Goal: Information Seeking & Learning: Find specific fact

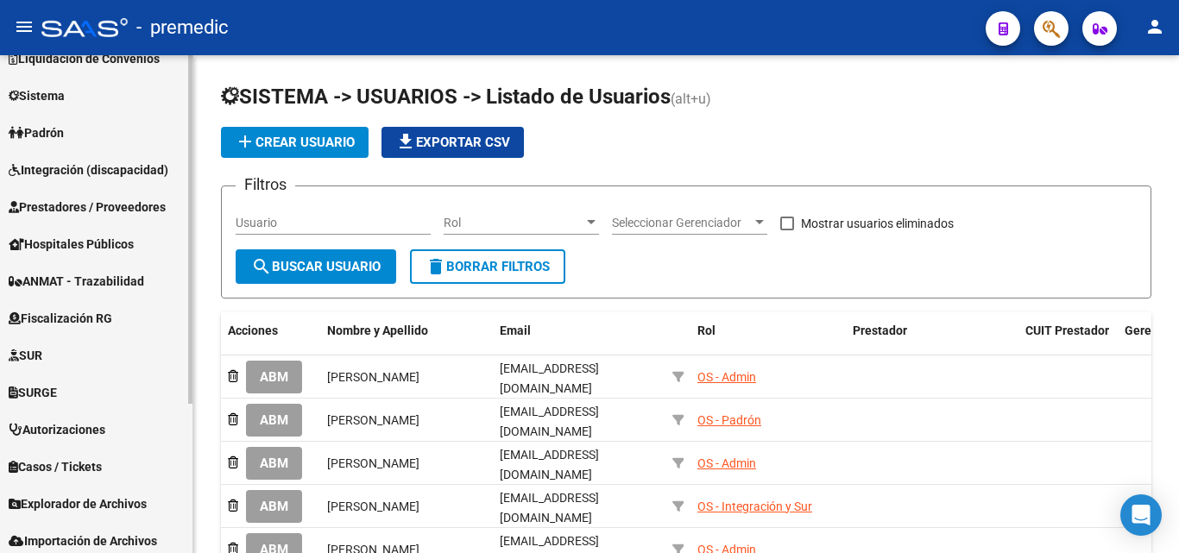
scroll to position [173, 0]
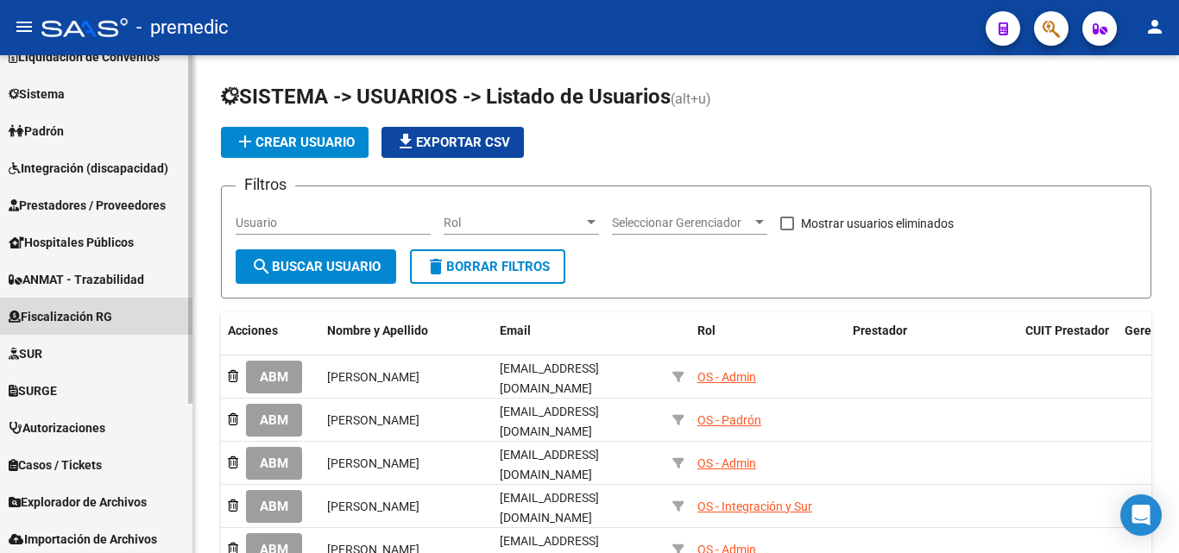
click at [99, 316] on span "Fiscalización RG" at bounding box center [61, 316] width 104 height 19
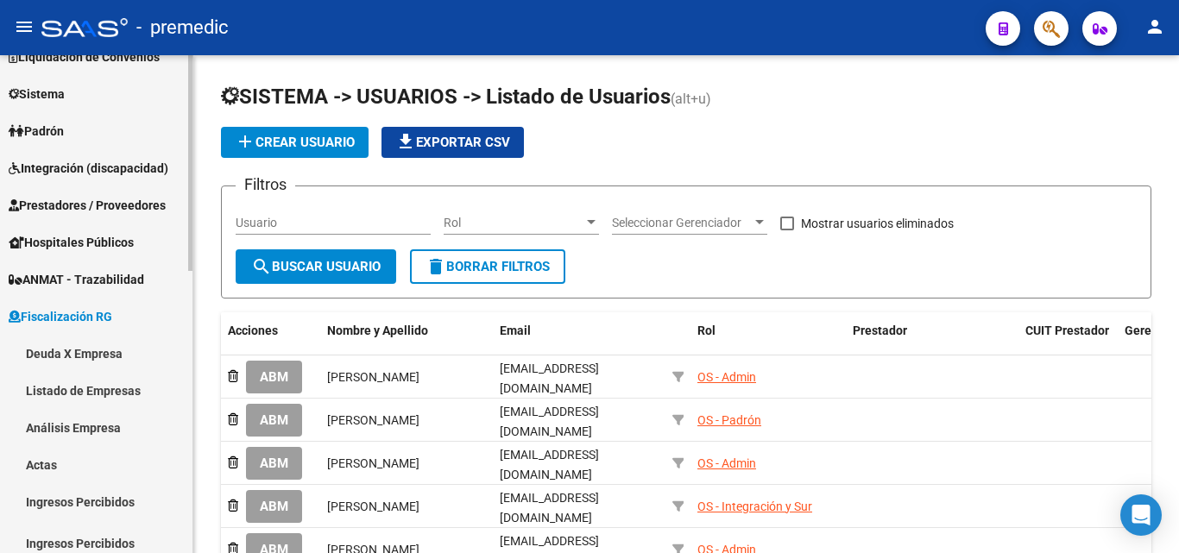
click at [88, 362] on link "Deuda X Empresa" at bounding box center [96, 353] width 192 height 37
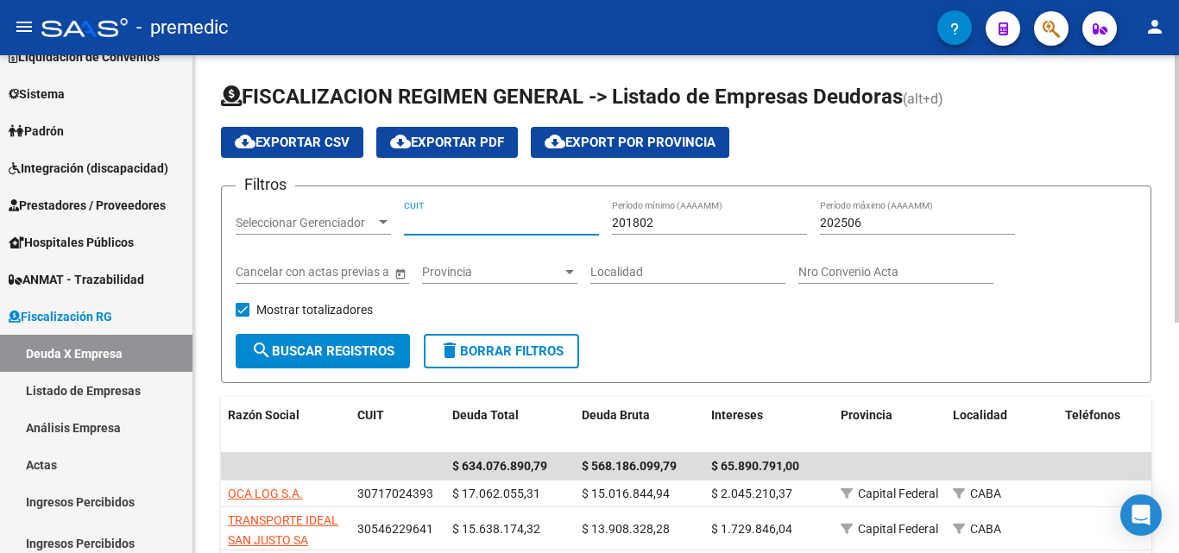
click at [469, 217] on input "CUIT" at bounding box center [501, 223] width 195 height 15
paste input "30-70800768-0"
type input "30-70800768-0"
click at [329, 337] on button "search Buscar Registros" at bounding box center [323, 351] width 174 height 35
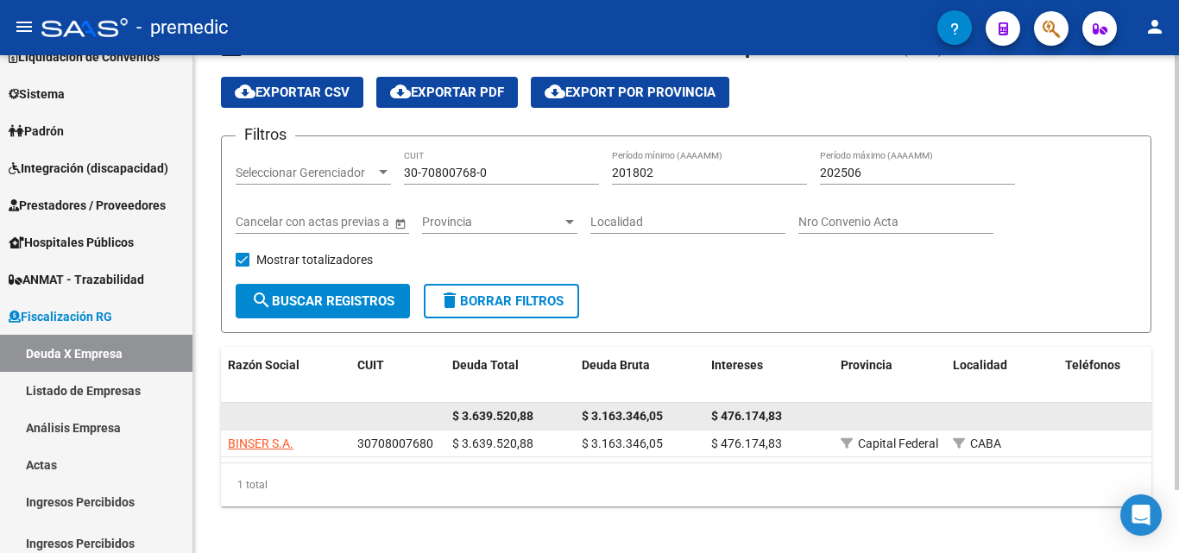
scroll to position [72, 0]
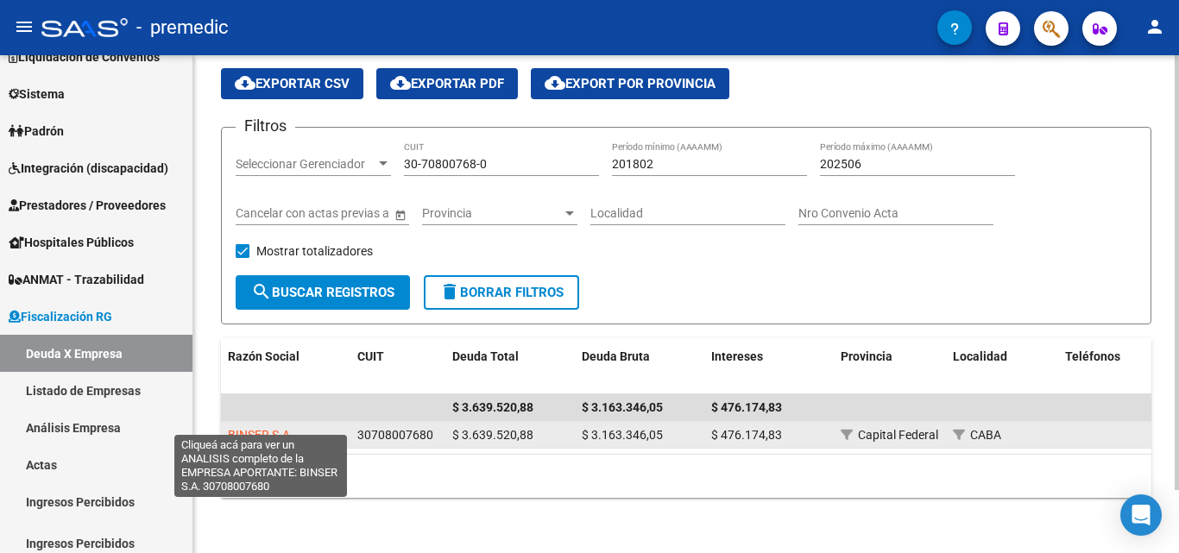
click at [264, 428] on span "BINSER S.A." at bounding box center [261, 435] width 66 height 14
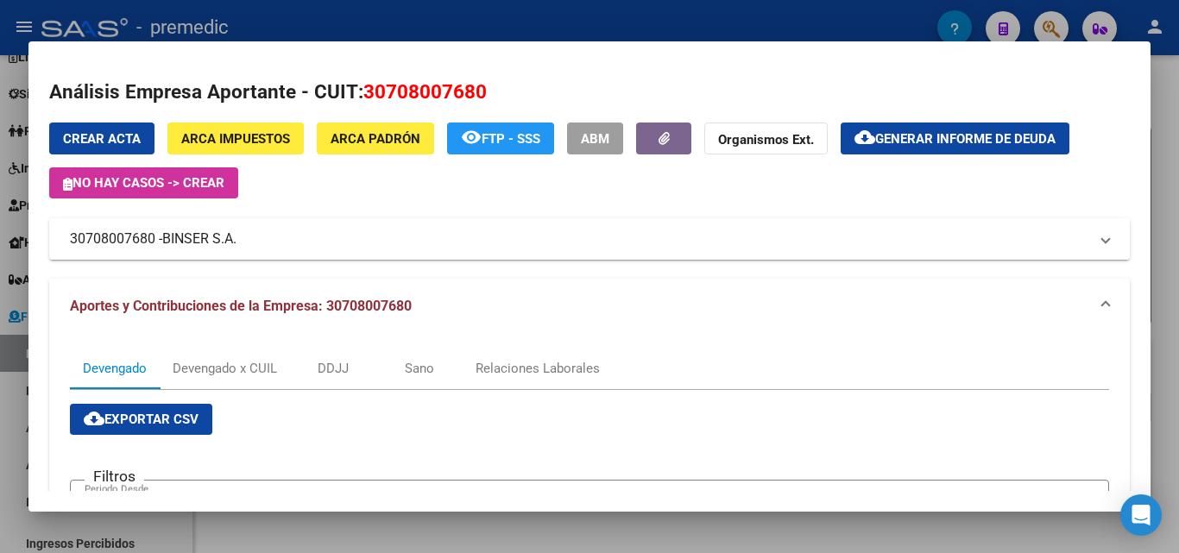
scroll to position [0, 0]
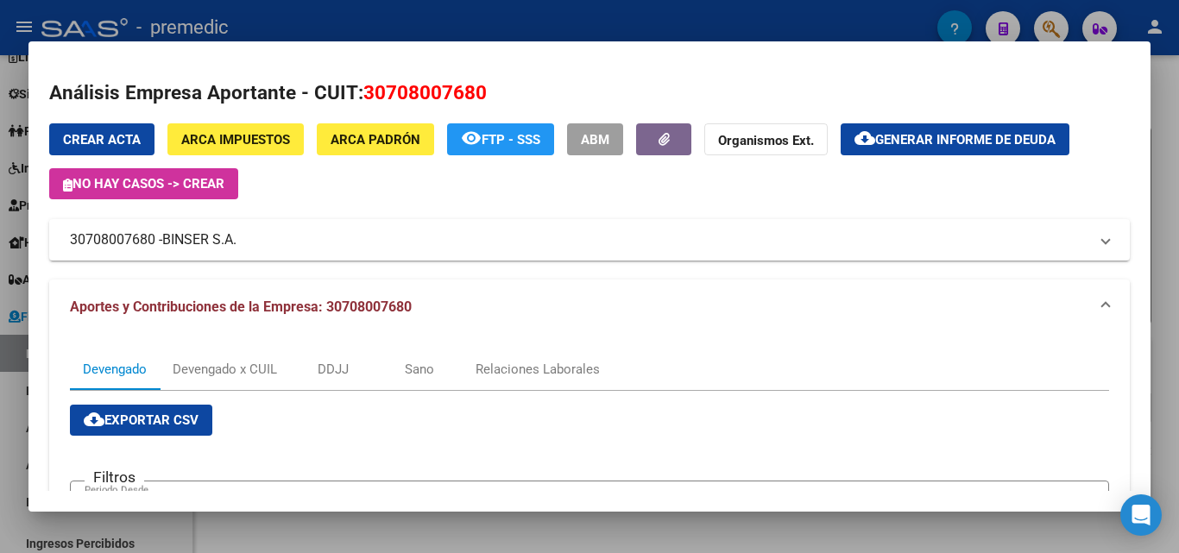
click at [381, 128] on button "ARCA Padrón" at bounding box center [375, 139] width 117 height 32
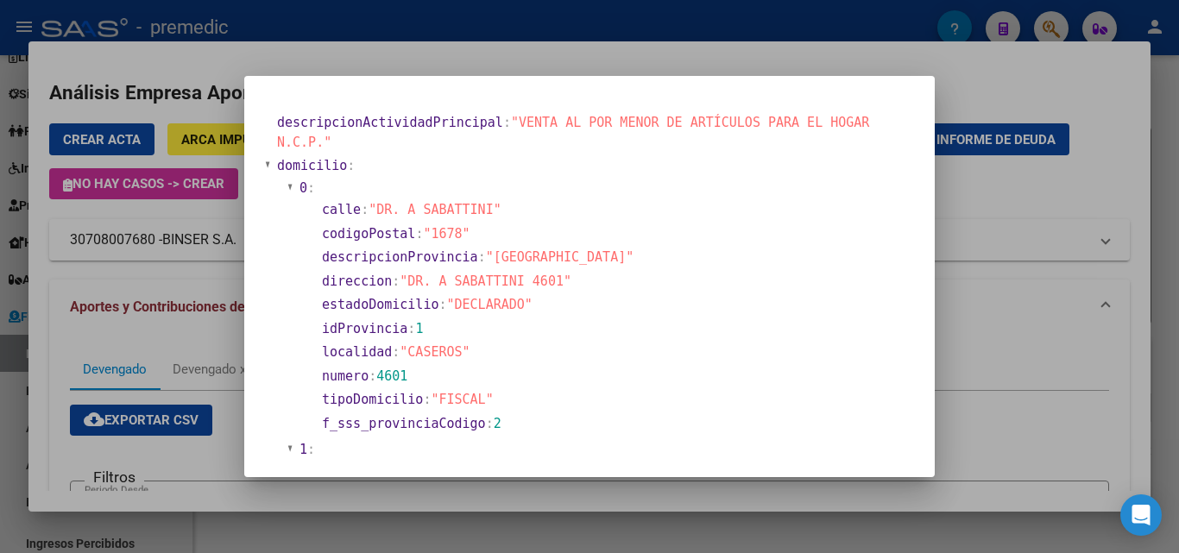
drag, startPoint x: 392, startPoint y: 195, endPoint x: 475, endPoint y: 183, distance: 84.6
click at [475, 202] on span ""DR. A SABATTINI"" at bounding box center [434, 210] width 133 height 16
click at [442, 319] on section "idProvincia : 1" at bounding box center [614, 329] width 584 height 20
click at [434, 343] on section "localidad : "CASEROS"" at bounding box center [614, 353] width 584 height 20
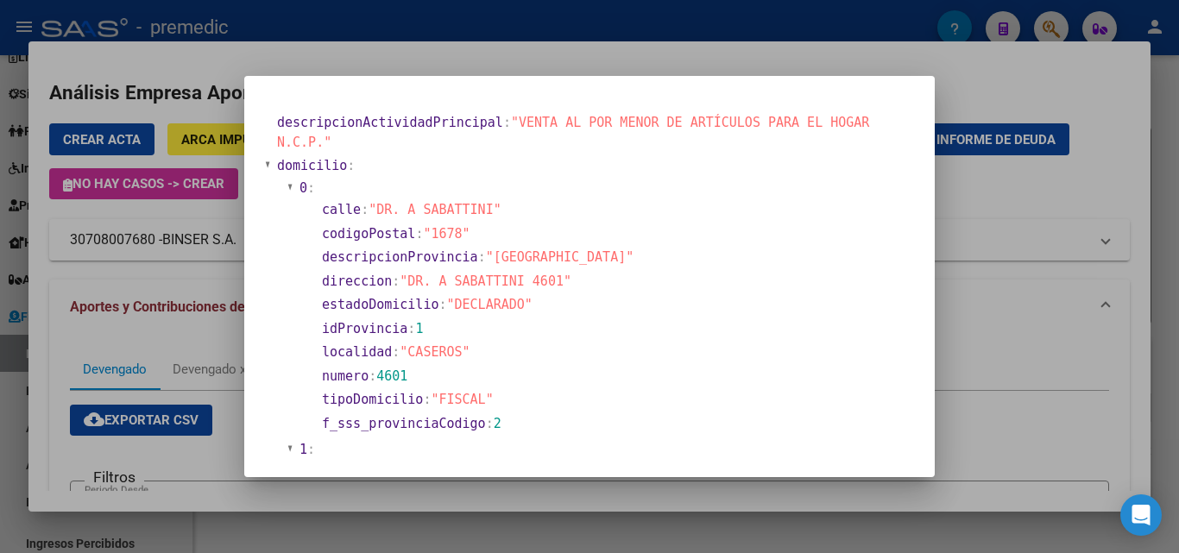
click at [434, 343] on section "localidad : "CASEROS"" at bounding box center [614, 353] width 584 height 20
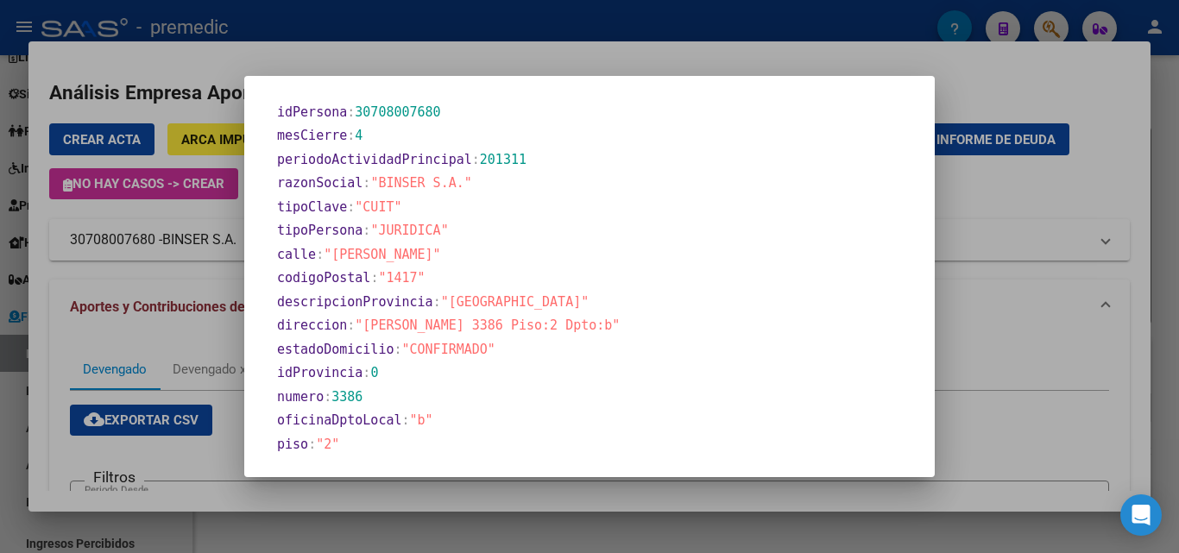
scroll to position [821, 0]
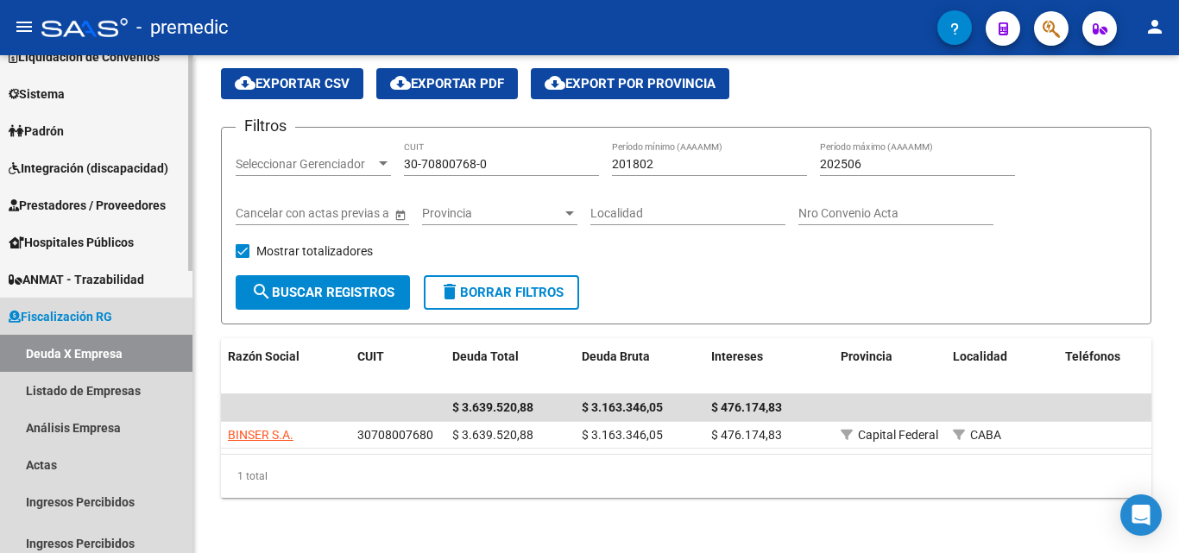
click at [91, 349] on link "Deuda X Empresa" at bounding box center [96, 353] width 192 height 37
click at [91, 387] on link "Listado de Empresas" at bounding box center [96, 390] width 192 height 37
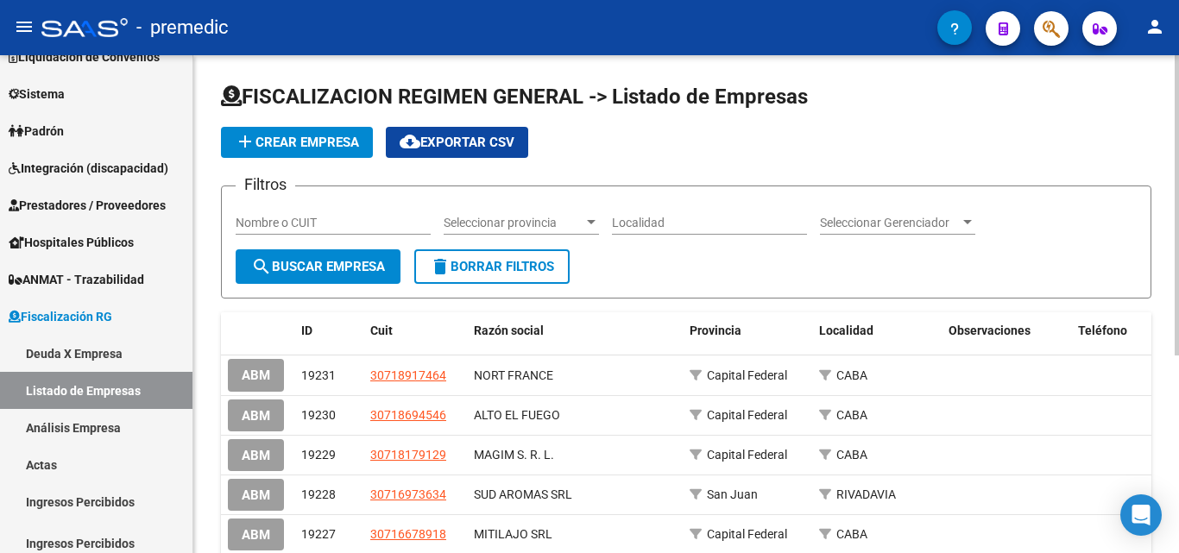
click at [334, 214] on div "Nombre o CUIT" at bounding box center [333, 217] width 195 height 35
paste input "30707022236"
type input "30707022236"
click at [337, 262] on span "search Buscar Empresa" at bounding box center [318, 267] width 134 height 16
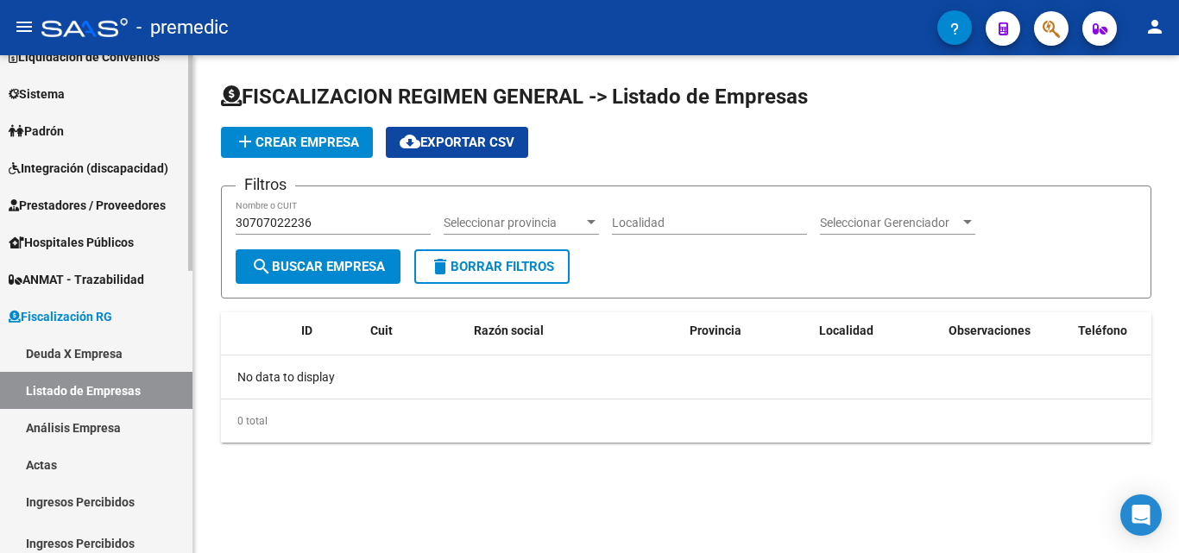
click at [123, 349] on link "Deuda X Empresa" at bounding box center [96, 353] width 192 height 37
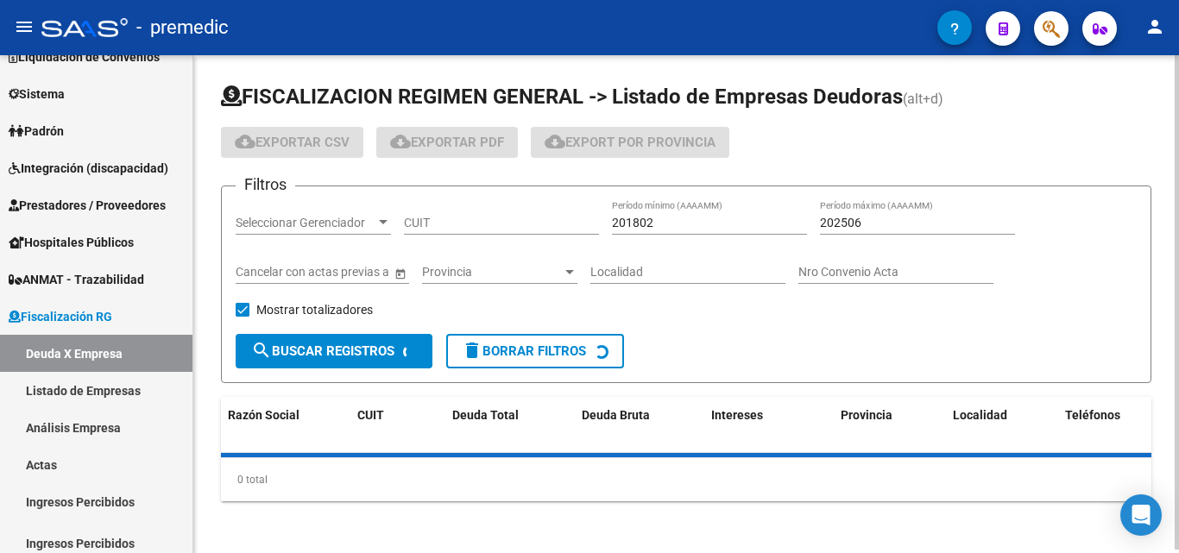
click at [433, 217] on input "CUIT" at bounding box center [501, 223] width 195 height 15
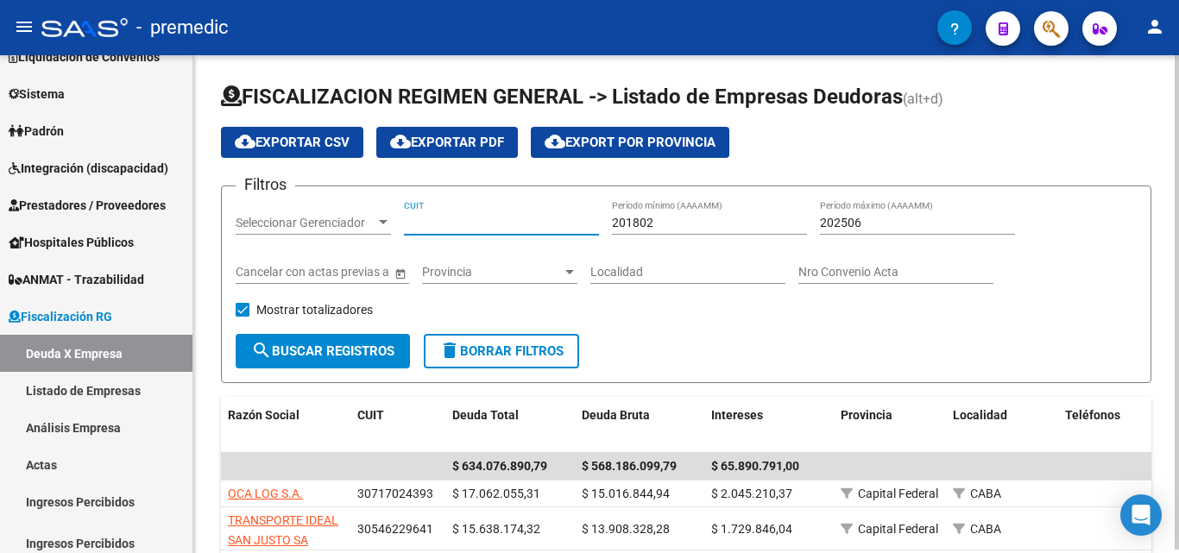
paste input "30-70702223-6"
type input "30-70702223-6"
click at [314, 355] on span "search Buscar Registros" at bounding box center [322, 351] width 143 height 16
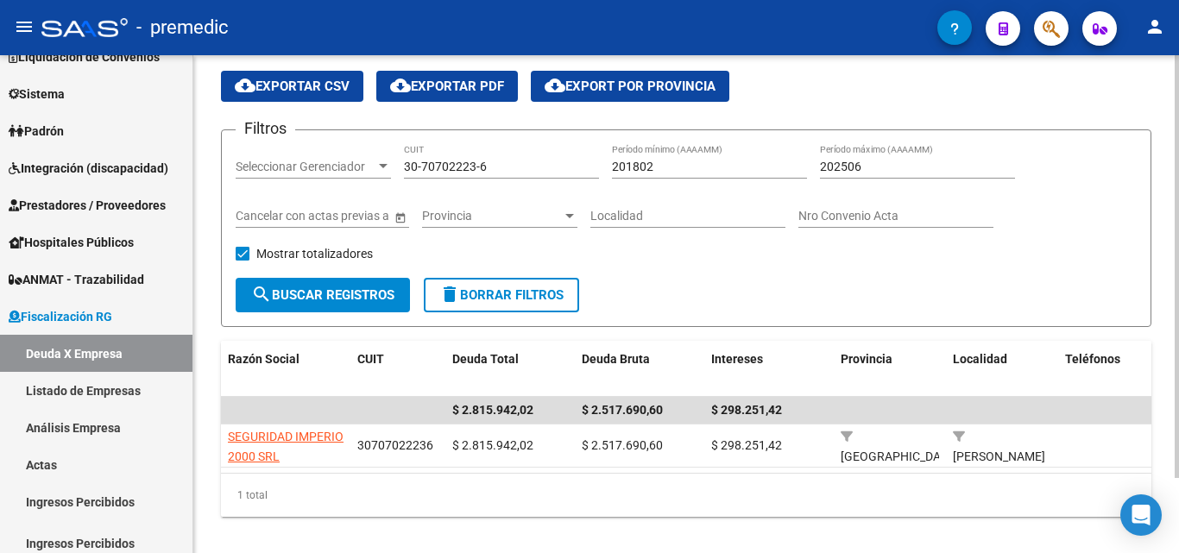
scroll to position [86, 0]
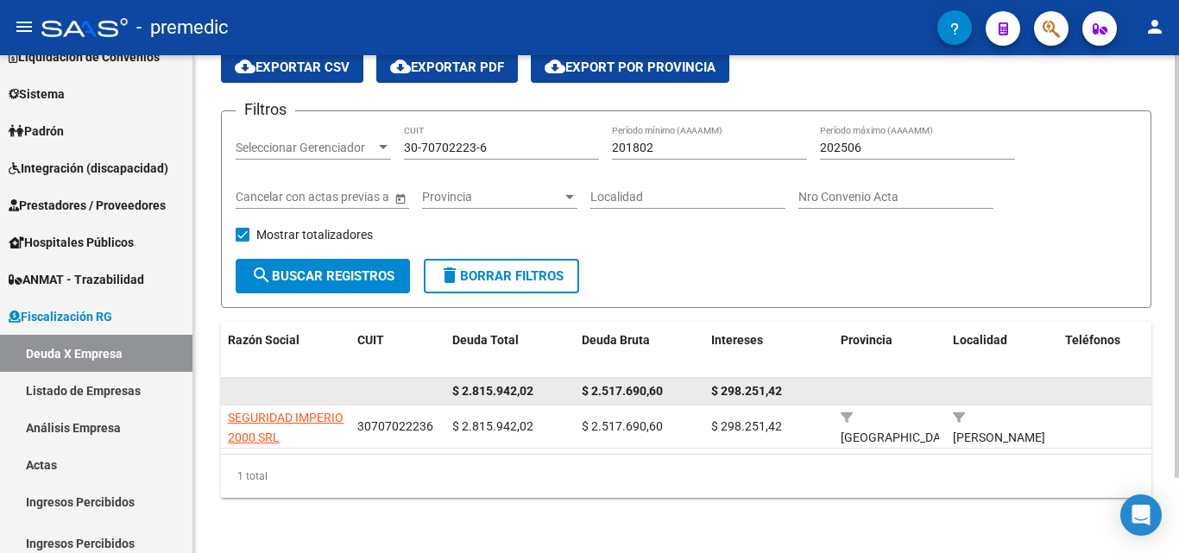
click at [310, 389] on datatable-body-cell at bounding box center [285, 391] width 129 height 27
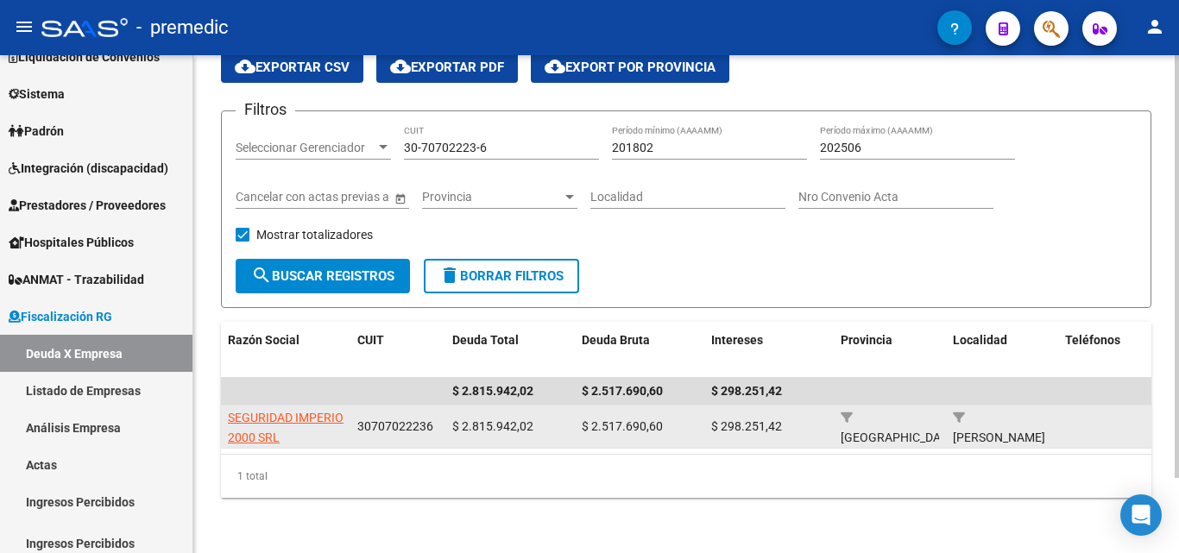
click at [311, 411] on span "SEGURIDAD IMPERIO 2000 SRL" at bounding box center [286, 428] width 116 height 34
type textarea "30707022236"
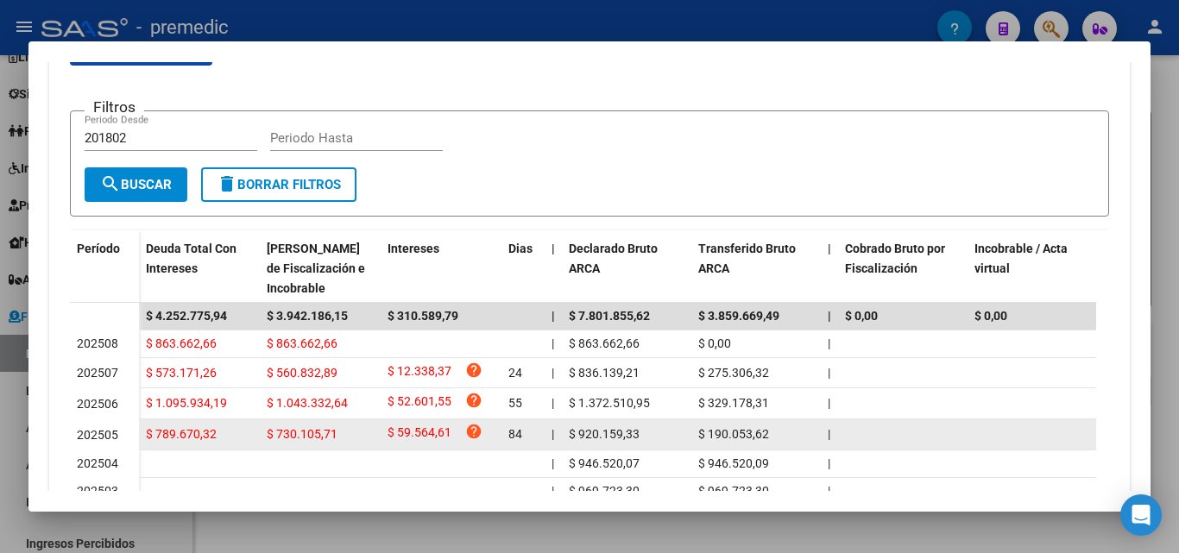
scroll to position [204, 0]
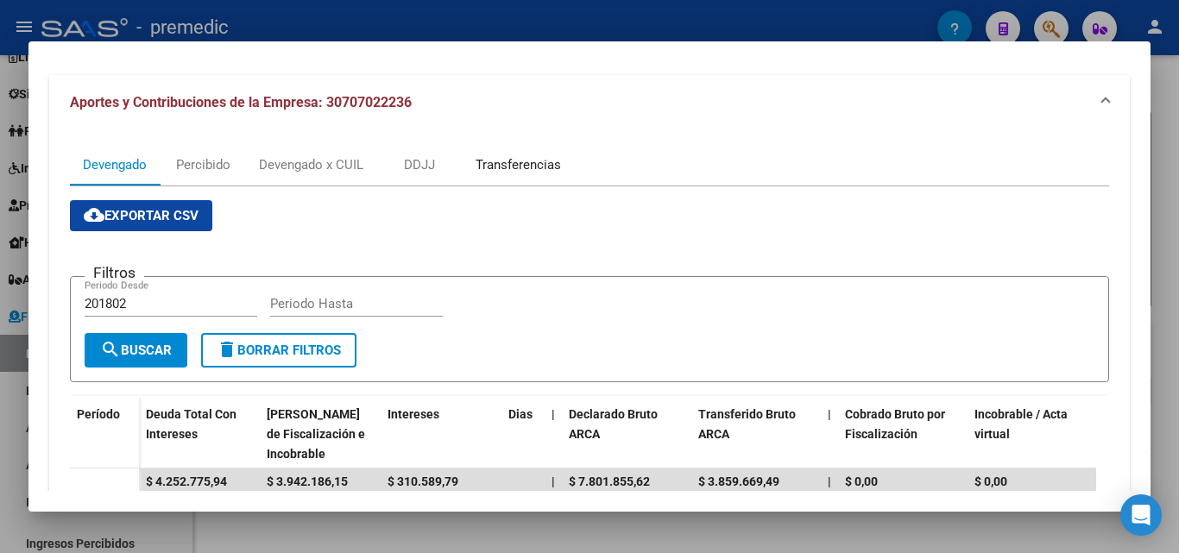
click at [564, 165] on div "Transferencias" at bounding box center [517, 164] width 111 height 41
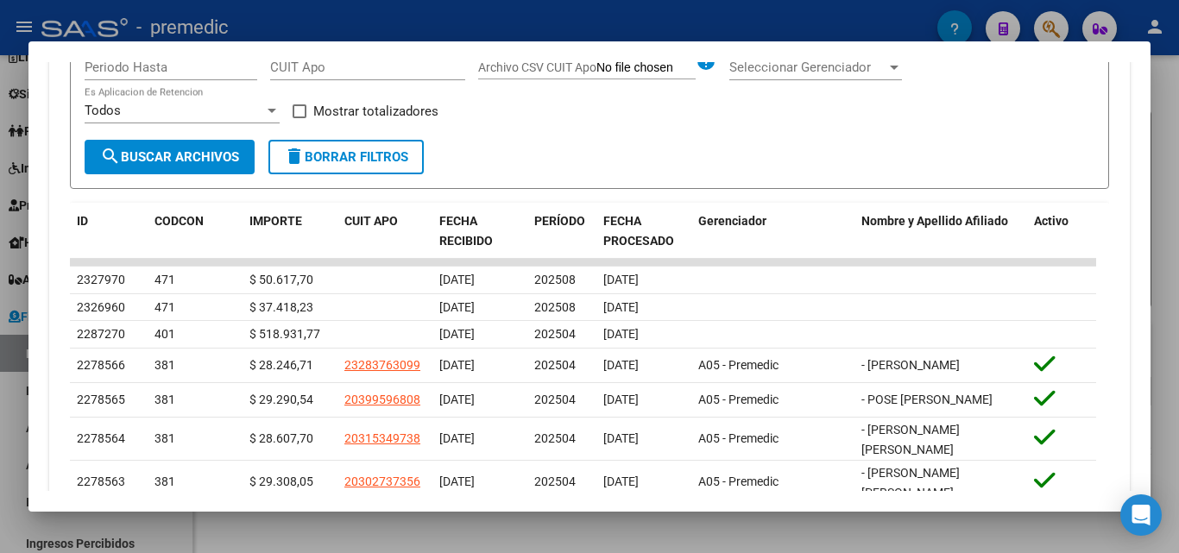
scroll to position [518, 0]
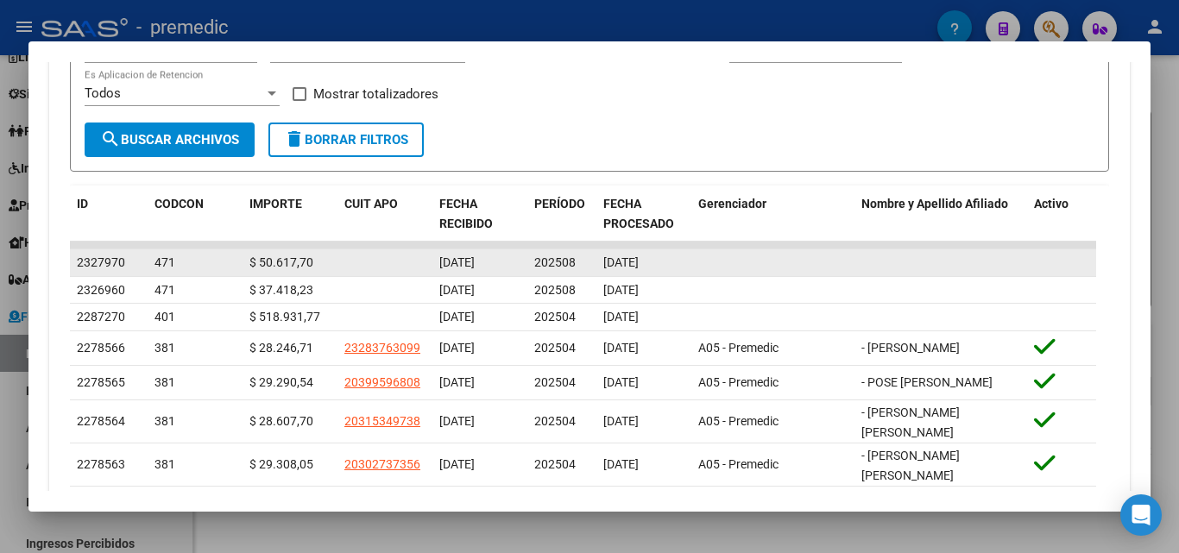
drag, startPoint x: 681, startPoint y: 323, endPoint x: 265, endPoint y: 258, distance: 420.9
click at [265, 258] on datatable-scroller "2327970 471 $ 50.617,70 [DATE] 202508 [DATE] 2326960 471 $ 37.418,23 [DATE] 202…" at bounding box center [583, 420] width 1026 height 356
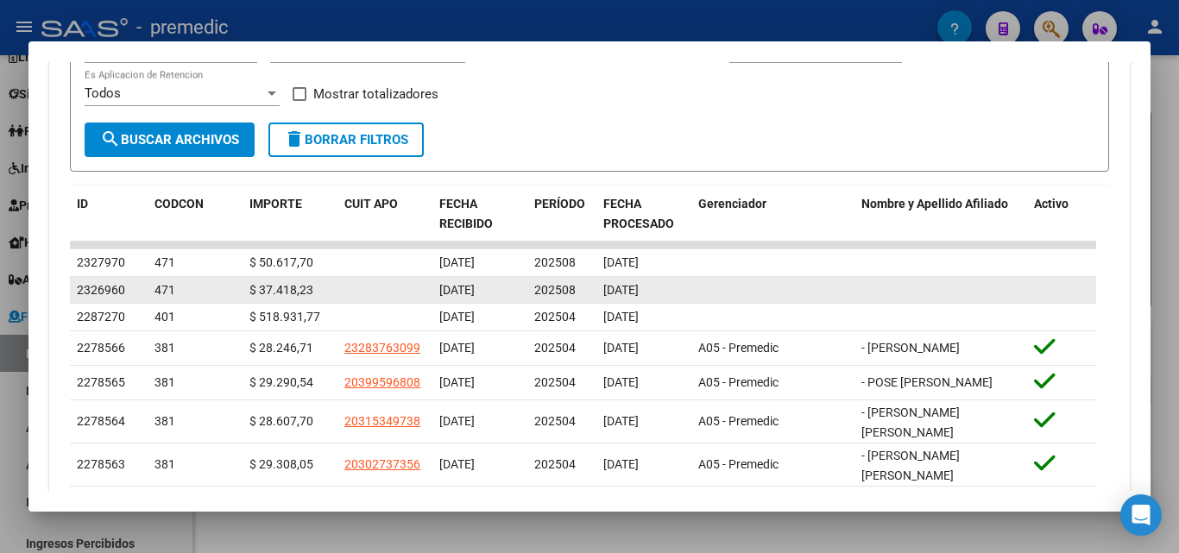
click at [542, 294] on span "202508" at bounding box center [554, 290] width 41 height 14
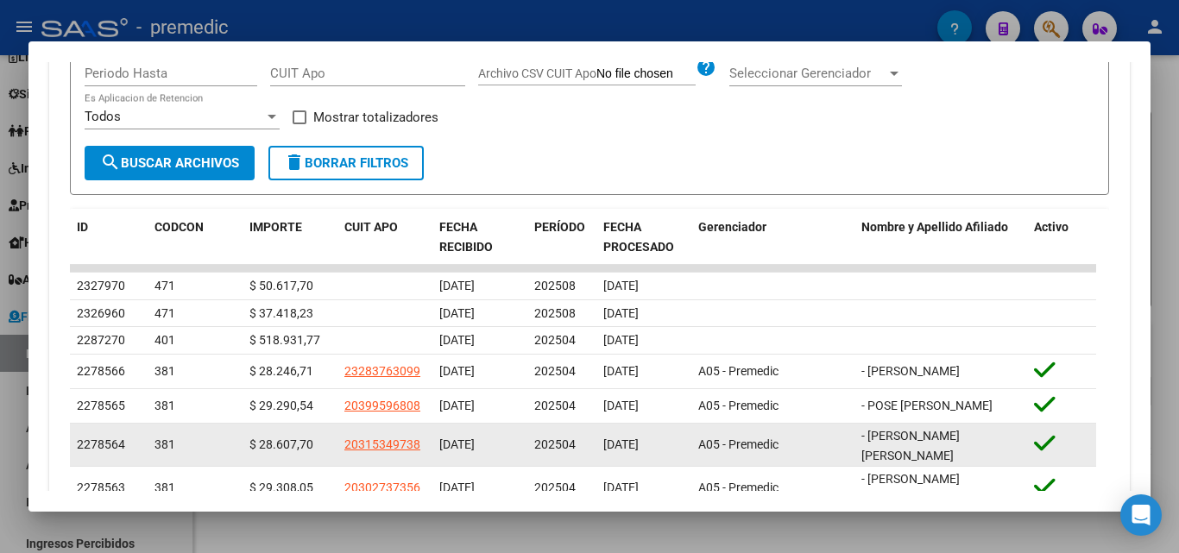
scroll to position [345, 0]
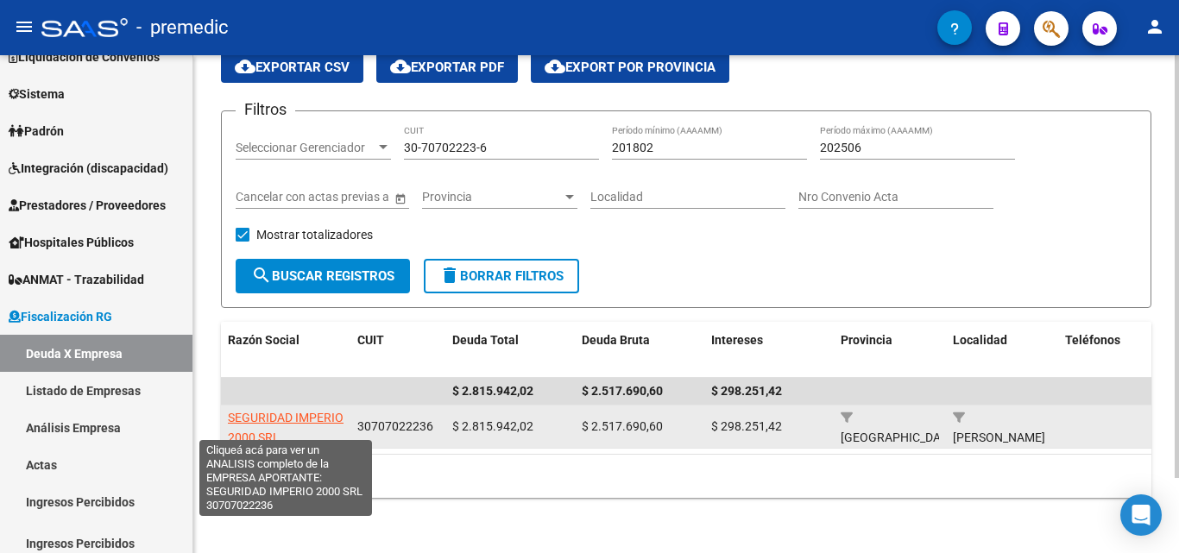
click at [304, 411] on span "SEGURIDAD IMPERIO 2000 SRL" at bounding box center [286, 428] width 116 height 34
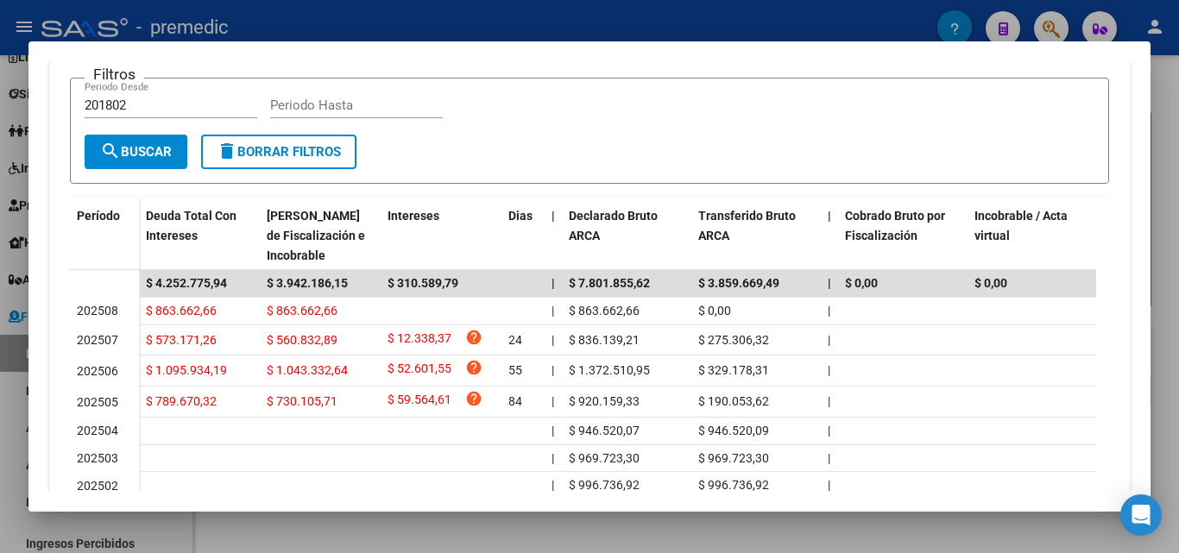
scroll to position [431, 0]
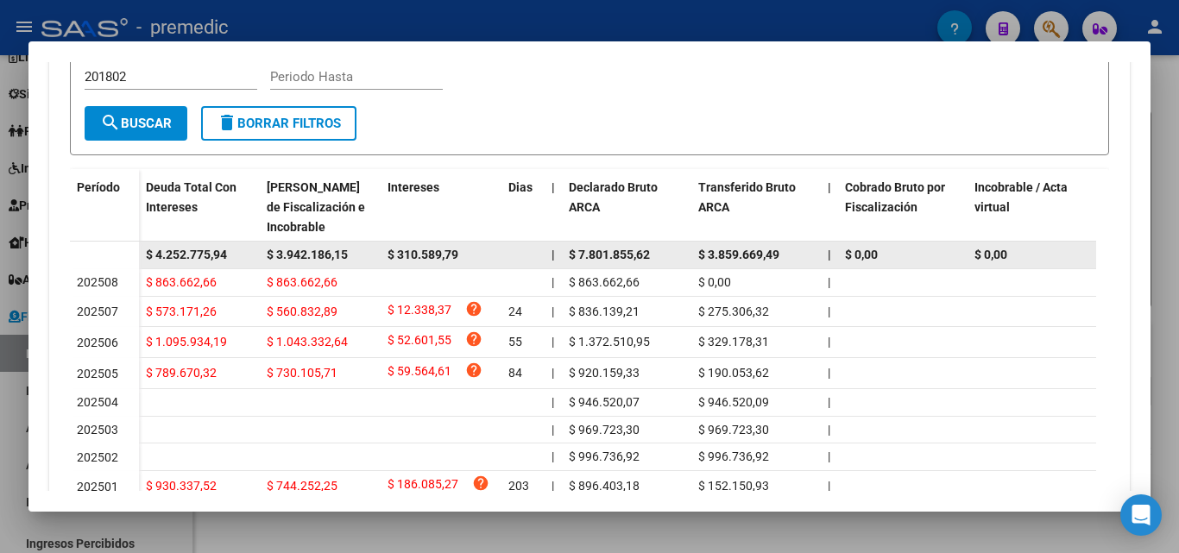
click at [317, 246] on div "$ 3.942.186,15" at bounding box center [320, 255] width 107 height 20
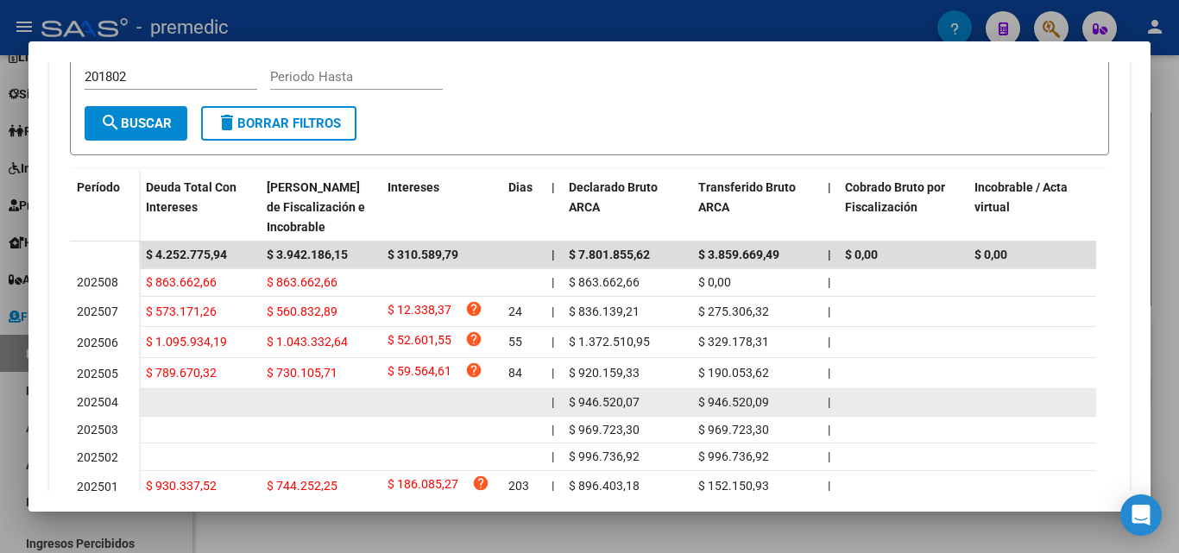
drag, startPoint x: 686, startPoint y: 406, endPoint x: 742, endPoint y: 406, distance: 56.1
click at [742, 406] on div "| $ 946.520,07 $ 946.520,09 | | $ 0,02 | $ 0,00 $ 0,00 | | $ 337.287,10 $ 337.2…" at bounding box center [1170, 403] width 2062 height 28
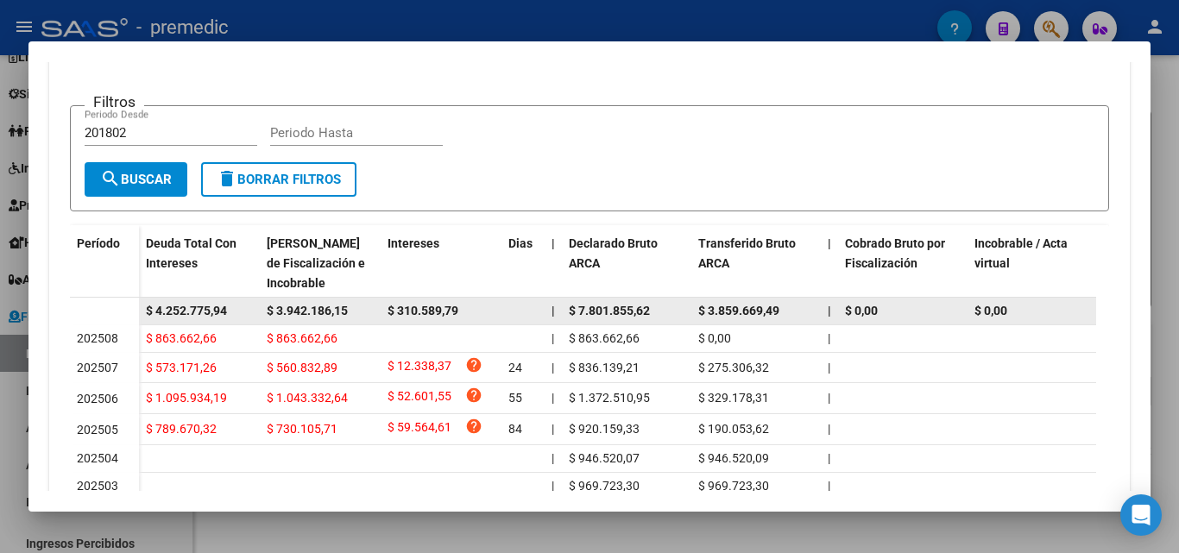
scroll to position [345, 0]
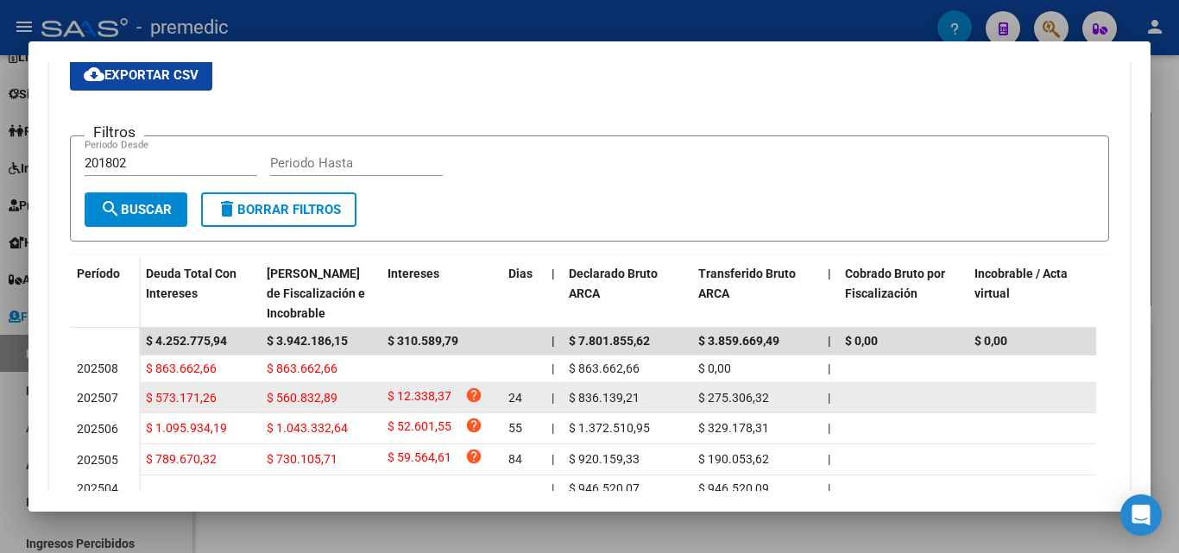
drag, startPoint x: 784, startPoint y: 426, endPoint x: 674, endPoint y: 404, distance: 112.7
click at [674, 404] on datatable-scroller "$ 4.252.775,94 $ 3.942.186,15 $ 310.589,79 | $ 7.801.855,62 $ 3.859.669,49 | $ …" at bounding box center [583, 458] width 1026 height 261
click at [733, 394] on span "$ 275.306,32" at bounding box center [733, 398] width 71 height 14
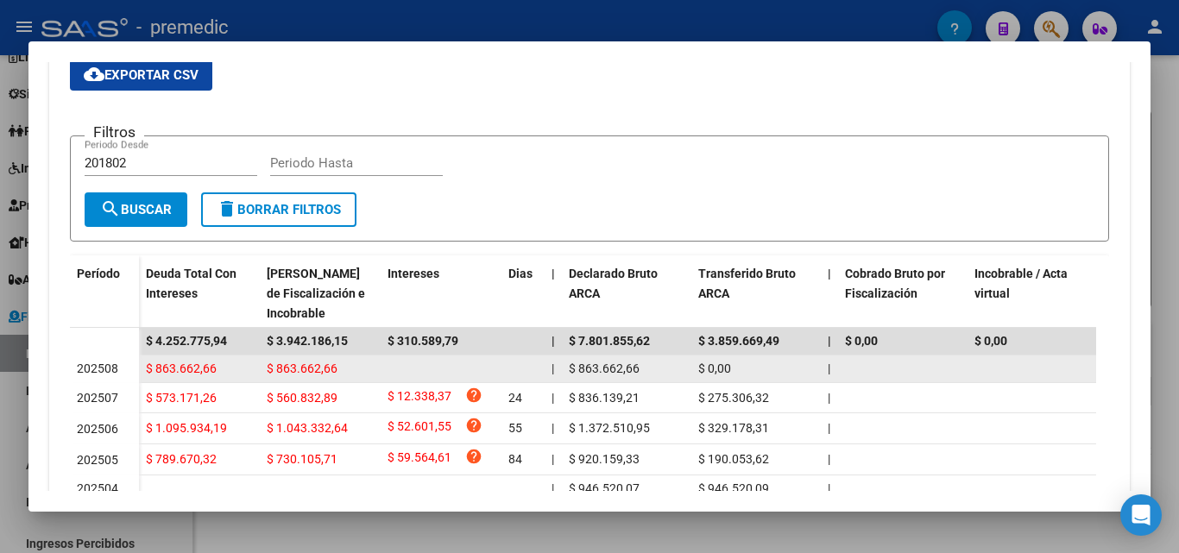
click at [727, 373] on span "$ 0,00" at bounding box center [714, 369] width 33 height 14
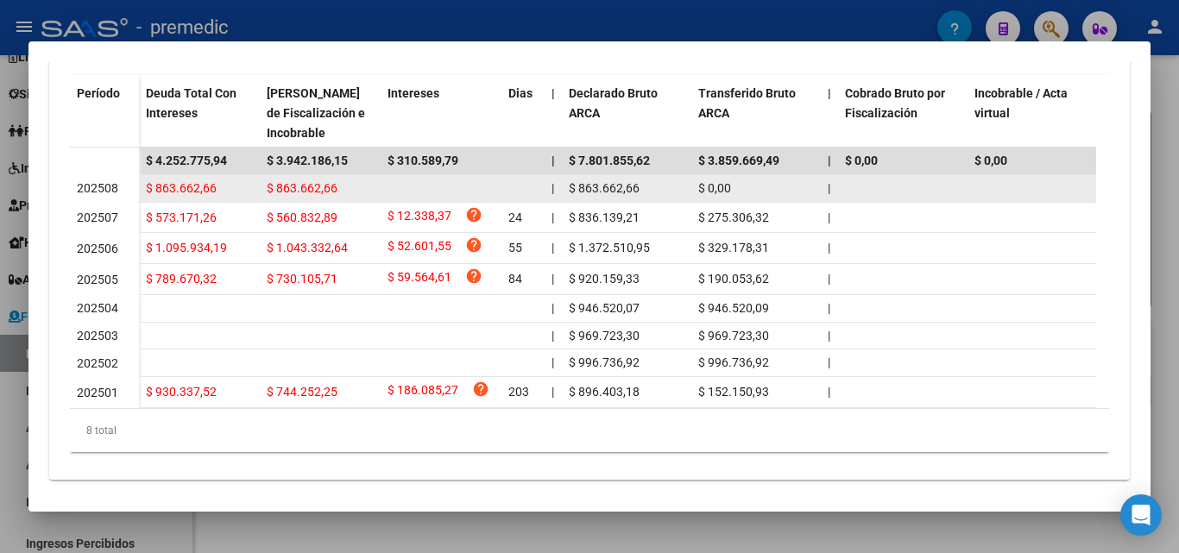
scroll to position [550, 0]
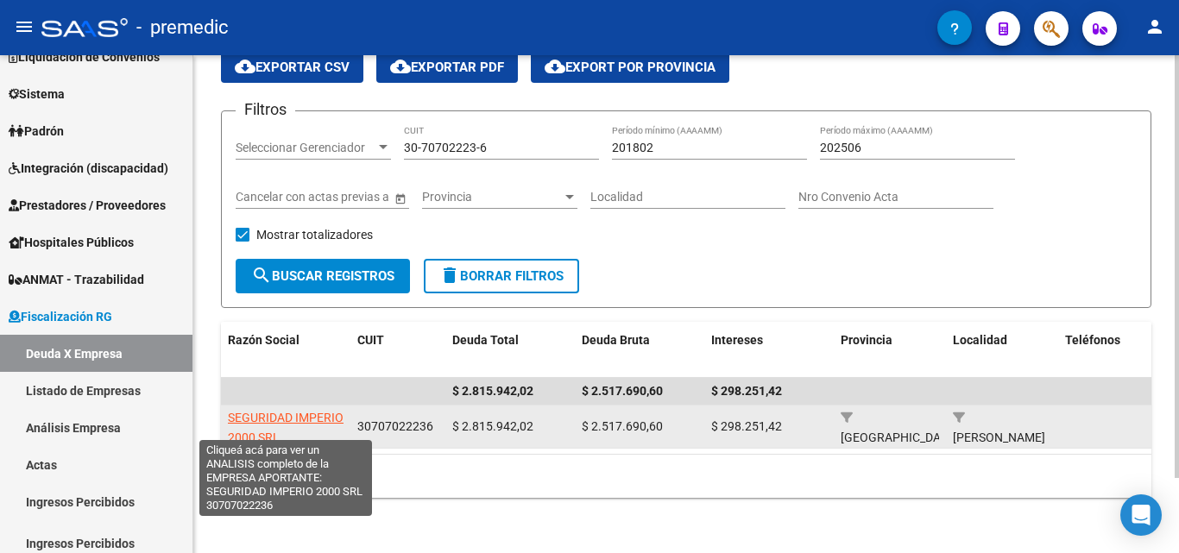
click at [306, 411] on span "SEGURIDAD IMPERIO 2000 SRL" at bounding box center [286, 428] width 116 height 34
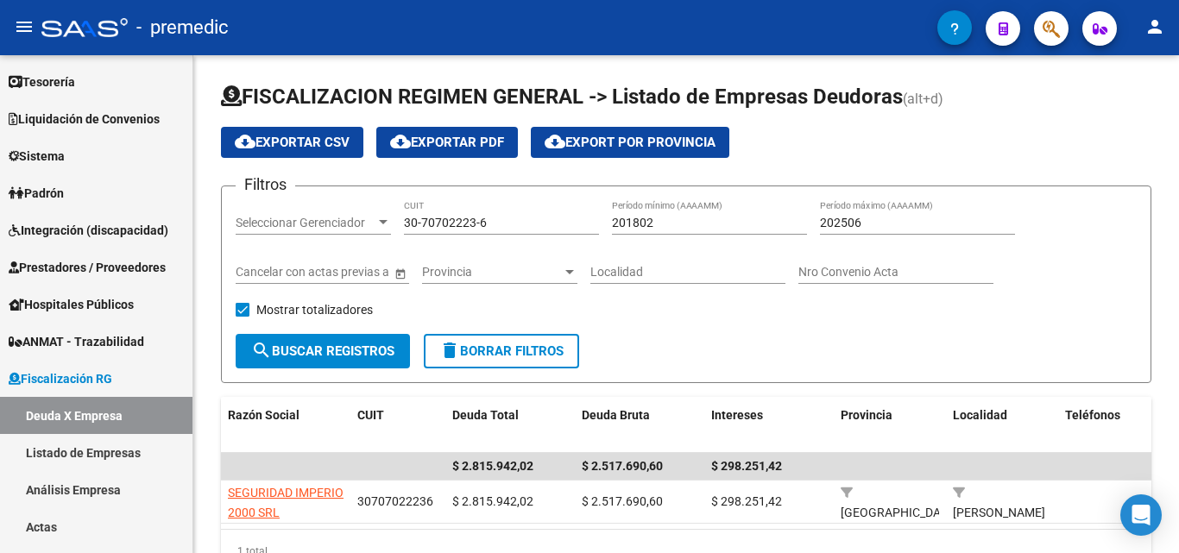
scroll to position [86, 0]
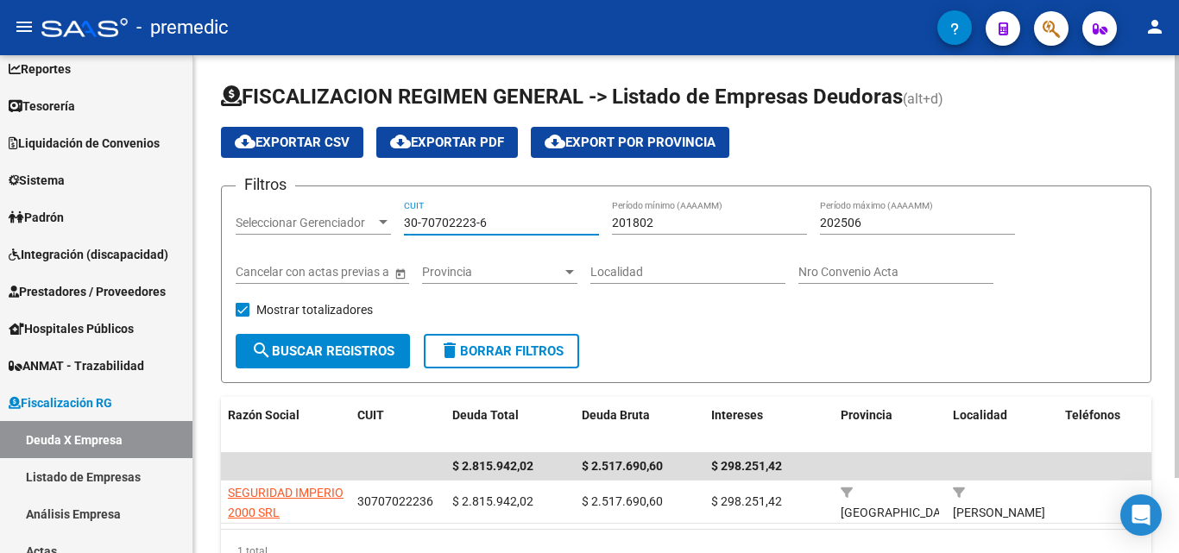
drag, startPoint x: 507, startPoint y: 227, endPoint x: 311, endPoint y: 228, distance: 195.9
click at [311, 228] on div "Filtros Seleccionar Gerenciador Seleccionar Gerenciador 30-70702223-6 CUIT 2018…" at bounding box center [686, 267] width 901 height 134
paste input "800768-0"
type input "30-70800768-0"
click at [376, 362] on button "search Buscar Registros" at bounding box center [323, 351] width 174 height 35
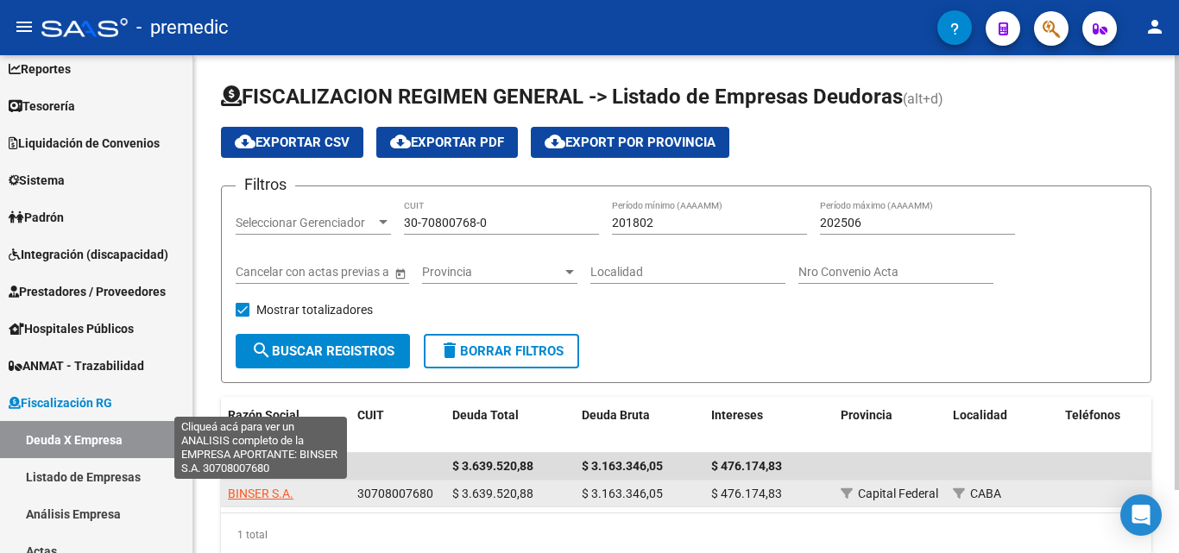
click at [276, 487] on span "BINSER S.A." at bounding box center [261, 494] width 66 height 14
type textarea "30708007680"
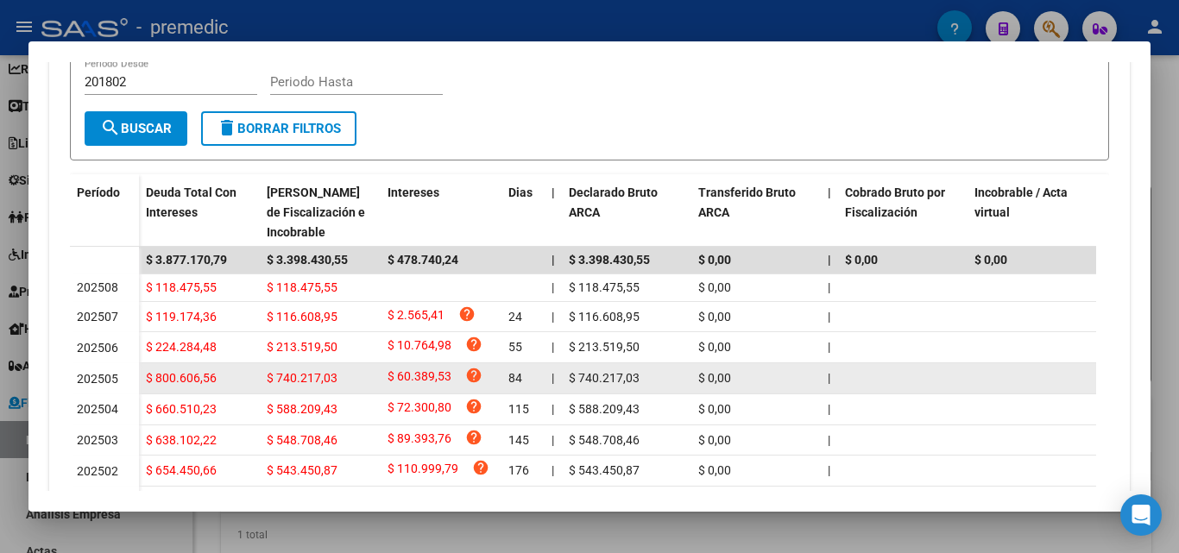
scroll to position [431, 0]
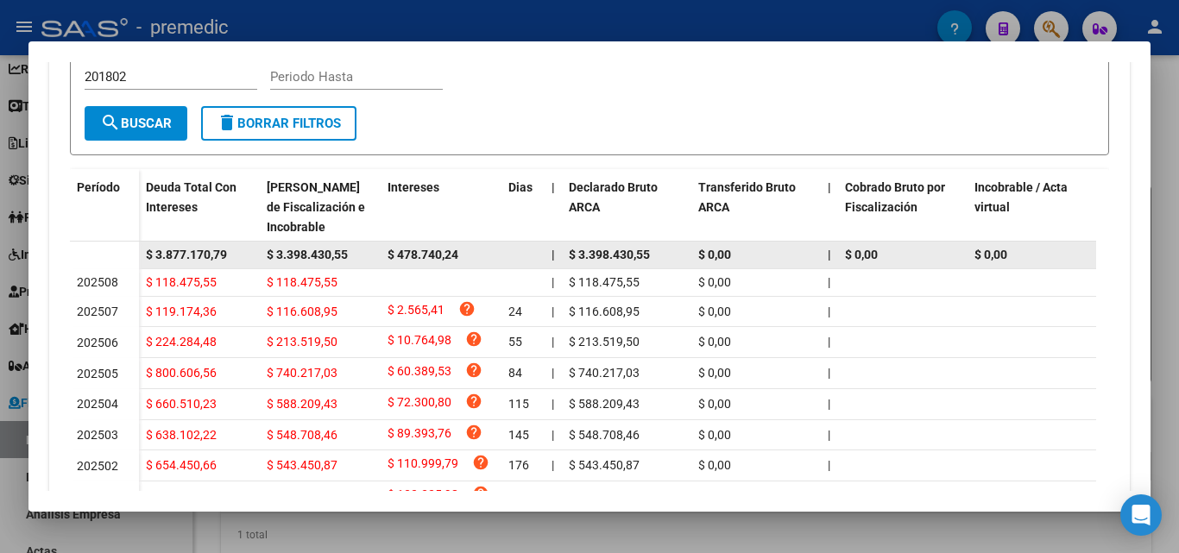
click at [301, 254] on span "$ 3.398.430,55" at bounding box center [307, 255] width 81 height 14
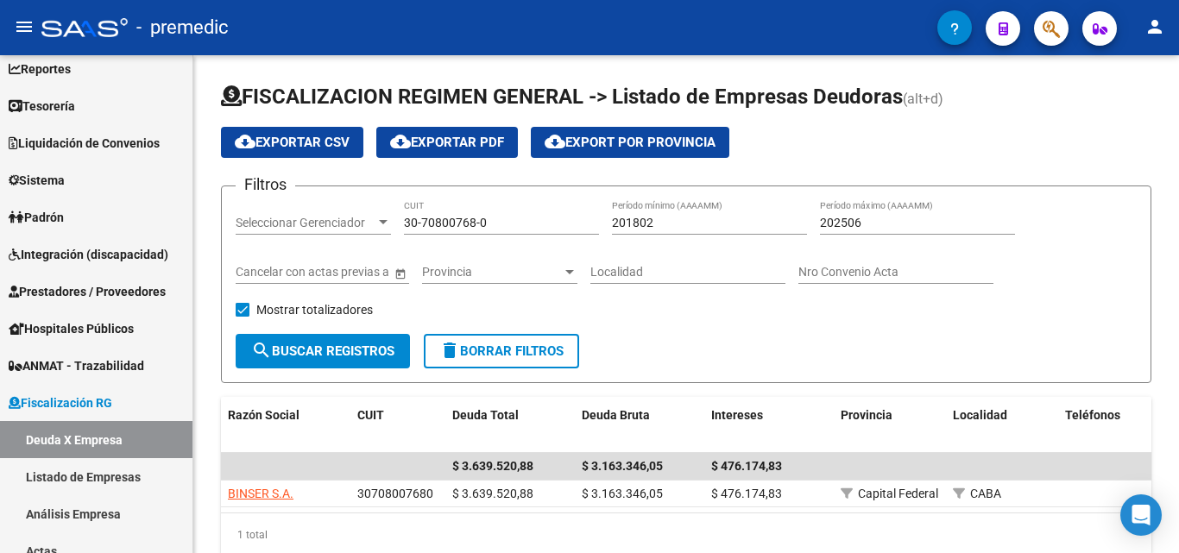
scroll to position [0, 0]
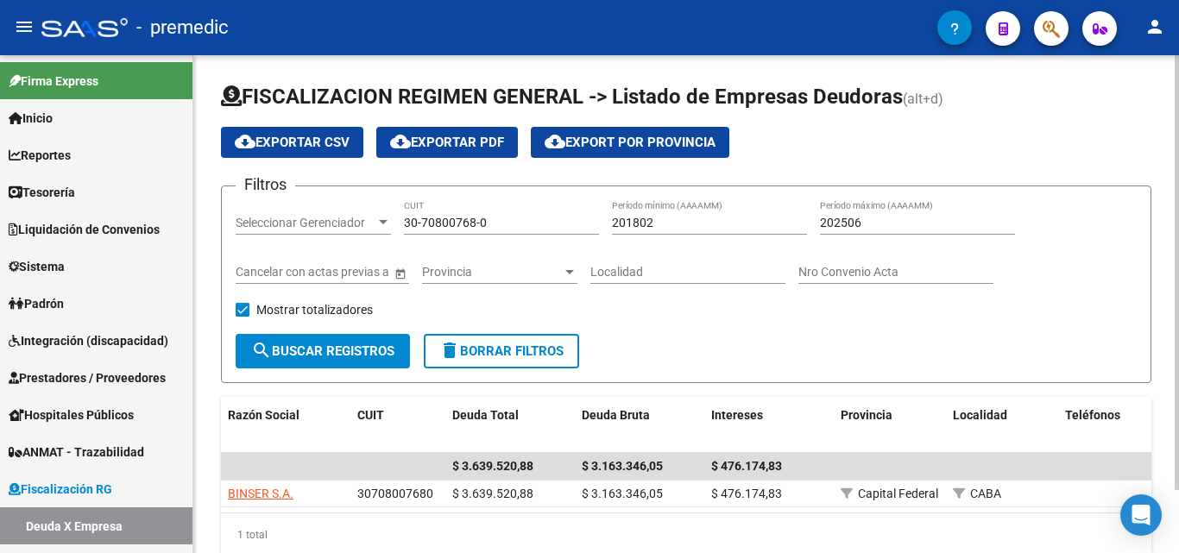
drag, startPoint x: 524, startPoint y: 231, endPoint x: 400, endPoint y: 211, distance: 125.1
click at [400, 211] on div "Filtros Seleccionar Gerenciador Seleccionar Gerenciador 30-70800768-0 CUIT 2018…" at bounding box center [686, 267] width 901 height 134
drag, startPoint x: 490, startPoint y: 223, endPoint x: 455, endPoint y: 227, distance: 35.5
click at [456, 227] on input "30-70800768-0" at bounding box center [501, 223] width 195 height 15
click at [453, 221] on input "30-70800768-0" at bounding box center [501, 223] width 195 height 15
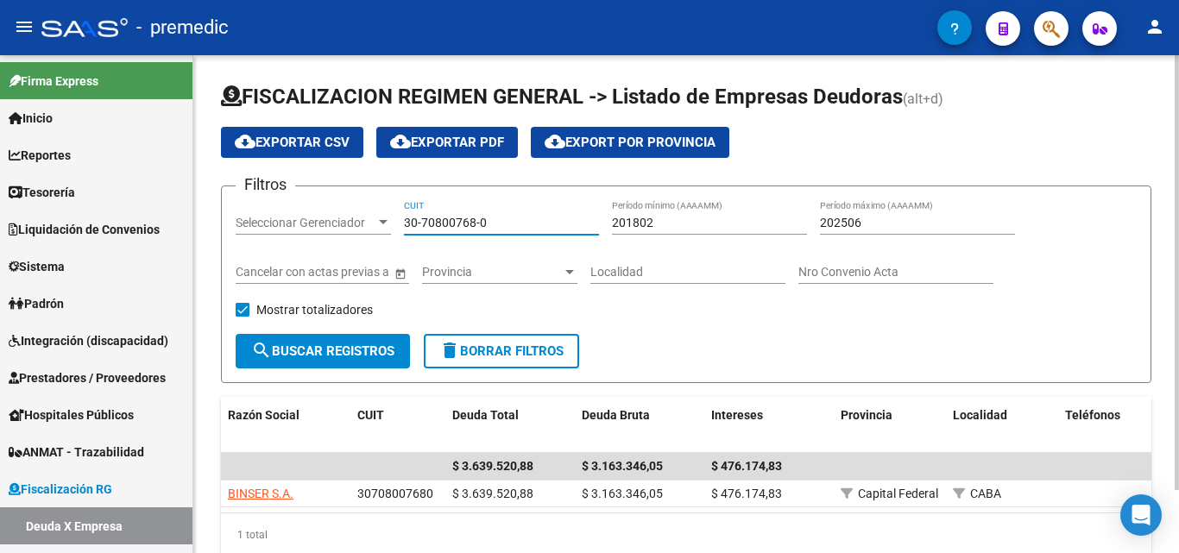
click at [453, 221] on input "30-70800768-0" at bounding box center [501, 223] width 195 height 15
paste input "62819086-7"
type input "30-62819086-7"
click at [287, 349] on span "search Buscar Registros" at bounding box center [322, 351] width 143 height 16
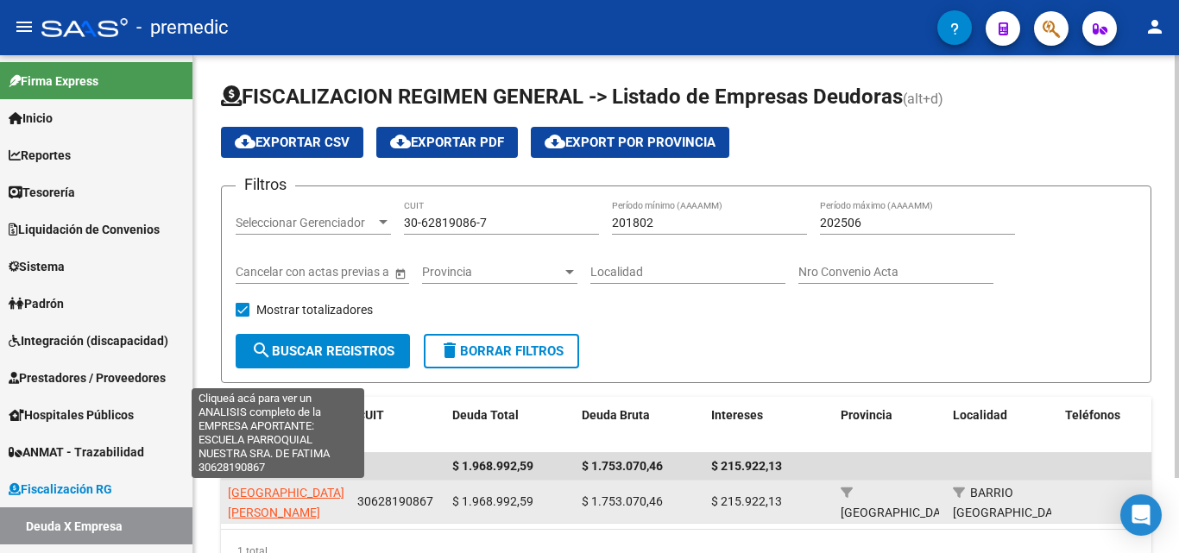
click at [264, 494] on span "[GEOGRAPHIC_DATA][PERSON_NAME]" at bounding box center [286, 503] width 116 height 34
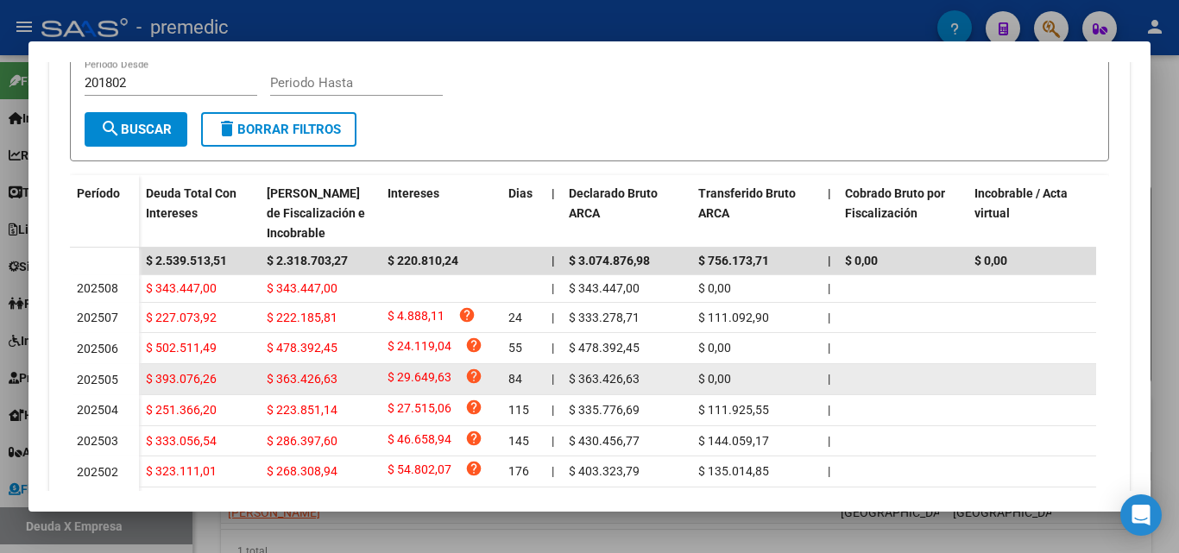
scroll to position [518, 0]
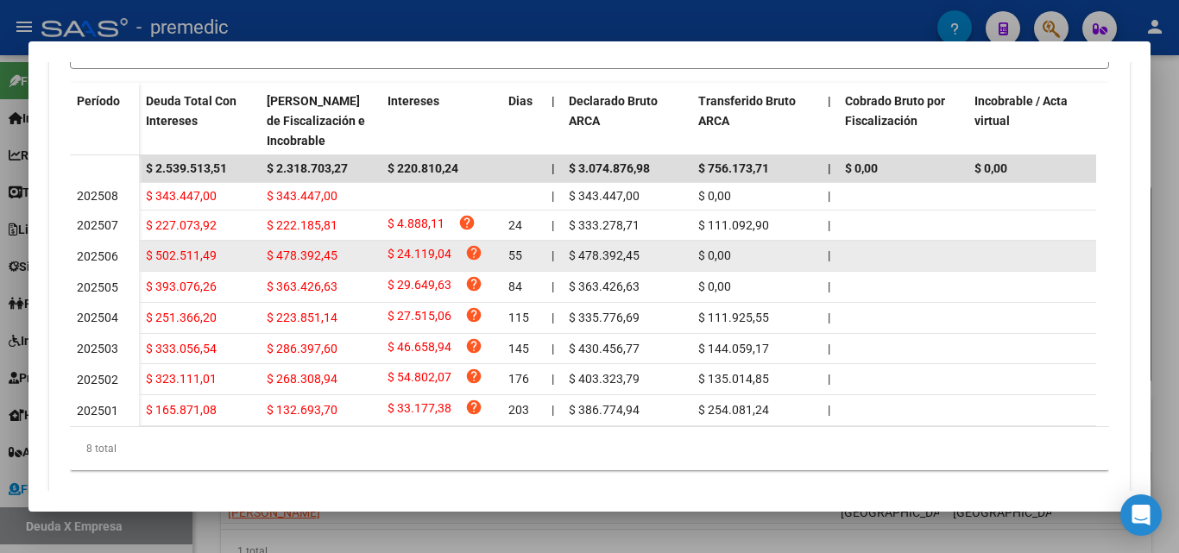
drag, startPoint x: 737, startPoint y: 300, endPoint x: 579, endPoint y: 251, distance: 165.4
click at [526, 230] on datatable-scroller "$ 2.539.513,51 $ 2.318.703,27 $ 220.810,24 | $ 3.074.876,98 $ 756.173,71 | $ 0,…" at bounding box center [583, 290] width 1026 height 271
click at [581, 252] on span "$ 478.392,45" at bounding box center [604, 255] width 71 height 14
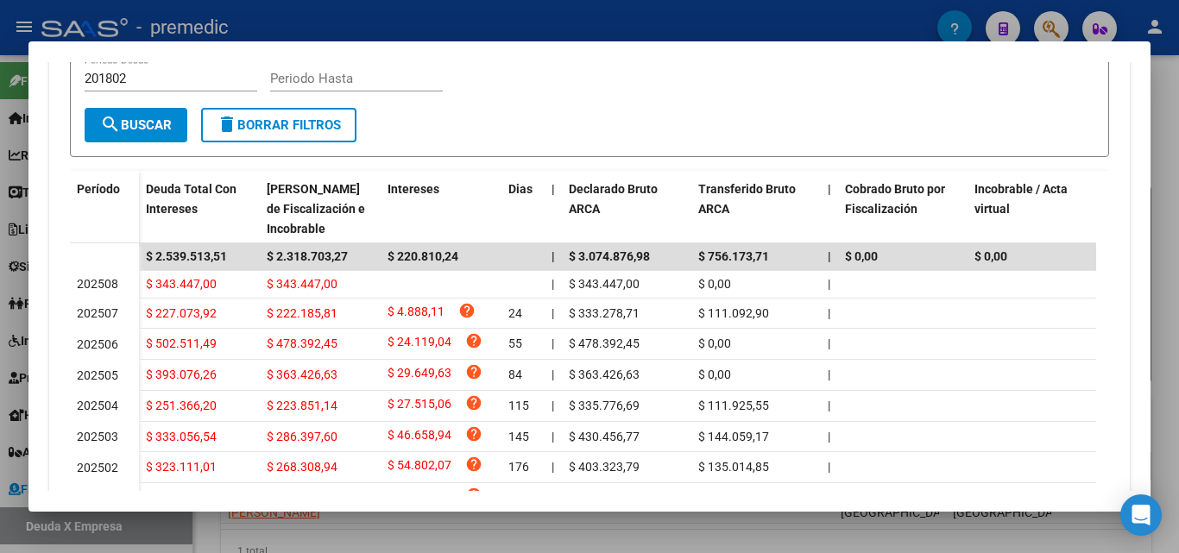
scroll to position [259, 0]
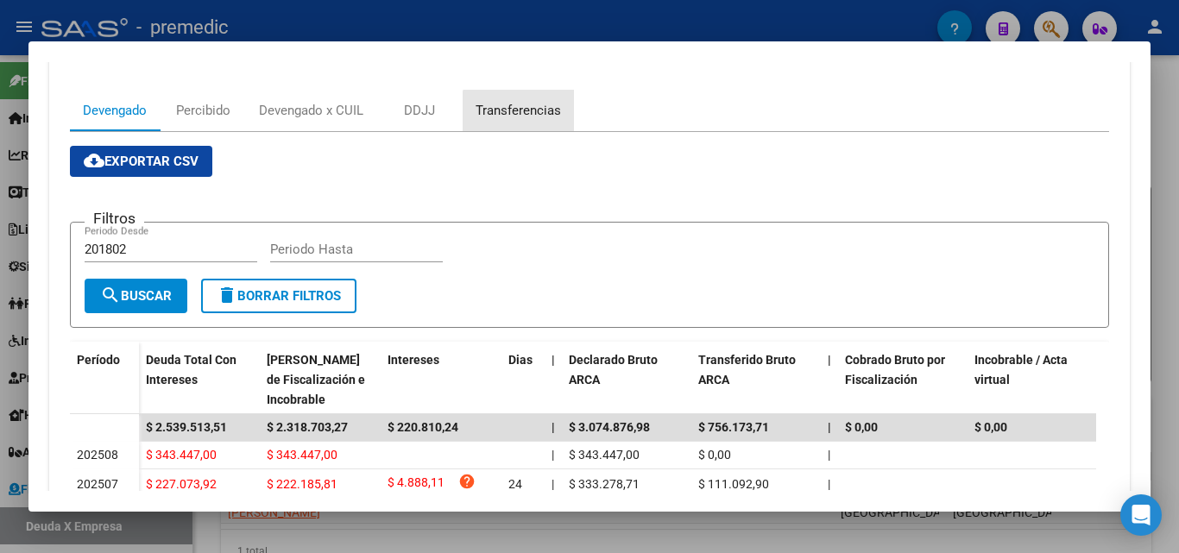
click at [540, 111] on div "Transferencias" at bounding box center [517, 110] width 85 height 19
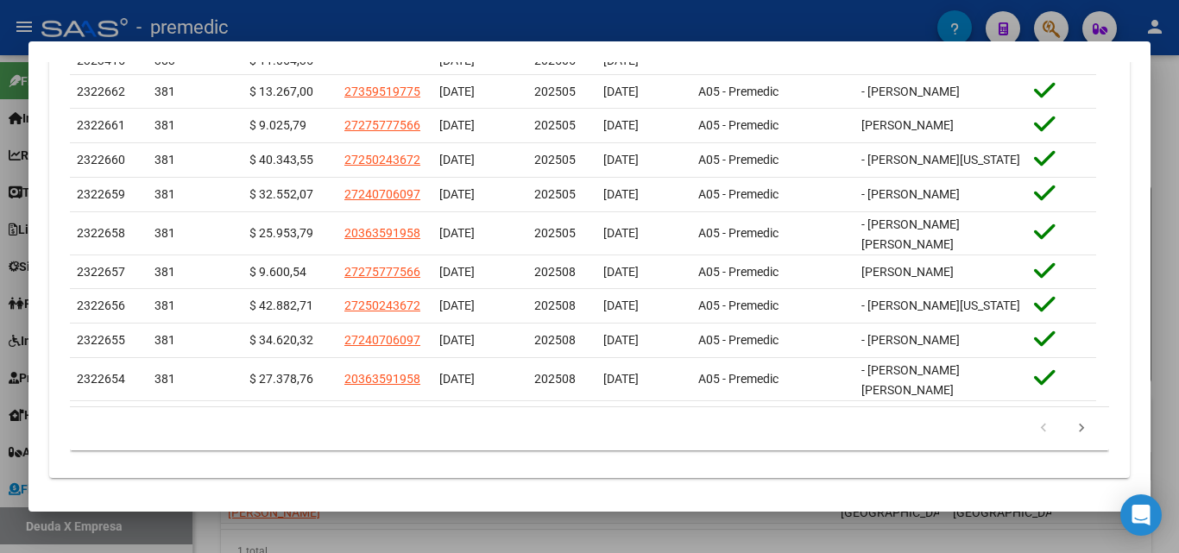
scroll to position [757, 0]
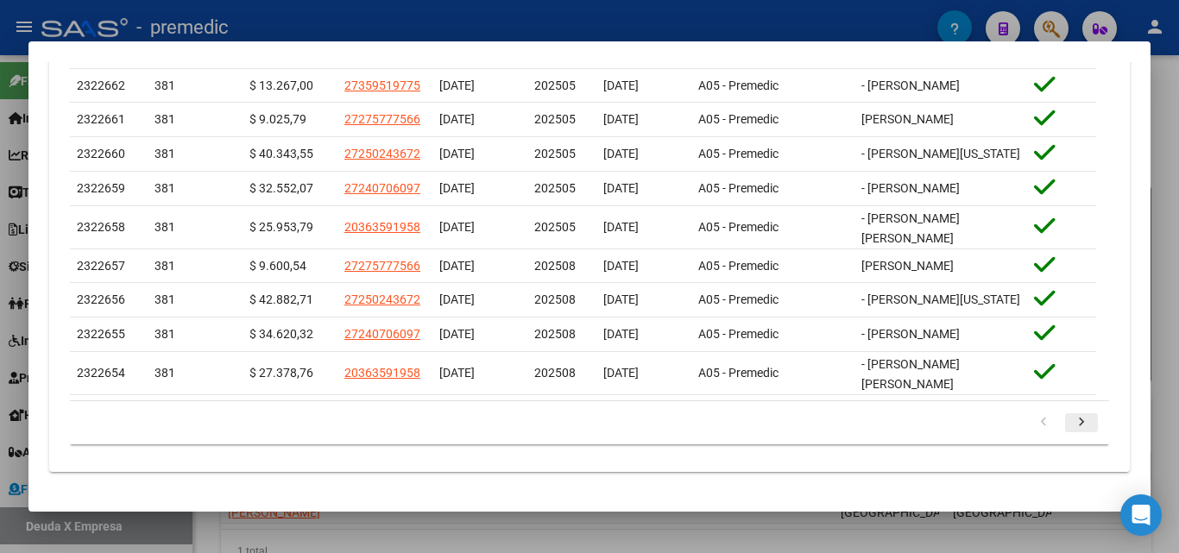
click at [1070, 428] on icon "go to next page" at bounding box center [1081, 424] width 22 height 21
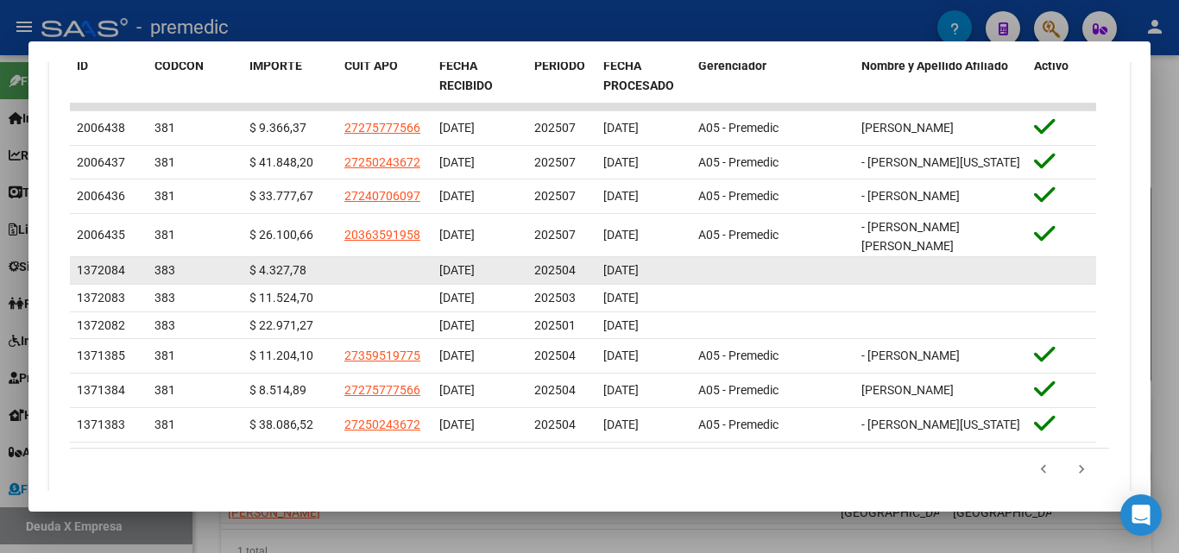
scroll to position [733, 0]
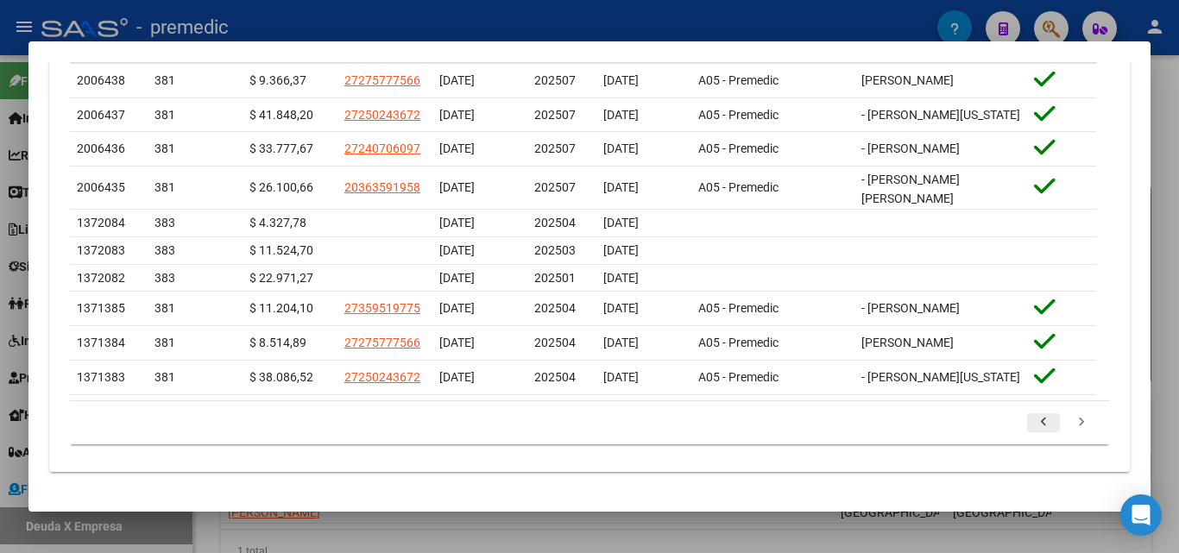
click at [1032, 429] on icon "go to previous page" at bounding box center [1043, 424] width 22 height 21
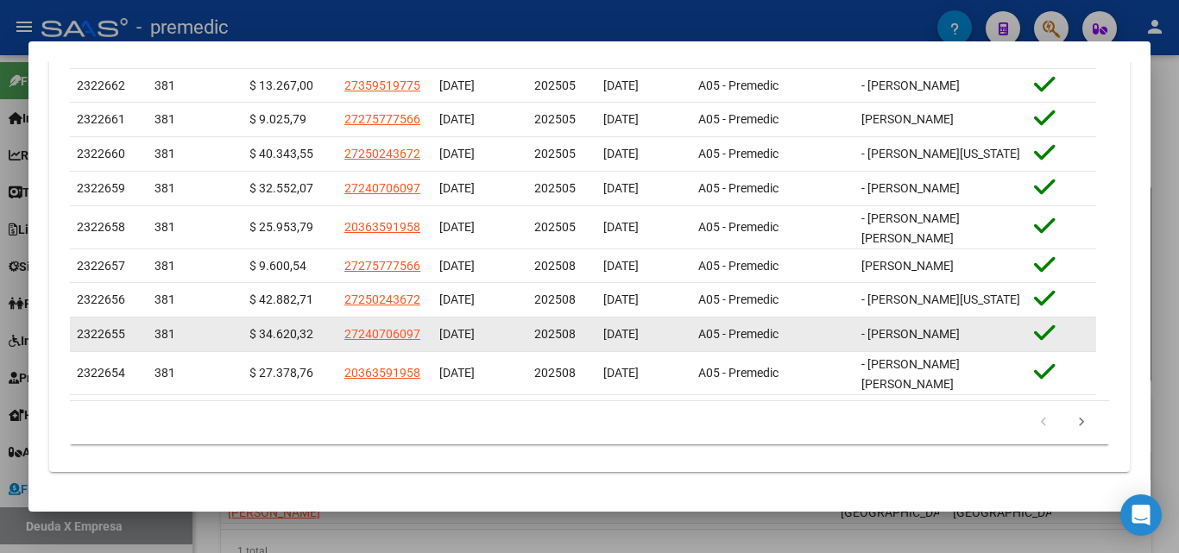
drag, startPoint x: 458, startPoint y: 362, endPoint x: 568, endPoint y: 360, distance: 109.6
click at [568, 352] on div "2322655 381 $ 34.620,32 27240706097 [DATE] 202508 [DATE] A05 - Premedic - [PERS…" at bounding box center [583, 335] width 1026 height 35
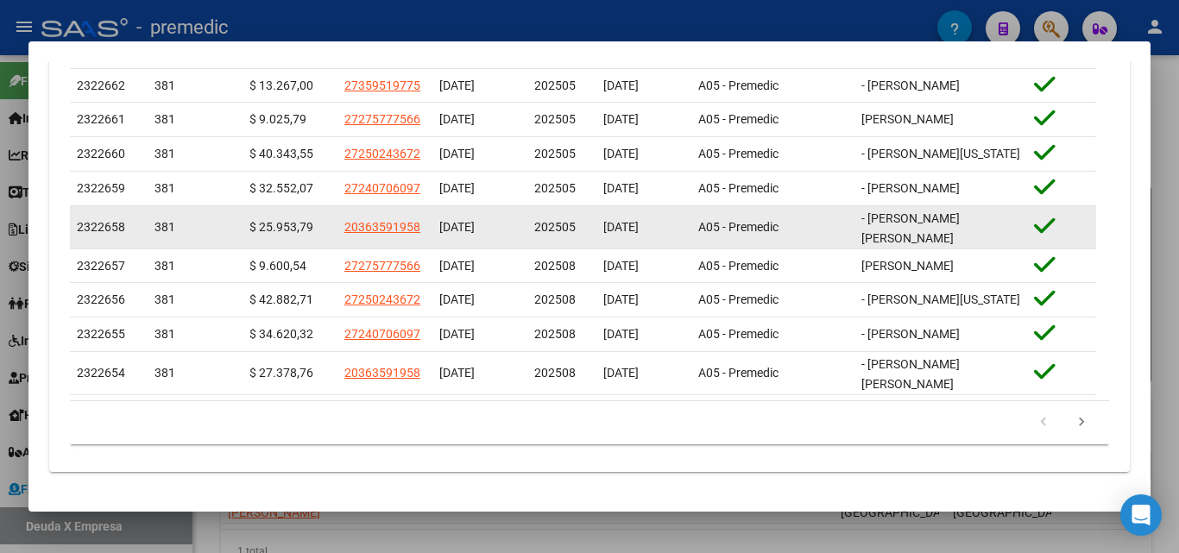
click at [553, 234] on span "202505" at bounding box center [554, 227] width 41 height 14
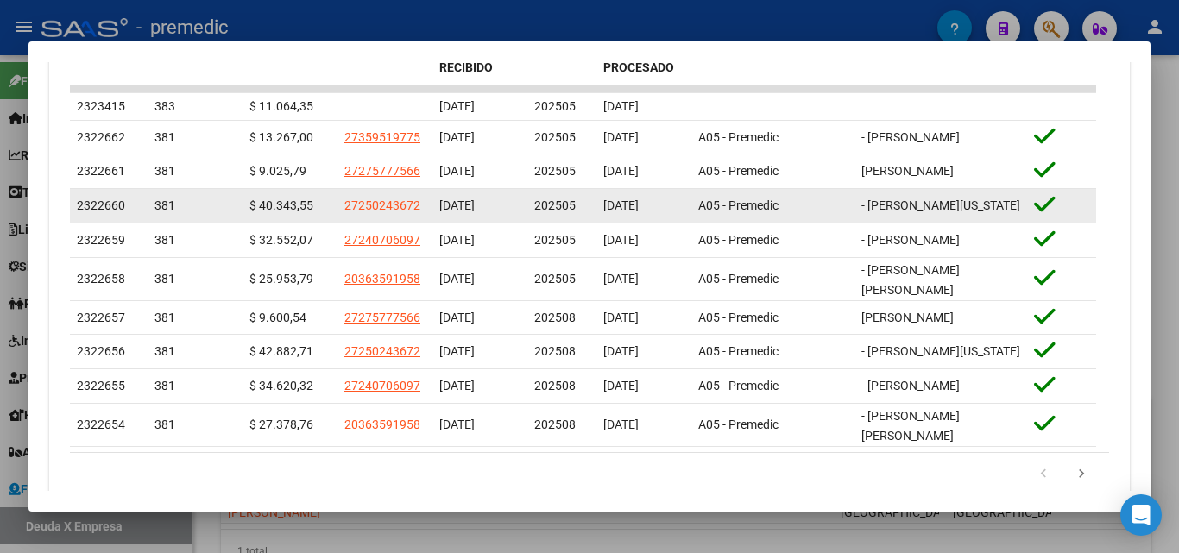
scroll to position [647, 0]
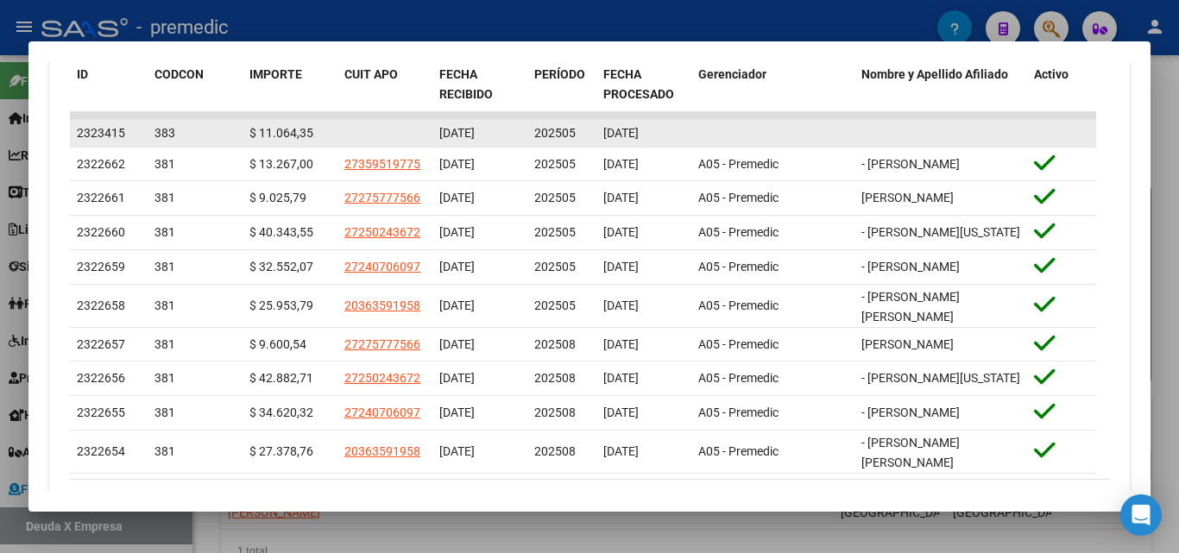
drag, startPoint x: 576, startPoint y: 128, endPoint x: 265, endPoint y: 130, distance: 311.5
click at [265, 130] on div "2323415 383 $ 11.064,35 [DATE] 202505 [DATE]" at bounding box center [583, 134] width 1026 height 28
click at [552, 146] on datatable-body-cell "202505" at bounding box center [561, 133] width 69 height 27
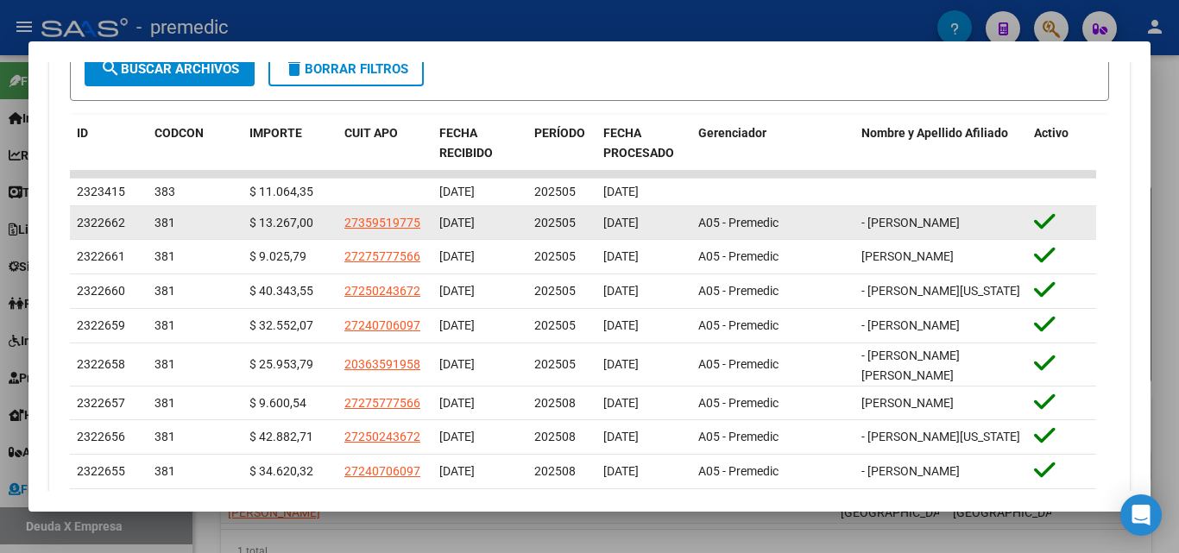
scroll to position [561, 0]
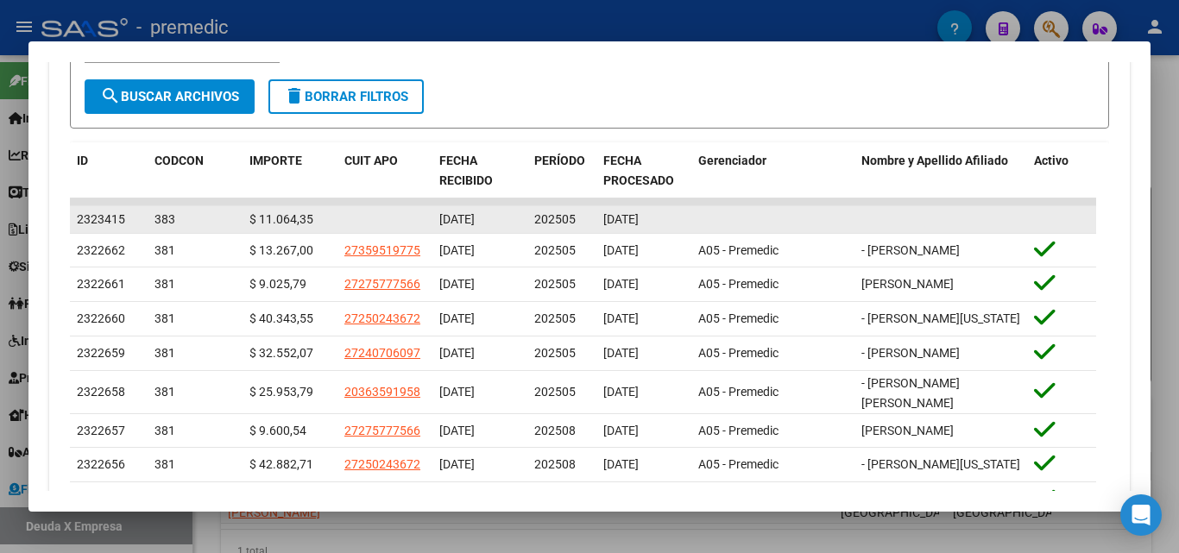
click at [494, 227] on div "[DATE]" at bounding box center [479, 220] width 81 height 20
click at [623, 221] on span "[DATE]" at bounding box center [620, 219] width 35 height 14
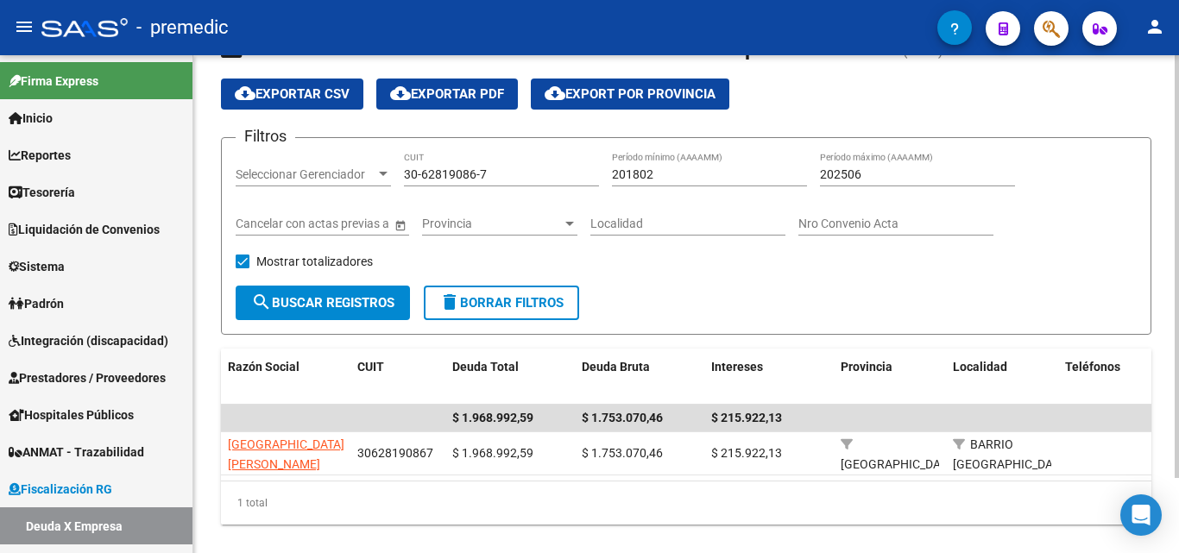
scroll to position [89, 0]
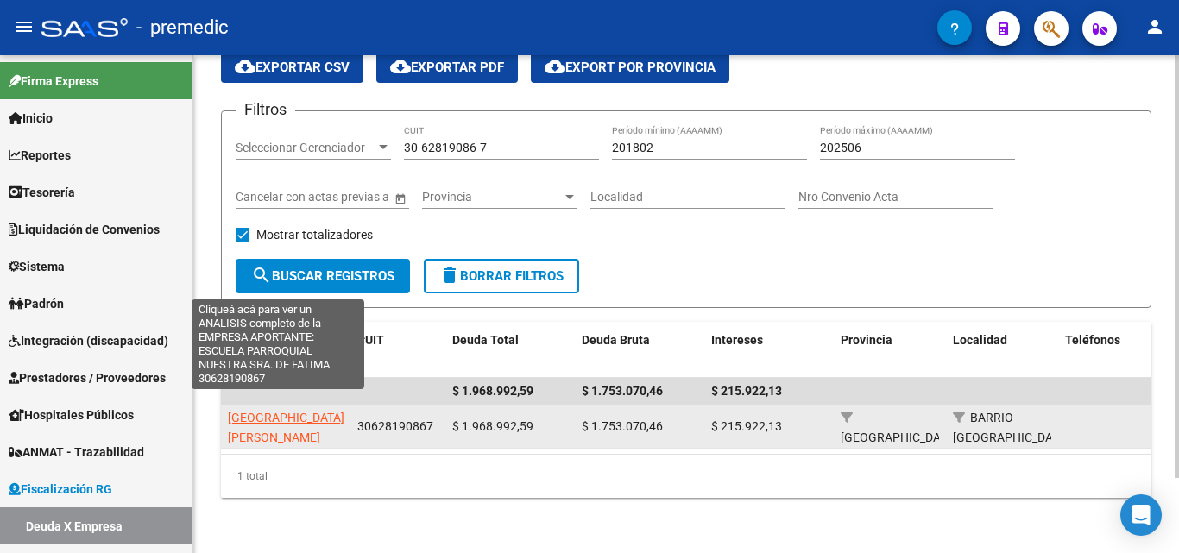
click at [248, 424] on span "[GEOGRAPHIC_DATA][PERSON_NAME]" at bounding box center [286, 428] width 116 height 34
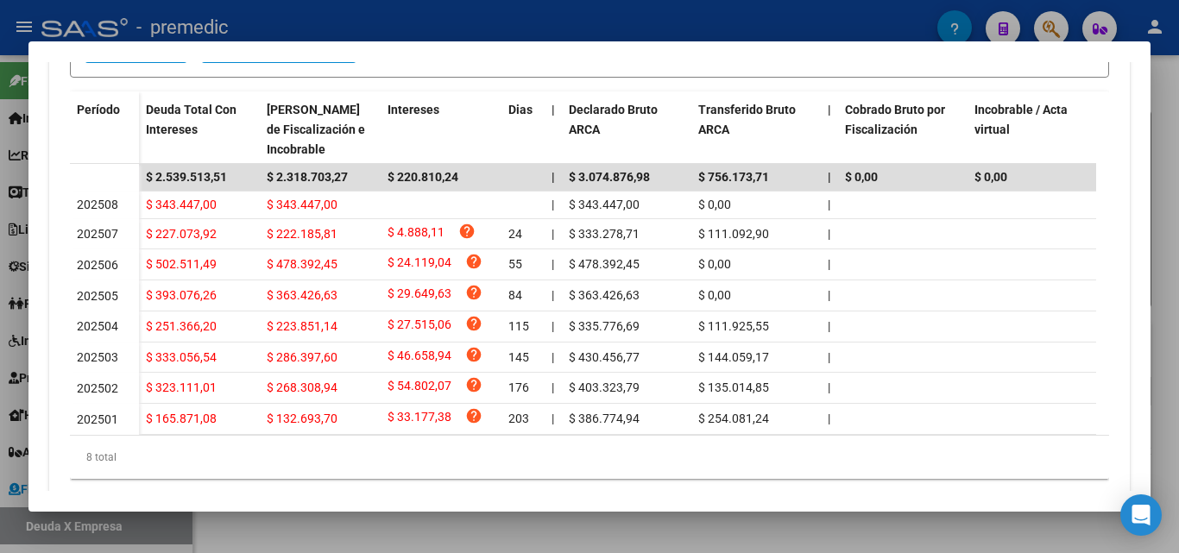
scroll to position [518, 0]
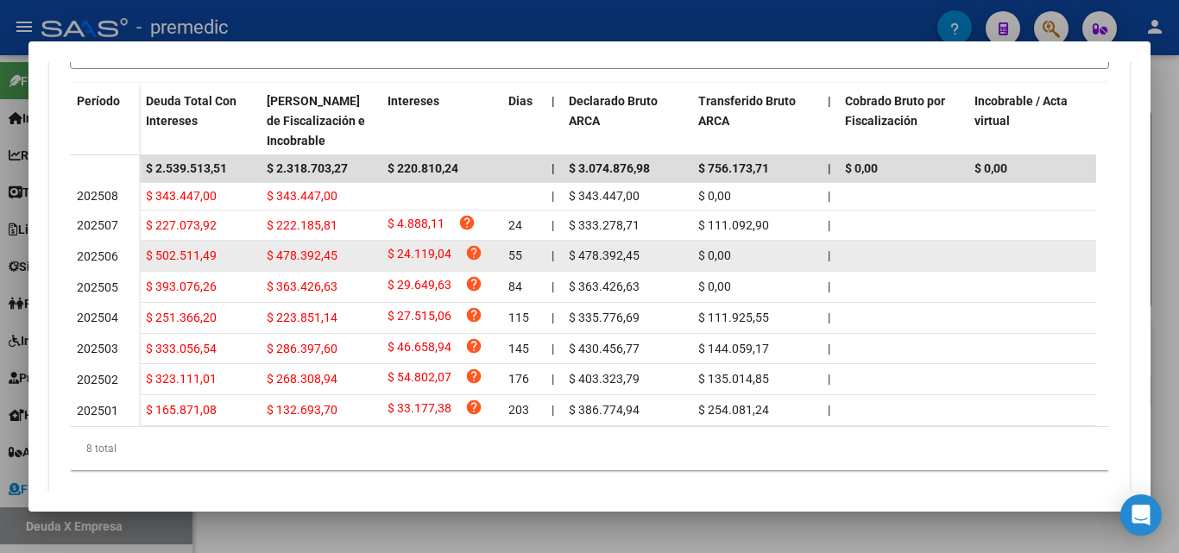
drag, startPoint x: 759, startPoint y: 279, endPoint x: 83, endPoint y: 253, distance: 677.0
click at [83, 253] on datatable-scroller "$ 2.539.513,51 $ 2.318.703,27 $ 220.810,24 | $ 3.074.876,98 $ 756.173,71 | $ 0,…" at bounding box center [583, 290] width 1026 height 271
click at [83, 253] on span "202506" at bounding box center [97, 256] width 41 height 14
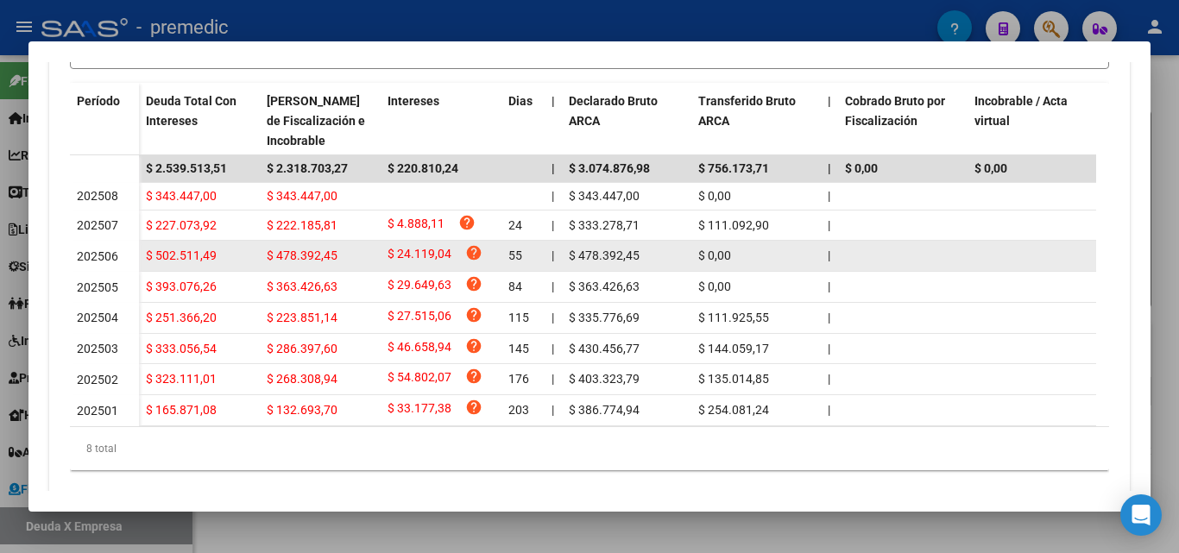
drag, startPoint x: 783, startPoint y: 292, endPoint x: 696, endPoint y: 270, distance: 88.9
click at [696, 270] on datatable-scroller "$ 2.539.513,51 $ 2.318.703,27 $ 220.810,24 | $ 3.074.876,98 $ 756.173,71 | $ 0,…" at bounding box center [583, 290] width 1026 height 271
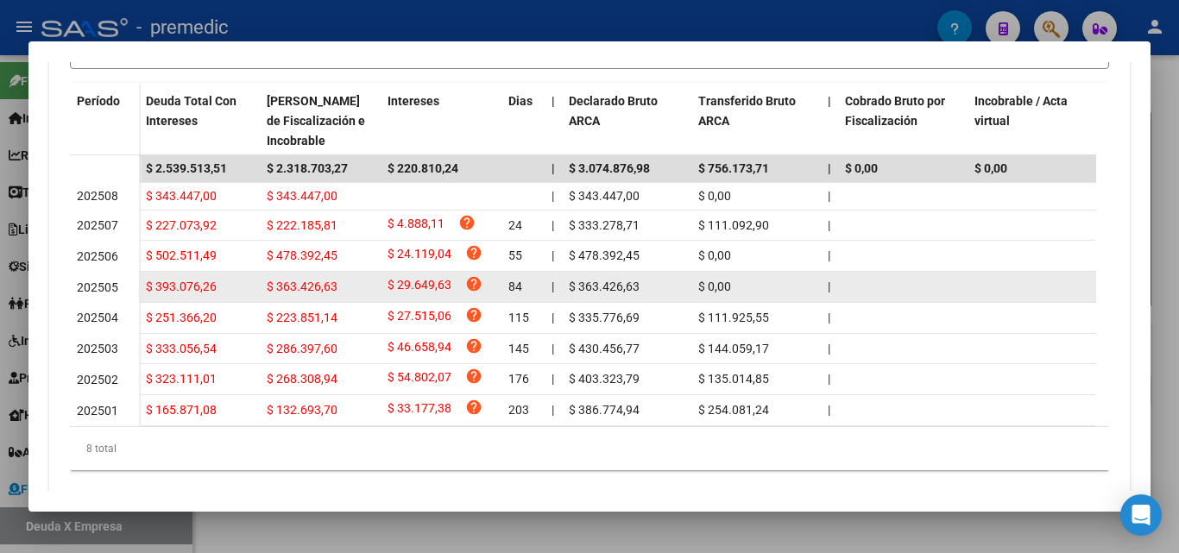
click at [813, 294] on div "$ 0,00" at bounding box center [756, 287] width 116 height 20
click at [741, 292] on div "$ 0,00" at bounding box center [756, 287] width 116 height 20
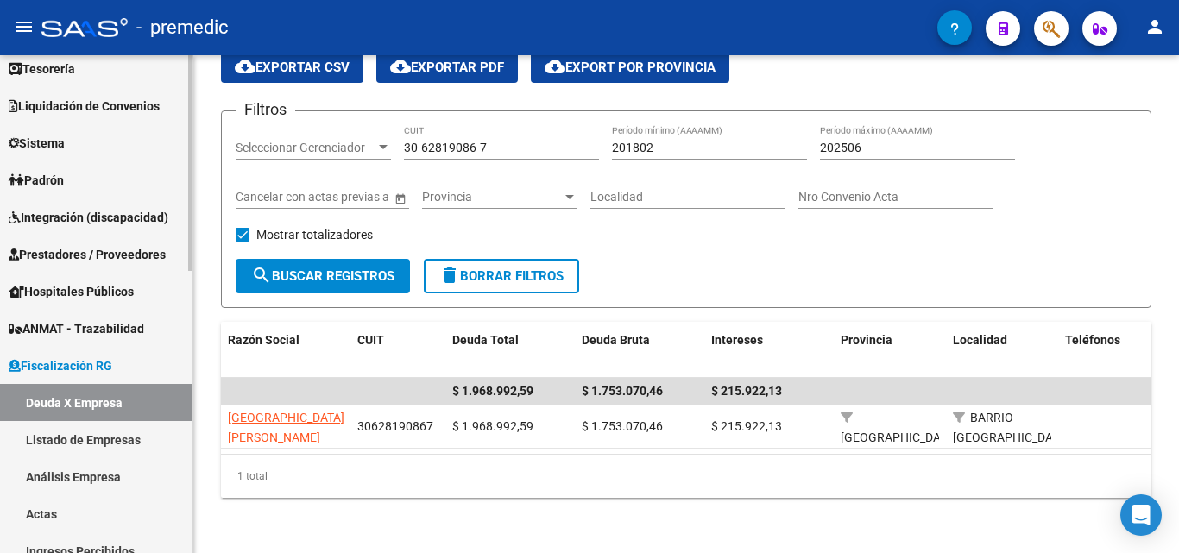
scroll to position [259, 0]
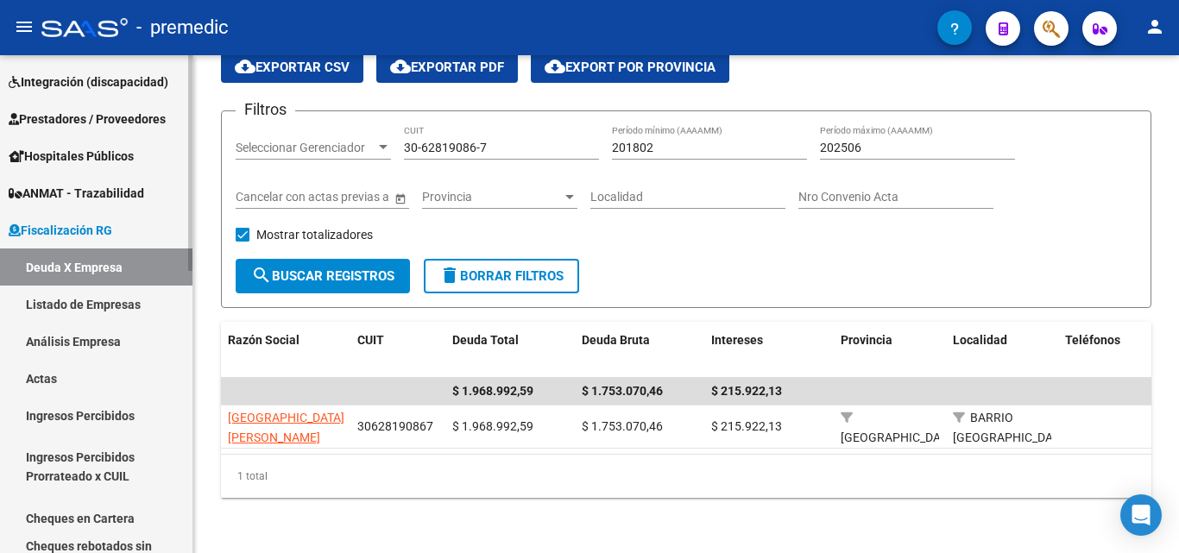
click at [115, 279] on link "Deuda X Empresa" at bounding box center [96, 266] width 192 height 37
click at [112, 296] on link "Listado de Empresas" at bounding box center [96, 304] width 192 height 37
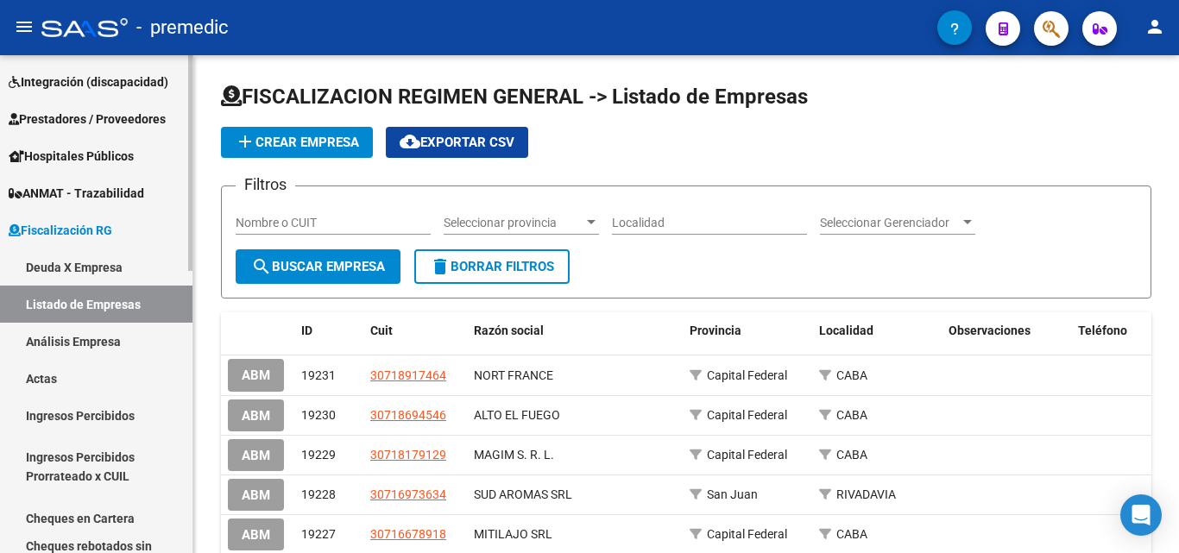
click at [111, 267] on link "Deuda X Empresa" at bounding box center [96, 266] width 192 height 37
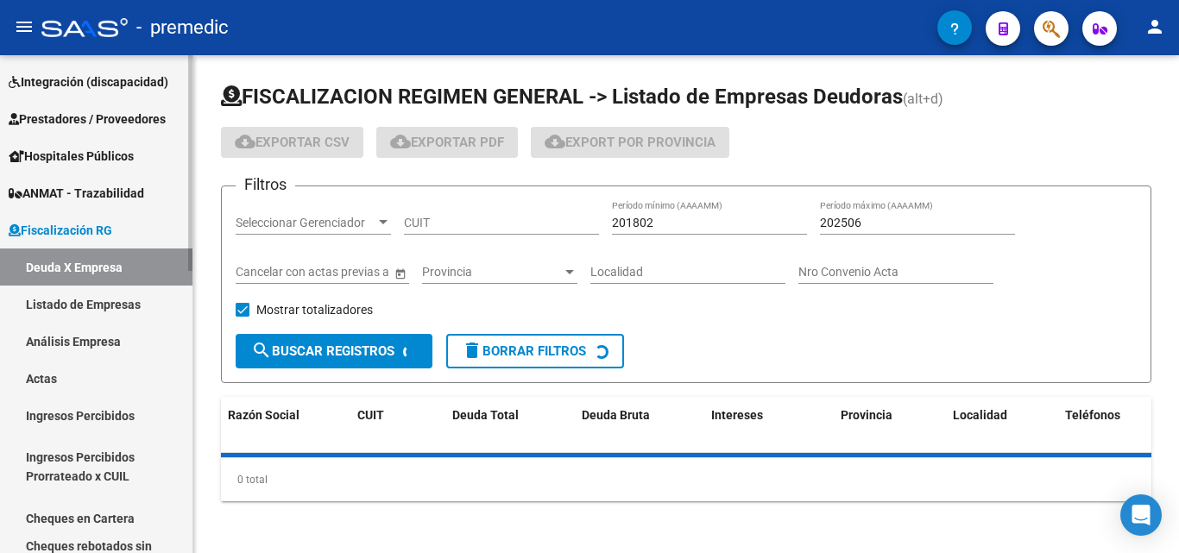
click at [97, 305] on link "Listado de Empresas" at bounding box center [96, 304] width 192 height 37
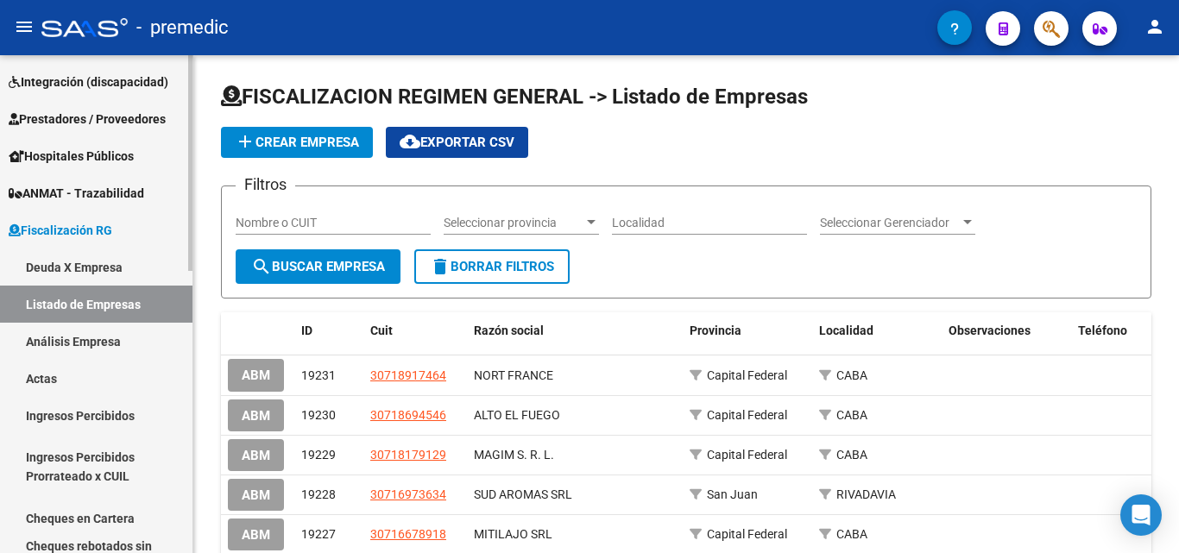
click at [75, 255] on link "Deuda X Empresa" at bounding box center [96, 266] width 192 height 37
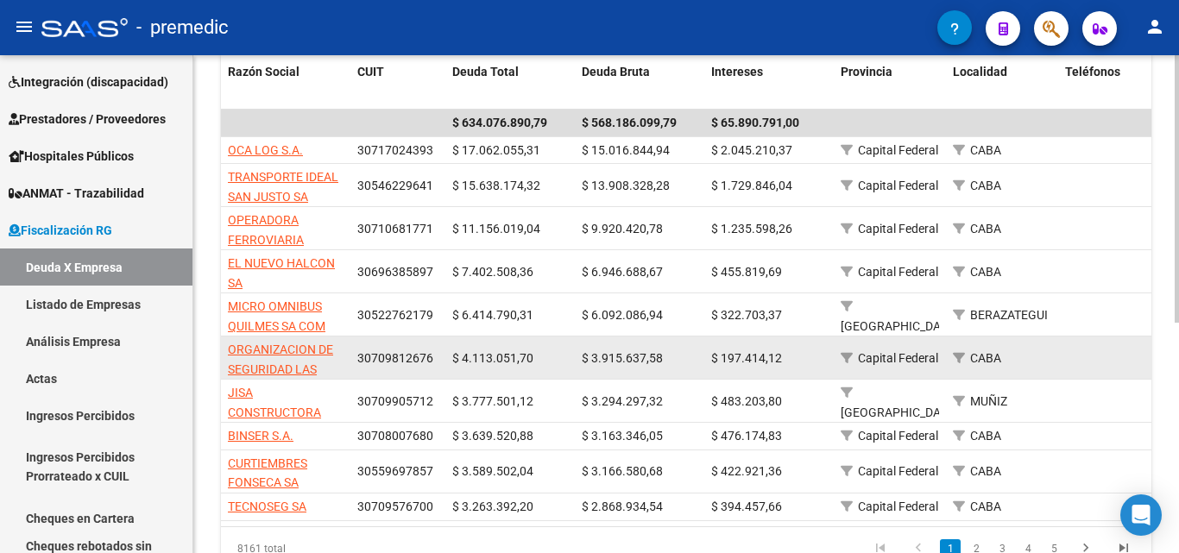
scroll to position [430, 0]
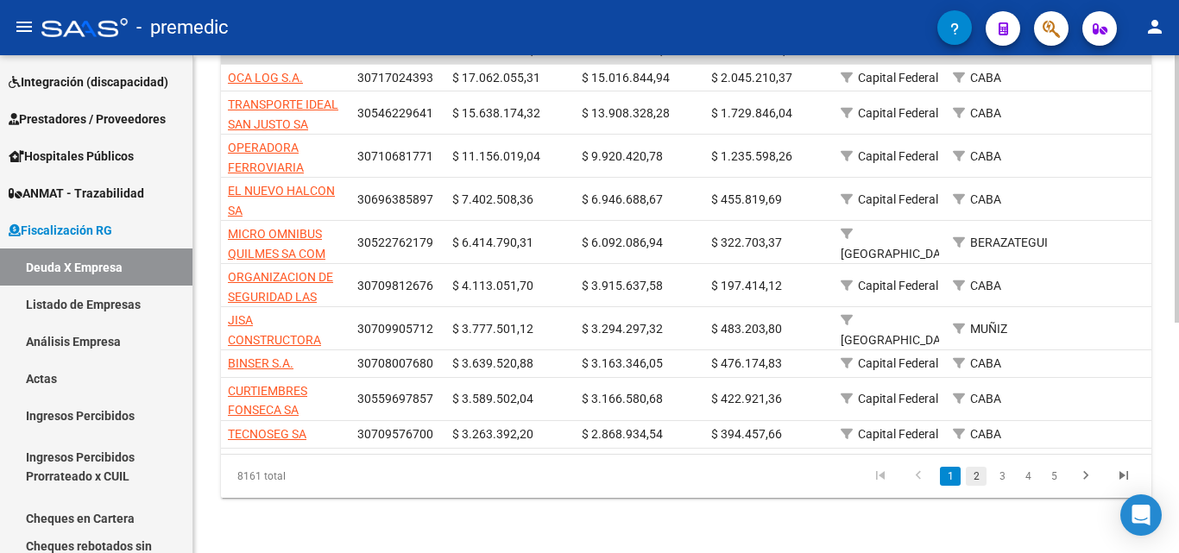
click at [982, 475] on link "2" at bounding box center [976, 476] width 21 height 19
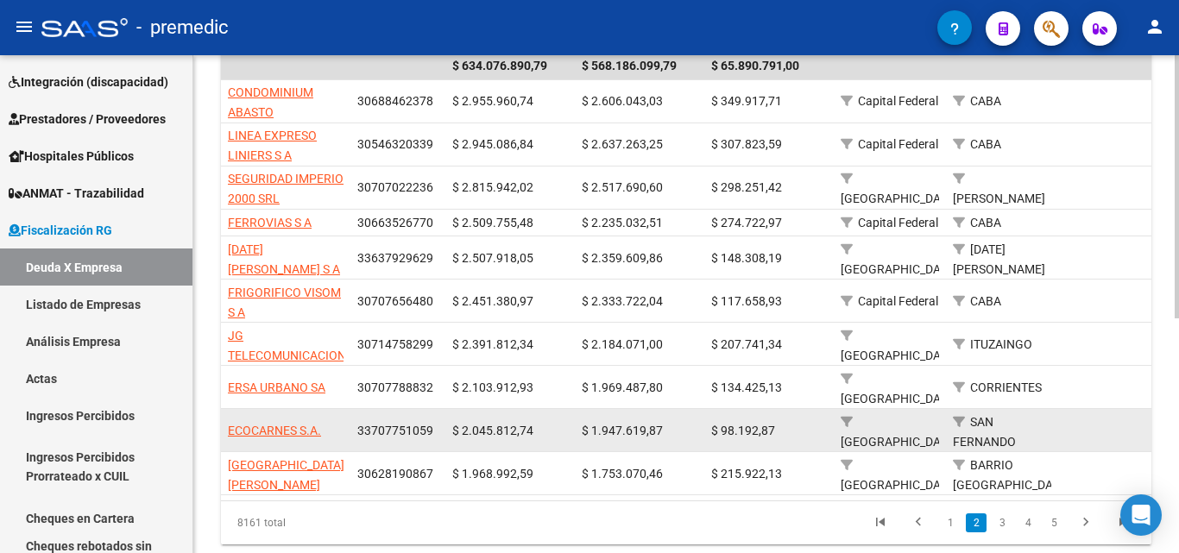
scroll to position [429, 0]
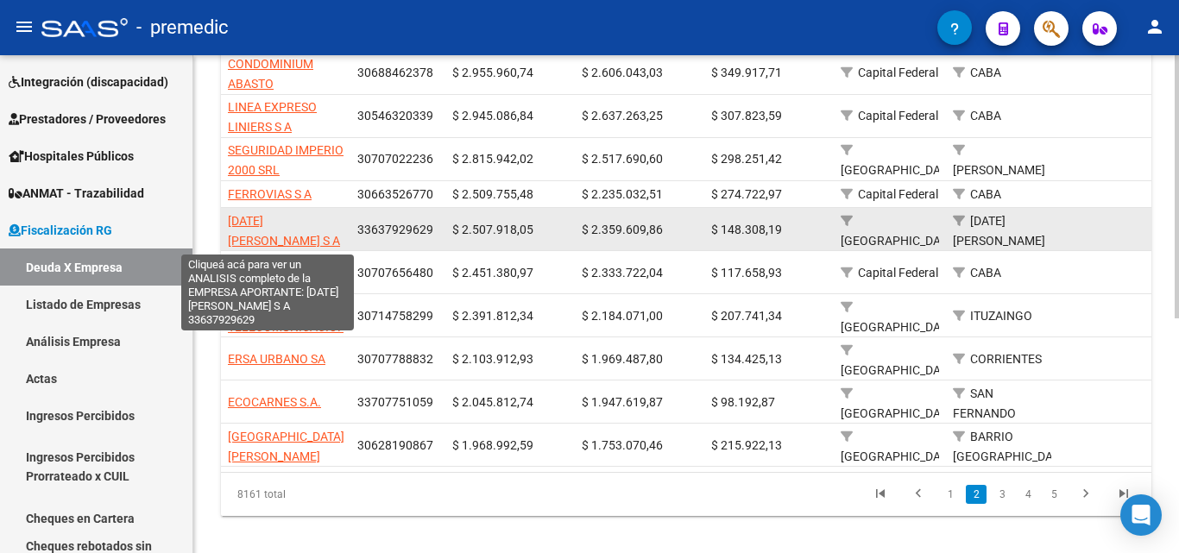
click at [288, 244] on span "[DATE][PERSON_NAME] S A" at bounding box center [284, 231] width 112 height 34
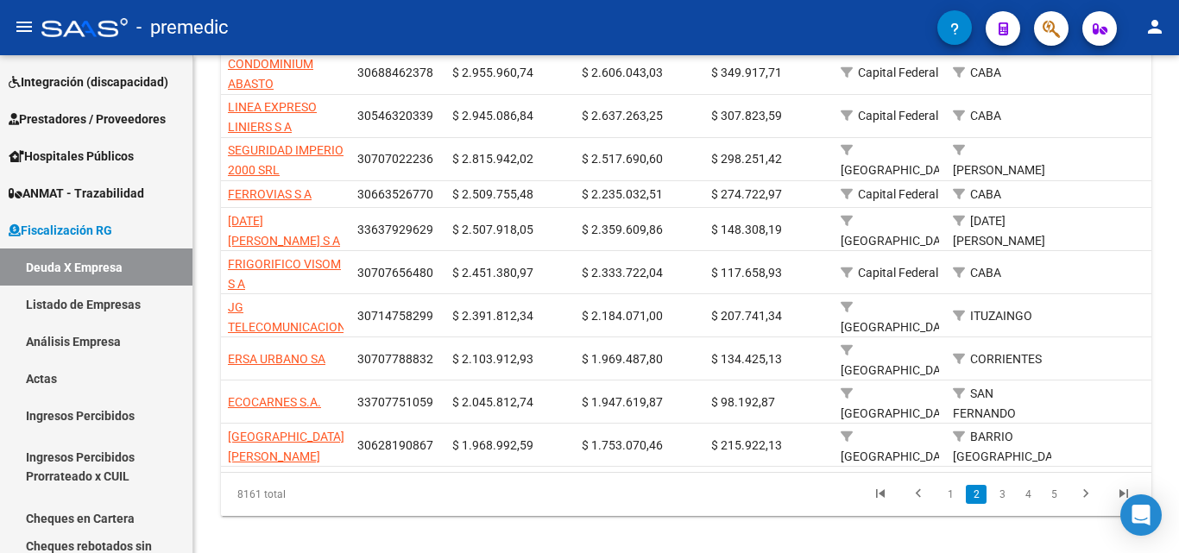
scroll to position [445, 0]
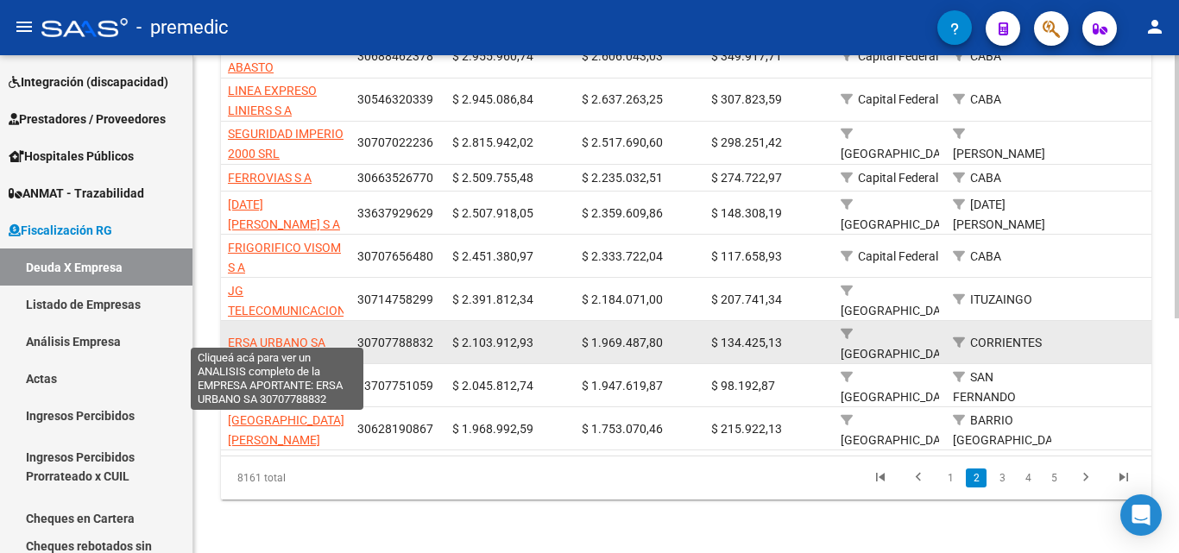
click at [296, 336] on span "ERSA URBANO SA" at bounding box center [276, 343] width 97 height 14
type textarea "30707788832"
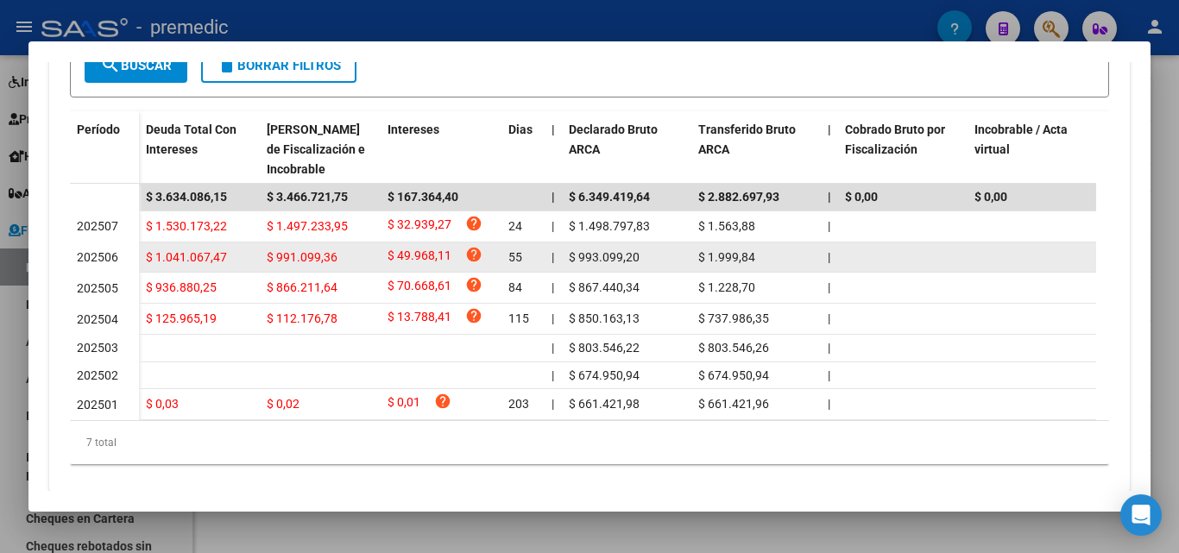
scroll to position [526, 0]
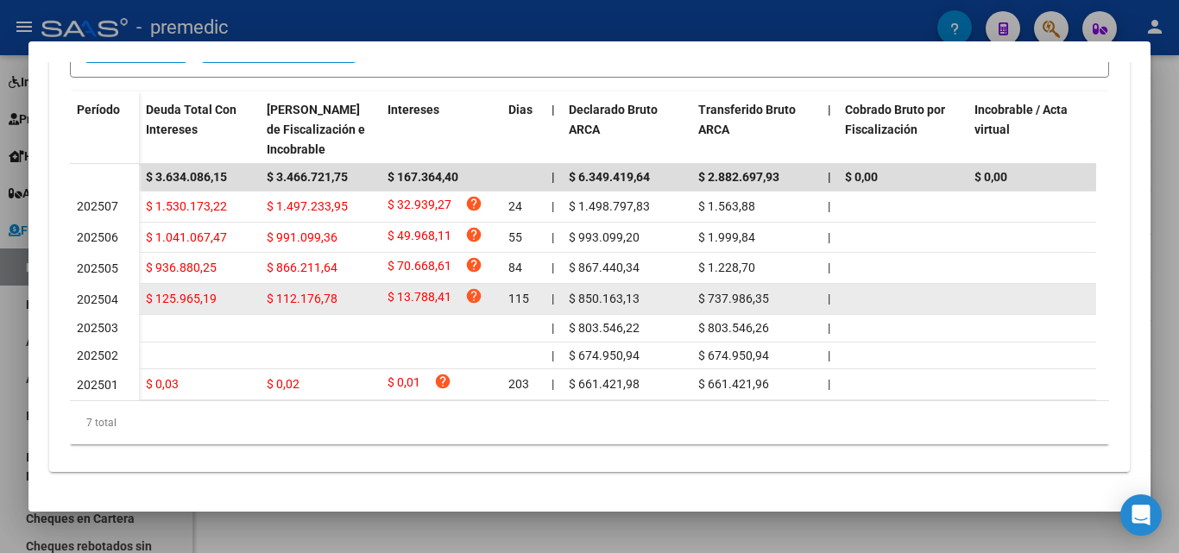
drag, startPoint x: 780, startPoint y: 291, endPoint x: 700, endPoint y: 269, distance: 83.1
click at [700, 284] on datatable-body-cell "$ 737.986,35" at bounding box center [755, 299] width 129 height 30
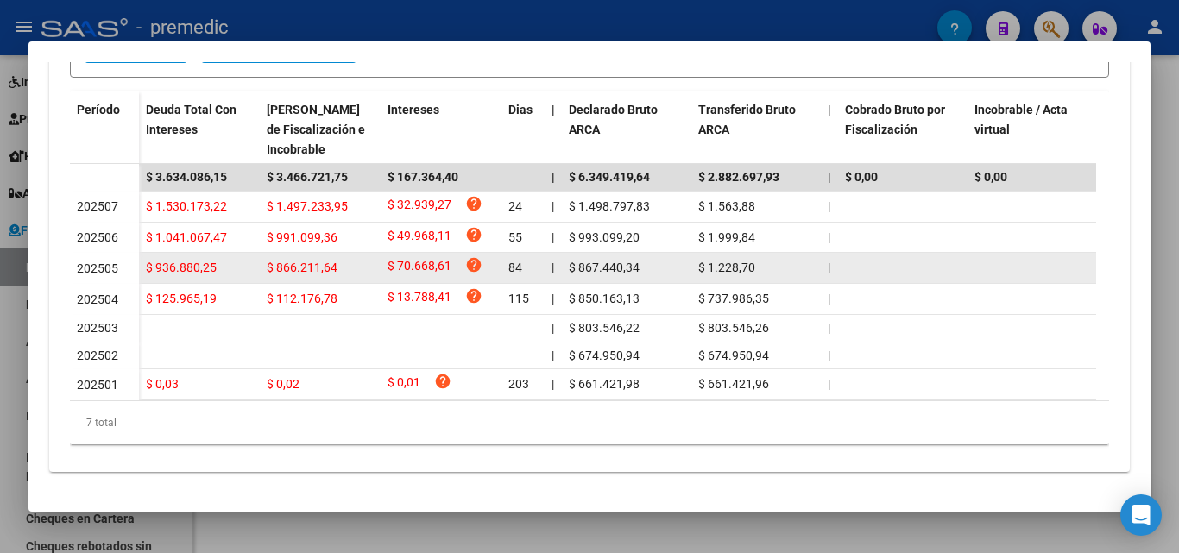
click at [700, 268] on datatable-body-cell "$ 1.228,70" at bounding box center [755, 268] width 129 height 30
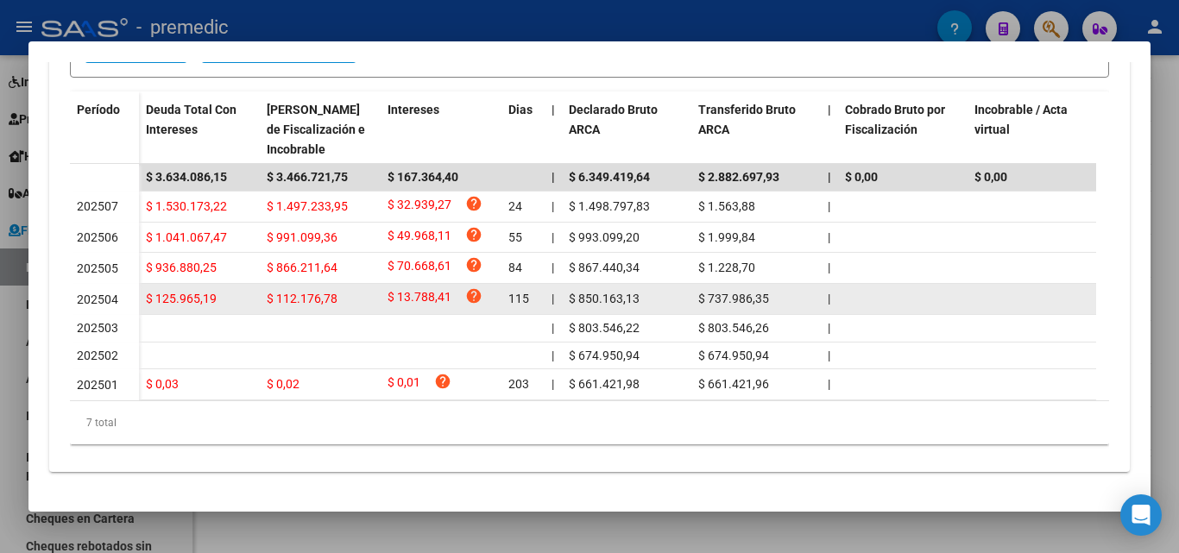
click at [706, 292] on span "$ 737.986,35" at bounding box center [733, 299] width 71 height 14
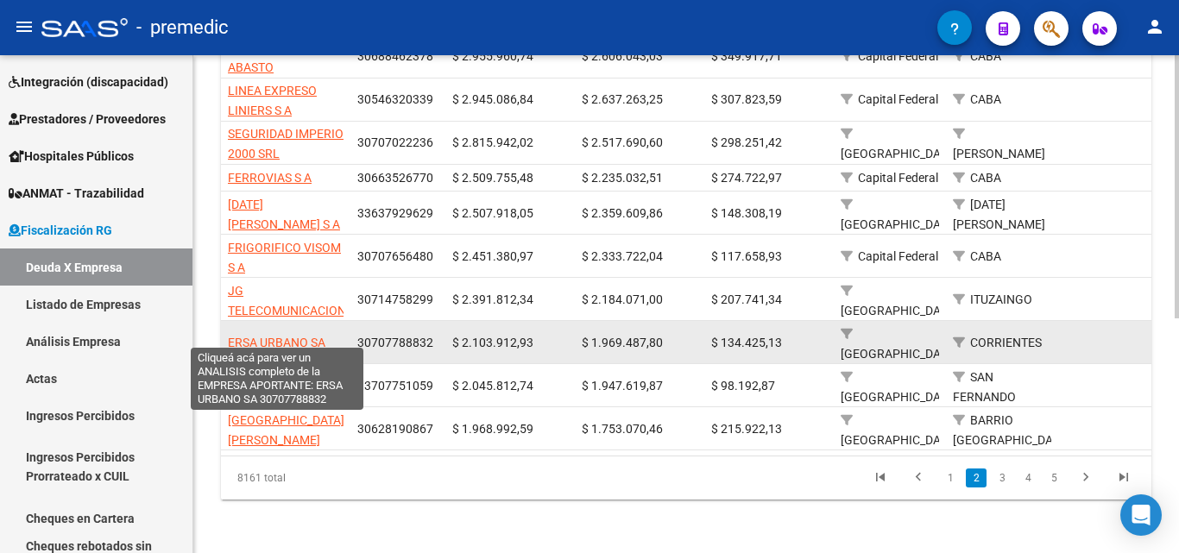
click at [290, 338] on span "ERSA URBANO SA" at bounding box center [276, 343] width 97 height 14
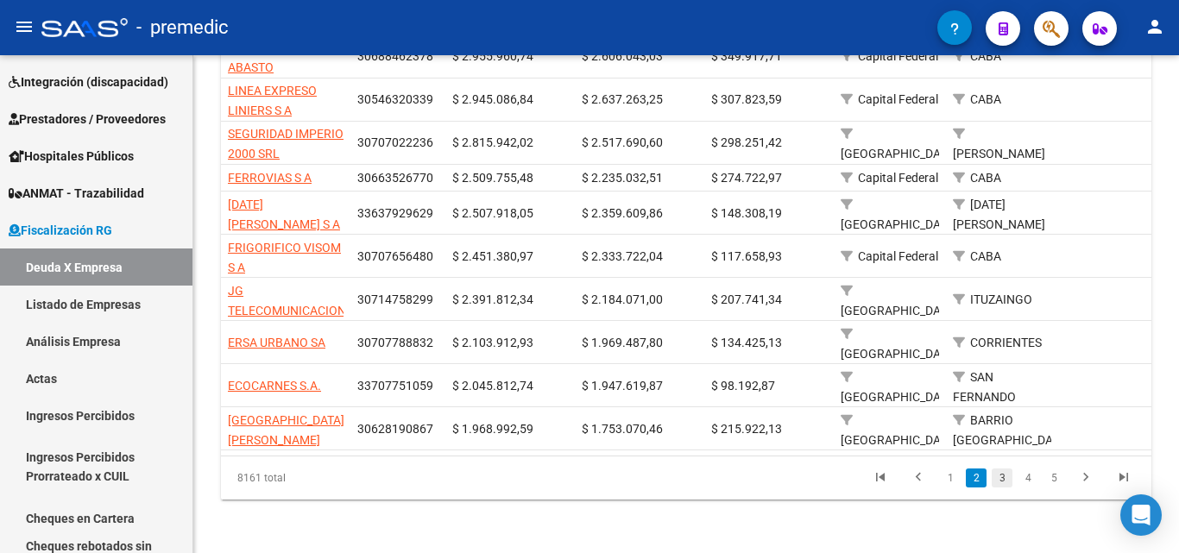
click at [998, 475] on link "3" at bounding box center [1001, 478] width 21 height 19
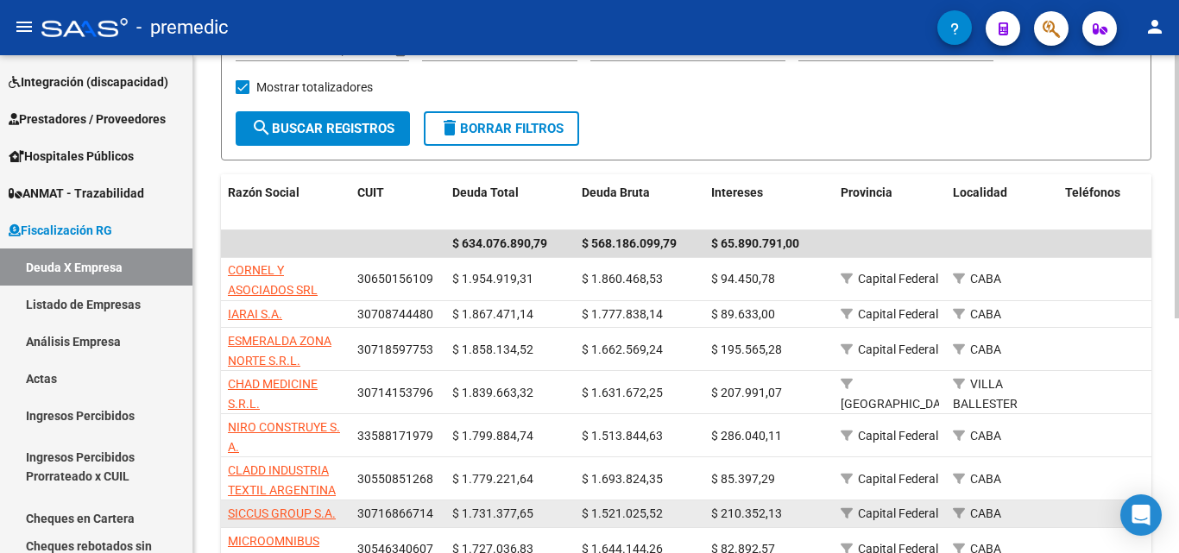
scroll to position [186, 0]
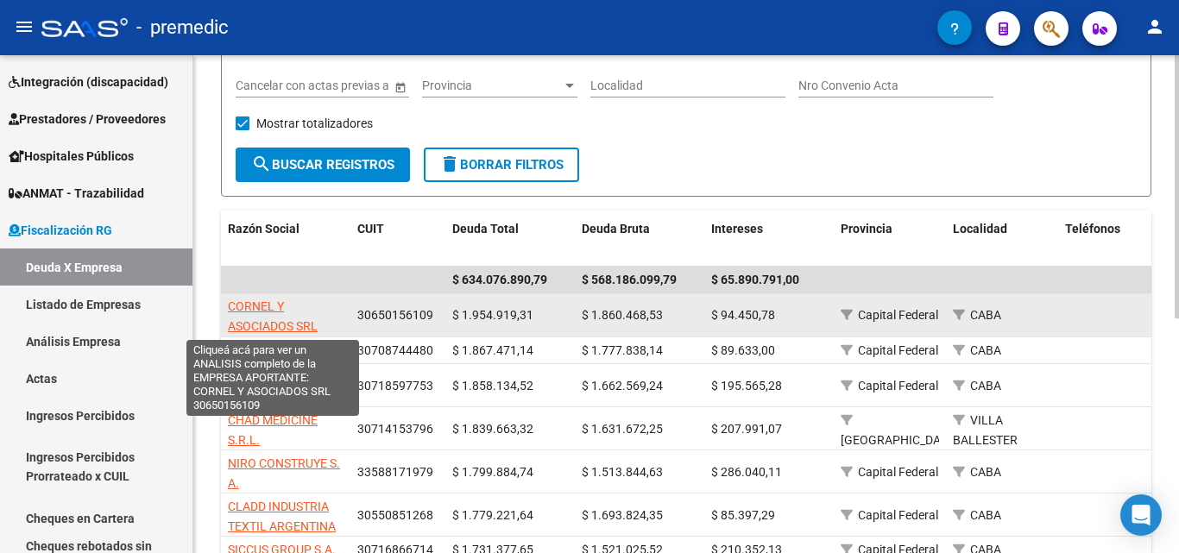
click at [274, 305] on span "CORNEL Y ASOCIADOS SRL" at bounding box center [273, 316] width 90 height 34
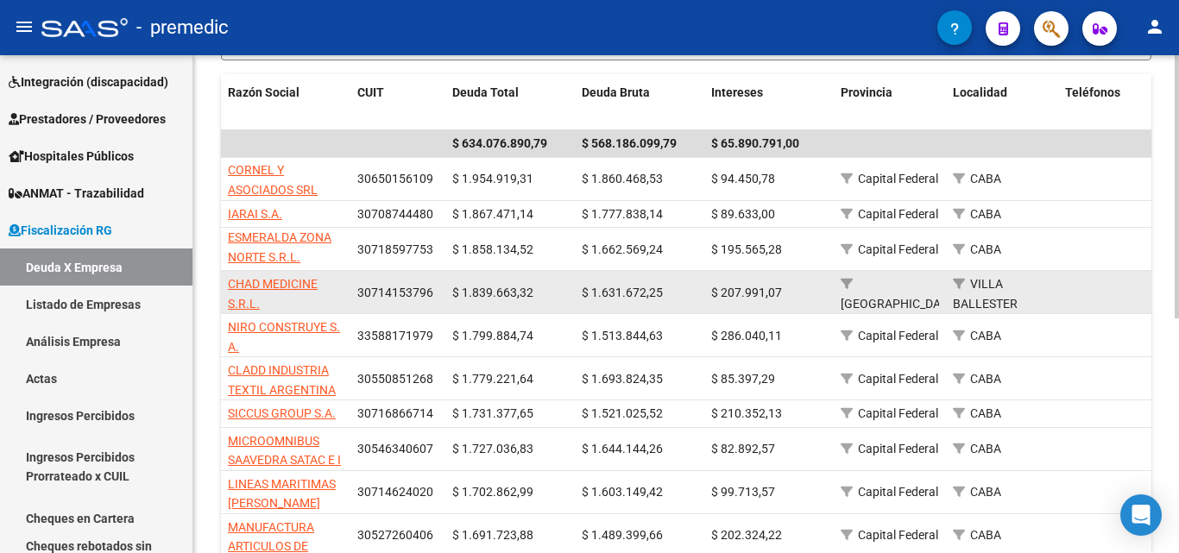
scroll to position [359, 0]
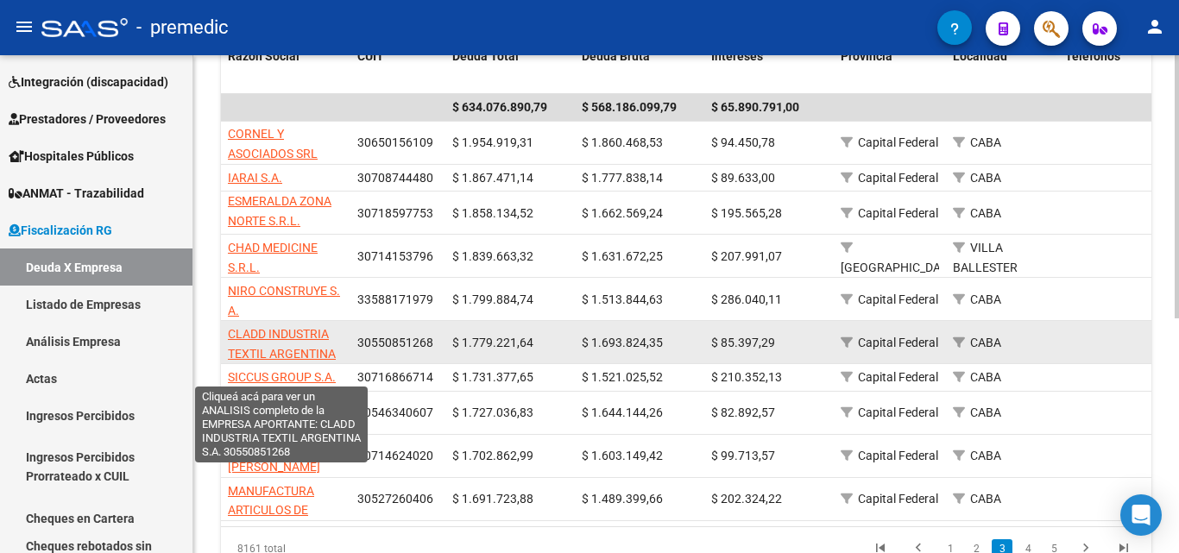
click at [286, 330] on span "CLADD INDUSTRIA TEXTIL ARGENTINA S.A." at bounding box center [282, 353] width 108 height 53
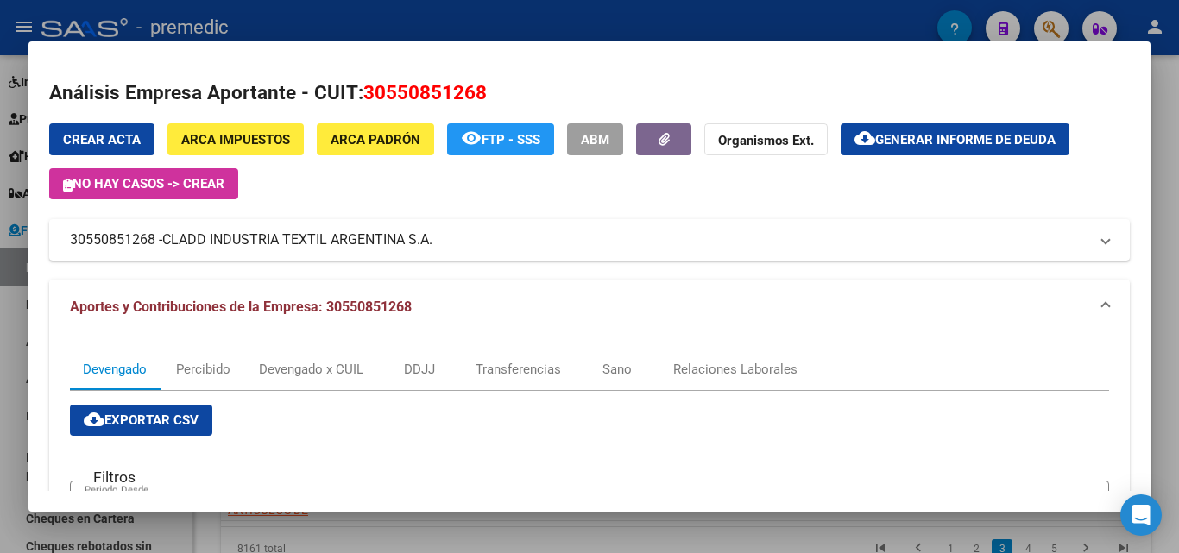
scroll to position [518, 0]
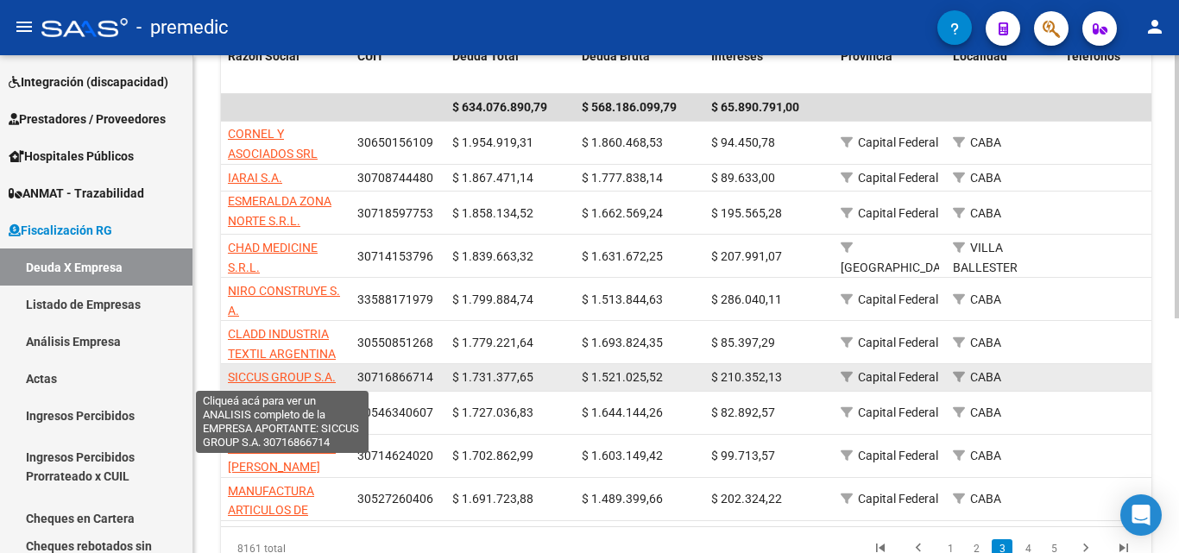
click at [265, 377] on span "SICCUS GROUP S.A." at bounding box center [282, 377] width 108 height 14
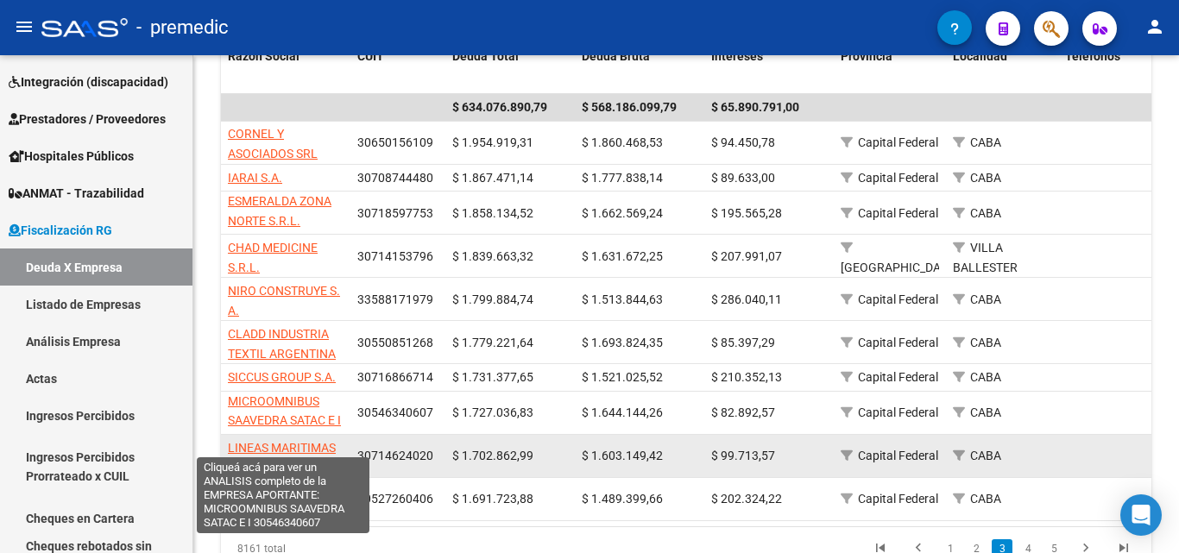
scroll to position [22, 0]
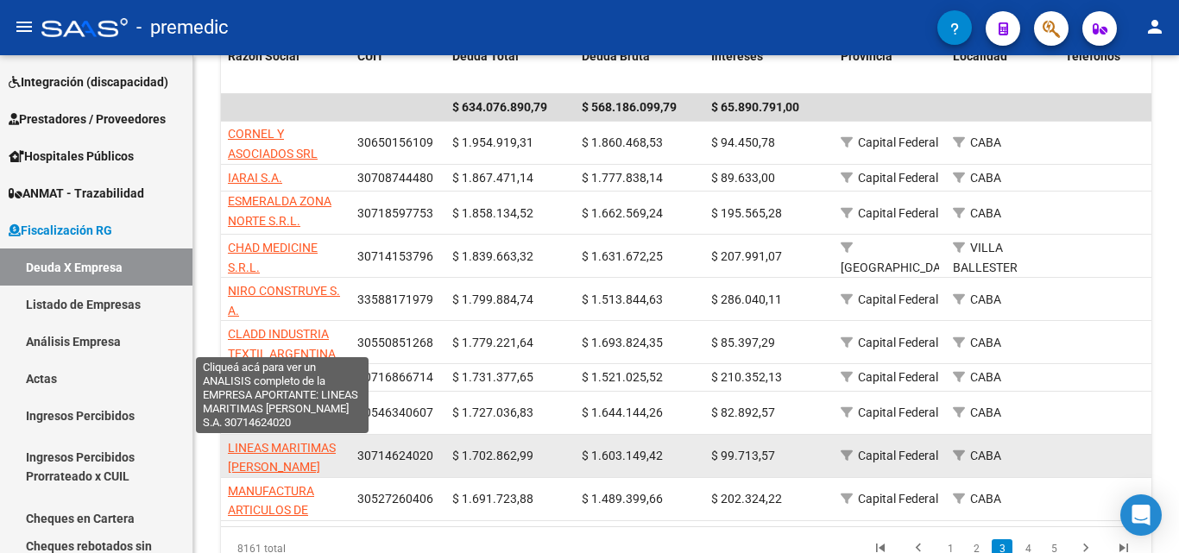
click at [280, 454] on span "LINEAS MARITIMAS [PERSON_NAME] S.A." at bounding box center [282, 467] width 108 height 53
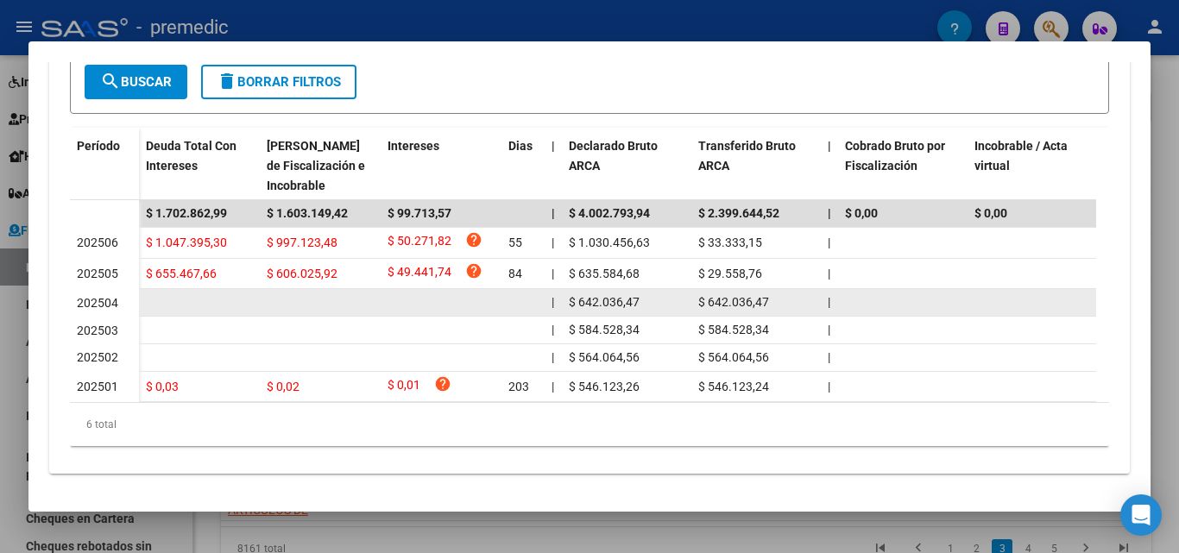
scroll to position [491, 0]
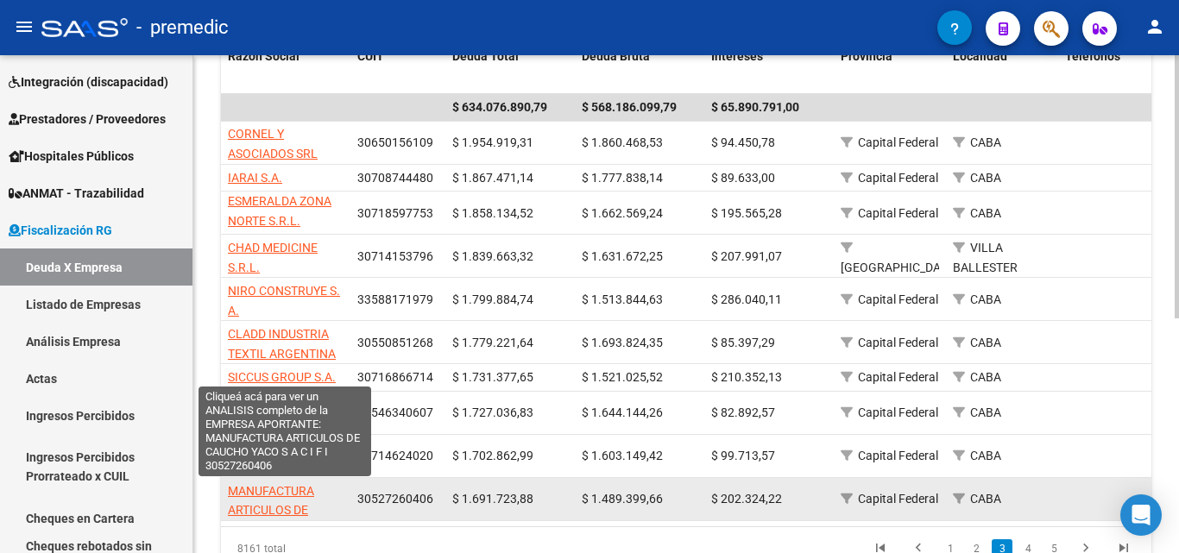
click at [271, 497] on span "MANUFACTURA ARTICULOS DE CAUCHO YACO S A C I F I" at bounding box center [283, 520] width 111 height 72
type textarea "30527260406"
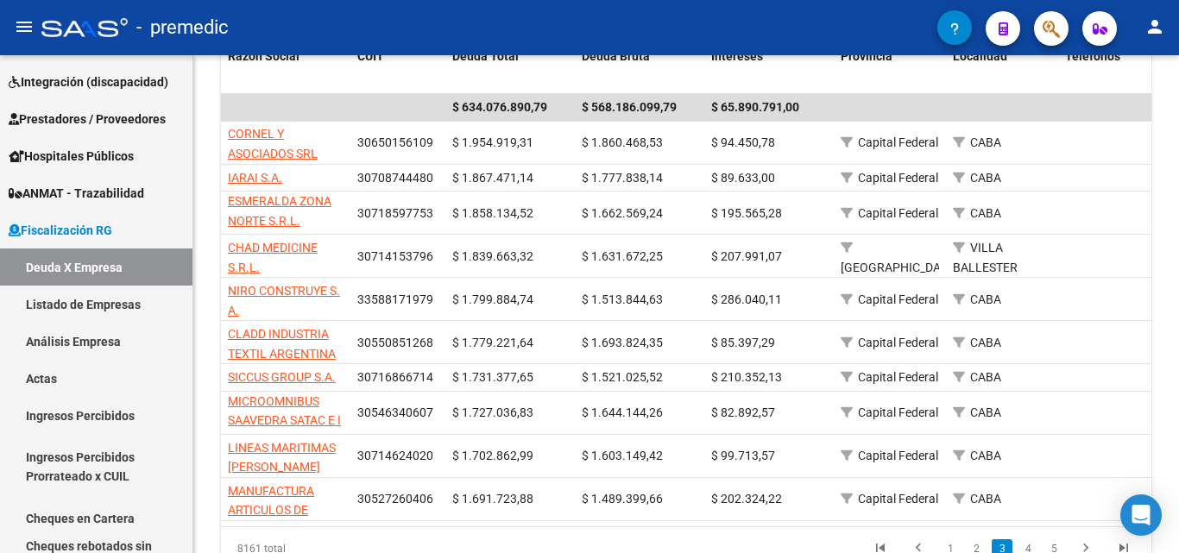
scroll to position [445, 0]
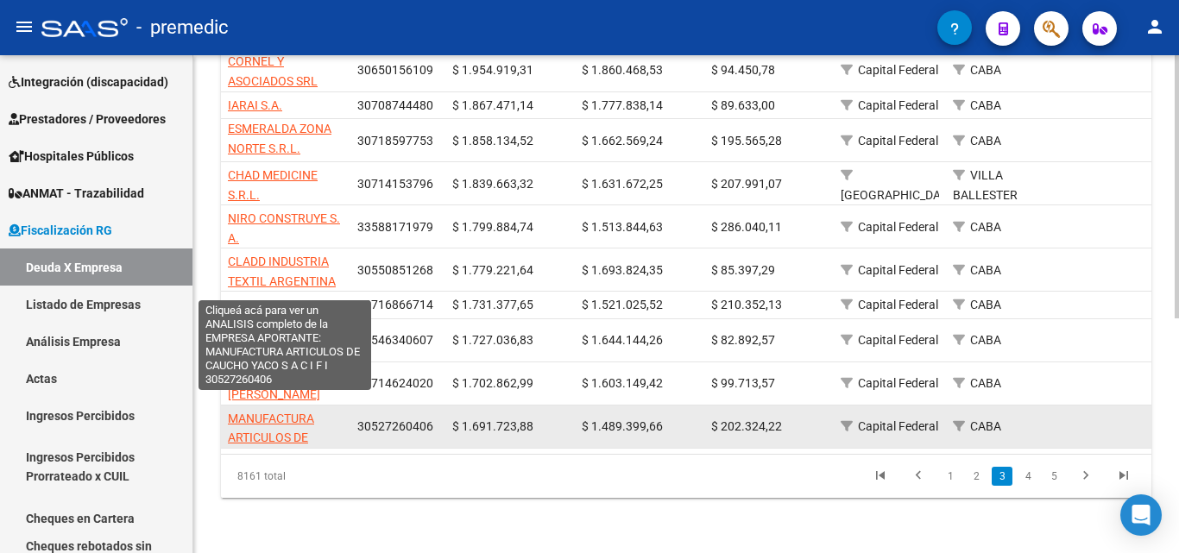
click at [280, 421] on span "MANUFACTURA ARTICULOS DE CAUCHO YACO S A C I F I" at bounding box center [283, 448] width 111 height 72
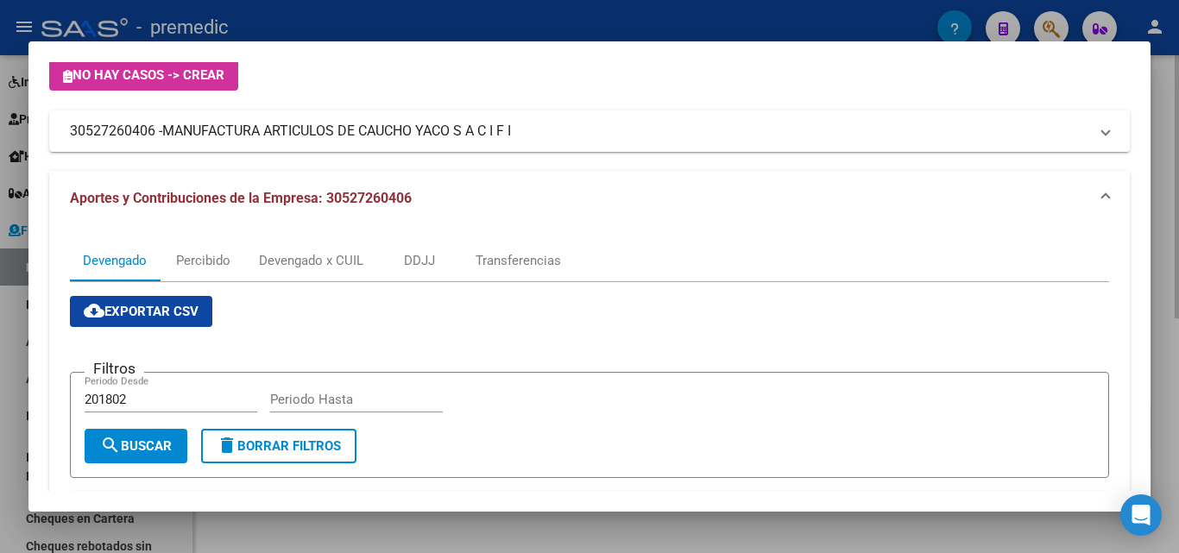
scroll to position [0, 0]
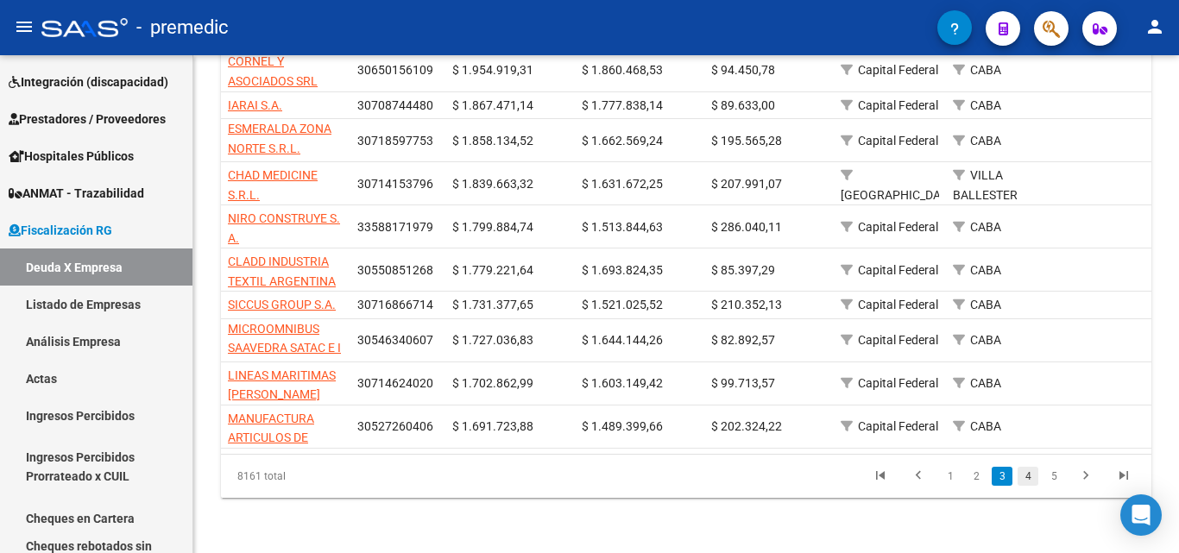
click at [1035, 476] on link "4" at bounding box center [1027, 476] width 21 height 19
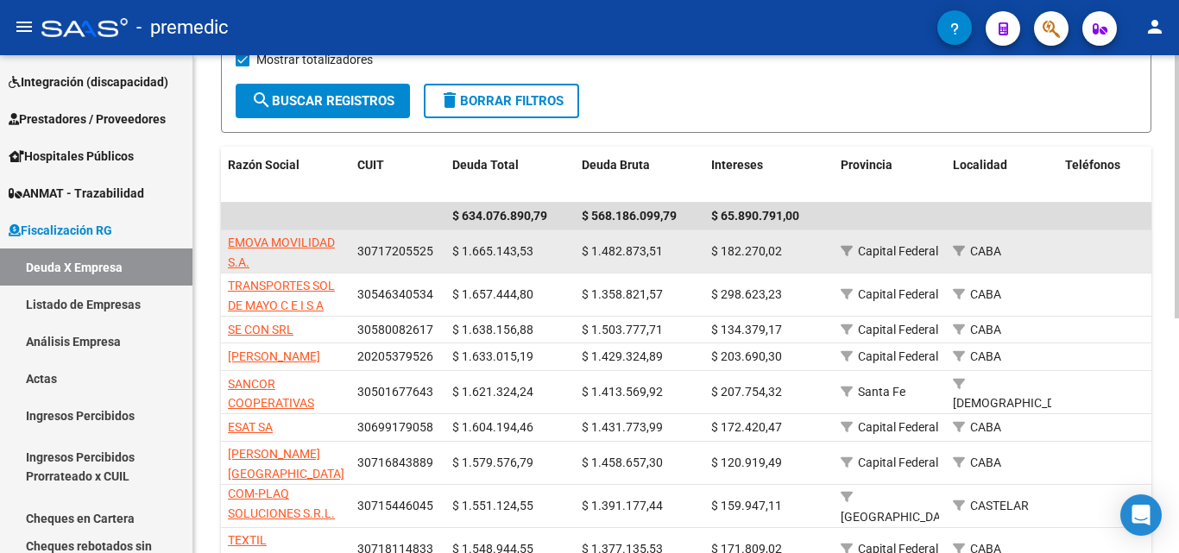
scroll to position [273, 0]
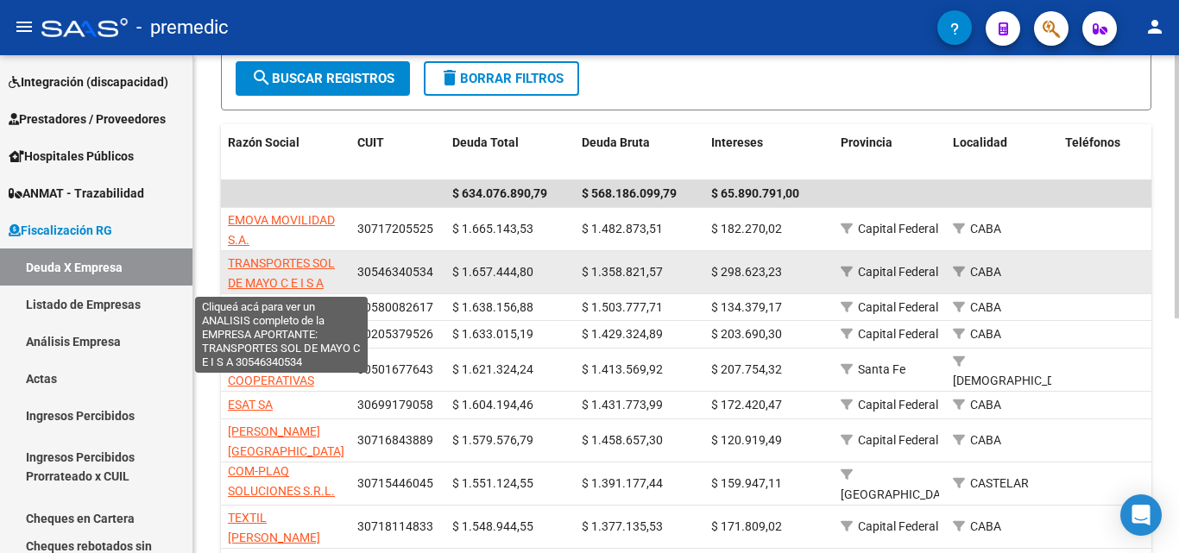
click at [292, 279] on span "TRANSPORTES SOL DE MAYO C E I S A" at bounding box center [281, 273] width 107 height 34
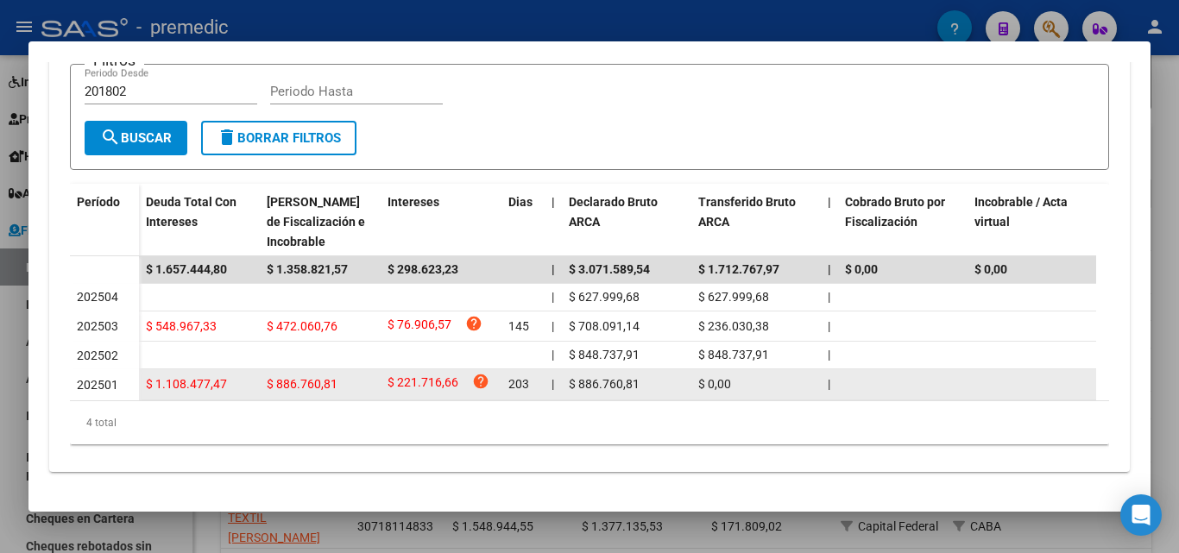
scroll to position [431, 0]
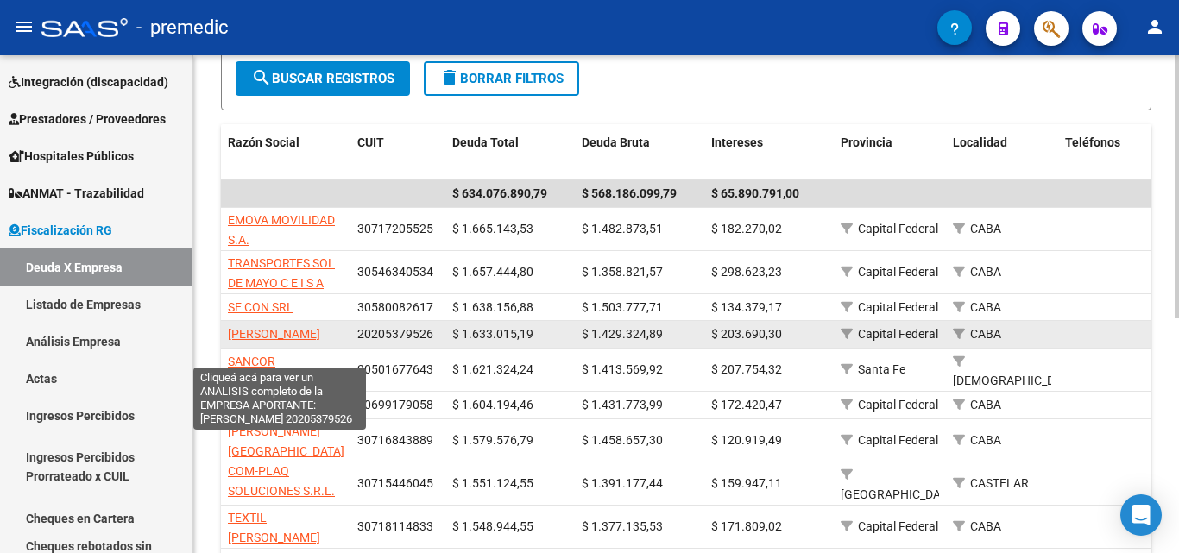
click at [255, 341] on span "[PERSON_NAME]" at bounding box center [274, 334] width 92 height 14
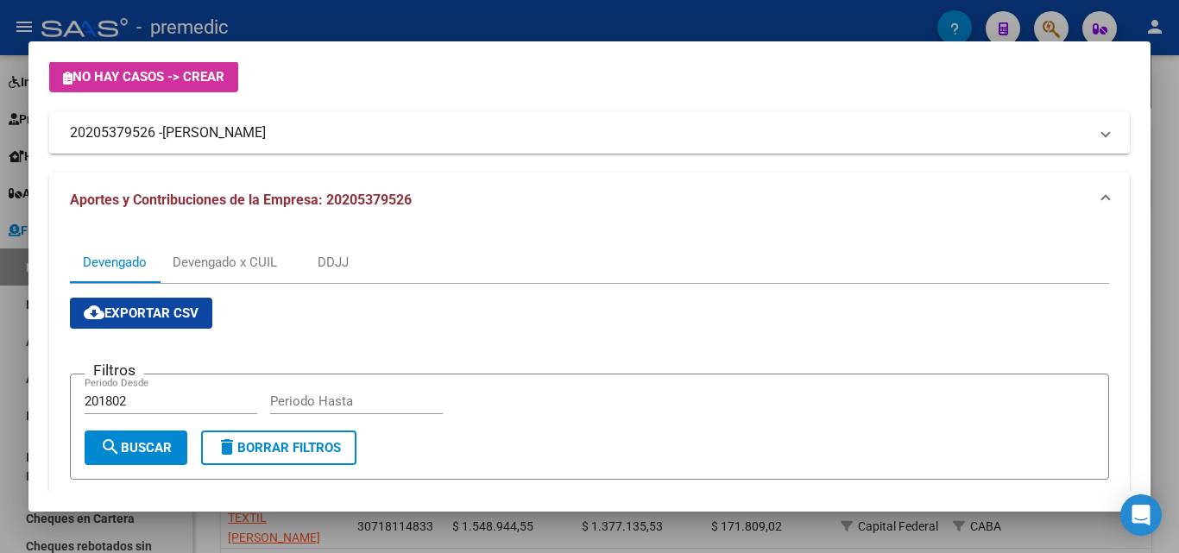
scroll to position [72, 0]
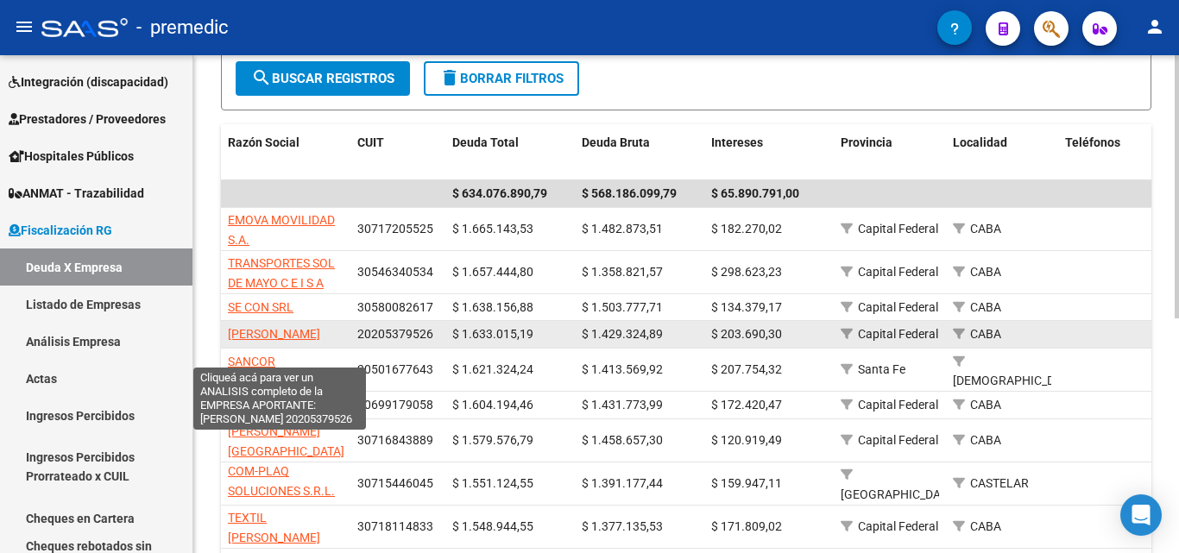
click at [304, 341] on span "[PERSON_NAME]" at bounding box center [274, 334] width 92 height 14
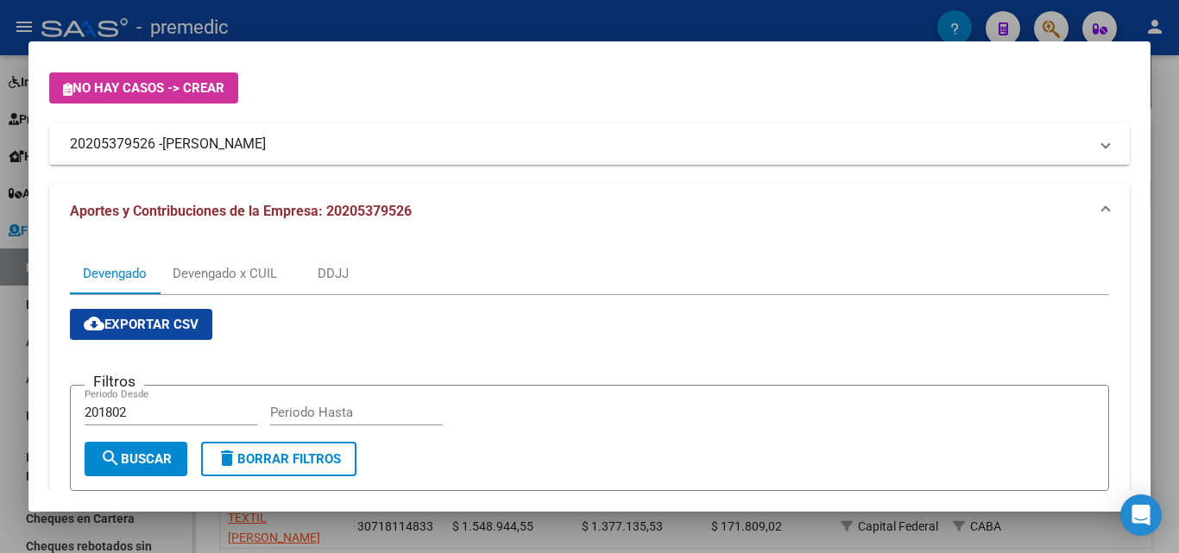
scroll to position [0, 0]
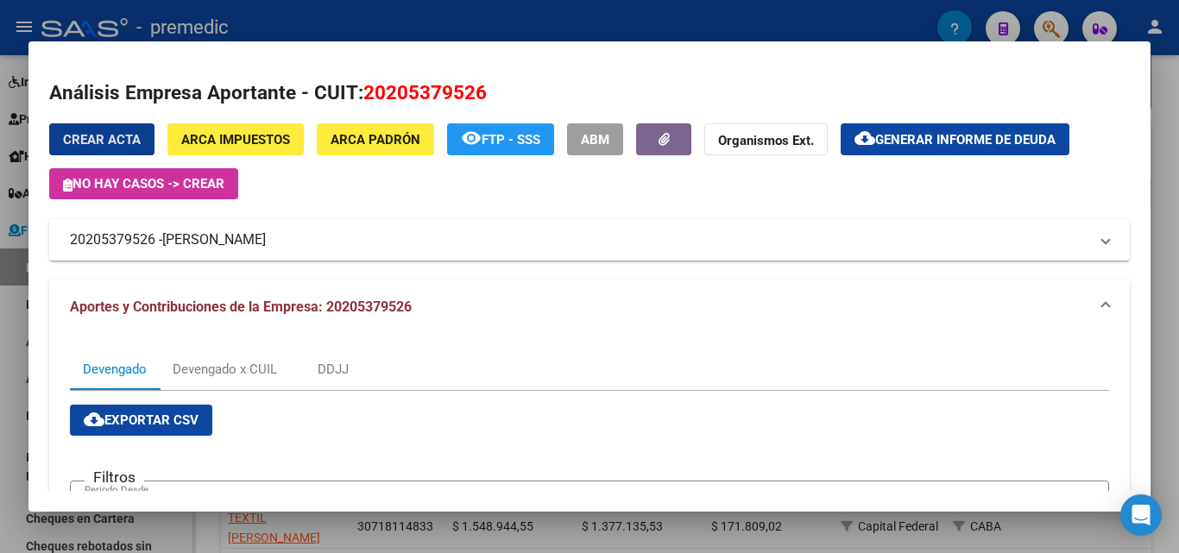
click at [378, 135] on span "ARCA Padrón" at bounding box center [375, 140] width 90 height 16
click at [1076, 248] on span "20205379526 - [PERSON_NAME]" at bounding box center [586, 240] width 1032 height 21
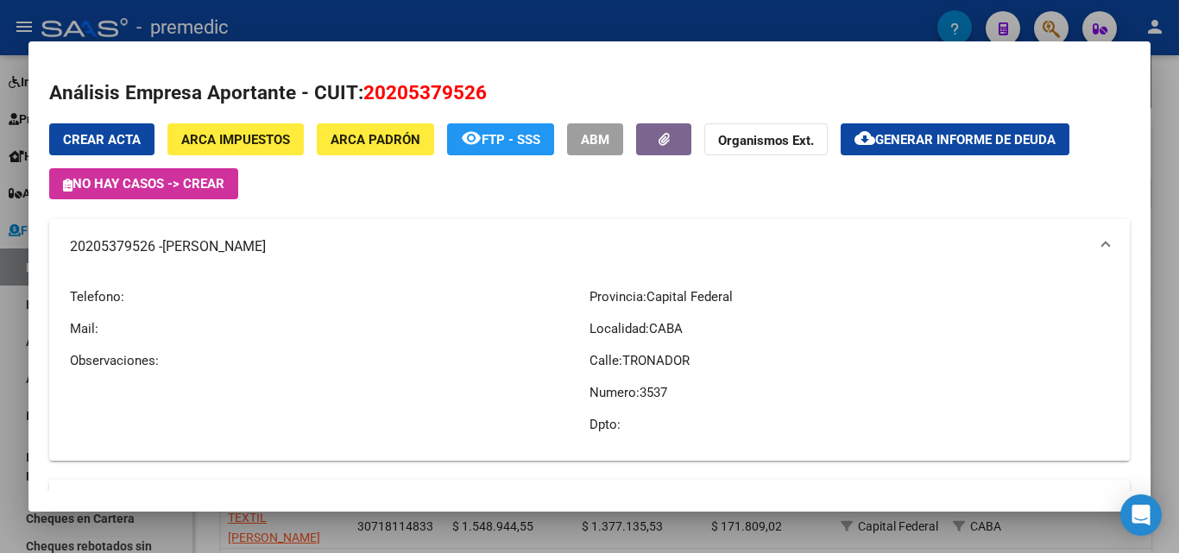
drag, startPoint x: 381, startPoint y: 257, endPoint x: 180, endPoint y: 255, distance: 200.2
click at [166, 260] on mat-expansion-panel-header "20205379526 - [PERSON_NAME]" at bounding box center [589, 246] width 1080 height 55
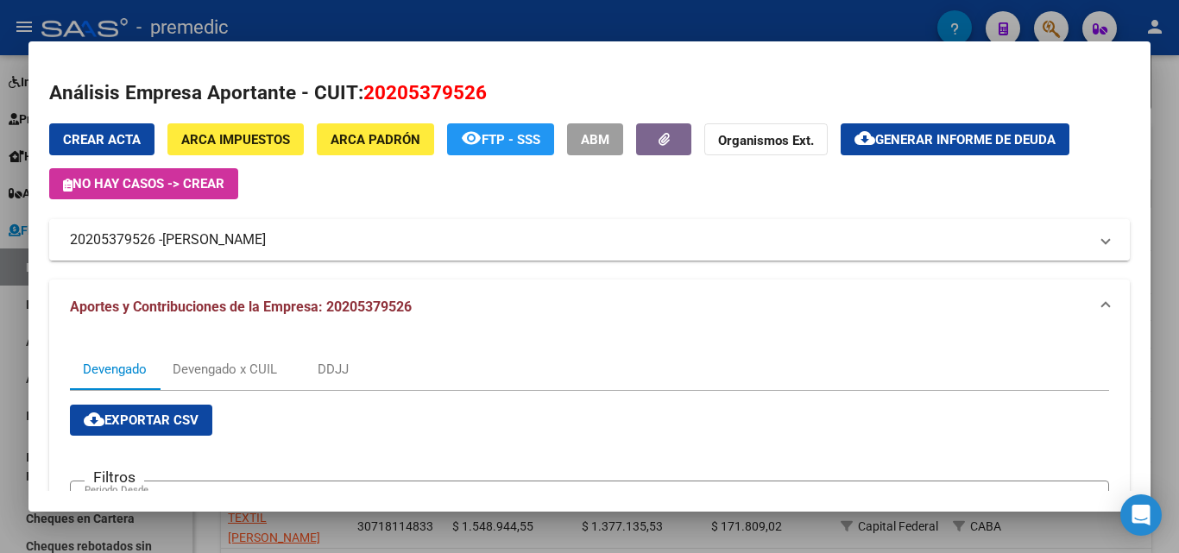
copy span "[PERSON_NAME]"
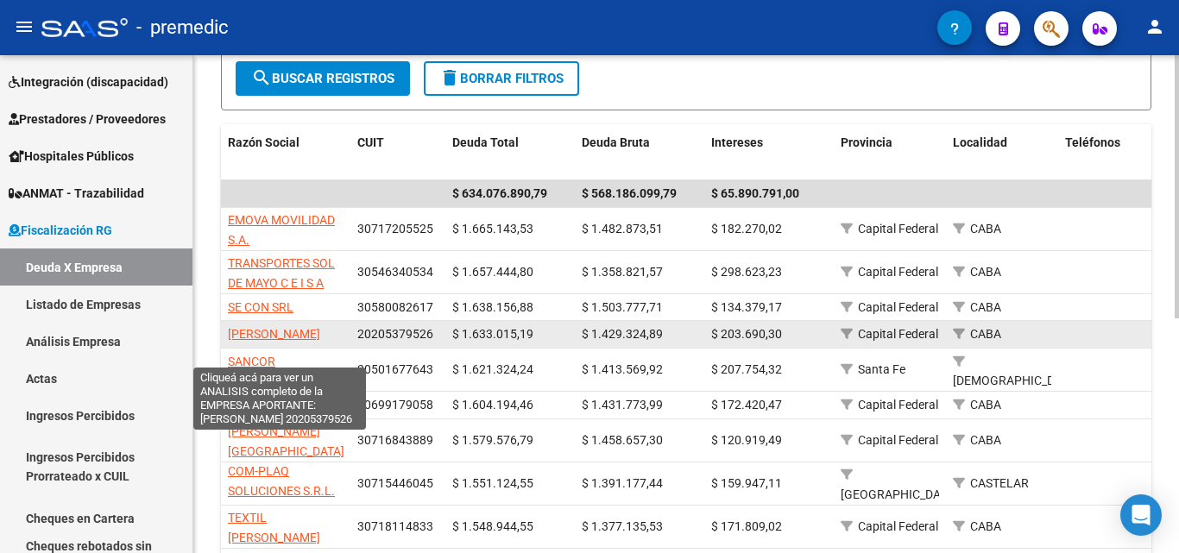
click at [272, 341] on span "[PERSON_NAME]" at bounding box center [274, 334] width 92 height 14
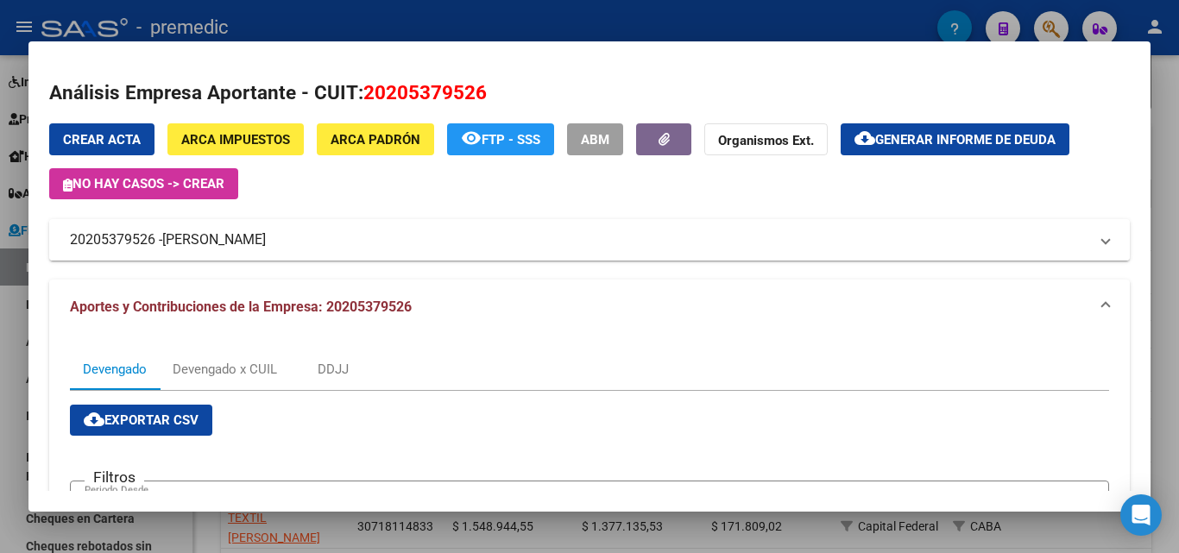
drag, startPoint x: 403, startPoint y: 229, endPoint x: 387, endPoint y: 231, distance: 16.6
click at [387, 231] on mat-panel-title "20205379526 - [PERSON_NAME]" at bounding box center [579, 240] width 1018 height 21
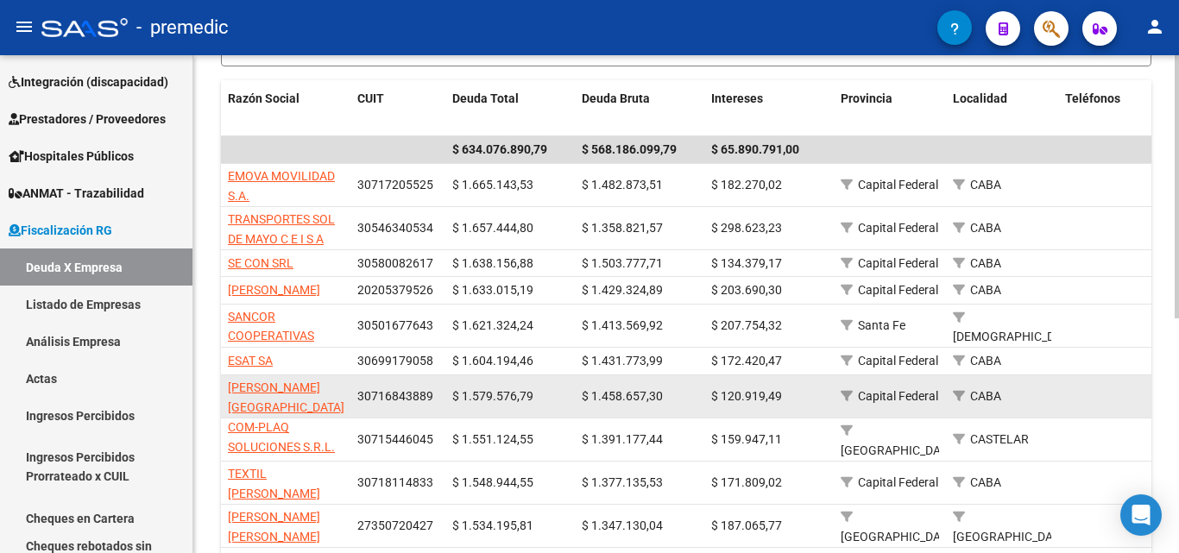
scroll to position [359, 0]
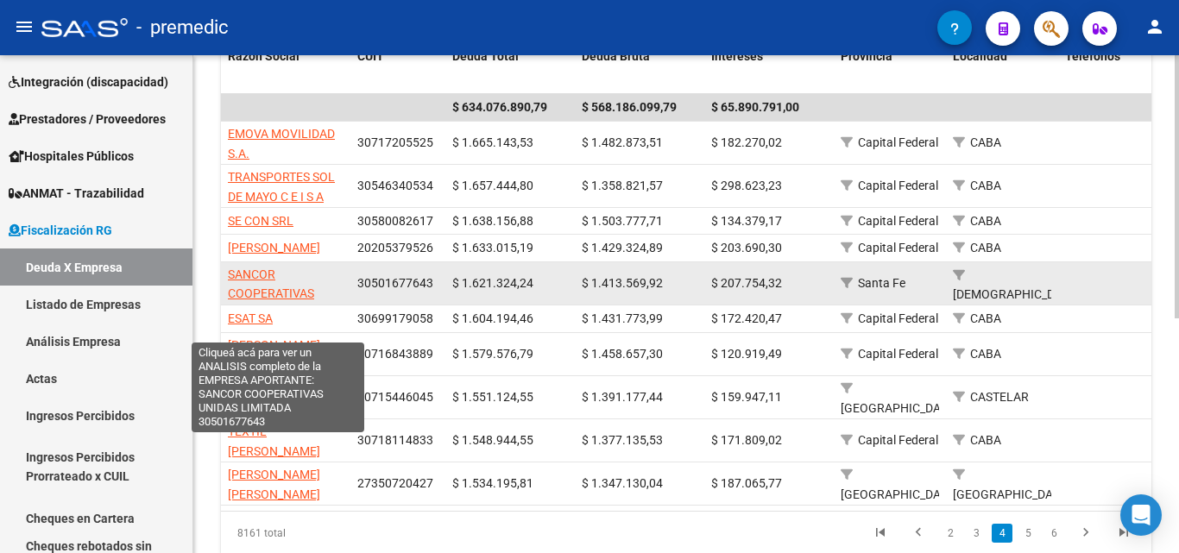
click at [266, 307] on span "SANCOR COOPERATIVAS UNIDAS LIMITADA" at bounding box center [277, 293] width 98 height 53
type textarea "30501677643"
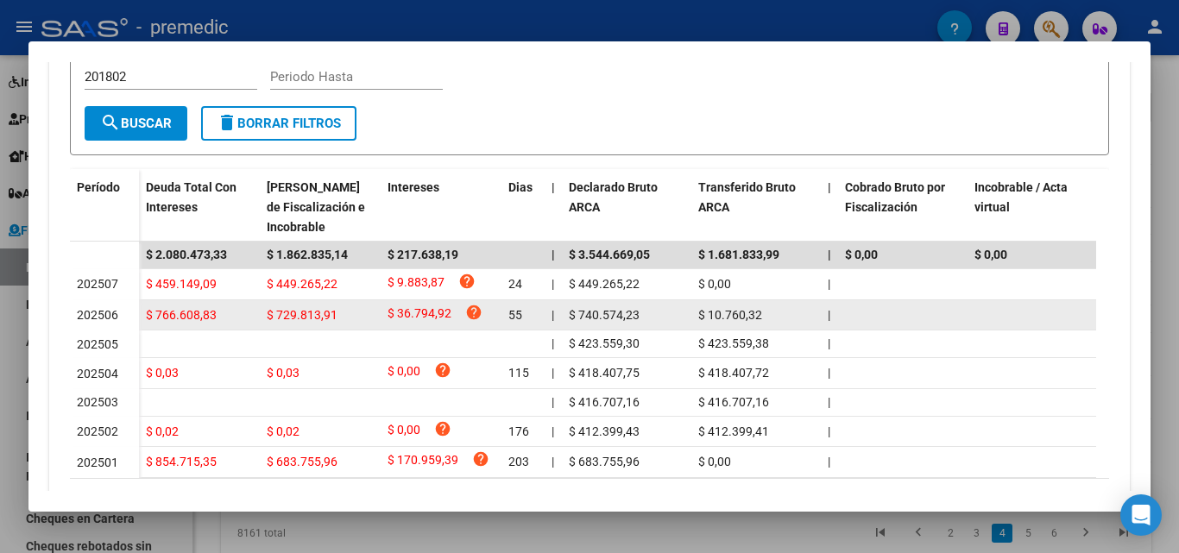
scroll to position [526, 0]
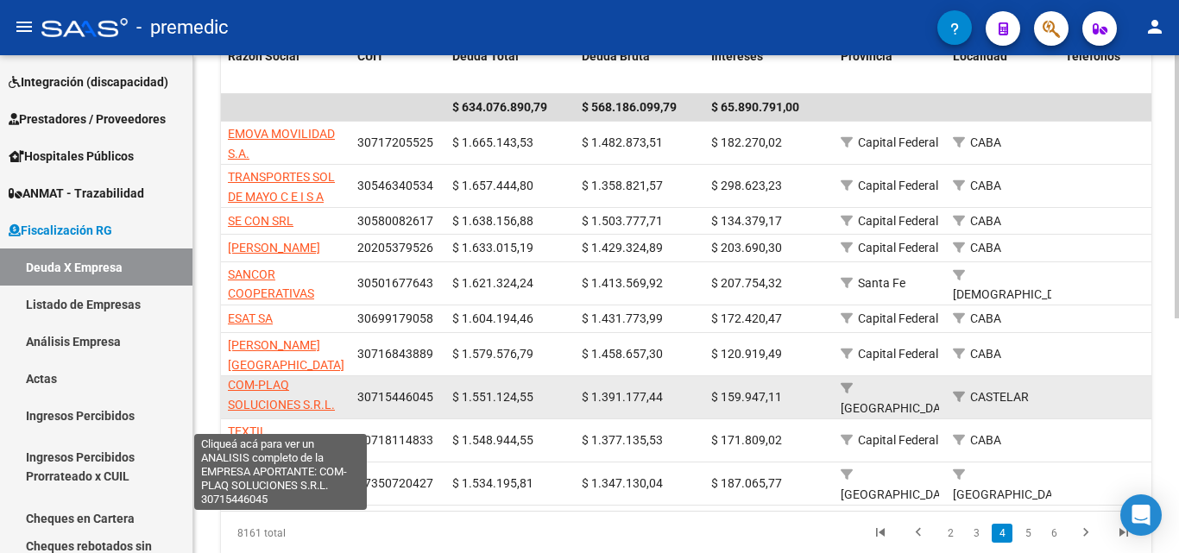
click at [286, 412] on span "COM-PLAQ SOLUCIONES S.R.L." at bounding box center [281, 395] width 107 height 34
type textarea "30715446045"
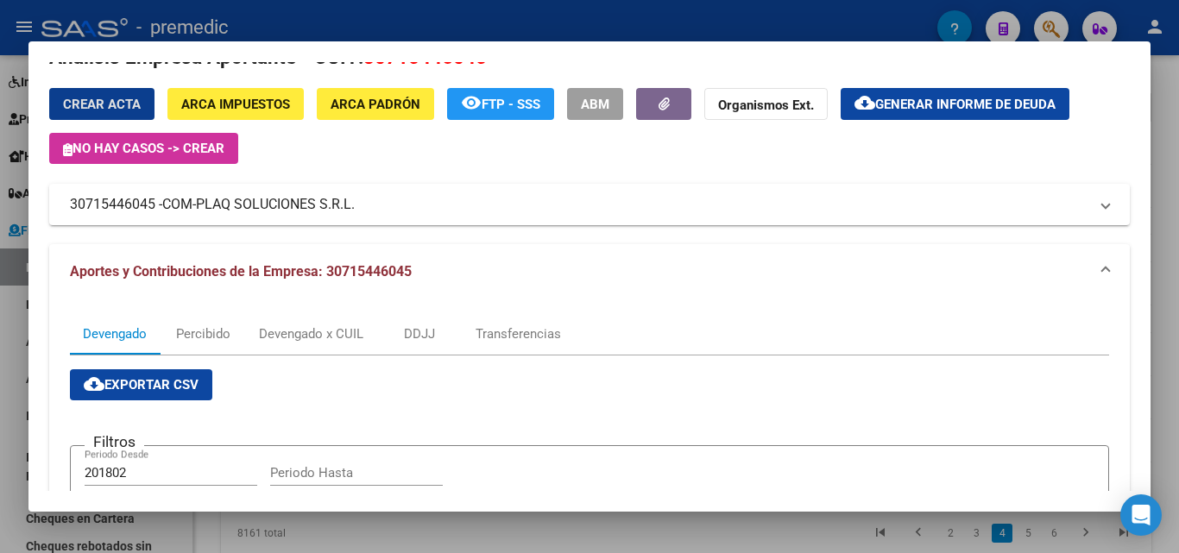
scroll to position [32, 0]
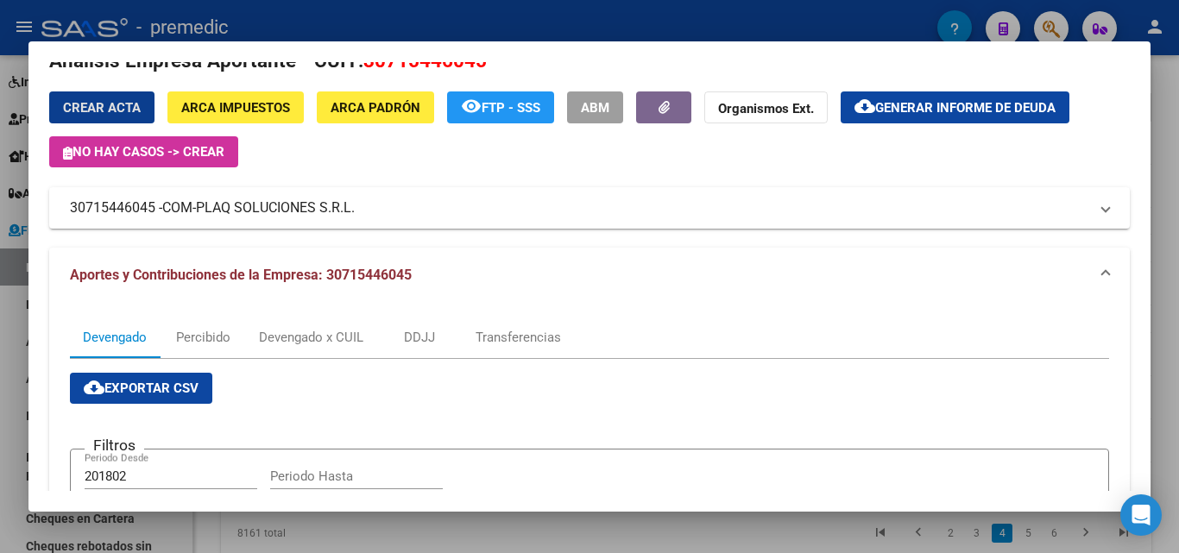
click at [349, 105] on span "ARCA Padrón" at bounding box center [375, 108] width 90 height 16
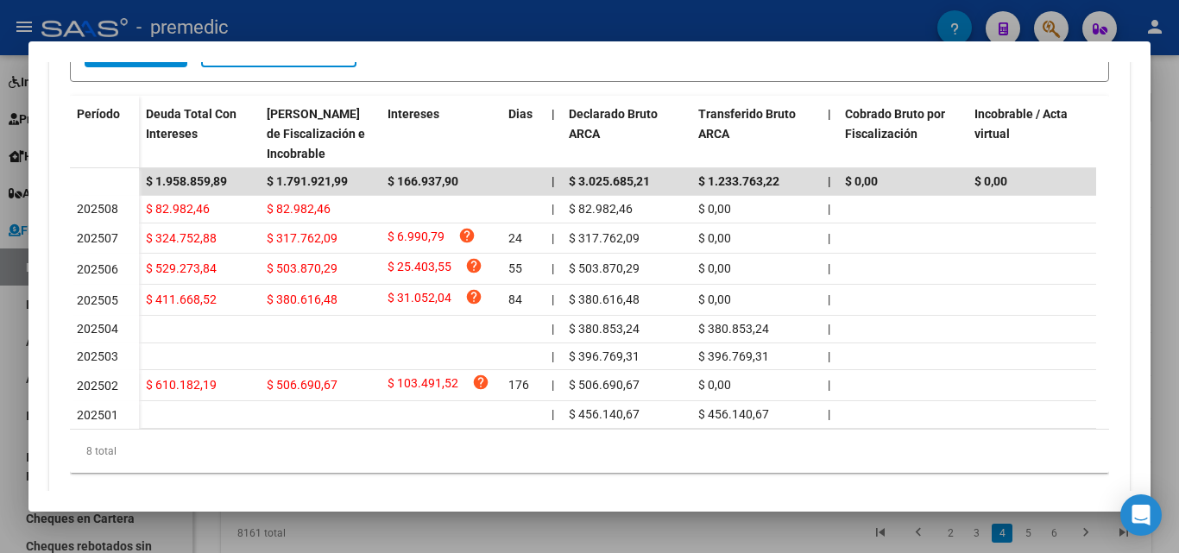
scroll to position [550, 0]
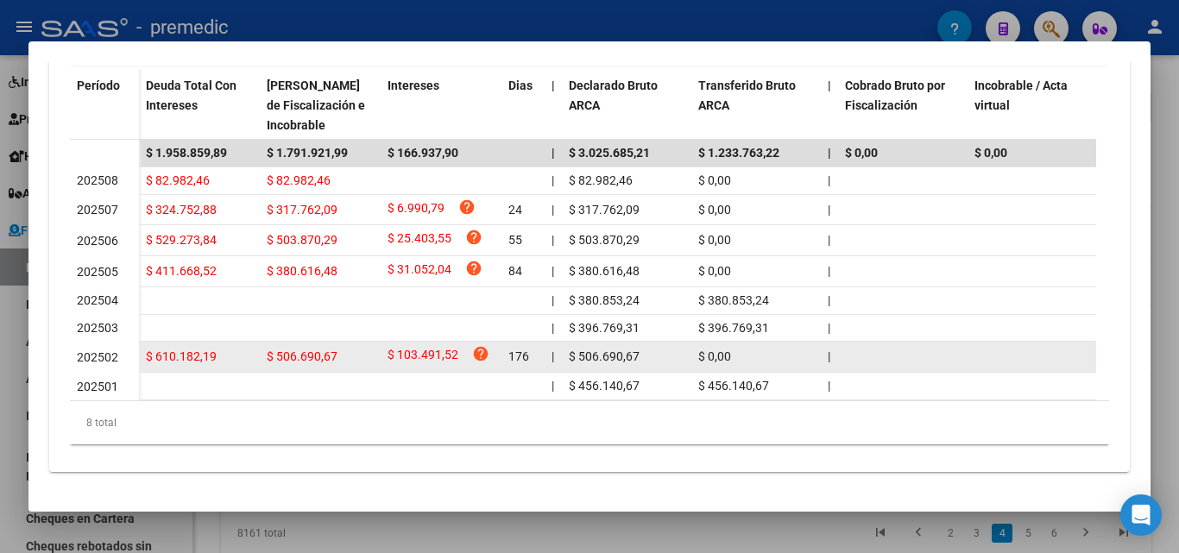
drag, startPoint x: 142, startPoint y: 340, endPoint x: 643, endPoint y: 342, distance: 500.4
click at [643, 342] on div "$ 610.182,19 $ 506.690,67 $ 103.491,52 help 176 | $ 506.690,67 $ 0,00 | | $ 0,0…" at bounding box center [1170, 357] width 2062 height 31
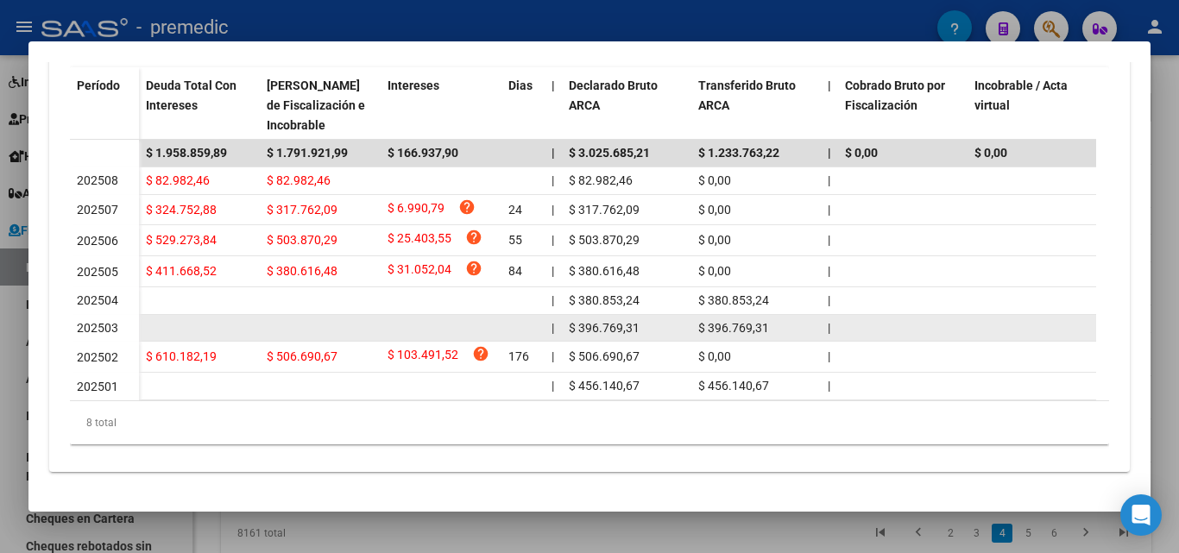
click at [578, 321] on span "$ 396.769,31" at bounding box center [604, 328] width 71 height 14
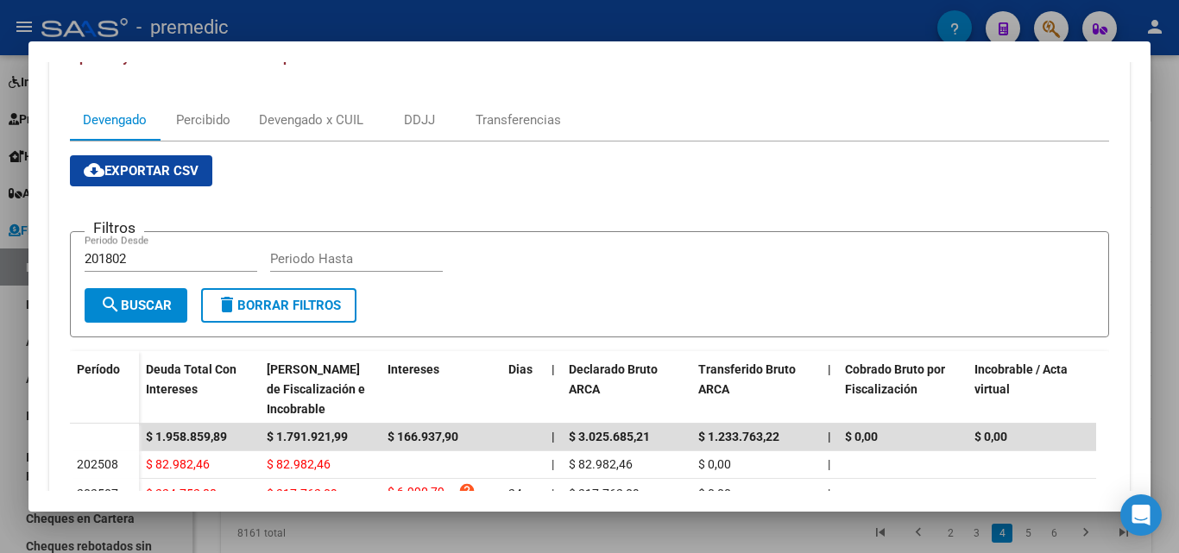
scroll to position [204, 0]
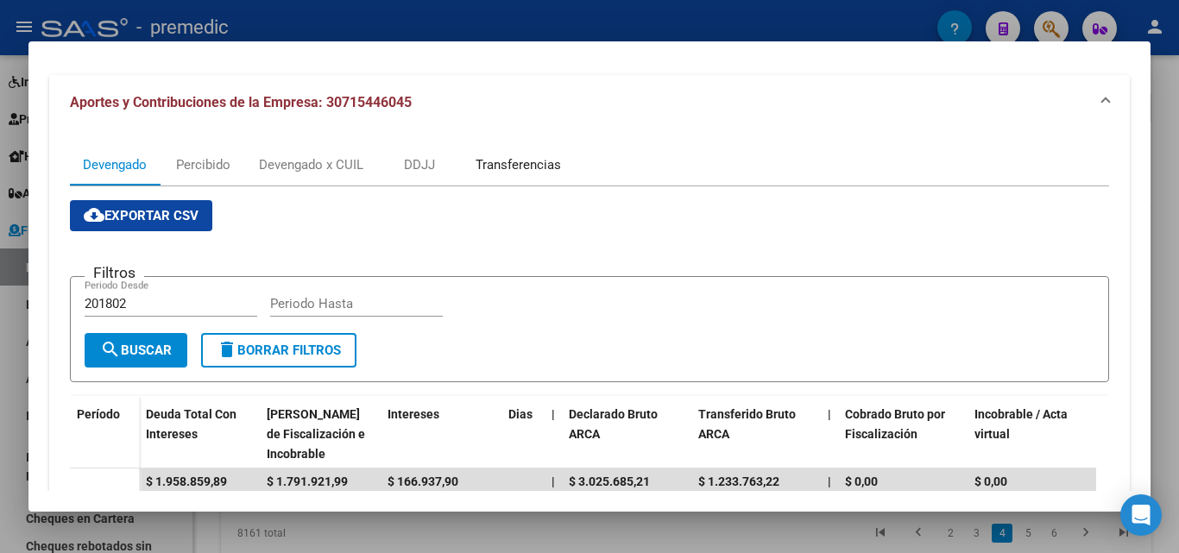
click at [544, 160] on div "Transferencias" at bounding box center [517, 164] width 85 height 19
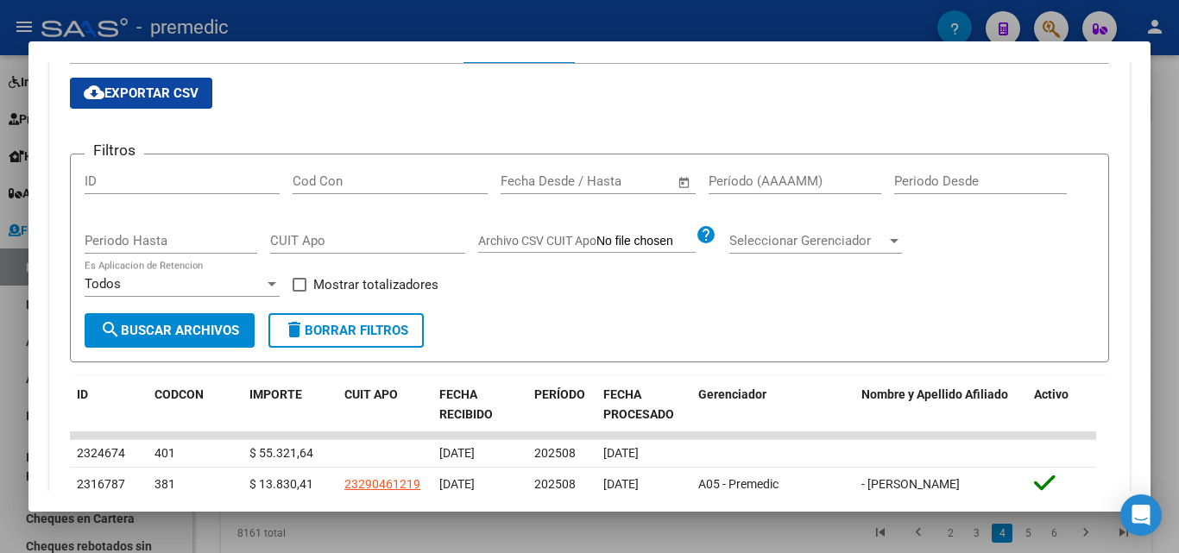
scroll to position [518, 0]
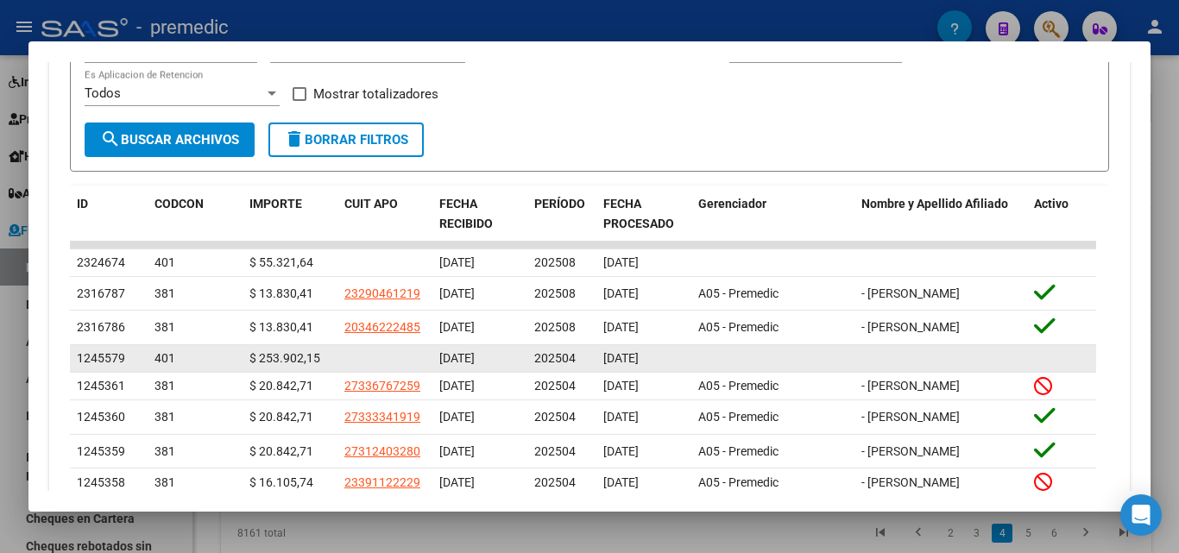
drag, startPoint x: 668, startPoint y: 384, endPoint x: 529, endPoint y: 386, distance: 138.9
click at [529, 373] on div "1245579 401 $ 253.902,15 [DATE] 202504 [DATE]" at bounding box center [583, 359] width 1026 height 28
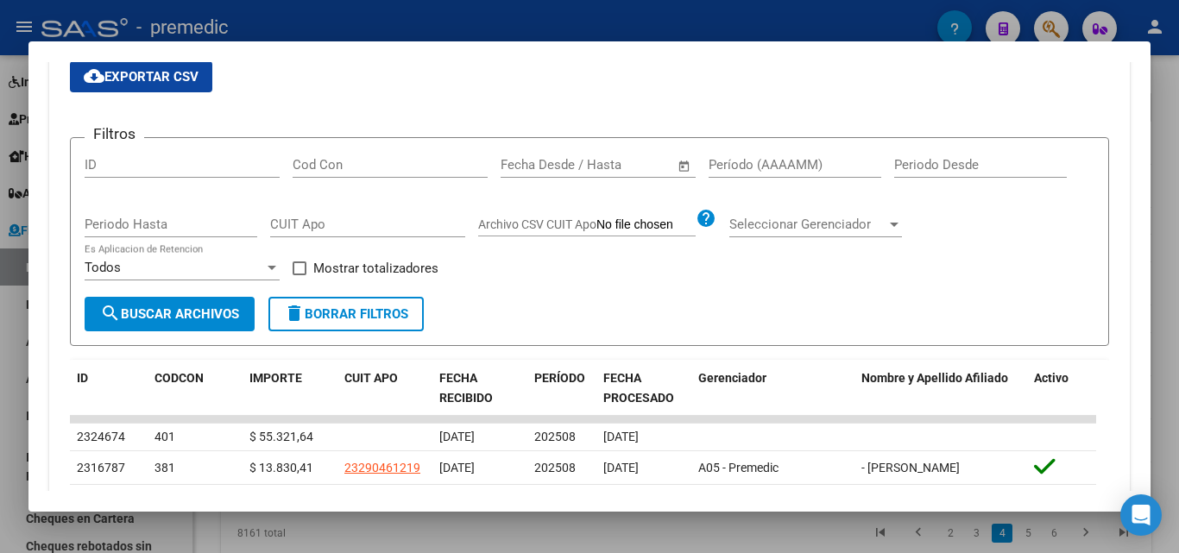
scroll to position [325, 0]
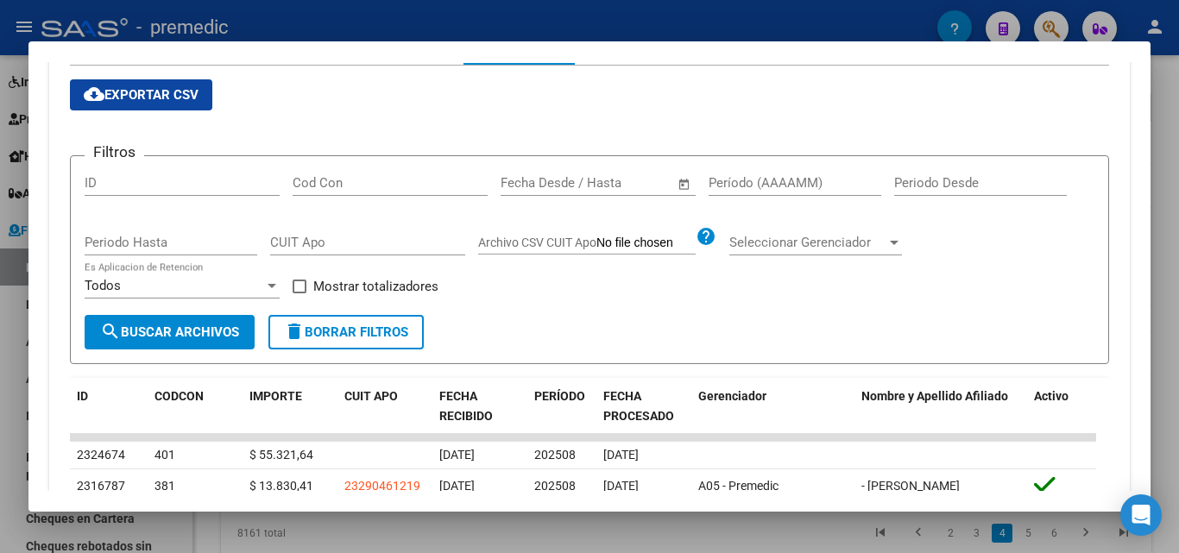
click at [4, 339] on div at bounding box center [589, 276] width 1179 height 553
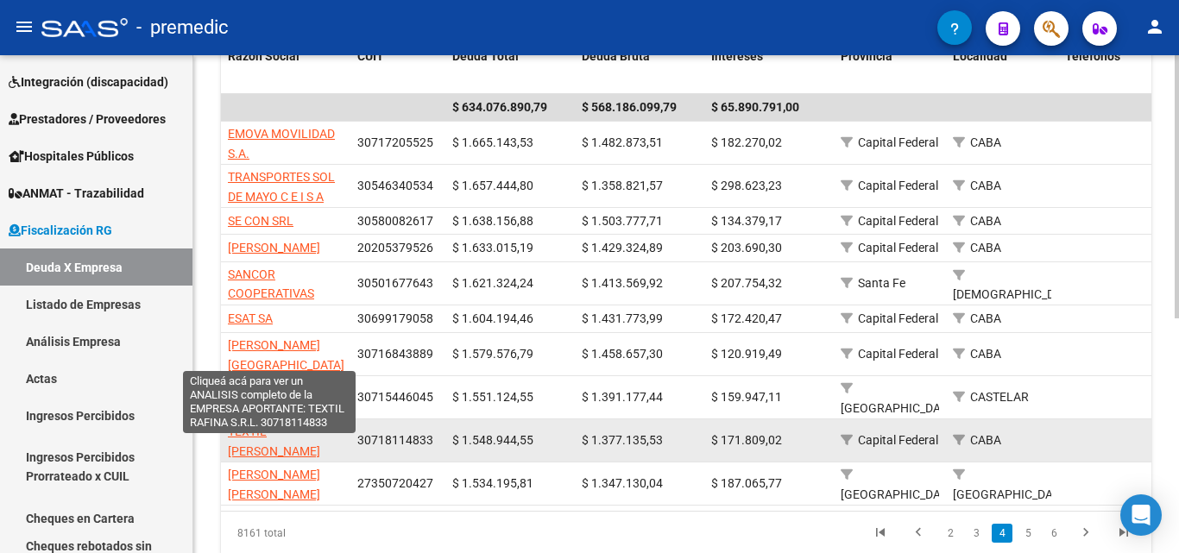
click at [257, 445] on span "TEXTIL [PERSON_NAME]" at bounding box center [274, 442] width 92 height 34
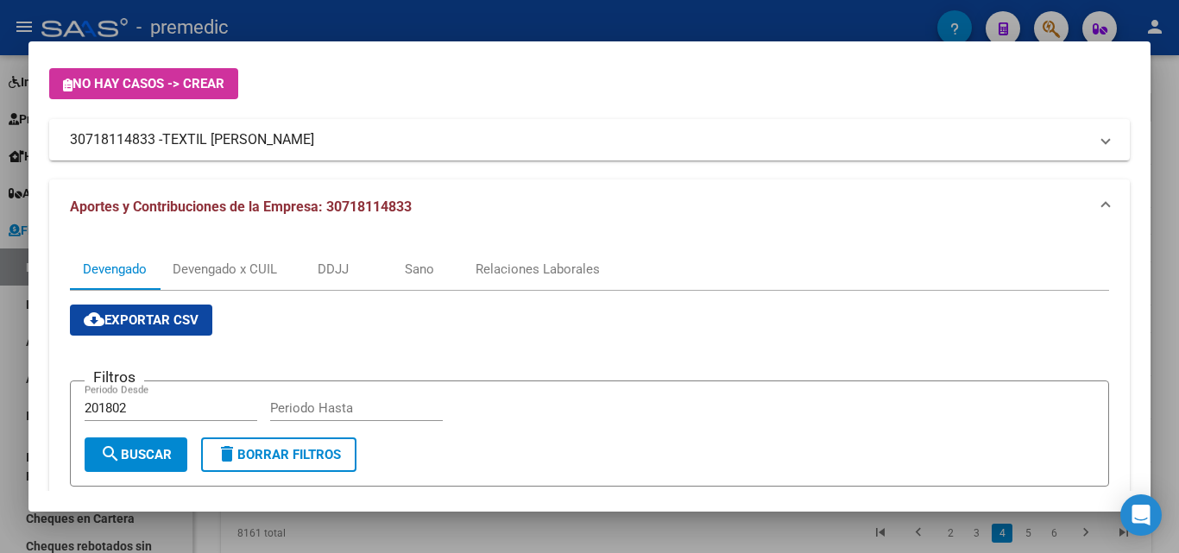
scroll to position [531, 0]
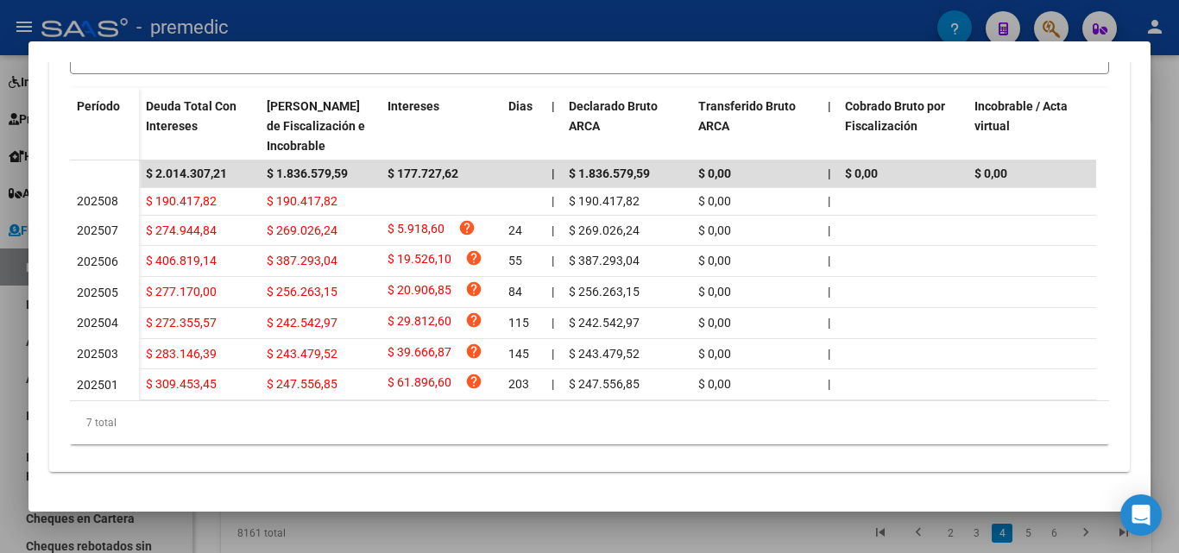
click at [0, 399] on div at bounding box center [589, 276] width 1179 height 553
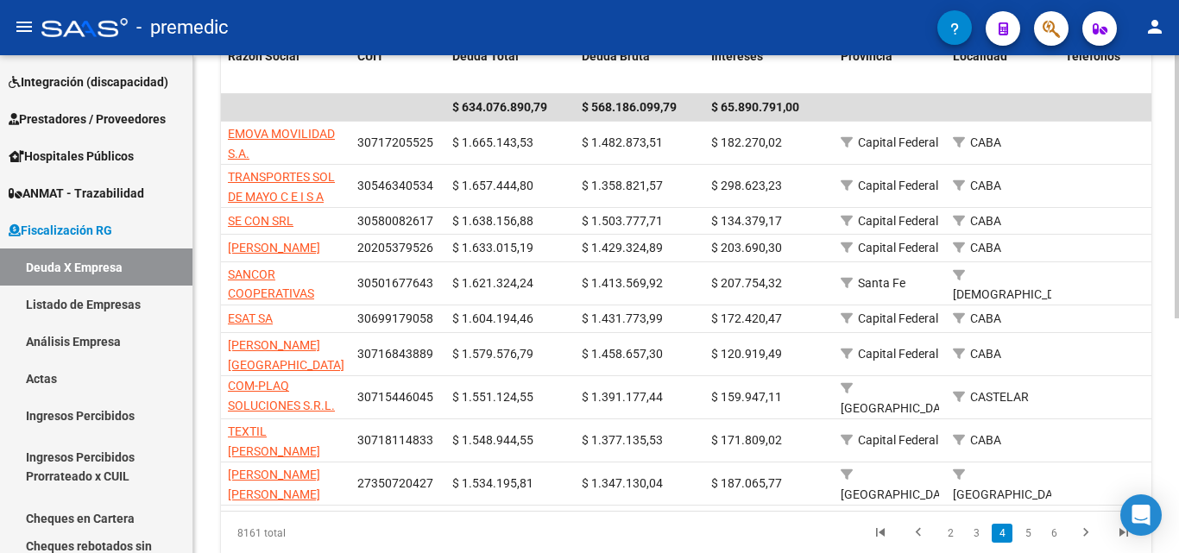
scroll to position [445, 0]
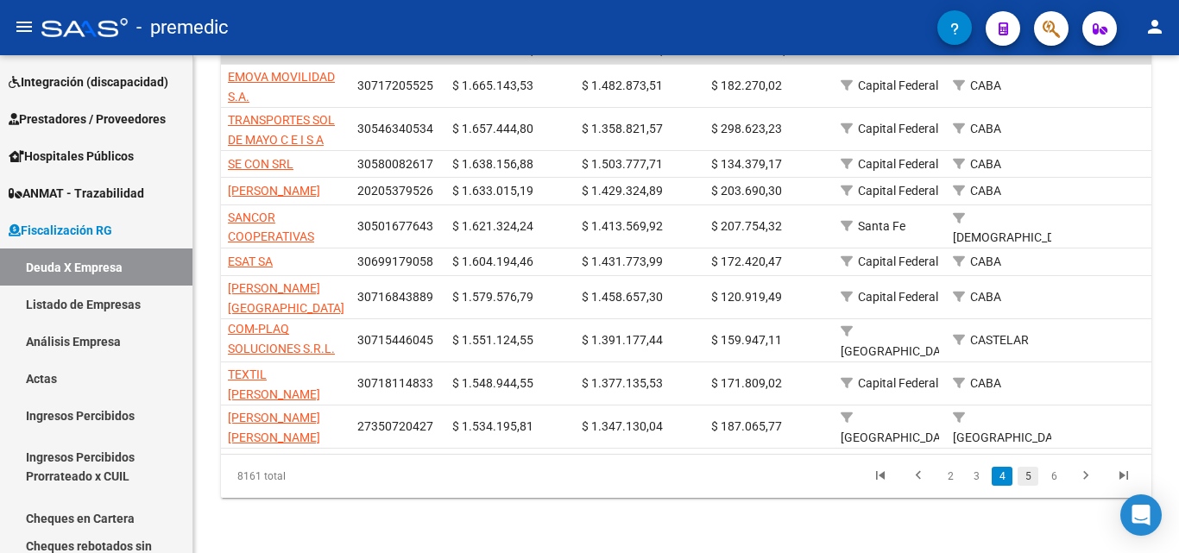
click at [1025, 477] on link "5" at bounding box center [1027, 476] width 21 height 19
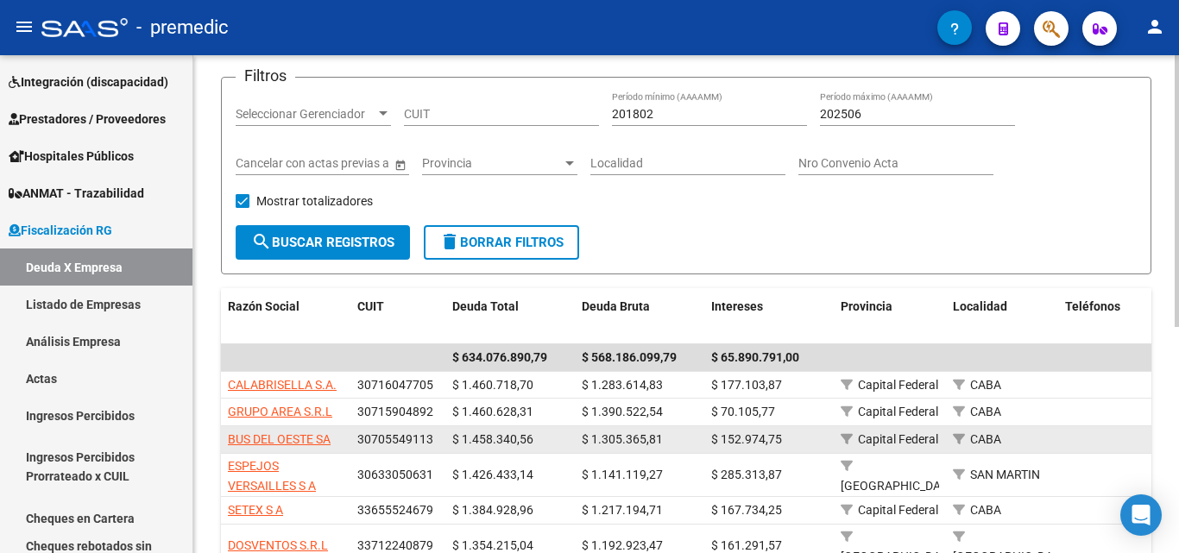
scroll to position [104, 0]
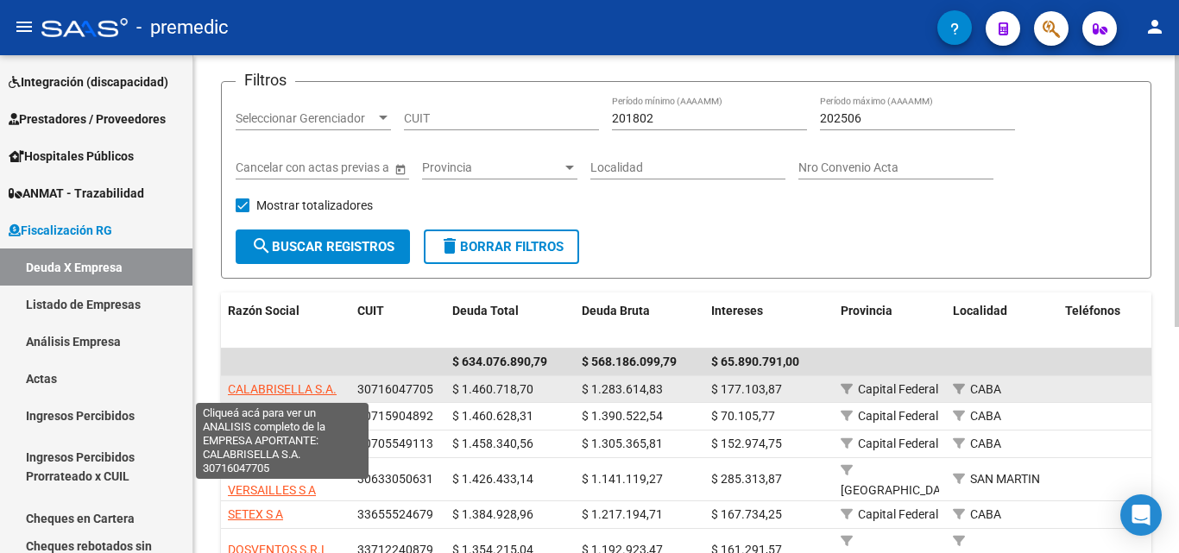
click at [318, 389] on span "CALABRISELLA S.A." at bounding box center [282, 389] width 109 height 14
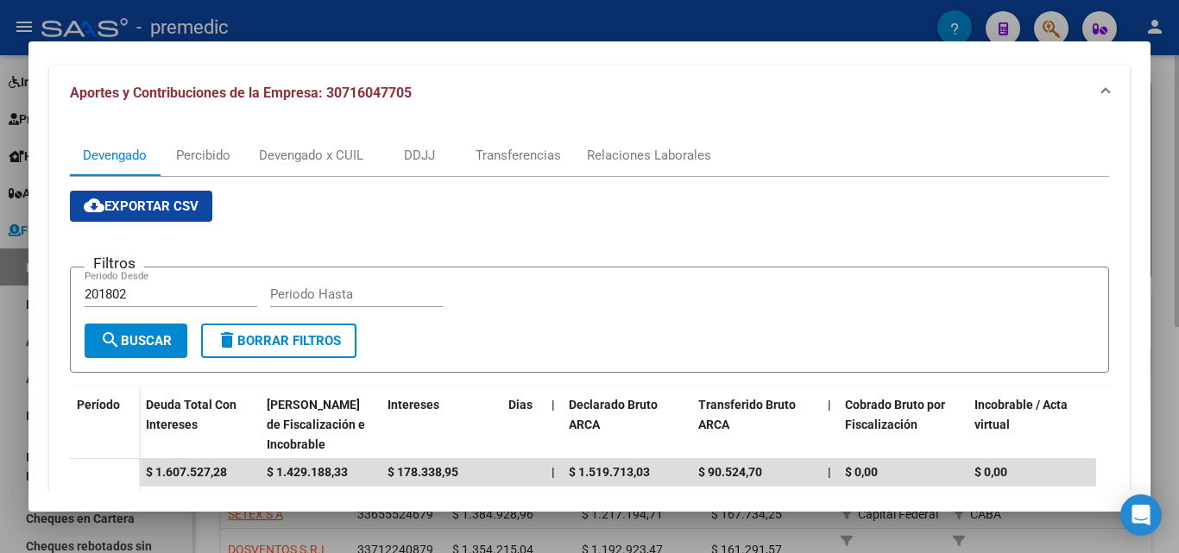
scroll to position [431, 0]
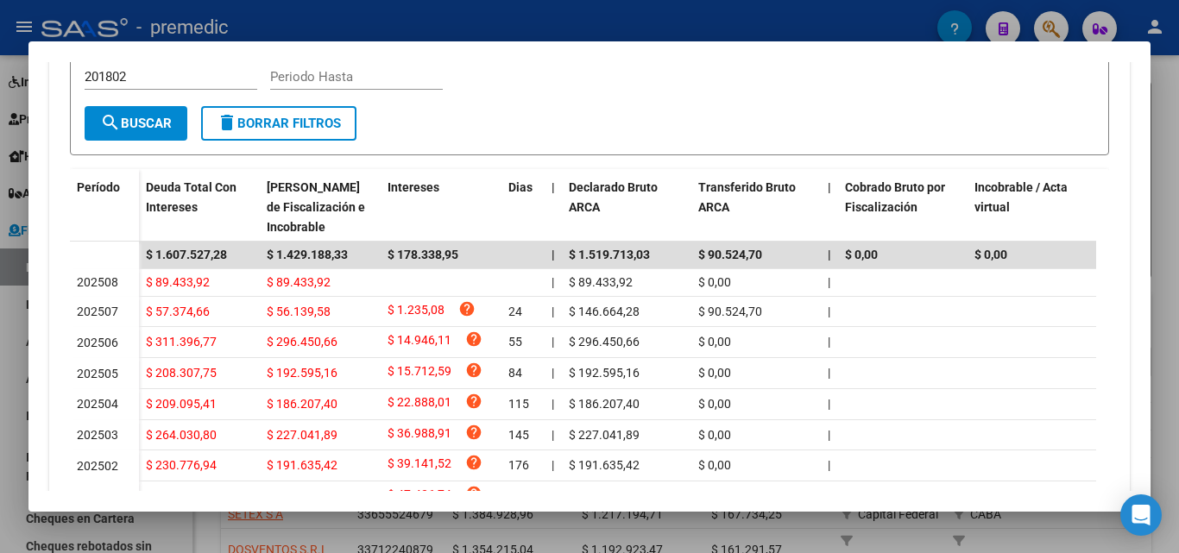
click at [0, 367] on div at bounding box center [589, 276] width 1179 height 553
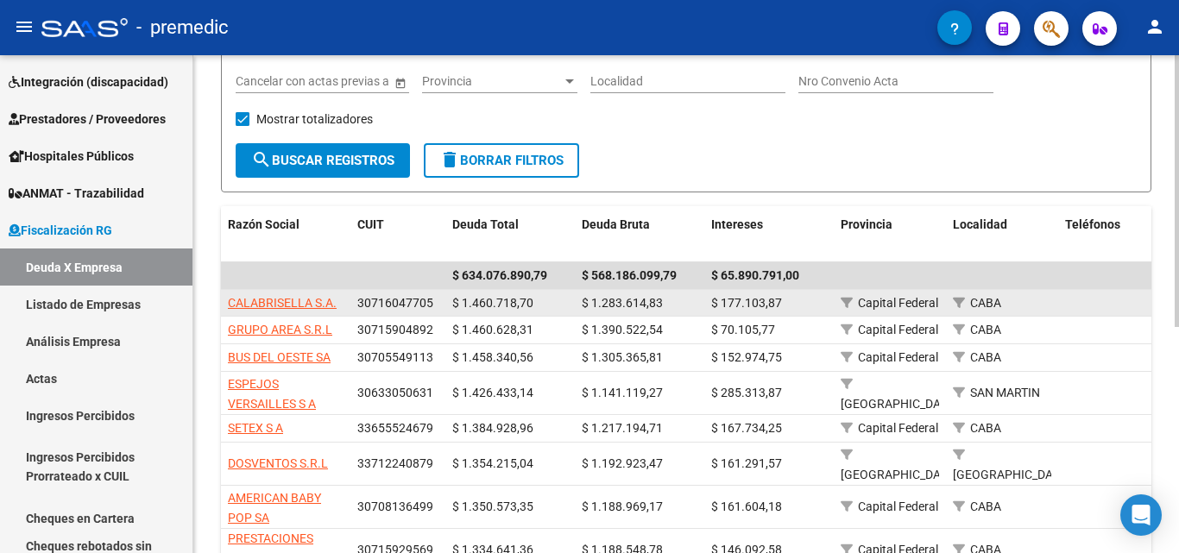
scroll to position [277, 0]
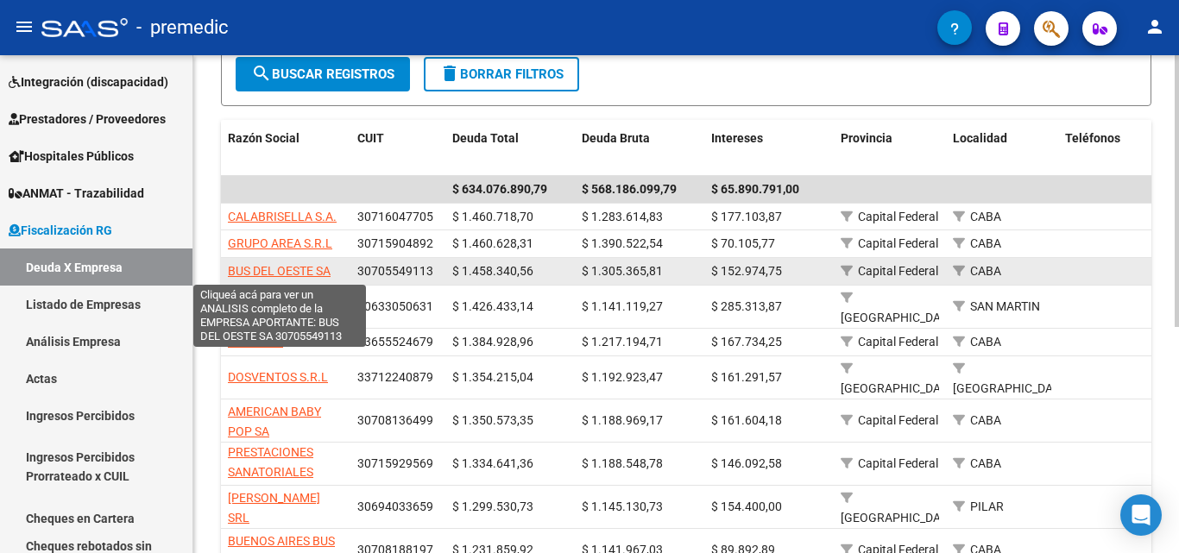
click at [305, 271] on span "BUS DEL OESTE SA" at bounding box center [279, 271] width 103 height 14
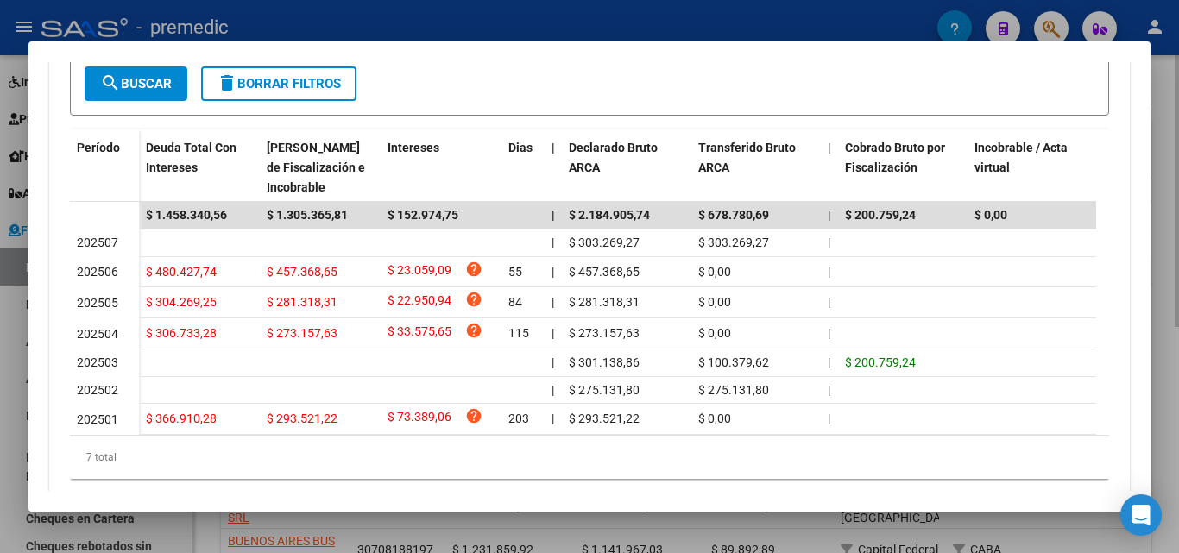
scroll to position [431, 0]
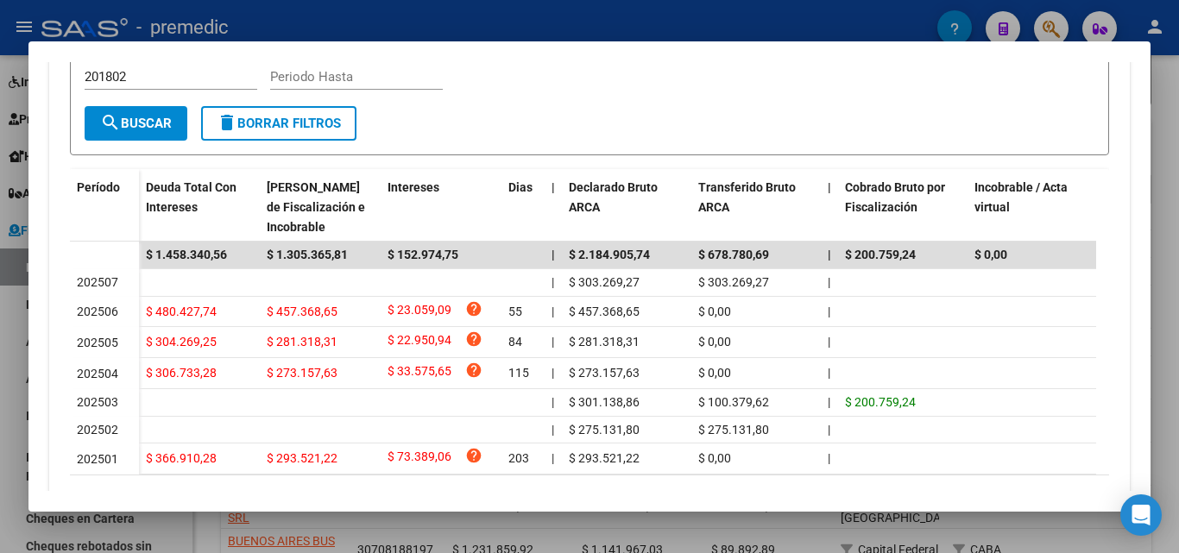
click at [0, 299] on div at bounding box center [589, 276] width 1179 height 553
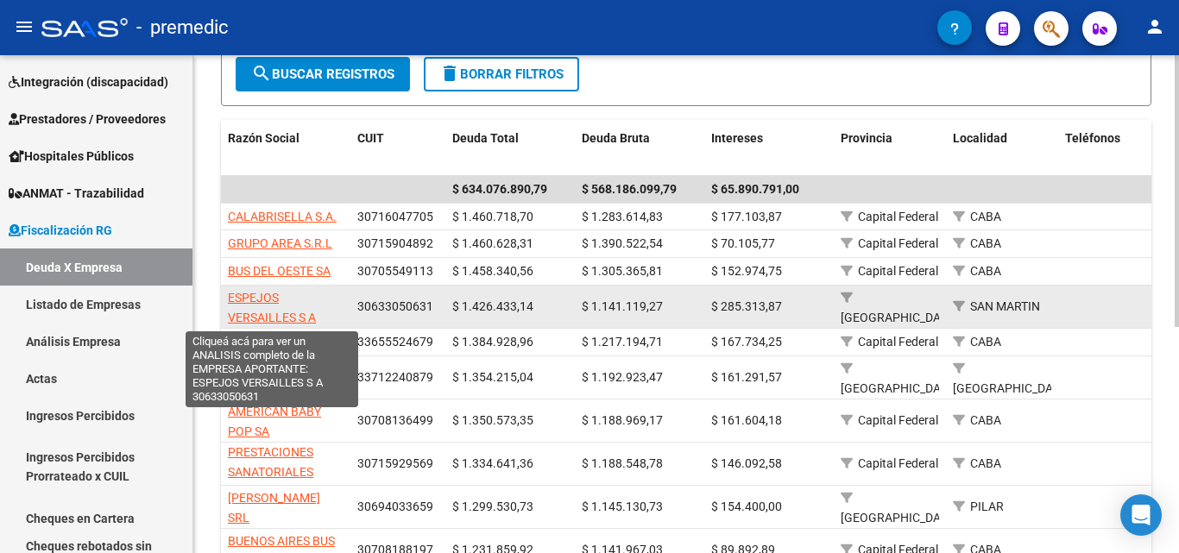
click at [285, 314] on span "ESPEJOS VERSAILLES S A" at bounding box center [272, 308] width 88 height 34
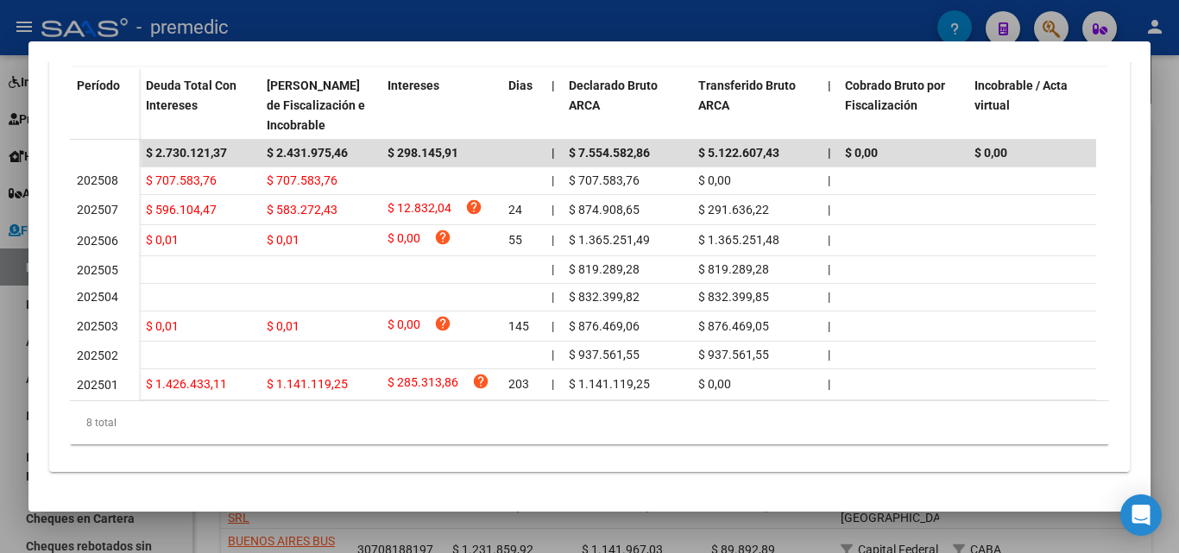
scroll to position [550, 0]
click at [0, 361] on div at bounding box center [589, 276] width 1179 height 553
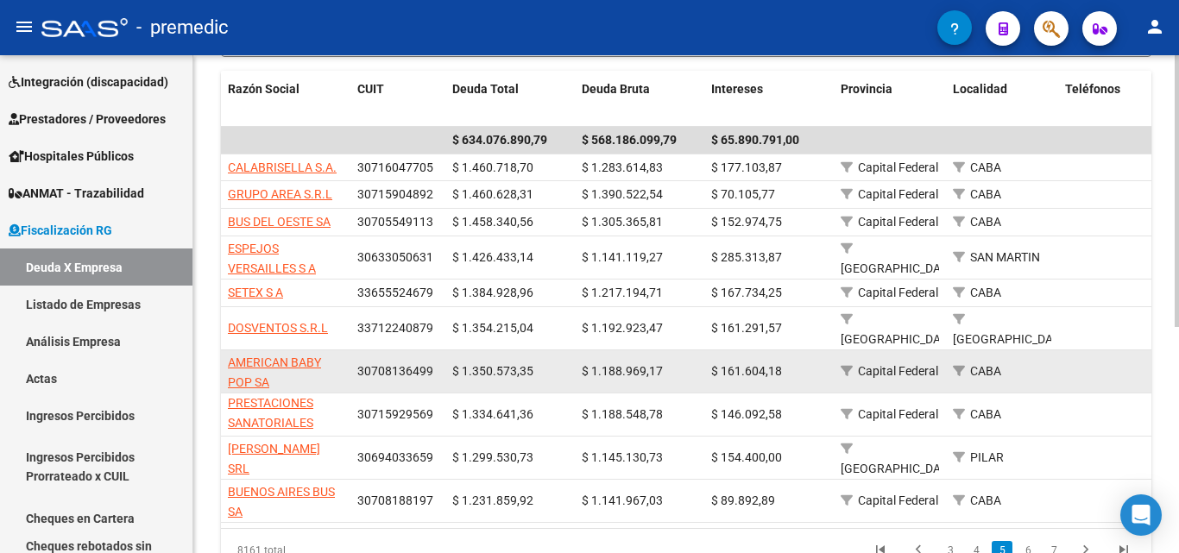
scroll to position [363, 0]
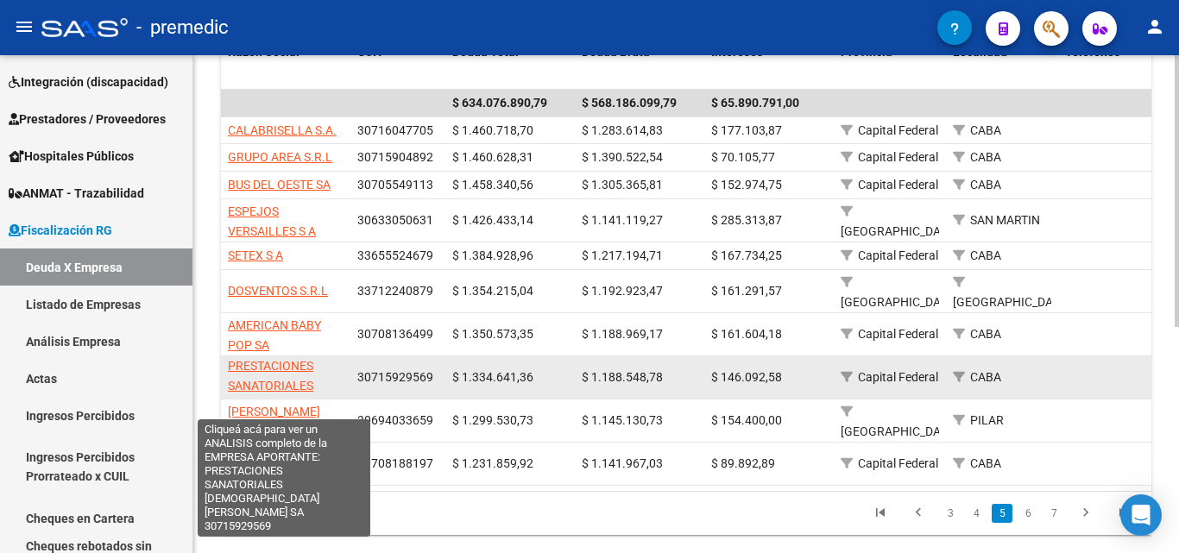
click at [292, 378] on span "PRESTACIONES SANATORIALES [DEMOGRAPHIC_DATA][PERSON_NAME] SA" at bounding box center [291, 395] width 126 height 72
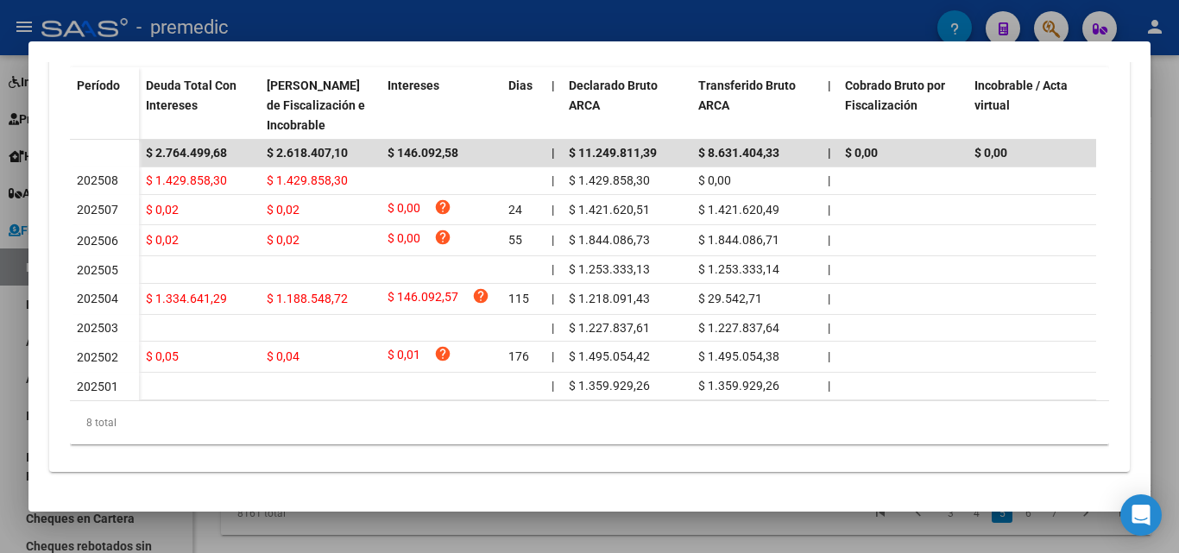
scroll to position [550, 0]
click at [0, 306] on div at bounding box center [589, 276] width 1179 height 553
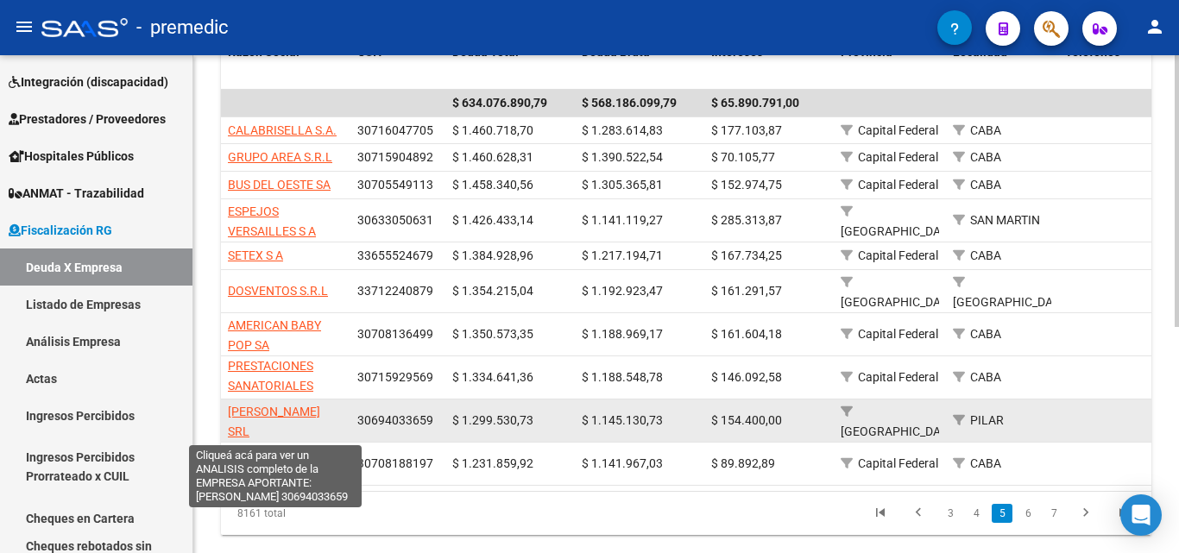
click at [291, 412] on span "[PERSON_NAME] SRL" at bounding box center [274, 422] width 92 height 34
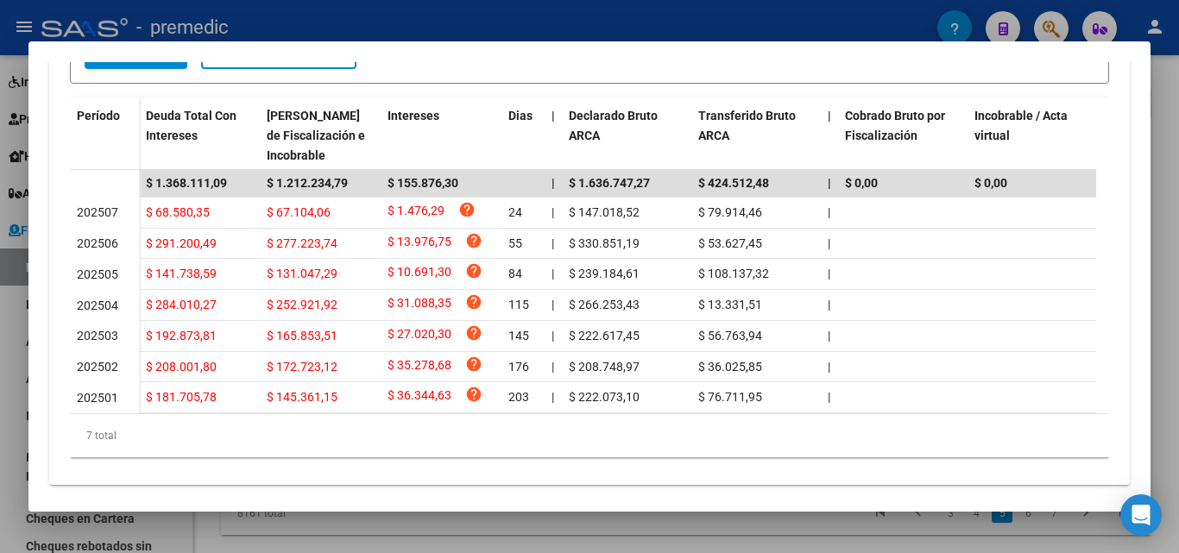
scroll to position [518, 0]
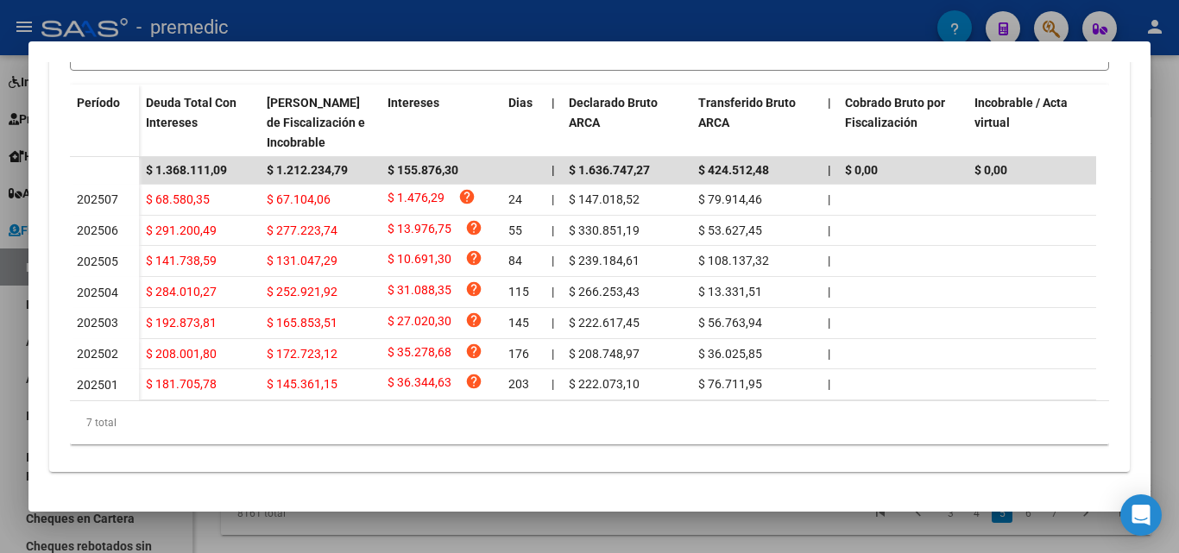
click at [0, 292] on div at bounding box center [589, 276] width 1179 height 553
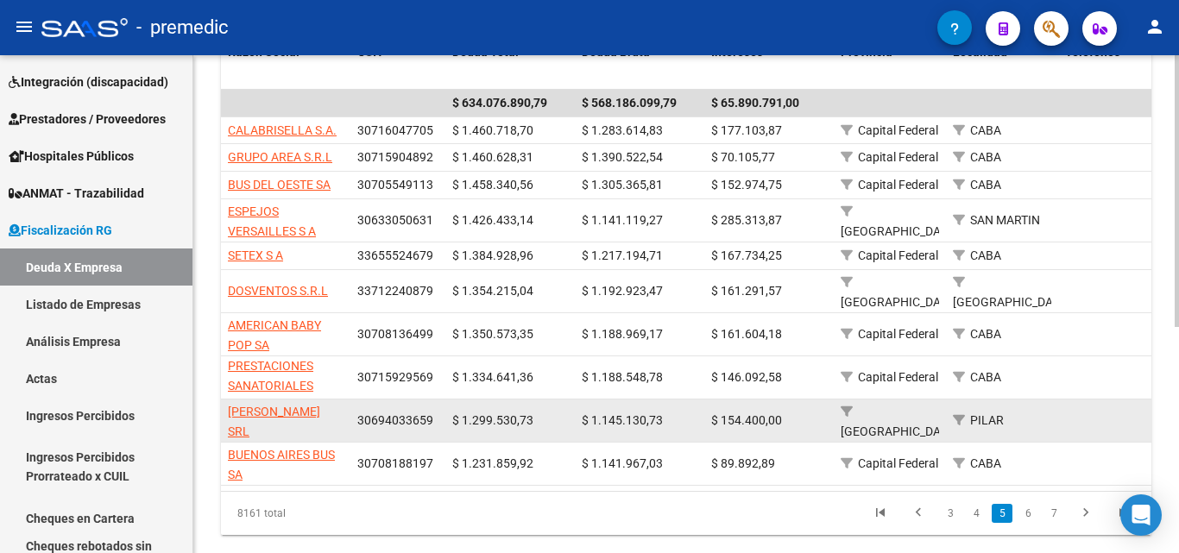
scroll to position [414, 0]
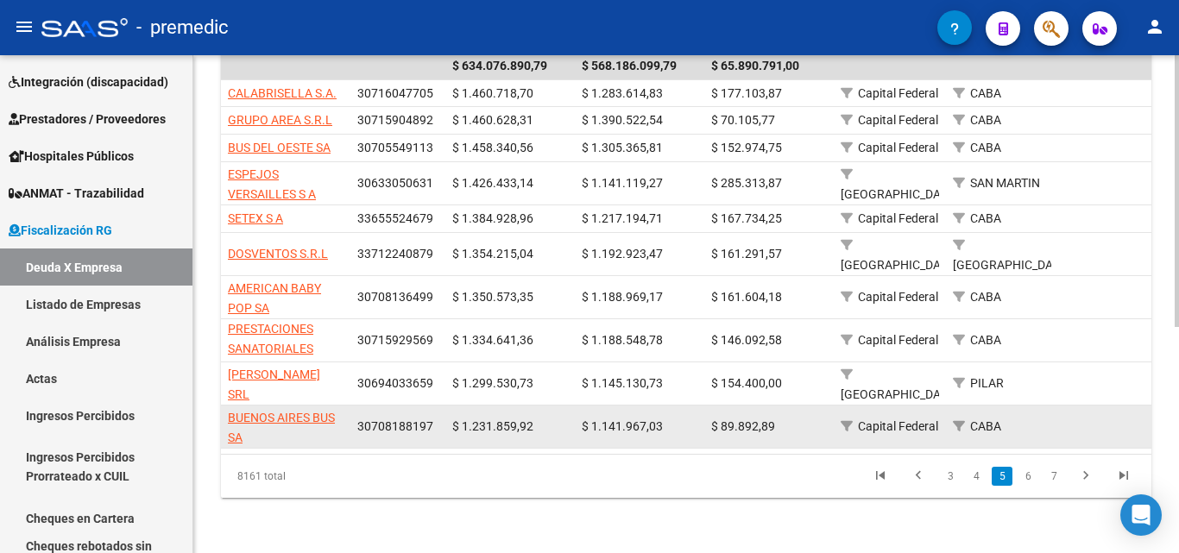
click at [303, 411] on span "BUENOS AIRES BUS SA" at bounding box center [281, 428] width 107 height 34
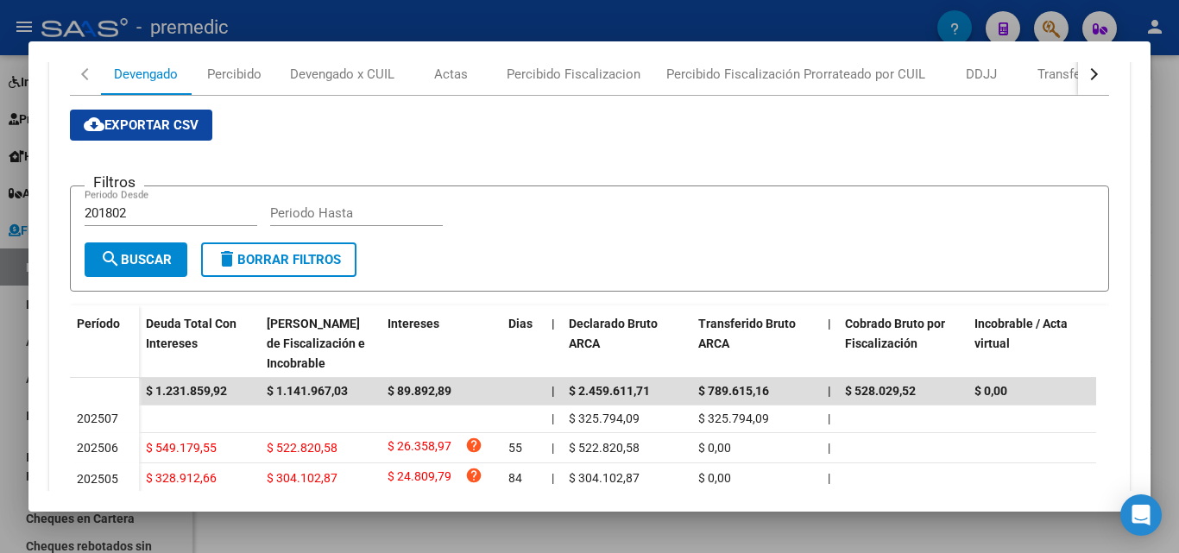
scroll to position [431, 0]
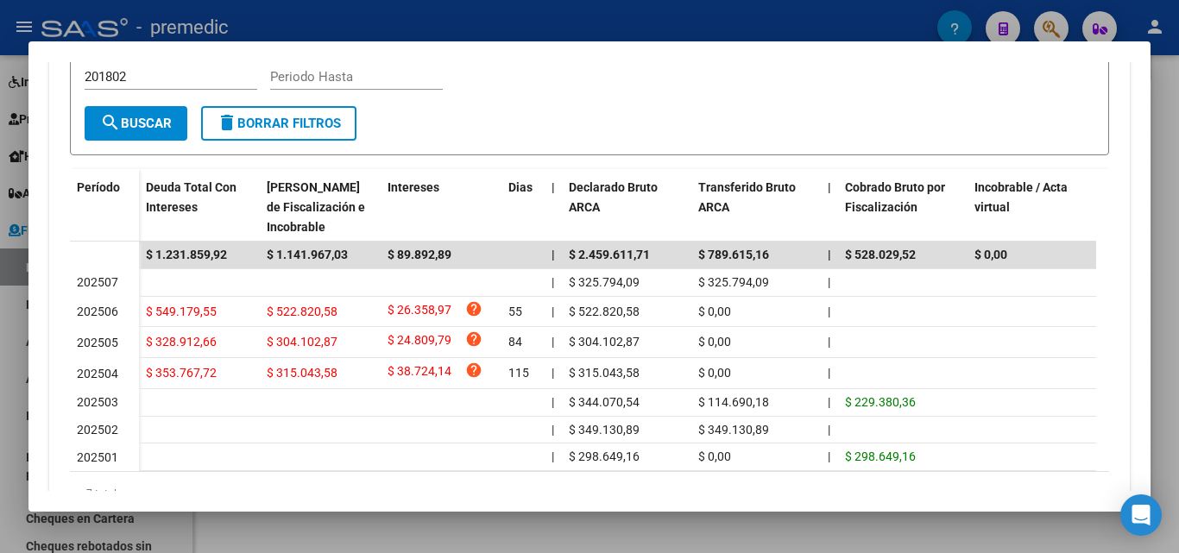
click at [0, 351] on div at bounding box center [589, 276] width 1179 height 553
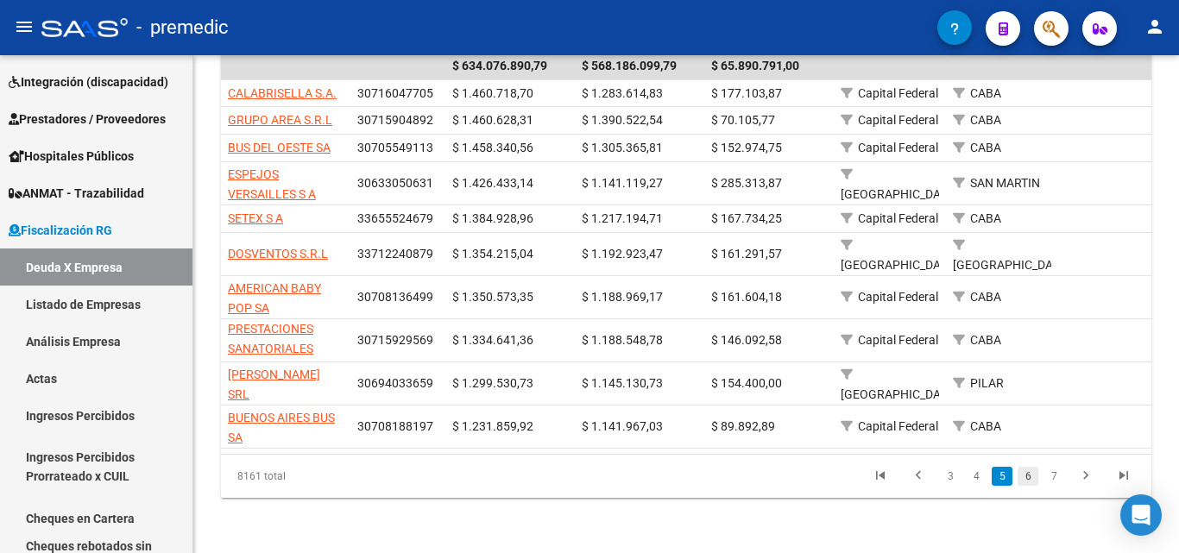
click at [1027, 477] on link "6" at bounding box center [1027, 476] width 21 height 19
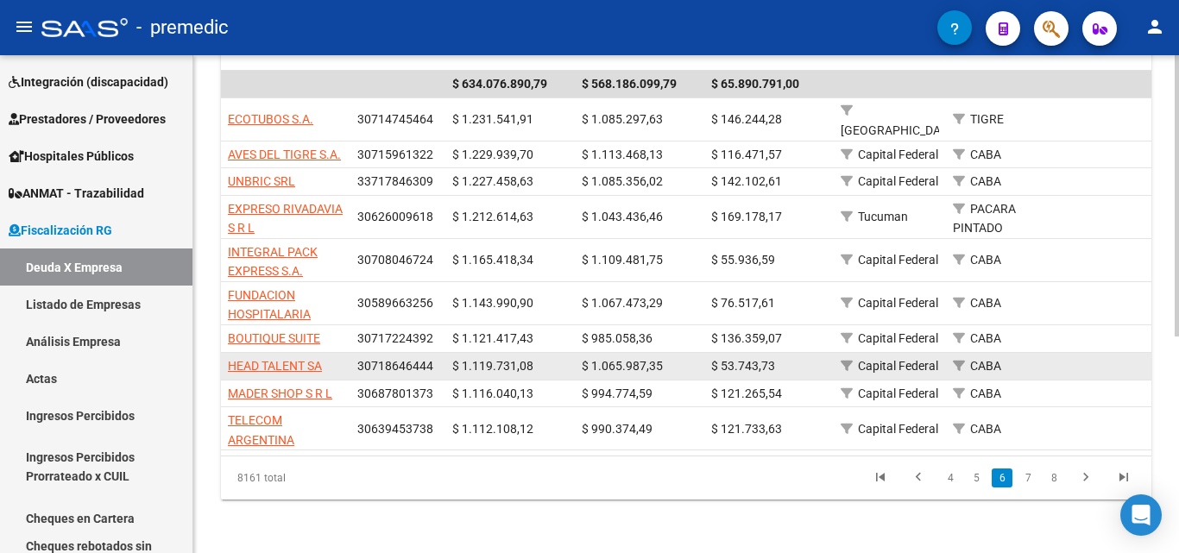
scroll to position [210, 0]
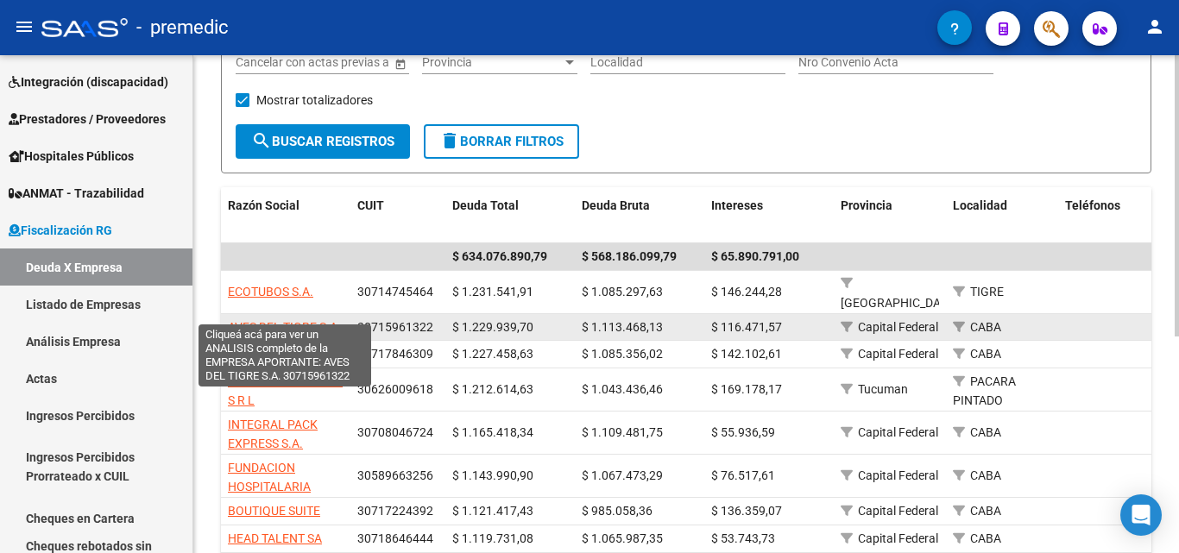
click at [324, 320] on span "AVES DEL TIGRE S.A." at bounding box center [284, 327] width 113 height 14
type textarea "30715961322"
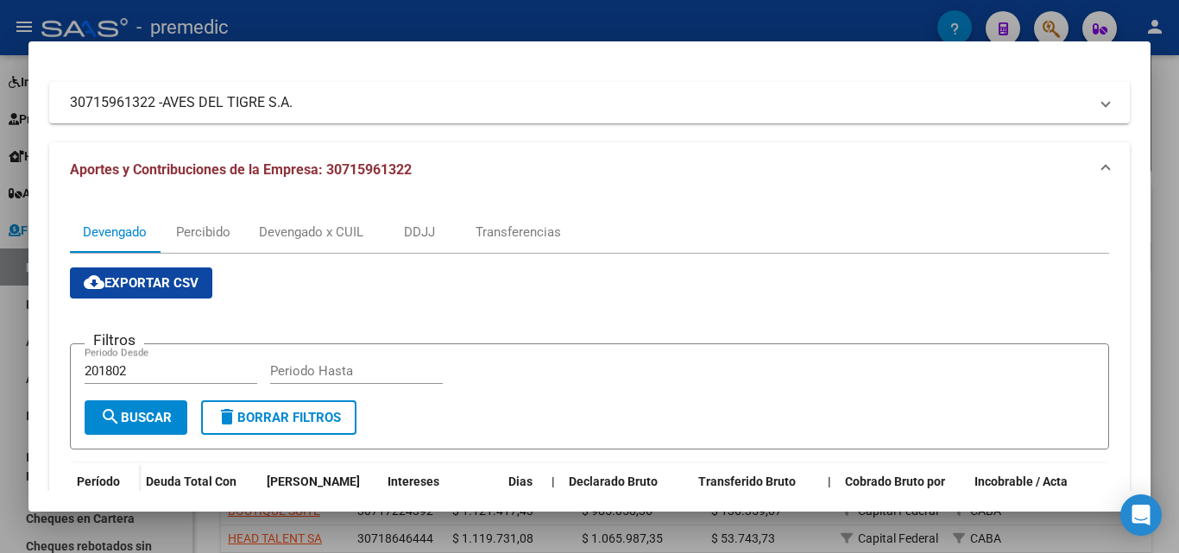
scroll to position [86, 0]
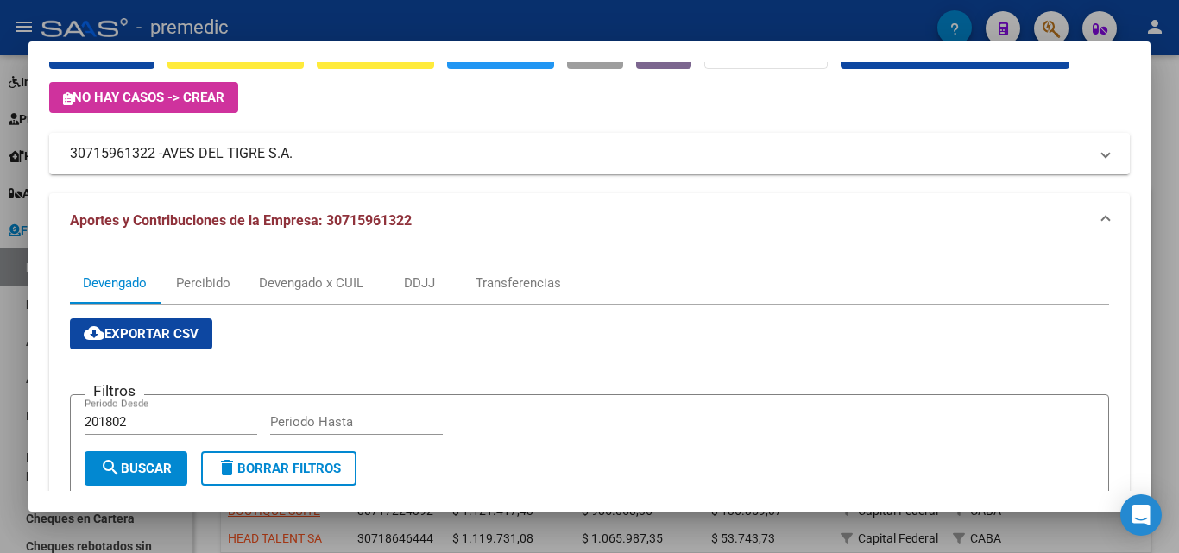
drag, startPoint x: 340, startPoint y: 147, endPoint x: 314, endPoint y: 158, distance: 28.2
click at [314, 158] on mat-panel-title "30715961322 - AVES DEL TIGRE S.A." at bounding box center [579, 153] width 1018 height 21
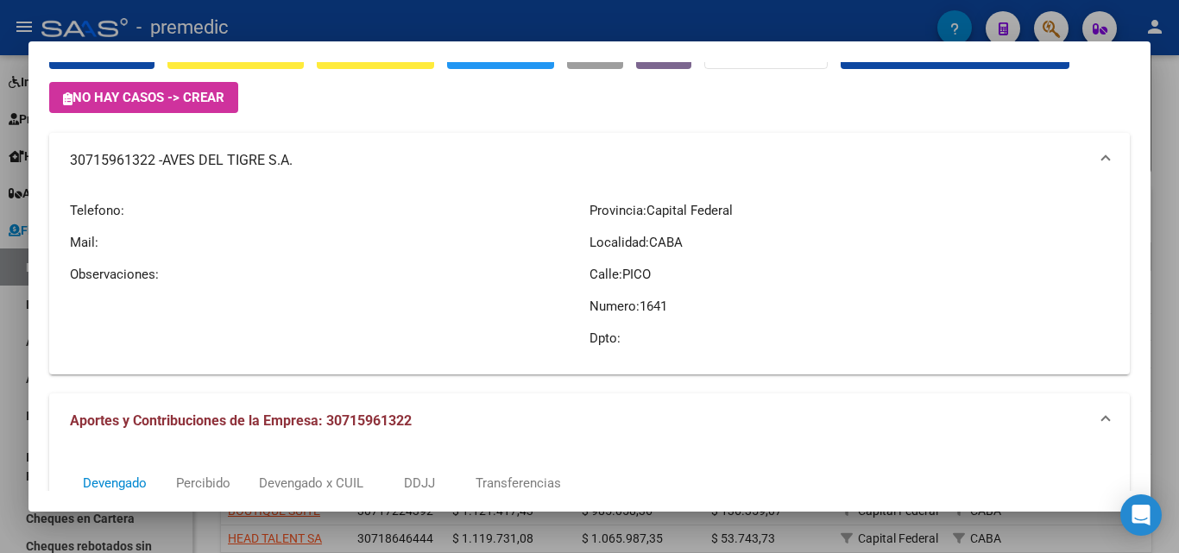
drag, startPoint x: 68, startPoint y: 165, endPoint x: 290, endPoint y: 160, distance: 221.8
click at [290, 160] on mat-expansion-panel-header "30715961322 - AVES DEL TIGRE S.A." at bounding box center [589, 160] width 1080 height 55
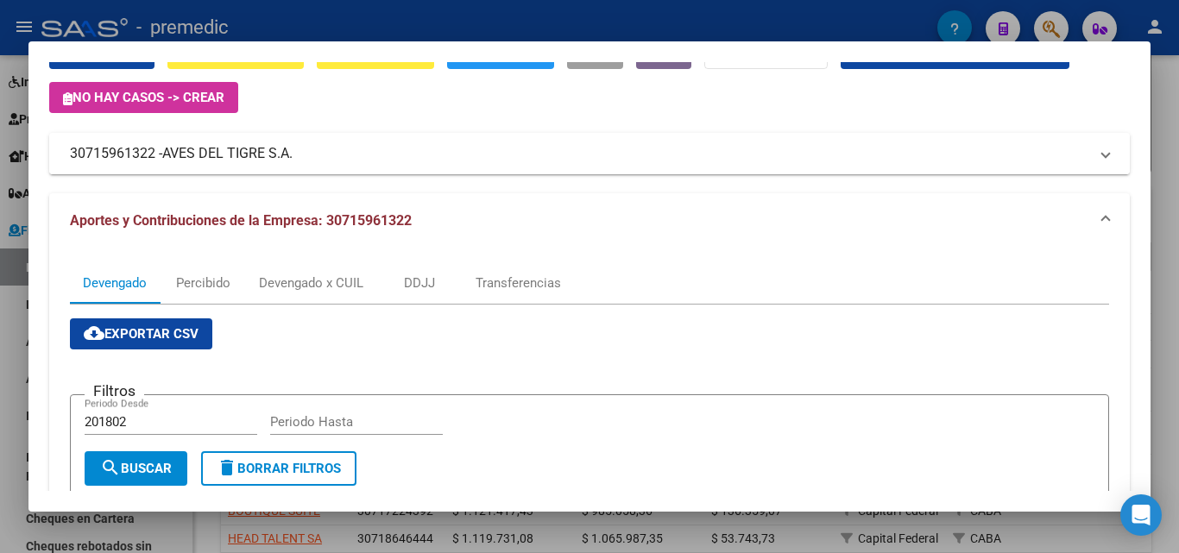
copy mat-panel-title "30715961322 - AVES DEL TIGRE S.A"
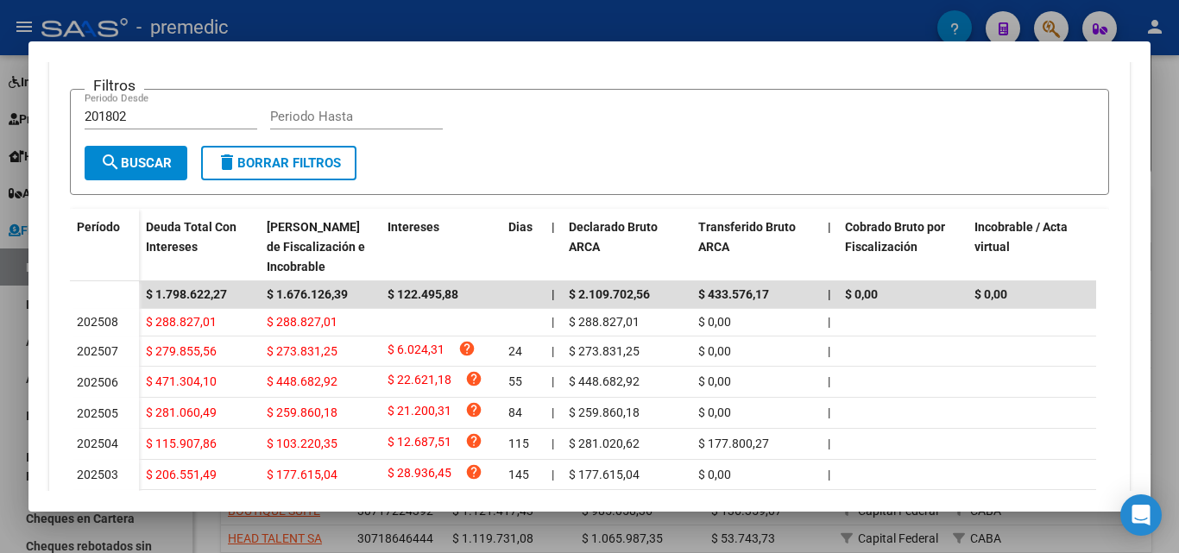
scroll to position [431, 0]
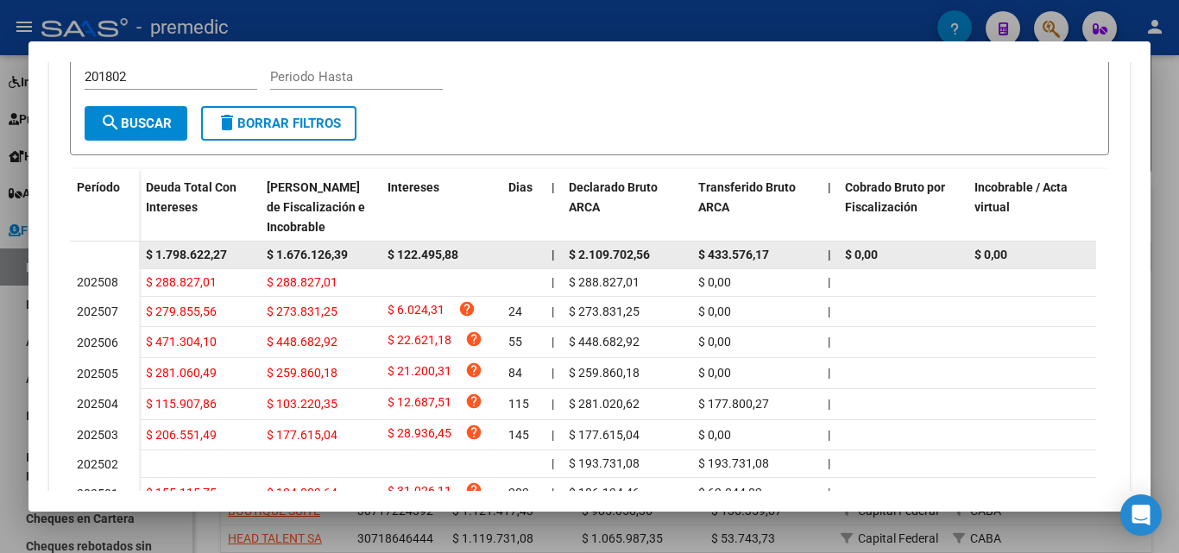
click at [292, 254] on span "$ 1.676.126,39" at bounding box center [307, 255] width 81 height 14
copy span "$ 1.676.126,39"
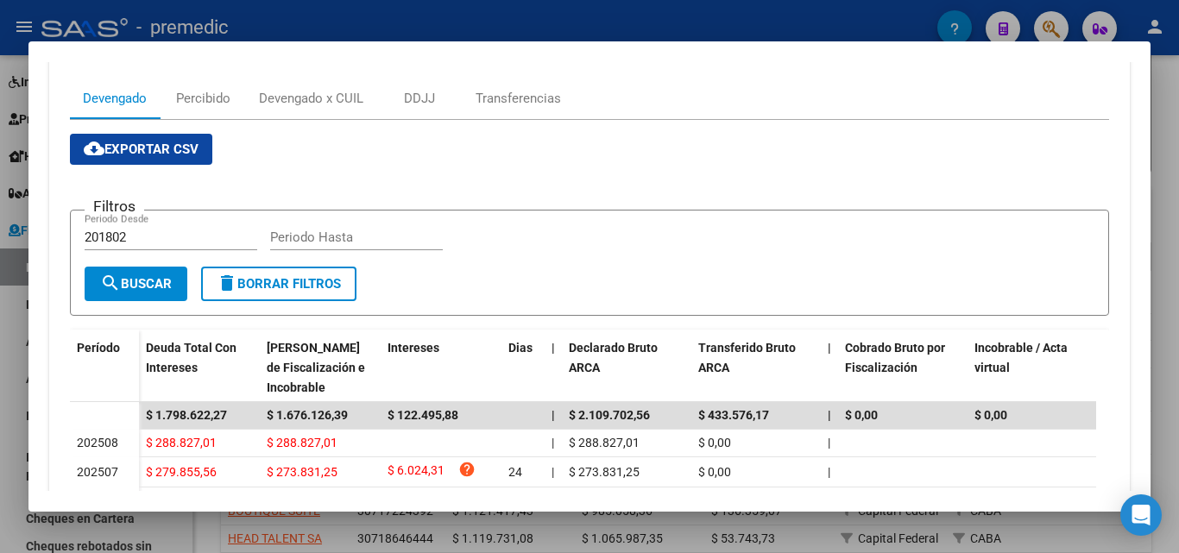
scroll to position [213, 0]
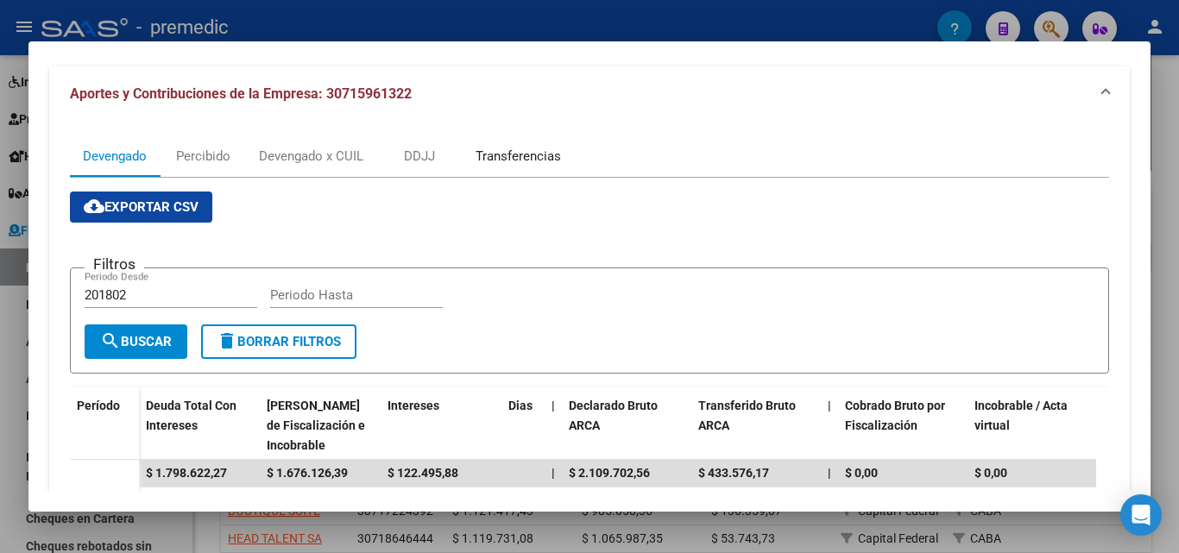
click at [497, 151] on div "Transferencias" at bounding box center [517, 156] width 85 height 19
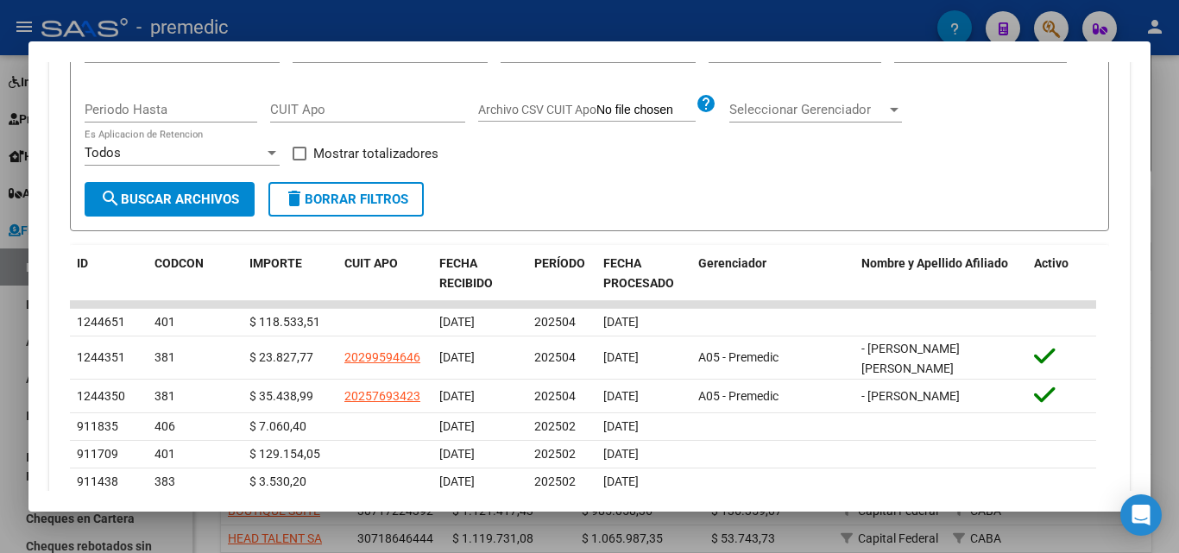
scroll to position [604, 0]
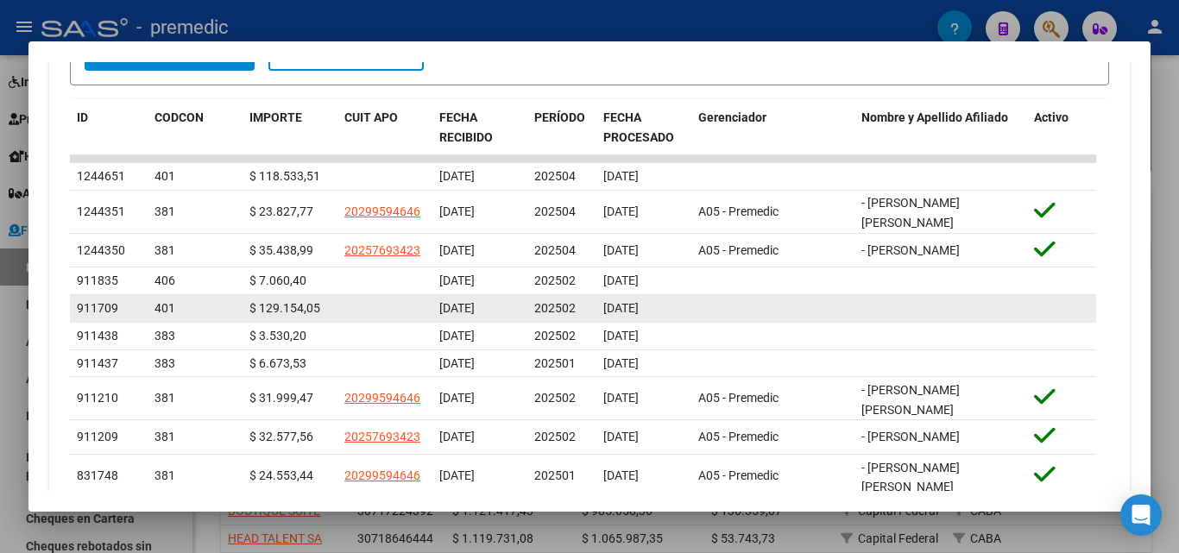
drag, startPoint x: 66, startPoint y: 284, endPoint x: 443, endPoint y: 306, distance: 376.9
click at [443, 306] on div "Devengado Percibido Devengado x CUIL DDJJ Transferencias cloud_download Exporta…" at bounding box center [589, 153] width 1080 height 844
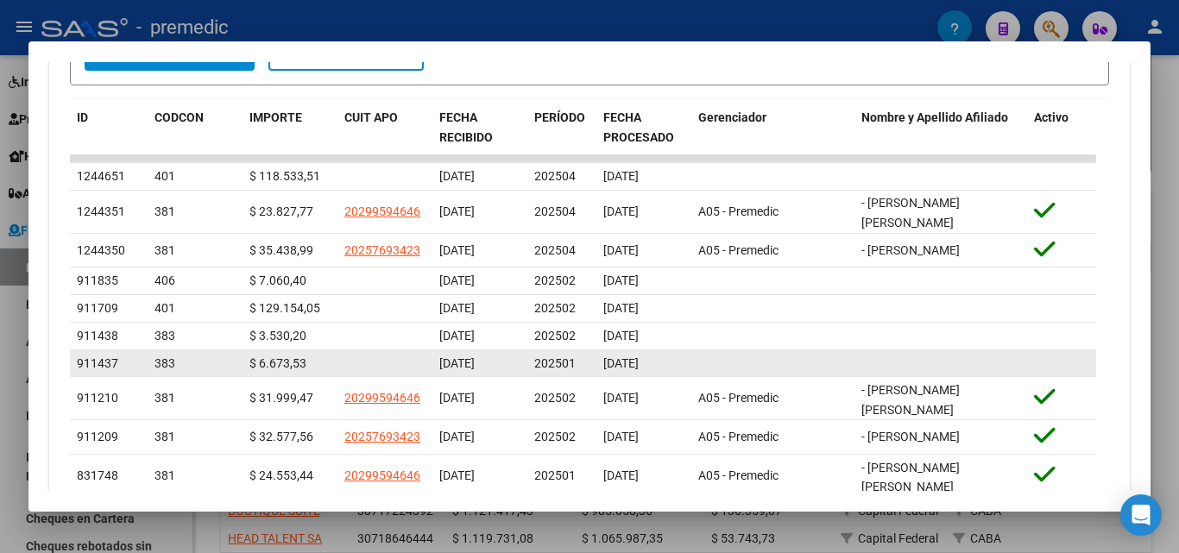
click at [522, 358] on datatable-body-cell "[DATE]" at bounding box center [479, 363] width 95 height 27
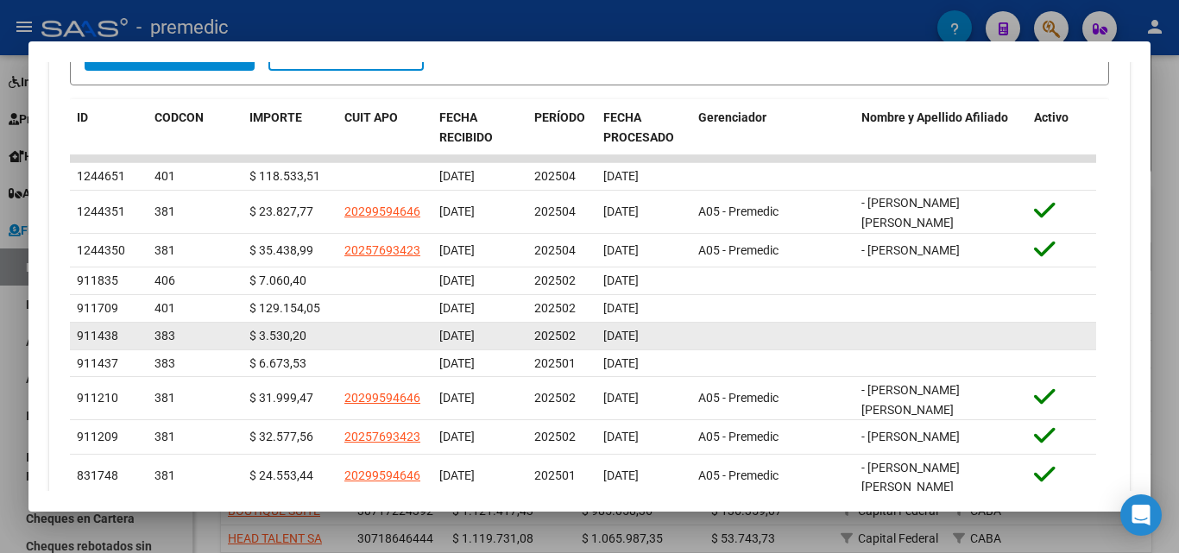
drag, startPoint x: 677, startPoint y: 355, endPoint x: 463, endPoint y: 326, distance: 215.9
click at [463, 326] on datatable-scroller "1244651 401 $ 118.533,51 [DATE] 202504 [DATE] 1244351 381 $ 23.827,77 202995946…" at bounding box center [583, 326] width 1026 height 343
click at [463, 326] on datatable-body-cell "[DATE]" at bounding box center [479, 336] width 95 height 27
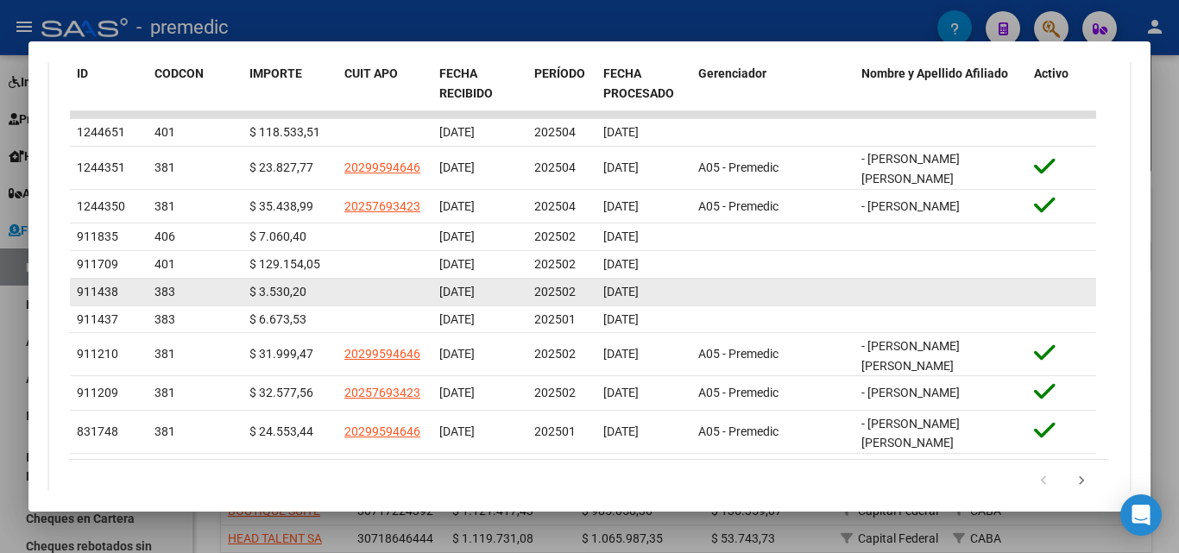
scroll to position [690, 0]
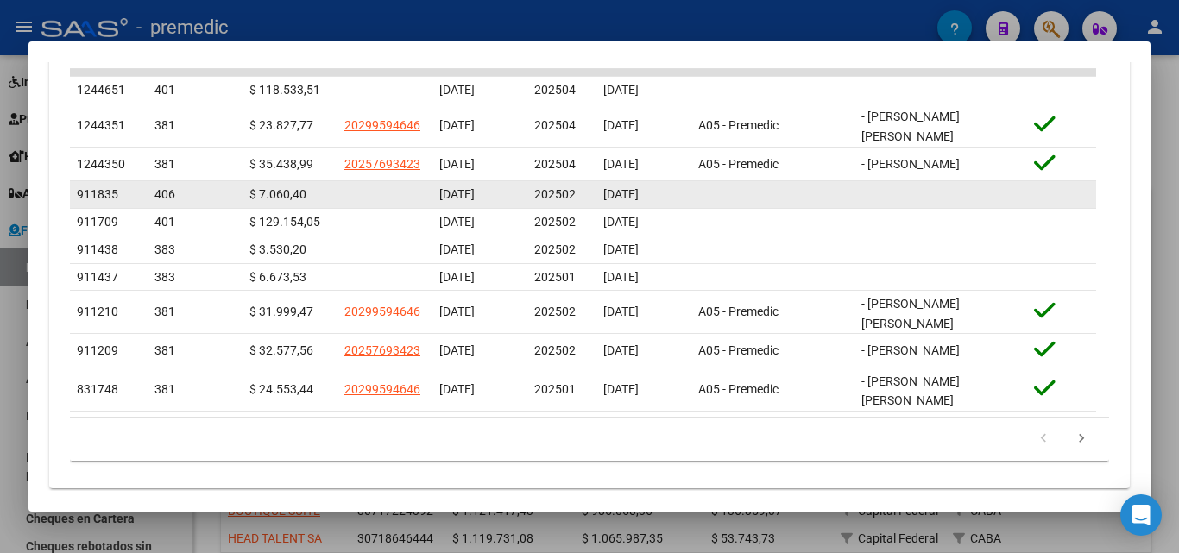
drag, startPoint x: 683, startPoint y: 284, endPoint x: 421, endPoint y: 193, distance: 277.5
click at [421, 193] on datatable-scroller "1244651 401 $ 118.533,51 [DATE] 202504 [DATE] 1244351 381 $ 23.827,77 202995946…" at bounding box center [583, 240] width 1026 height 343
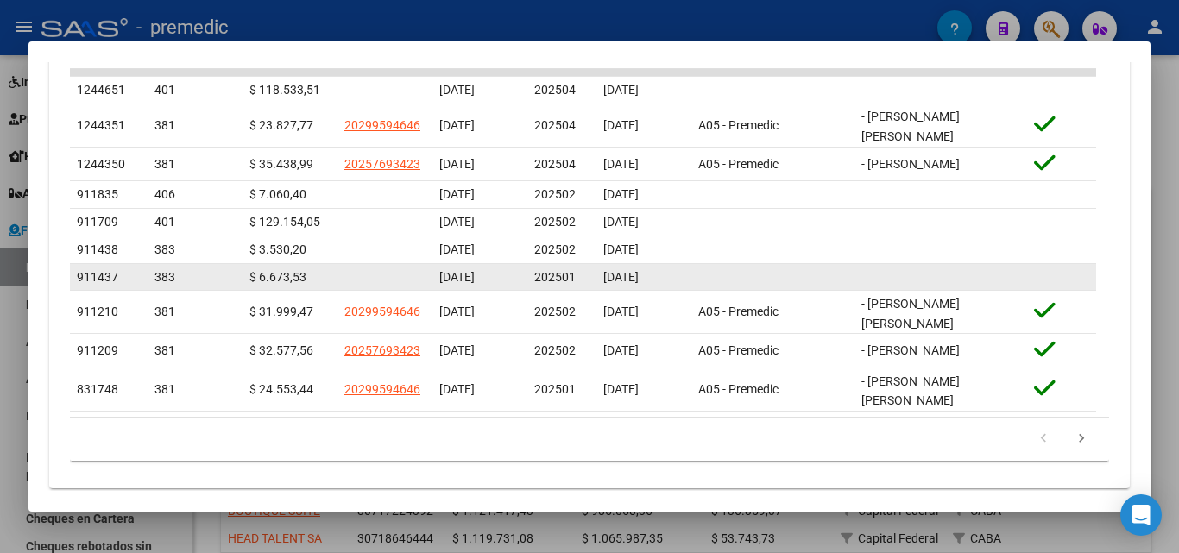
click at [463, 271] on span "[DATE]" at bounding box center [456, 277] width 35 height 14
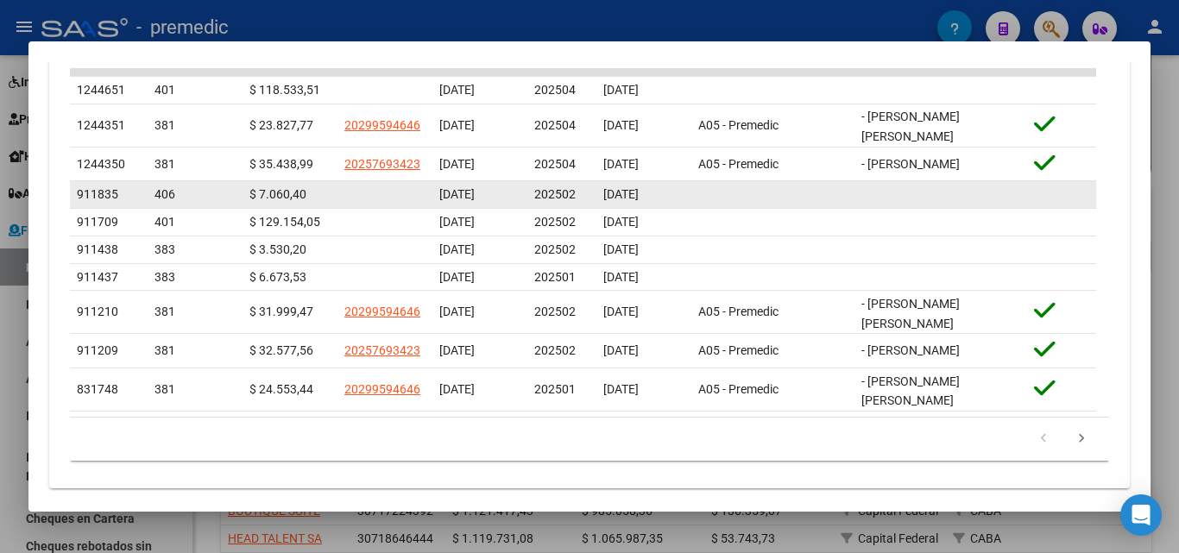
drag, startPoint x: 687, startPoint y: 223, endPoint x: 464, endPoint y: 209, distance: 223.1
click at [458, 208] on datatable-scroller "1244651 401 $ 118.533,51 [DATE] 202504 [DATE] 1244351 381 $ 23.827,77 202995946…" at bounding box center [583, 240] width 1026 height 343
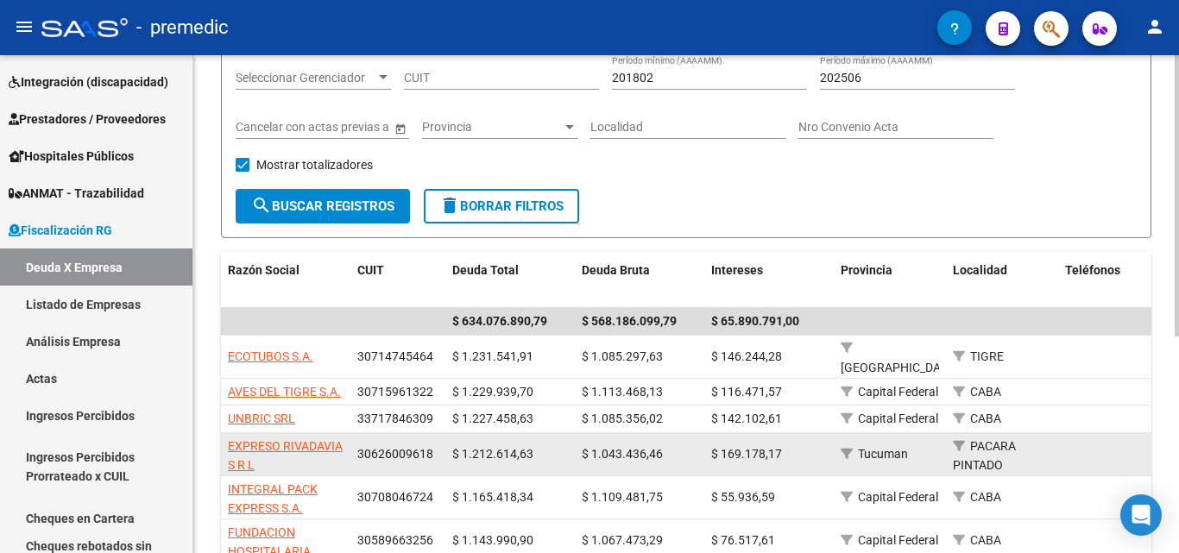
scroll to position [173, 0]
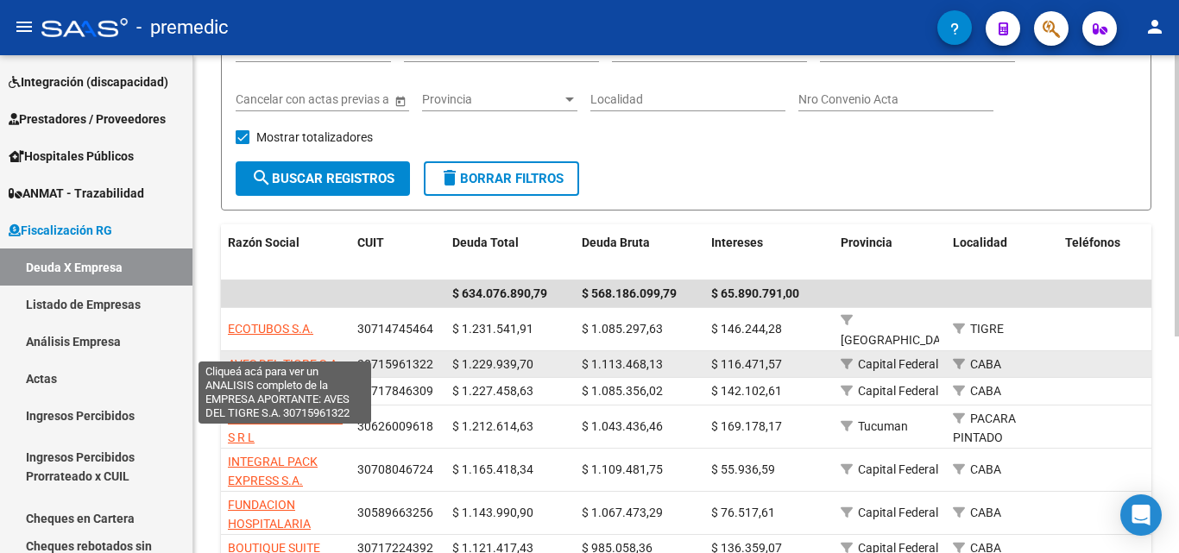
click at [330, 357] on span "AVES DEL TIGRE S.A." at bounding box center [284, 364] width 113 height 14
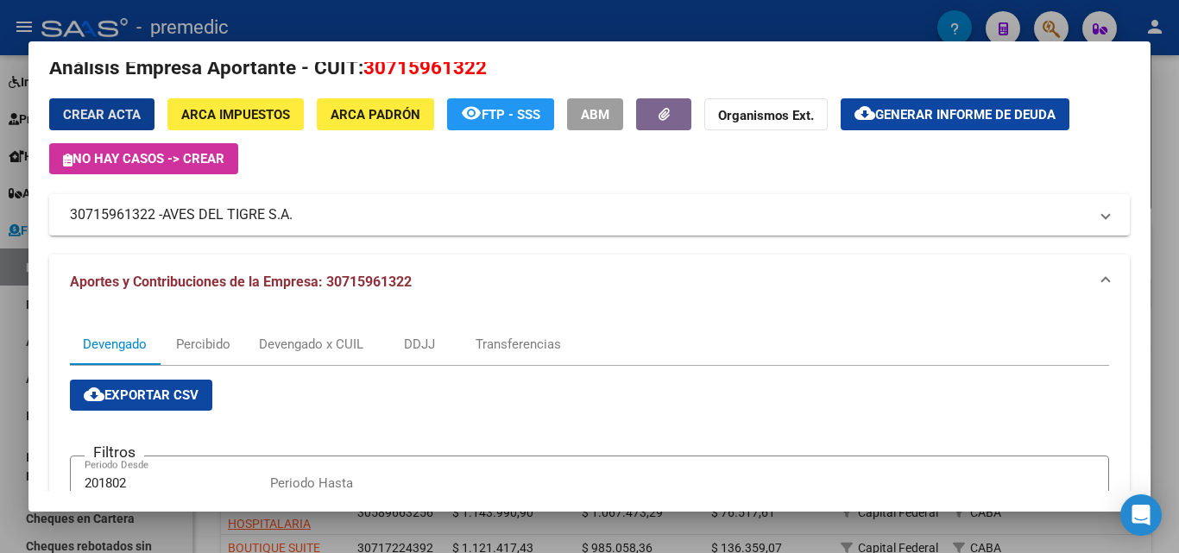
scroll to position [0, 0]
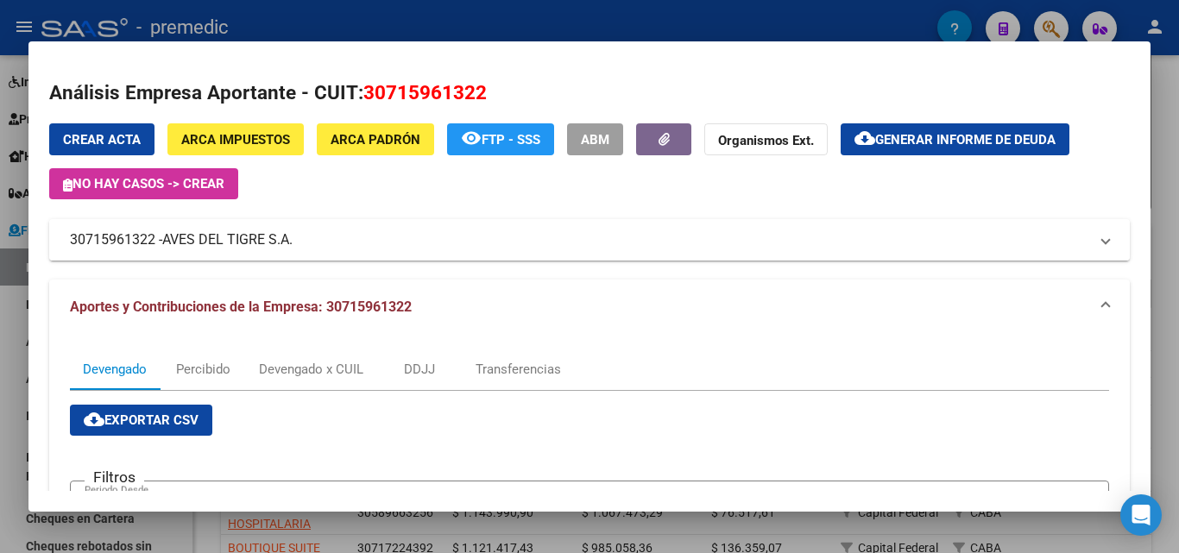
drag, startPoint x: 167, startPoint y: 237, endPoint x: 267, endPoint y: 247, distance: 101.4
click at [267, 247] on span "AVES DEL TIGRE S.A." at bounding box center [227, 240] width 130 height 21
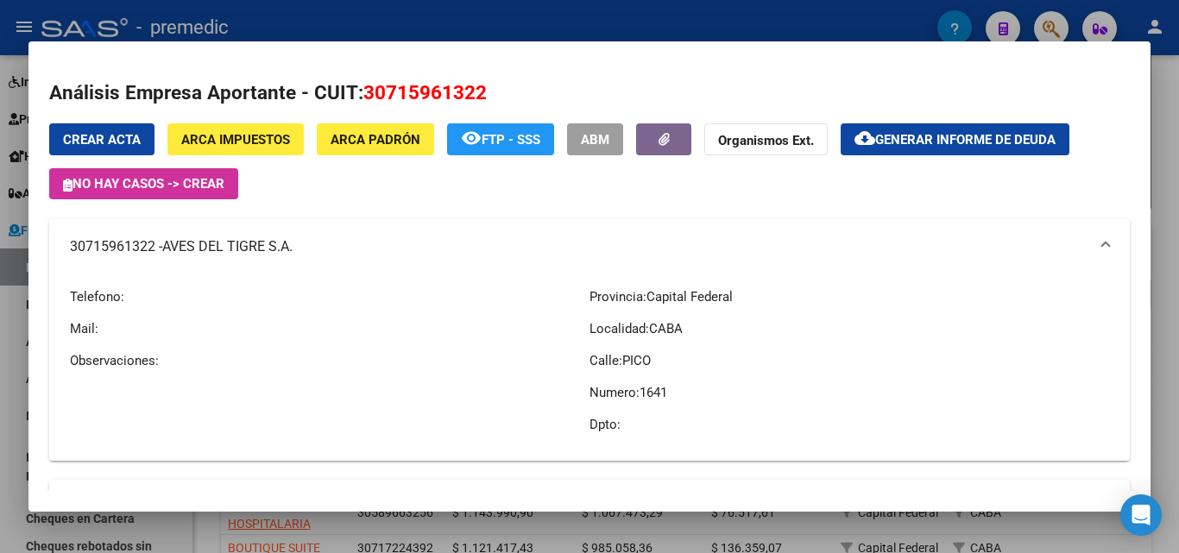
click at [182, 248] on span "AVES DEL TIGRE S.A." at bounding box center [227, 246] width 130 height 21
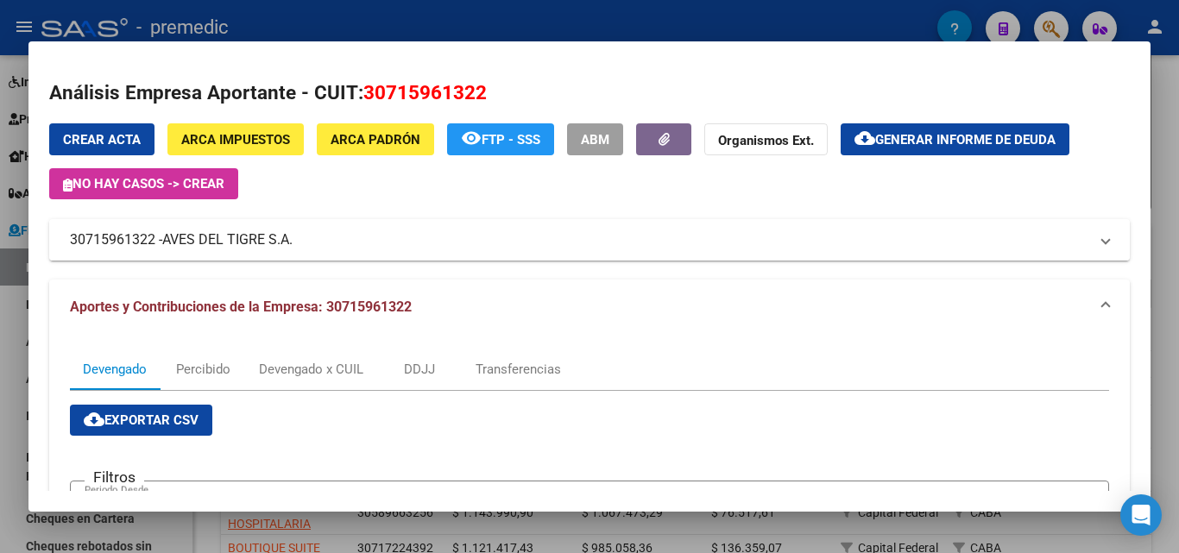
drag, startPoint x: 167, startPoint y: 236, endPoint x: 295, endPoint y: 249, distance: 129.2
click at [292, 249] on span "AVES DEL TIGRE S.A." at bounding box center [227, 240] width 130 height 21
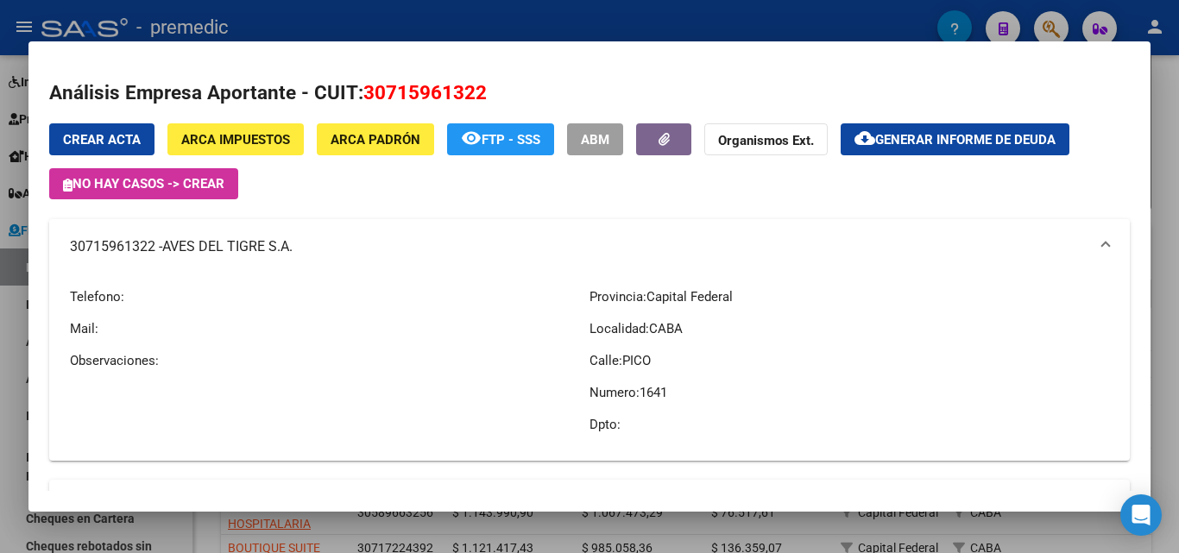
copy span "AVES DEL TIGRE S.A."
click at [430, 82] on span "30715961322" at bounding box center [424, 92] width 123 height 22
copy span "30715961322"
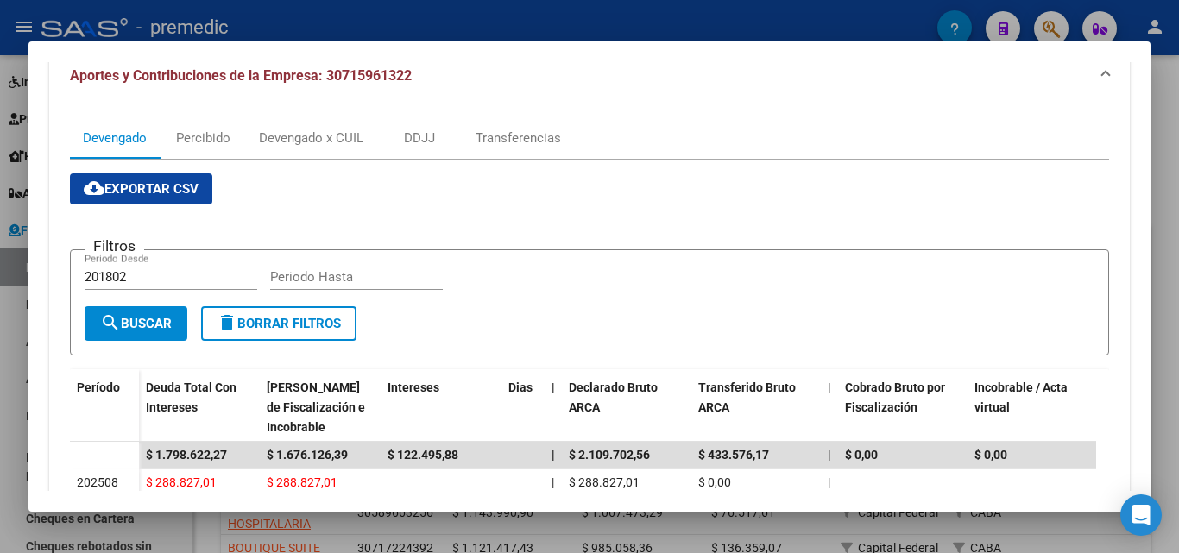
scroll to position [518, 0]
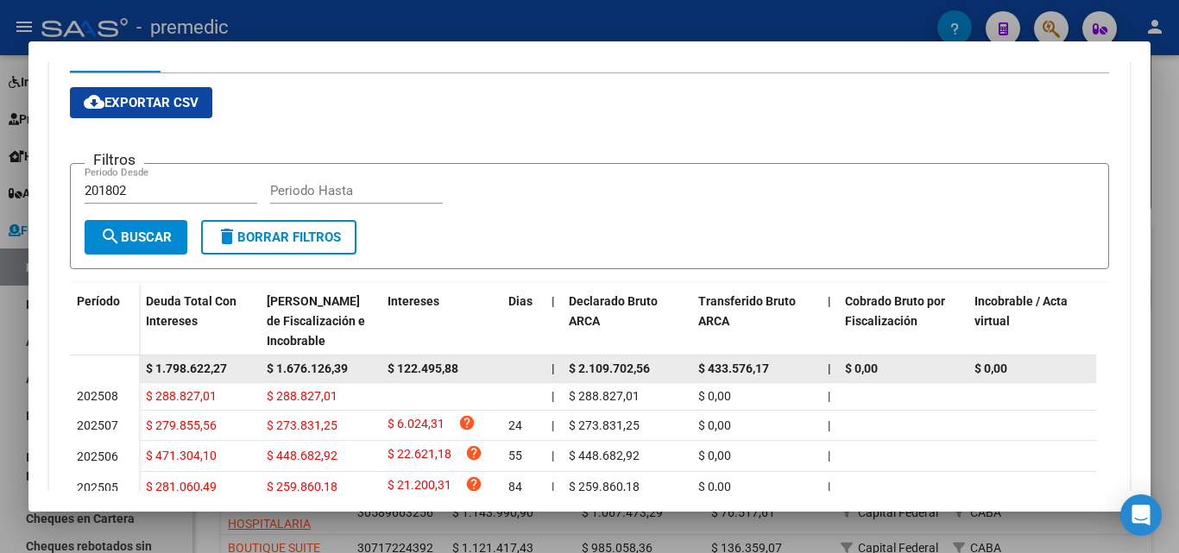
click at [309, 366] on span "$ 1.676.126,39" at bounding box center [307, 369] width 81 height 14
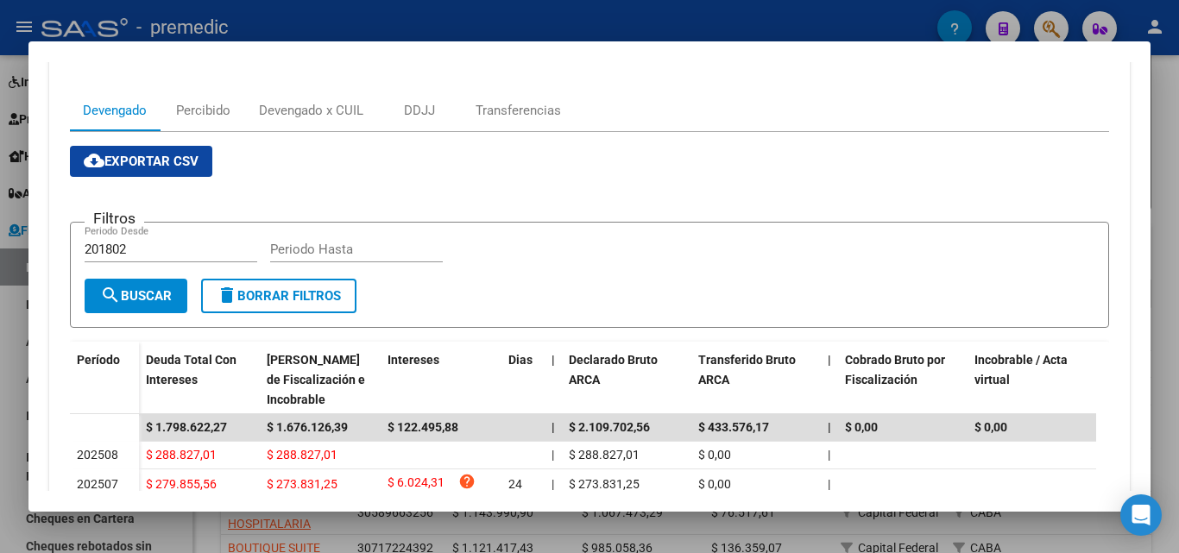
scroll to position [672, 0]
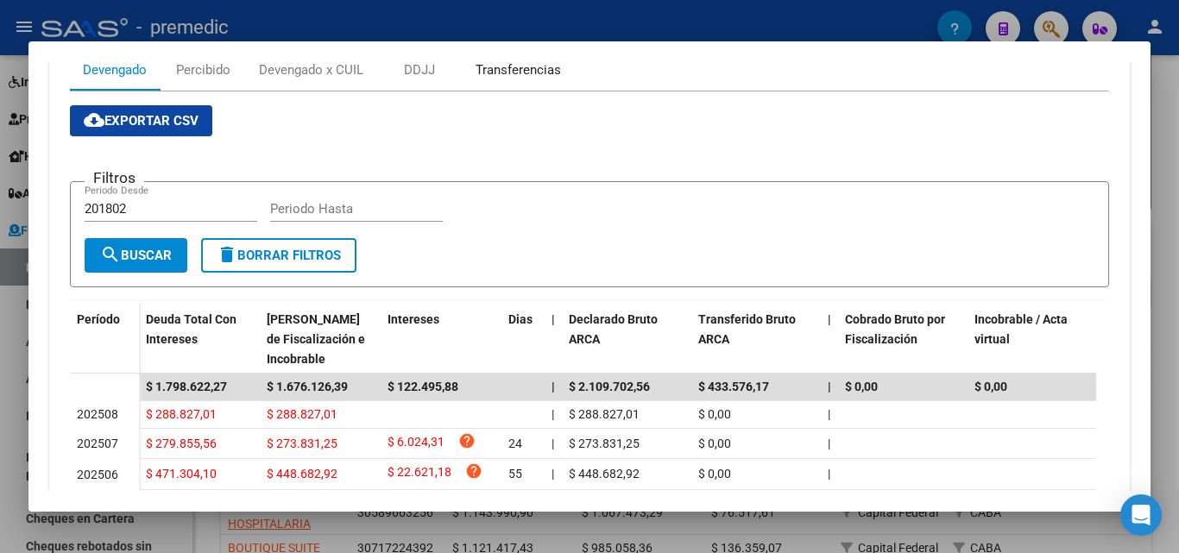
click at [532, 66] on div "Transferencias" at bounding box center [517, 69] width 85 height 19
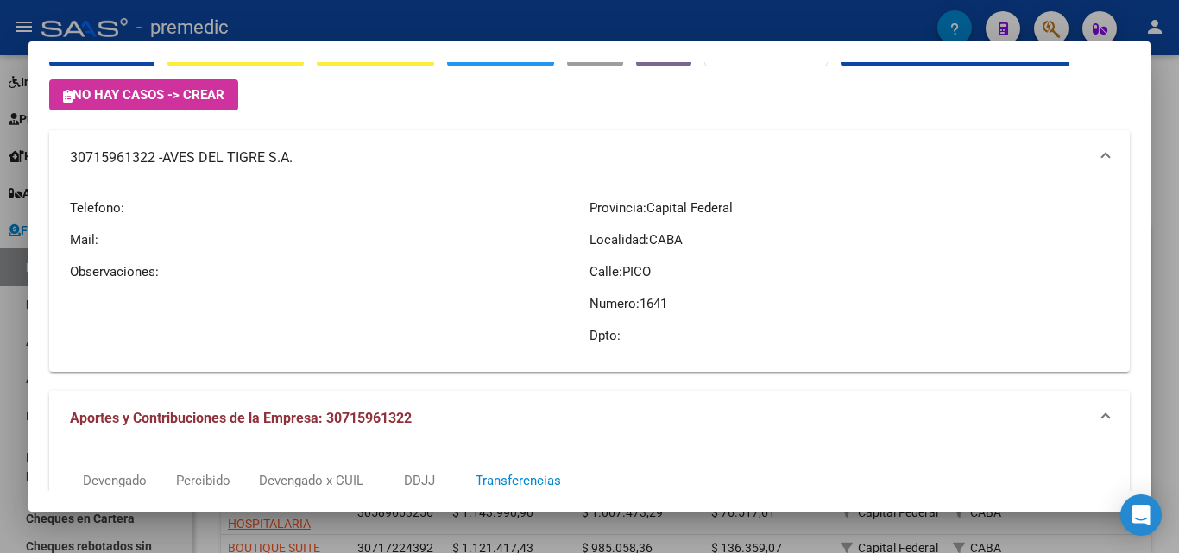
scroll to position [39, 0]
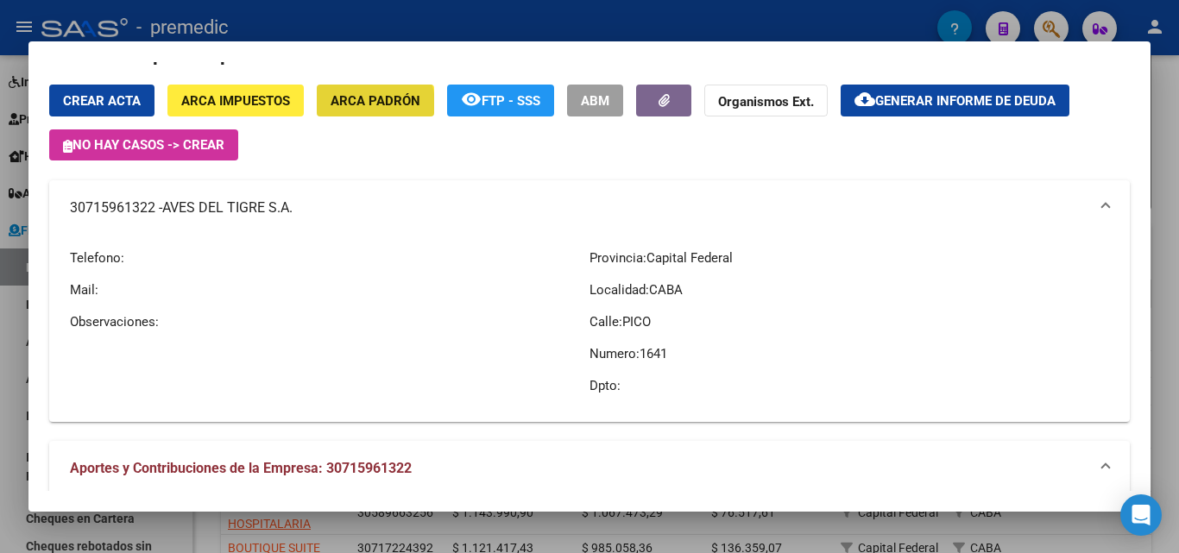
click at [362, 104] on span "ARCA Padrón" at bounding box center [375, 101] width 90 height 16
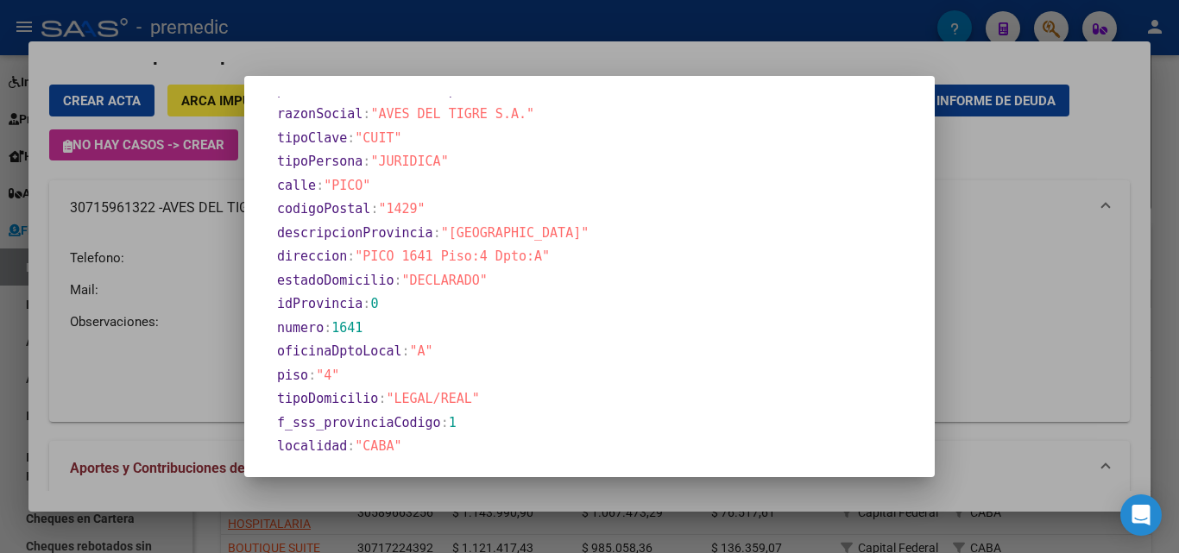
scroll to position [934, 0]
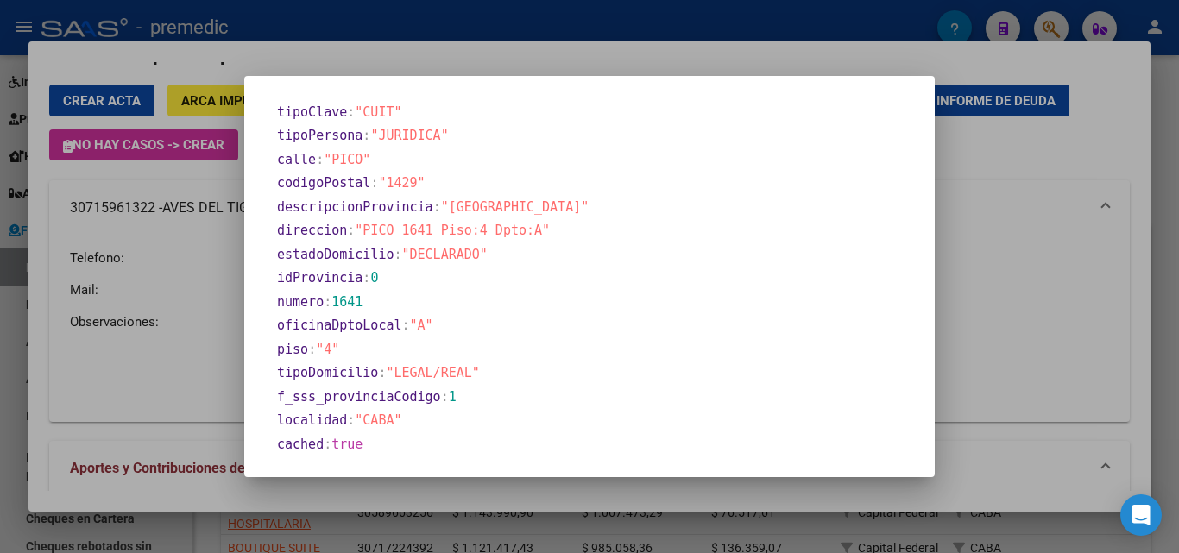
drag, startPoint x: 513, startPoint y: 254, endPoint x: 311, endPoint y: 217, distance: 206.0
click at [553, 238] on section "direccion : "PICO 1641 Piso:4 Dpto:A"" at bounding box center [594, 231] width 634 height 20
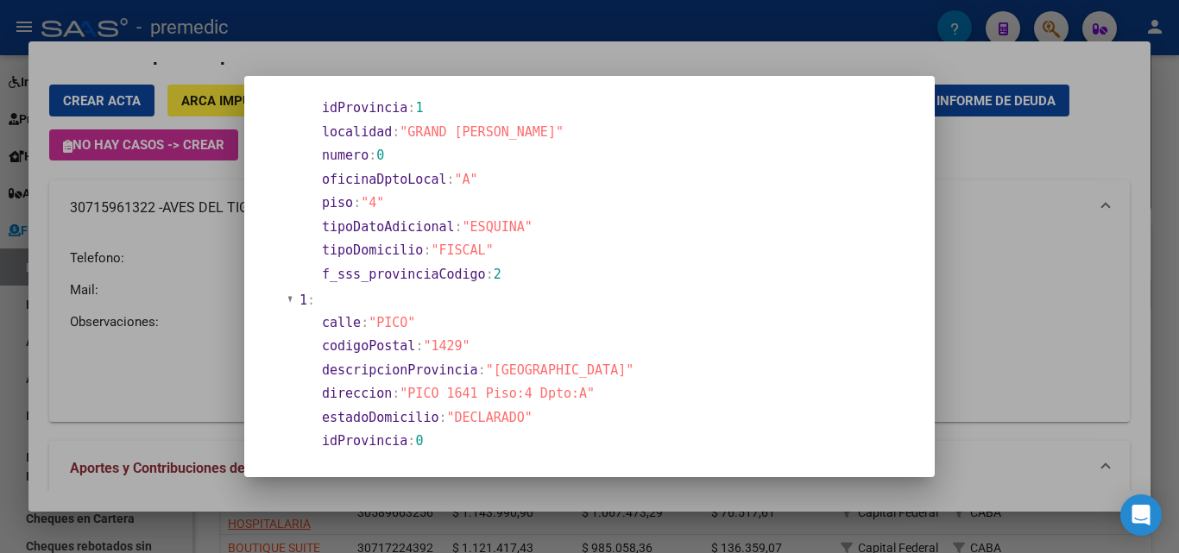
scroll to position [0, 0]
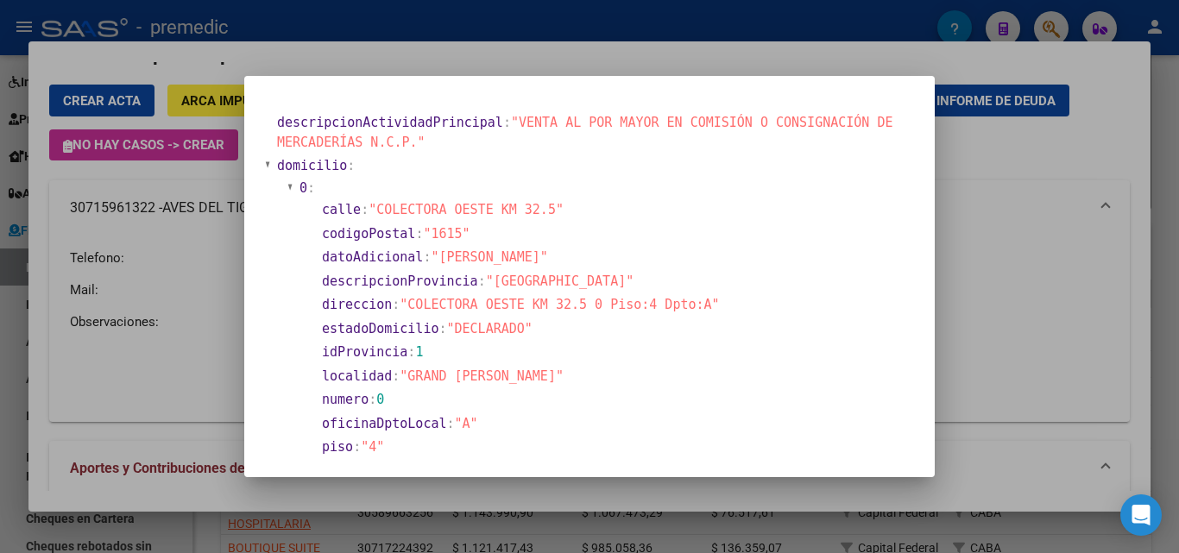
drag, startPoint x: 506, startPoint y: 112, endPoint x: 537, endPoint y: 149, distance: 48.4
click at [538, 149] on section "descripcionActividadPrincipal : "VENTA AL POR MAYOR EN COMISIÓN O CONSIGNACIÓN …" at bounding box center [594, 132] width 638 height 42
click at [443, 148] on section "descripcionActividadPrincipal : "VENTA AL POR MAYOR EN COMISIÓN O CONSIGNACIÓN …" at bounding box center [594, 132] width 634 height 39
drag, startPoint x: 463, startPoint y: 145, endPoint x: 499, endPoint y: 116, distance: 45.4
click at [499, 116] on section "descripcionActividadPrincipal : "VENTA AL POR MAYOR EN COMISIÓN O CONSIGNACIÓN …" at bounding box center [594, 132] width 634 height 39
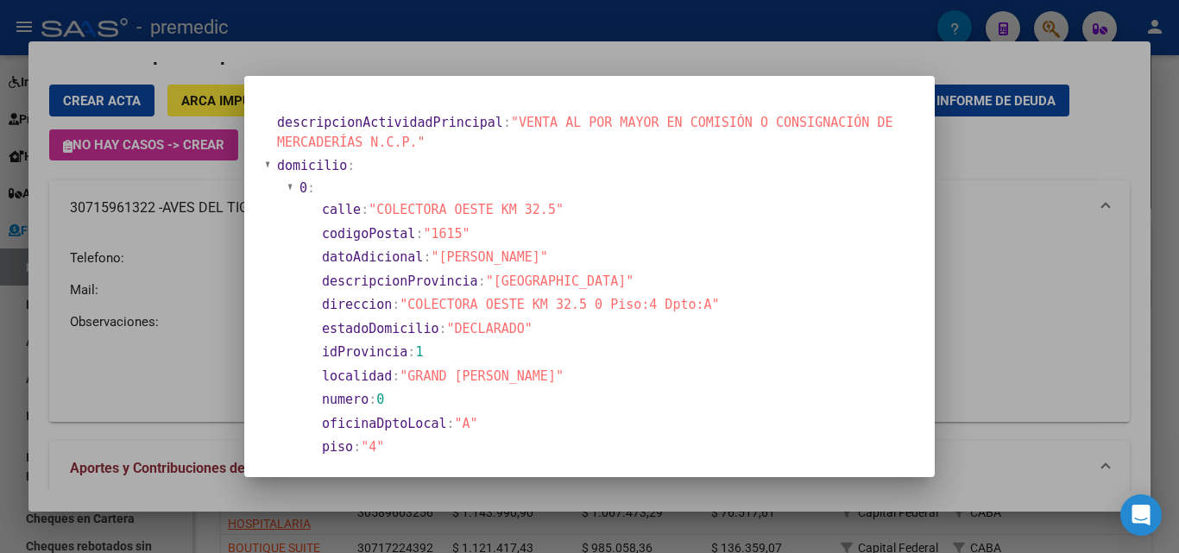
drag, startPoint x: 376, startPoint y: 199, endPoint x: 565, endPoint y: 204, distance: 189.0
click at [565, 204] on section "calle : "COLECTORA OESTE KM 32.5"" at bounding box center [614, 209] width 588 height 23
drag, startPoint x: 402, startPoint y: 302, endPoint x: 703, endPoint y: 305, distance: 301.1
click at [703, 305] on section "direccion : "COLECTORA OESTE KM 32.5 0 Piso:4 Dpto:A"" at bounding box center [614, 305] width 584 height 20
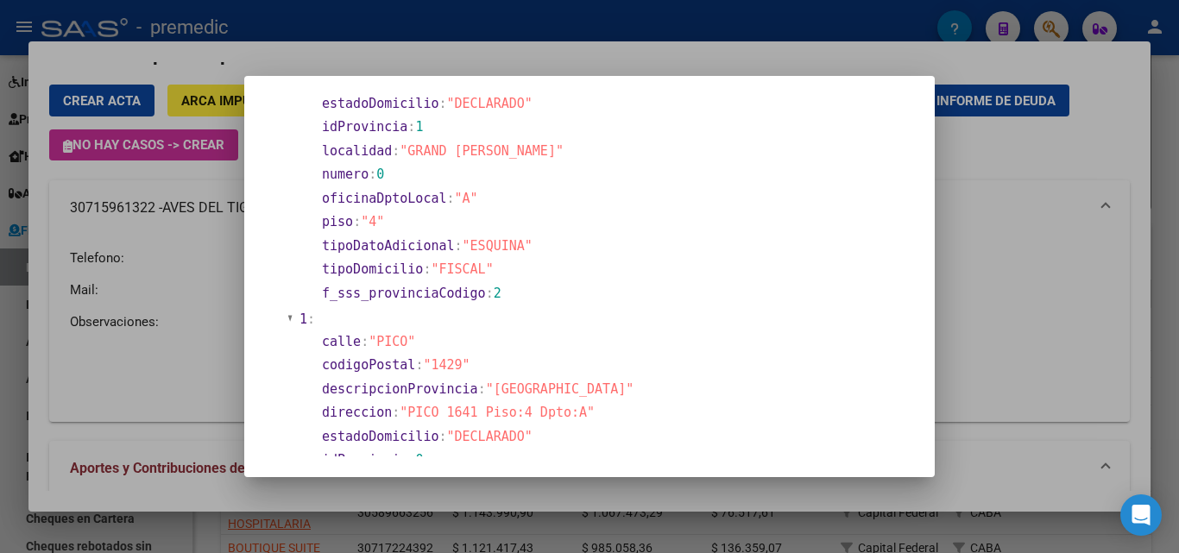
scroll to position [259, 0]
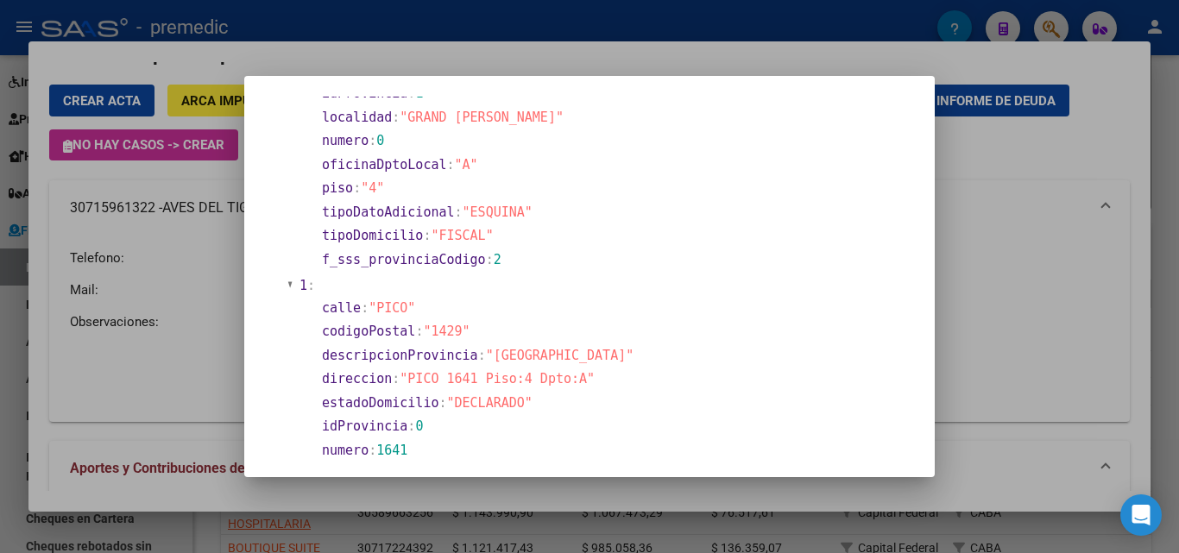
drag, startPoint x: 404, startPoint y: 369, endPoint x: 601, endPoint y: 376, distance: 197.7
click at [601, 376] on section "calle : "PICO" codigoPostal : "1429" descripcionProvincia : "[GEOGRAPHIC_DATA]"…" at bounding box center [609, 439] width 599 height 286
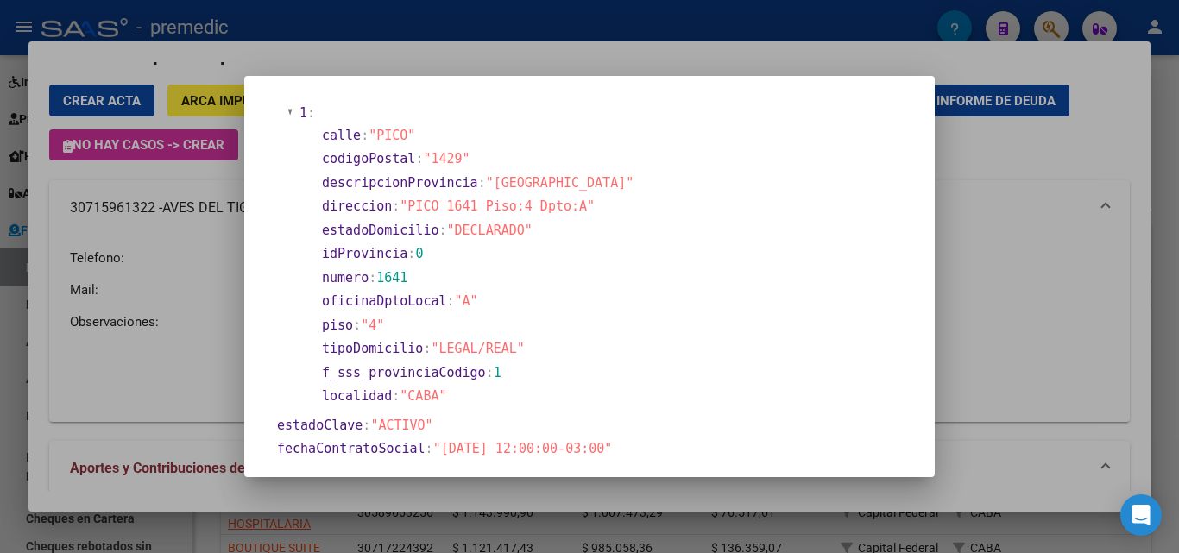
scroll to position [518, 0]
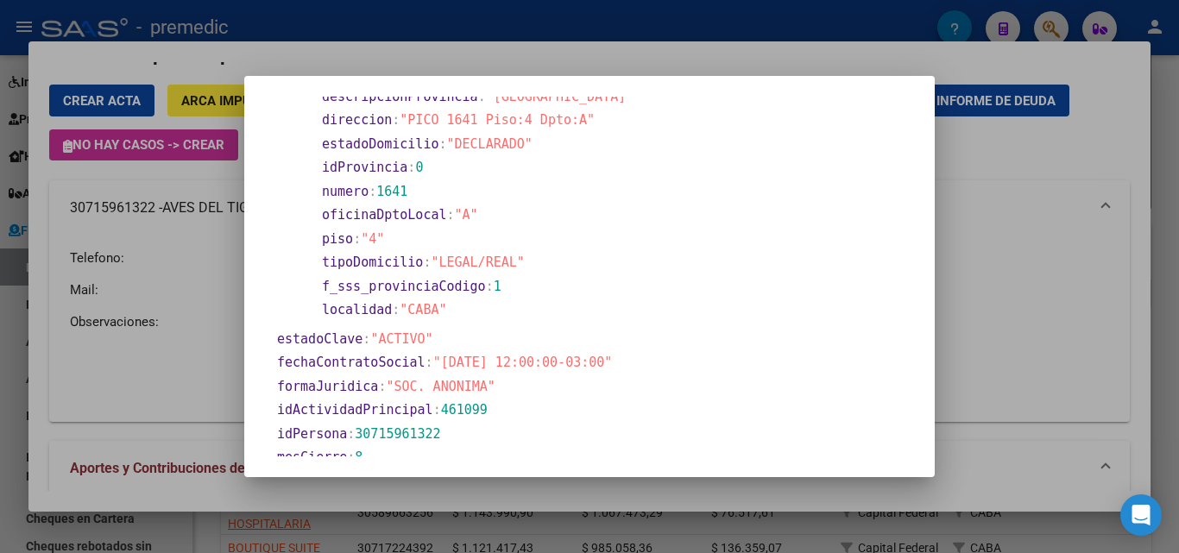
drag, startPoint x: 439, startPoint y: 360, endPoint x: 550, endPoint y: 365, distance: 111.4
click at [550, 365] on span ""[DATE] 12:00:00-03:00"" at bounding box center [522, 363] width 179 height 16
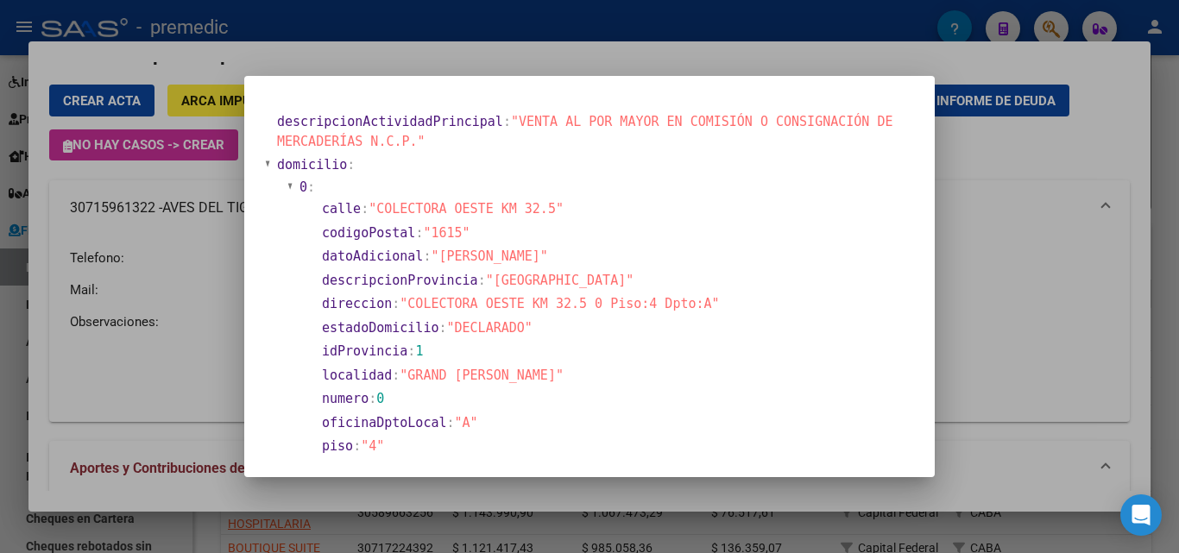
scroll to position [0, 0]
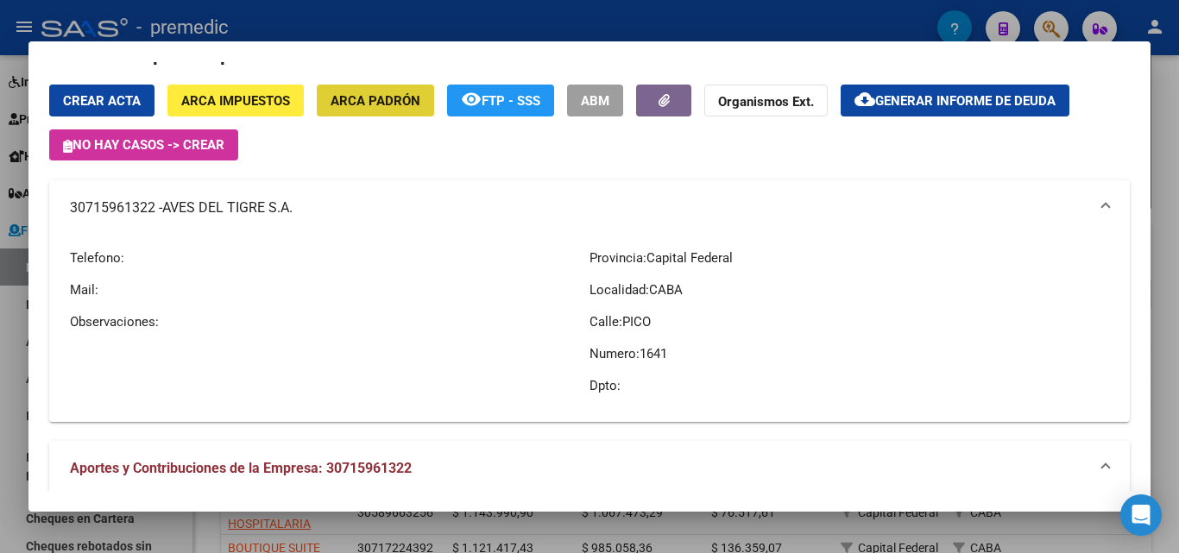
click at [253, 99] on span "ARCA Impuestos" at bounding box center [235, 101] width 109 height 16
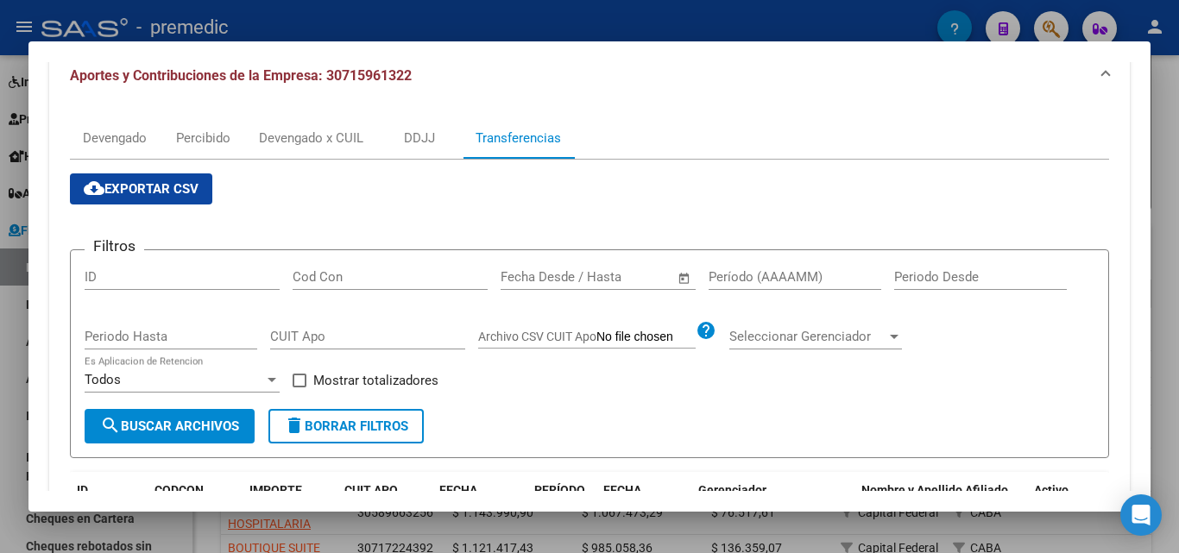
scroll to position [777, 0]
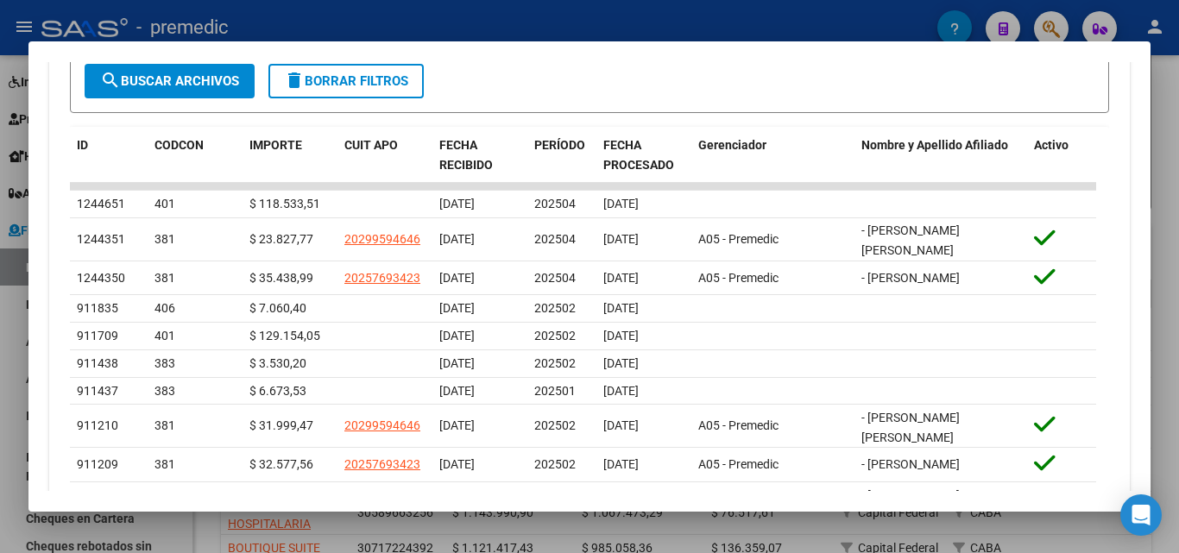
drag, startPoint x: 682, startPoint y: 390, endPoint x: 58, endPoint y: 323, distance: 628.3
click at [58, 323] on div "Devengado Percibido Devengado x CUIL DDJJ Transferencias cloud_download Exporta…" at bounding box center [589, 180] width 1080 height 844
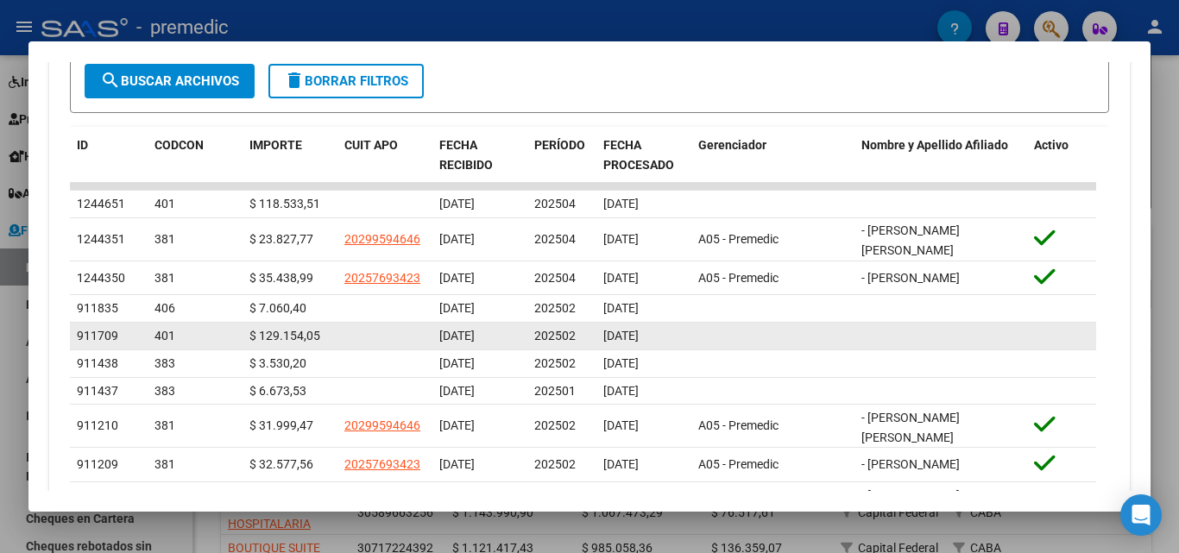
click at [264, 340] on span "$ 129.154,05" at bounding box center [284, 336] width 71 height 14
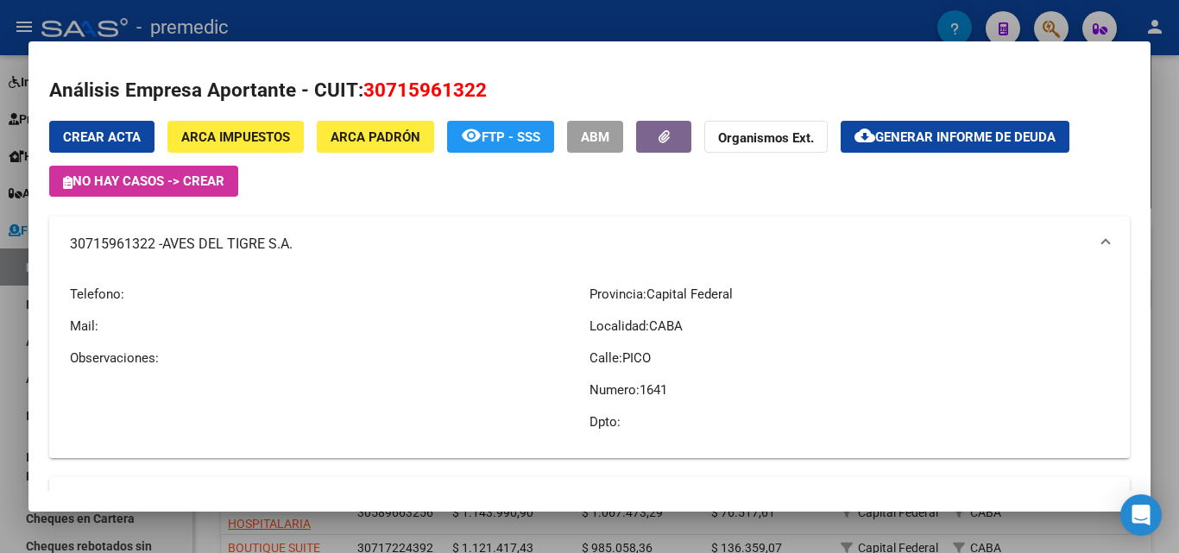
scroll to position [0, 0]
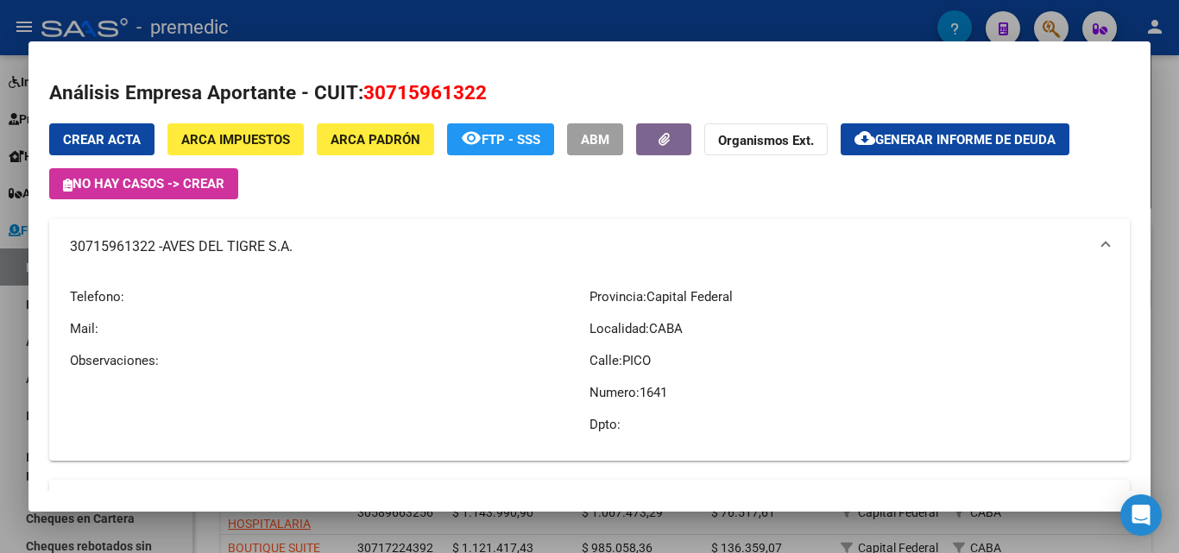
click at [406, 154] on button "ARCA Padrón" at bounding box center [375, 139] width 117 height 32
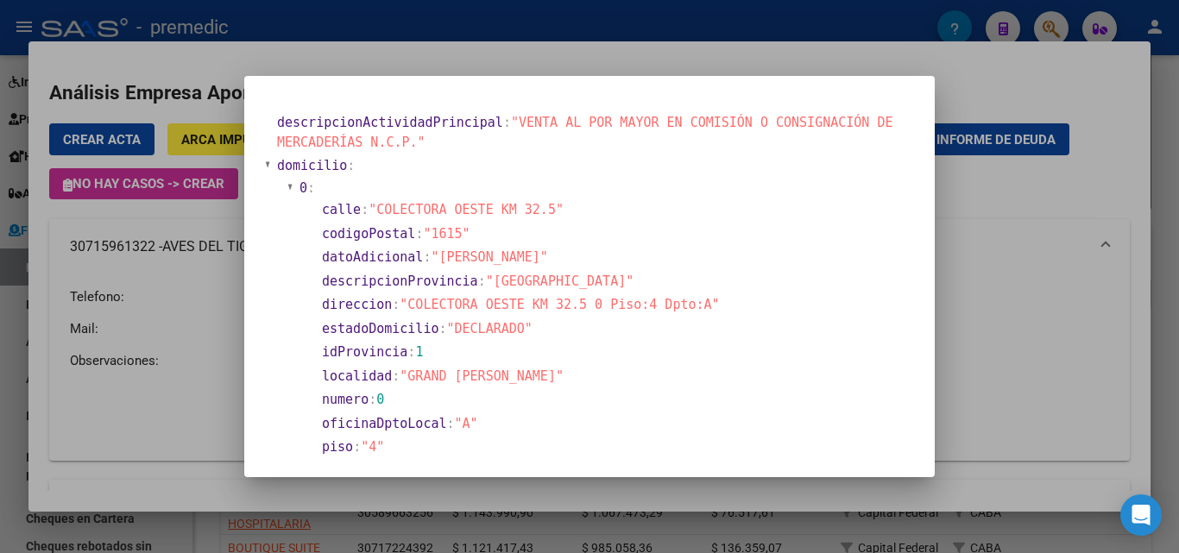
drag, startPoint x: 371, startPoint y: 200, endPoint x: 569, endPoint y: 204, distance: 197.6
click at [569, 204] on section "calle : "COLECTORA OESTE KM 32.5"" at bounding box center [614, 210] width 584 height 20
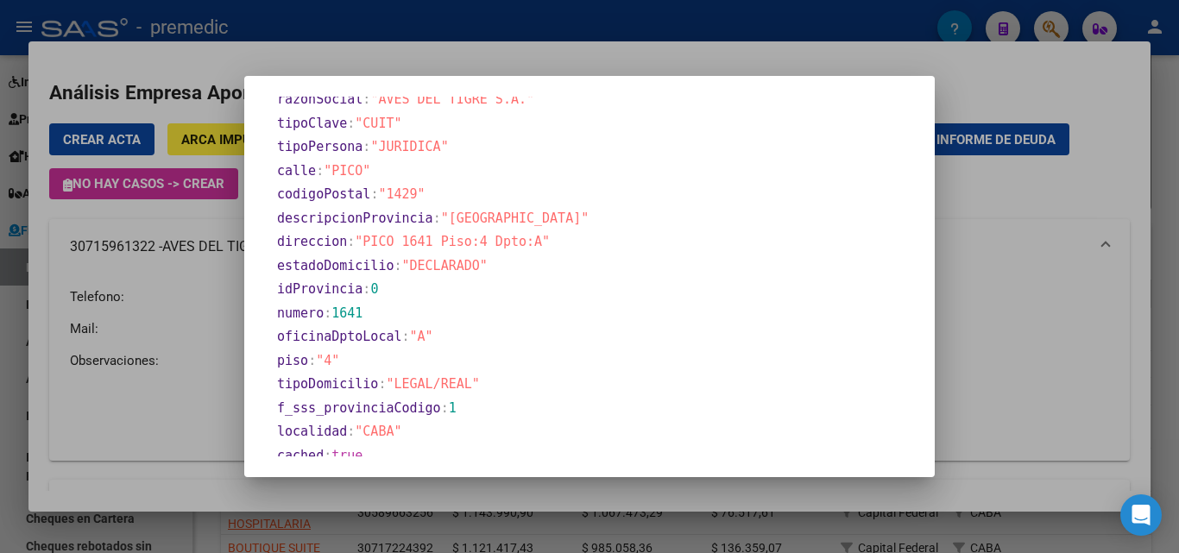
scroll to position [934, 0]
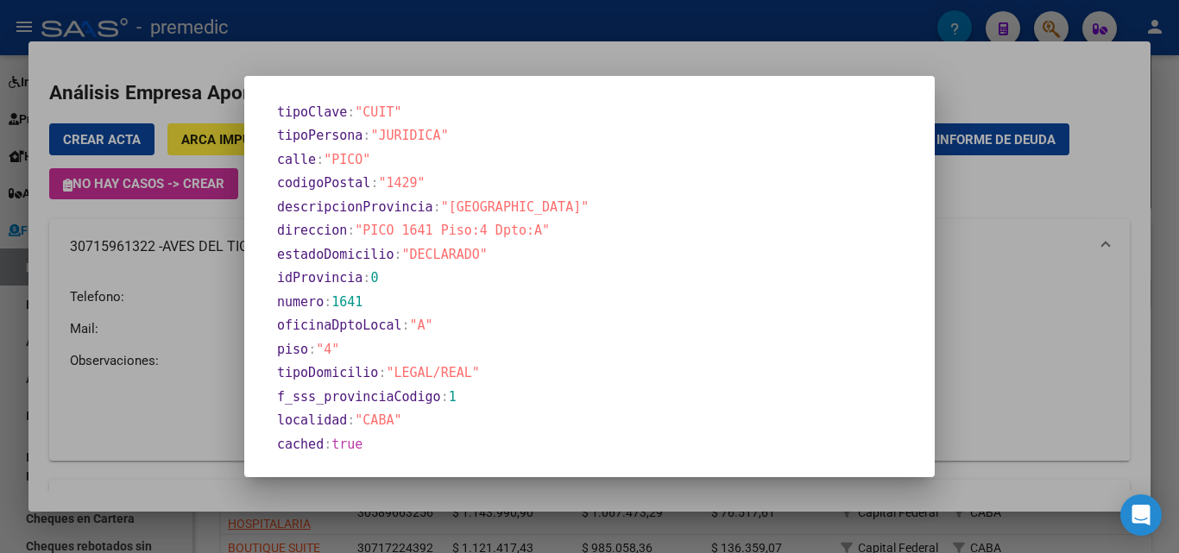
drag, startPoint x: 462, startPoint y: 376, endPoint x: 274, endPoint y: 370, distance: 188.2
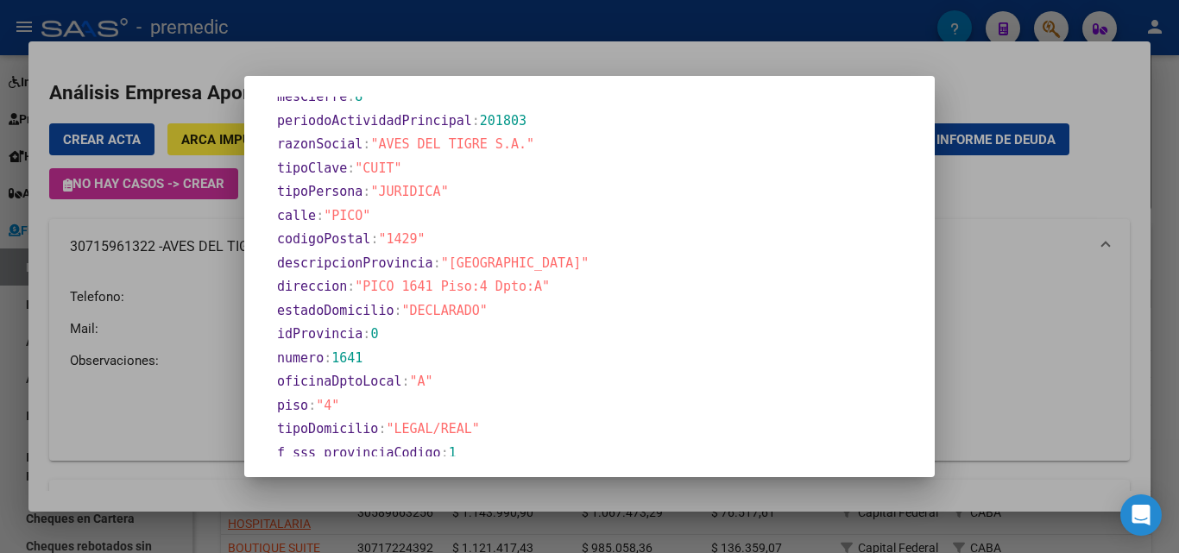
scroll to position [848, 0]
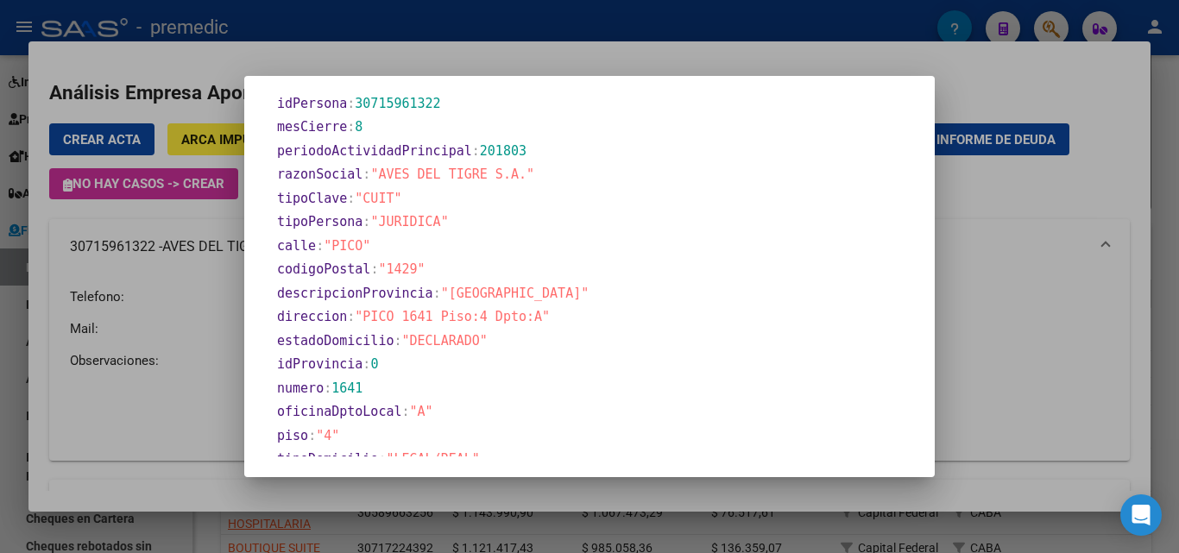
drag, startPoint x: 380, startPoint y: 318, endPoint x: 533, endPoint y: 318, distance: 153.6
click at [533, 318] on section "direccion : "PICO 1641 Piso:4 Dpto:A"" at bounding box center [594, 317] width 634 height 20
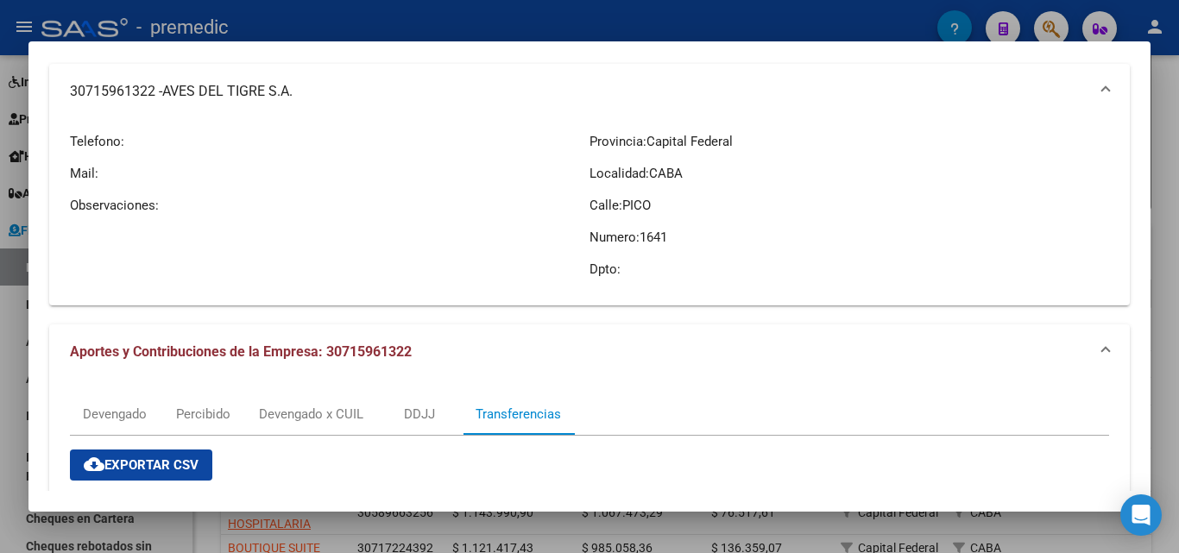
scroll to position [173, 0]
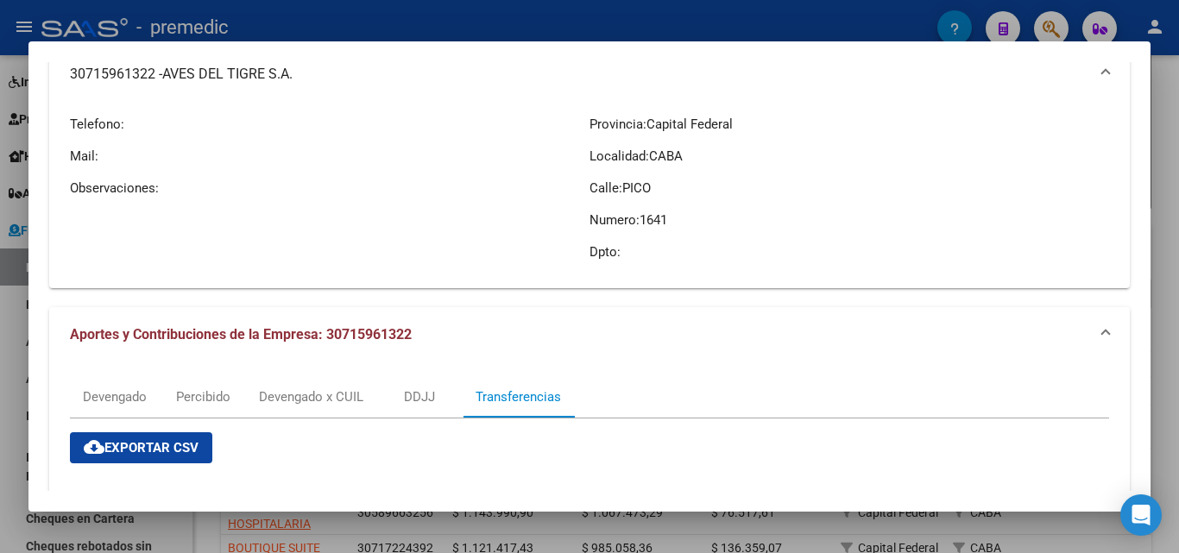
drag, startPoint x: 673, startPoint y: 216, endPoint x: 528, endPoint y: 161, distance: 154.8
click at [520, 168] on div "Telefono: Mail: Observaciones: Provincia: Capital Federal Localidad: CABA Calle…" at bounding box center [589, 188] width 1039 height 173
click at [748, 118] on p "Provincia: Capital Federal" at bounding box center [848, 124] width 519 height 19
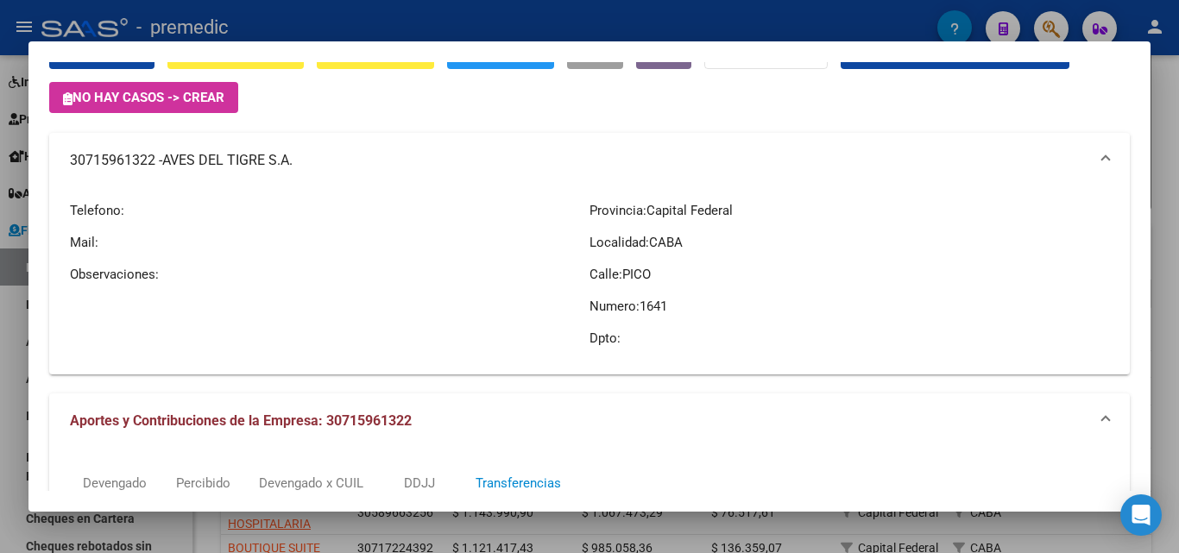
scroll to position [0, 0]
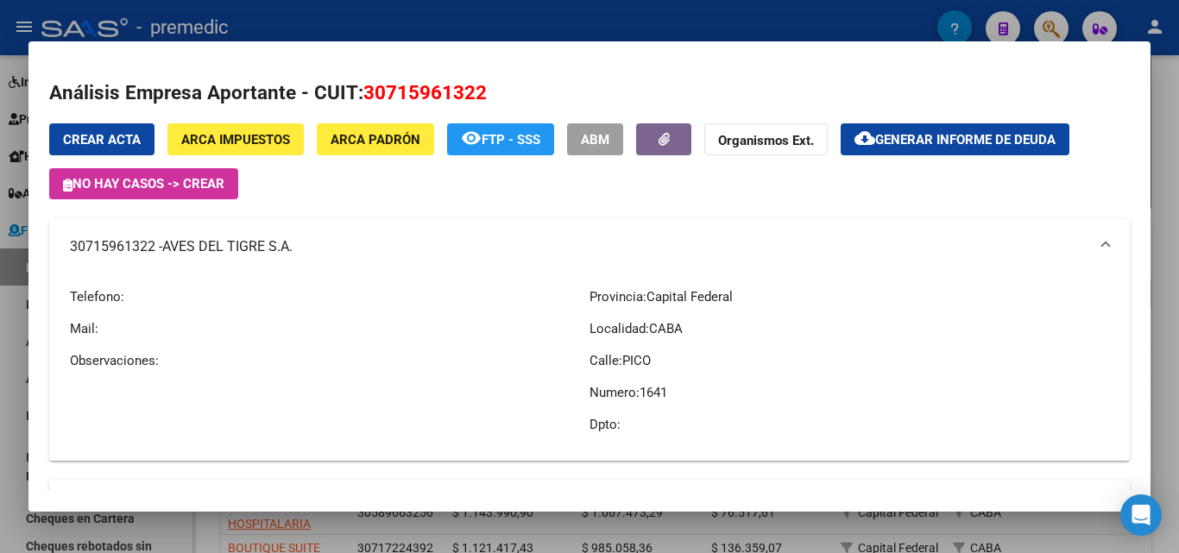
click at [420, 94] on span "30715961322" at bounding box center [424, 92] width 123 height 22
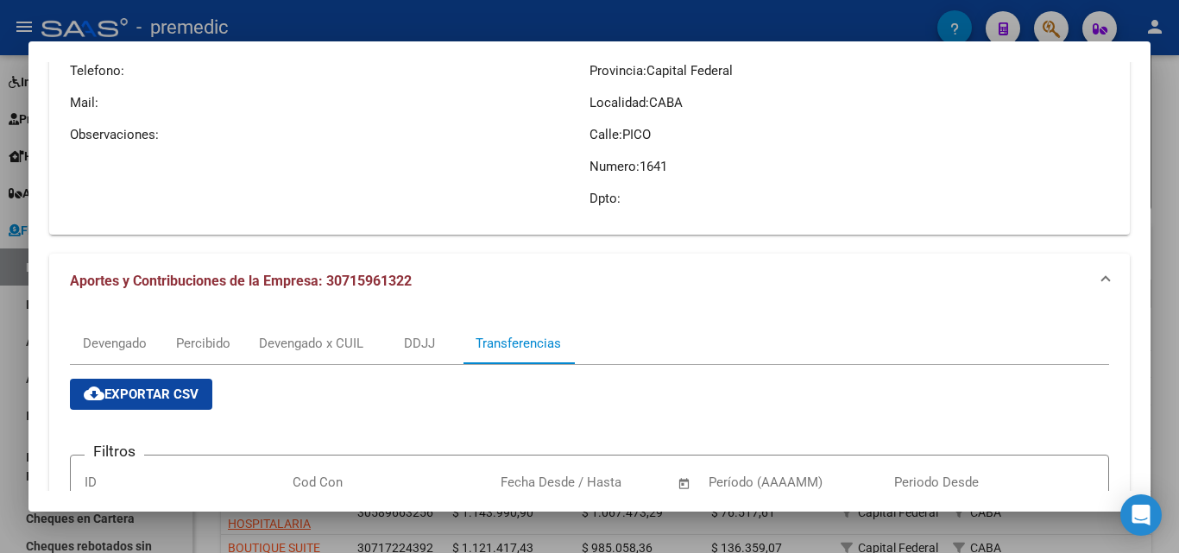
scroll to position [345, 0]
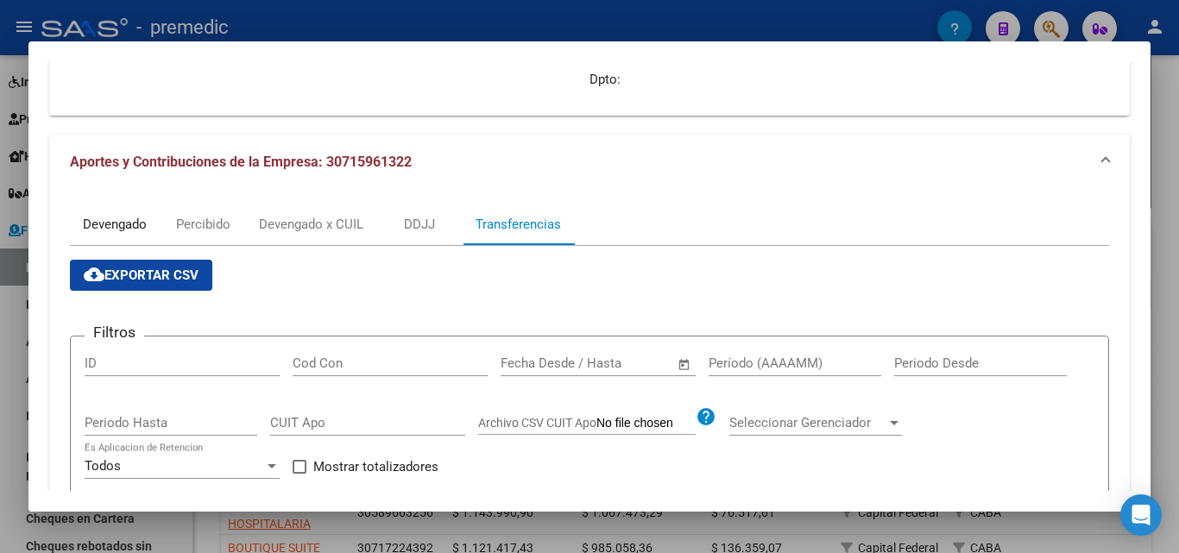
click at [131, 227] on div "Devengado" at bounding box center [115, 224] width 64 height 19
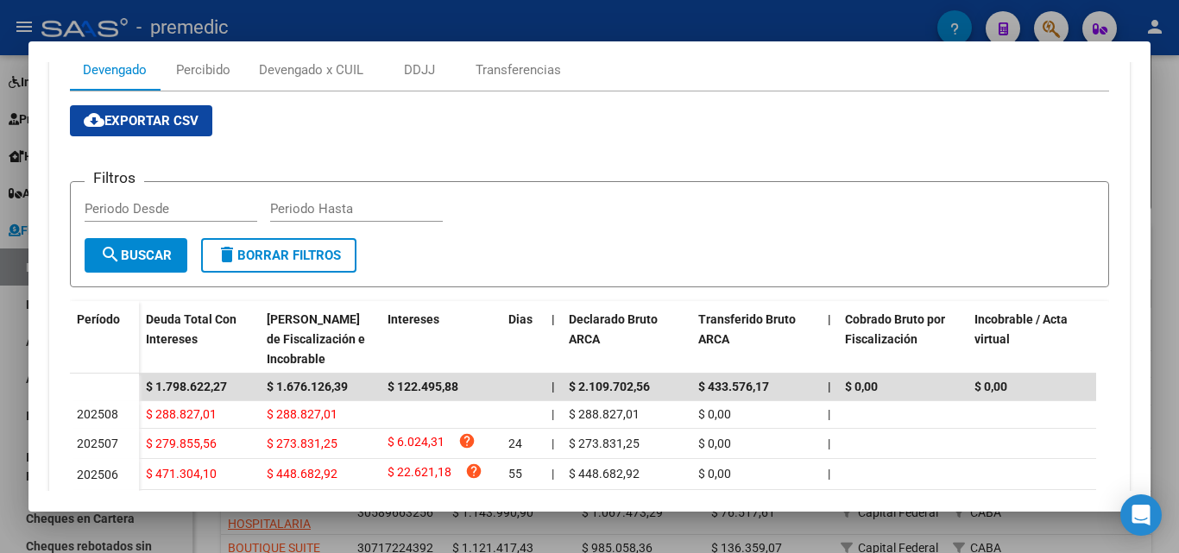
scroll to position [690, 0]
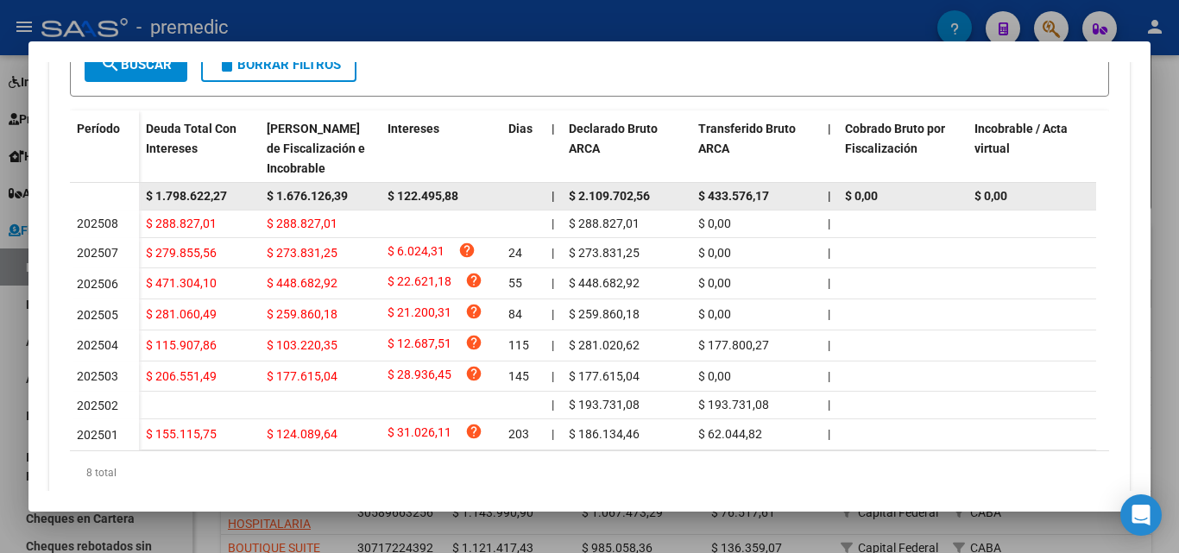
click at [321, 203] on span "$ 1.676.126,39" at bounding box center [307, 196] width 81 height 14
copy span "$ 1.676.126,39"
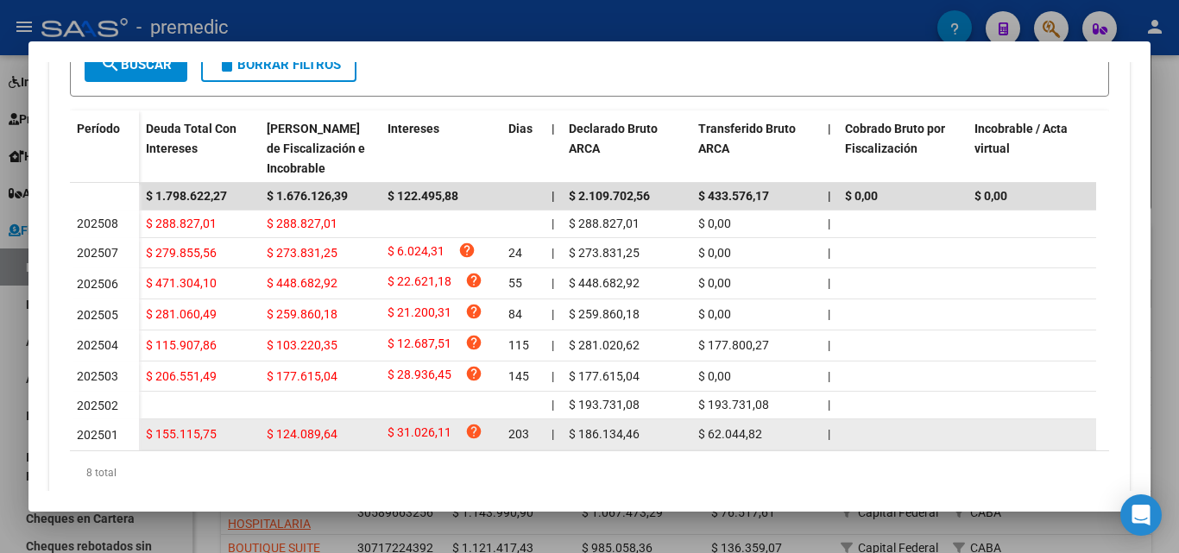
click at [104, 431] on div "202501" at bounding box center [104, 435] width 55 height 20
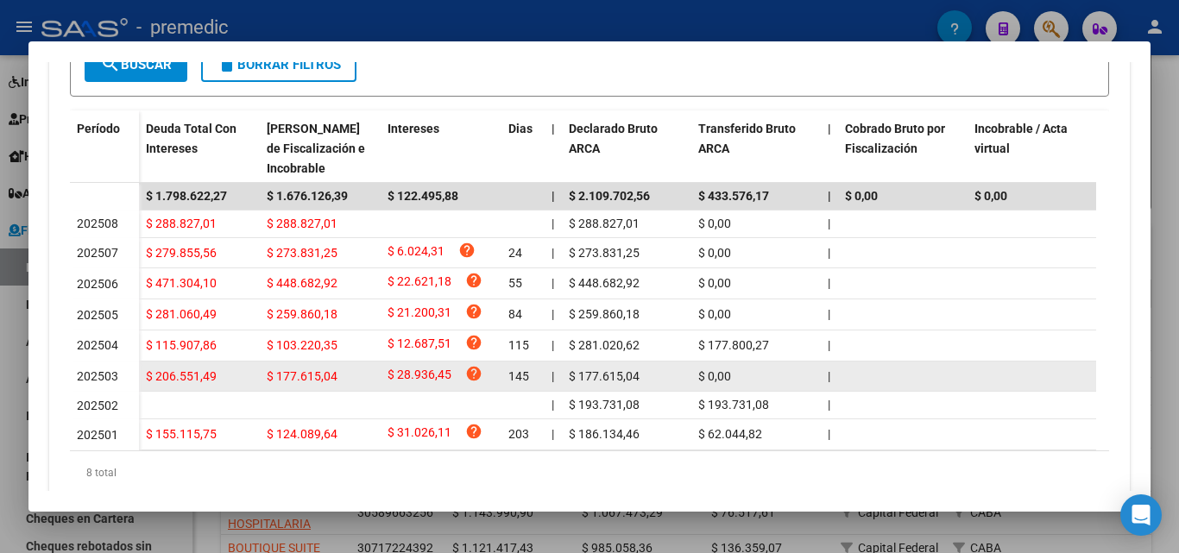
click at [106, 383] on span "202503" at bounding box center [97, 376] width 41 height 14
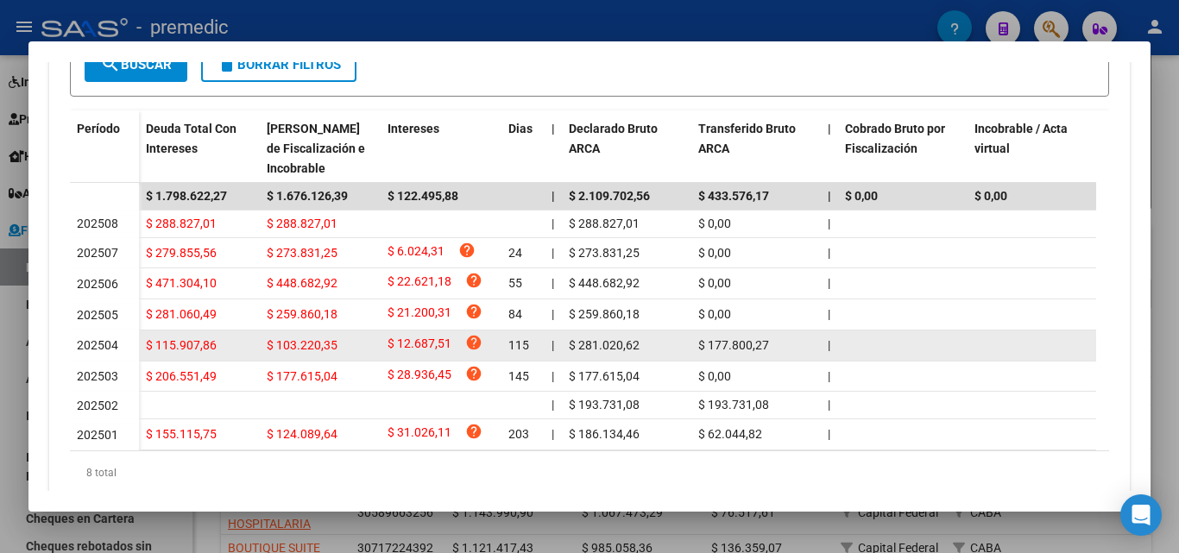
click at [107, 343] on span "202504" at bounding box center [97, 345] width 41 height 14
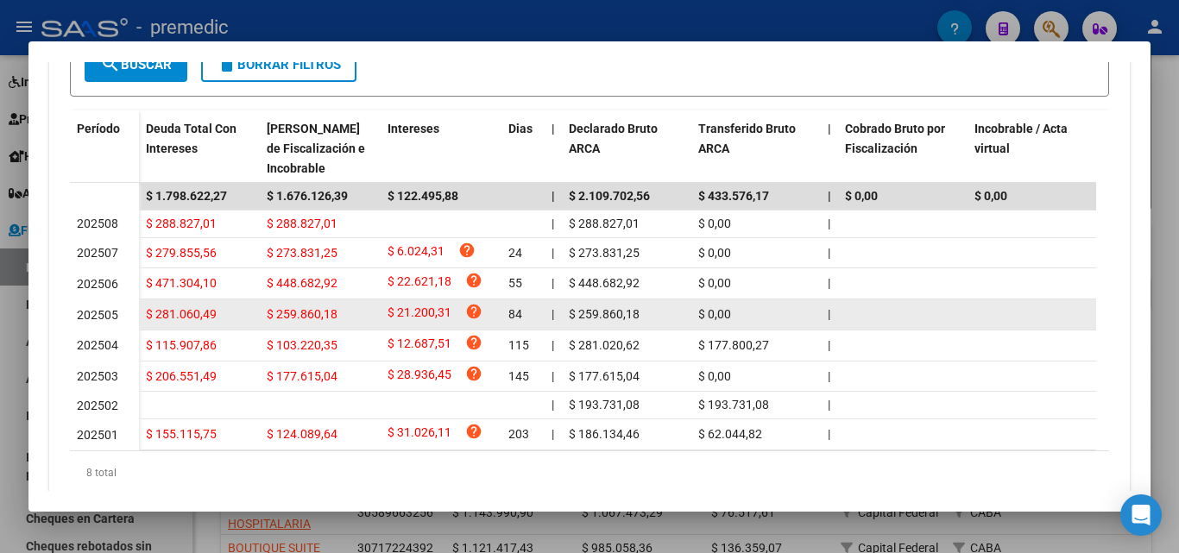
click at [117, 316] on span "202505" at bounding box center [97, 315] width 41 height 14
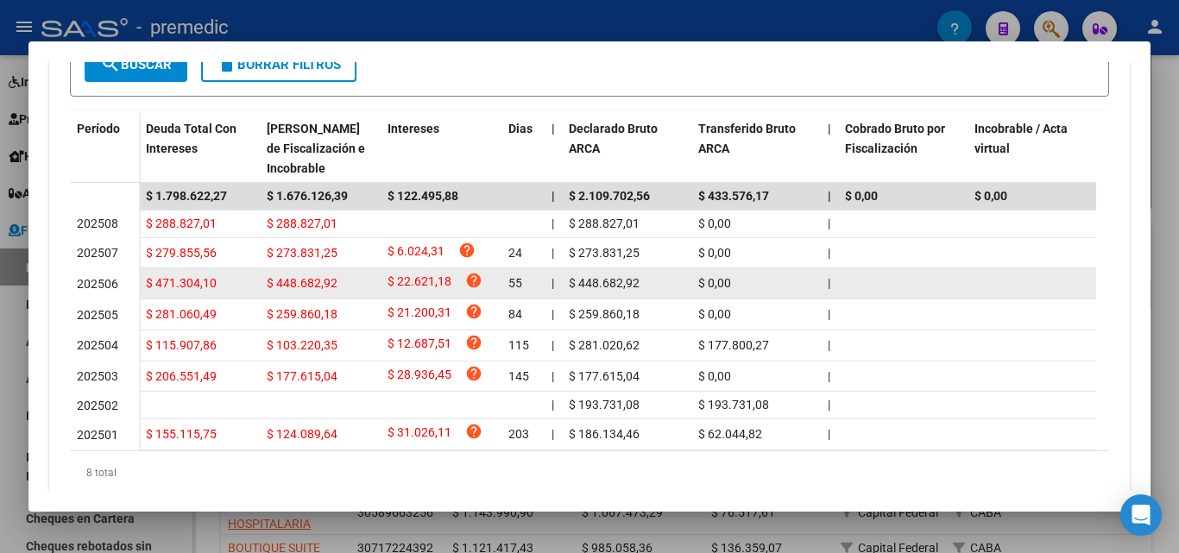
click at [116, 282] on span "202506" at bounding box center [97, 284] width 41 height 14
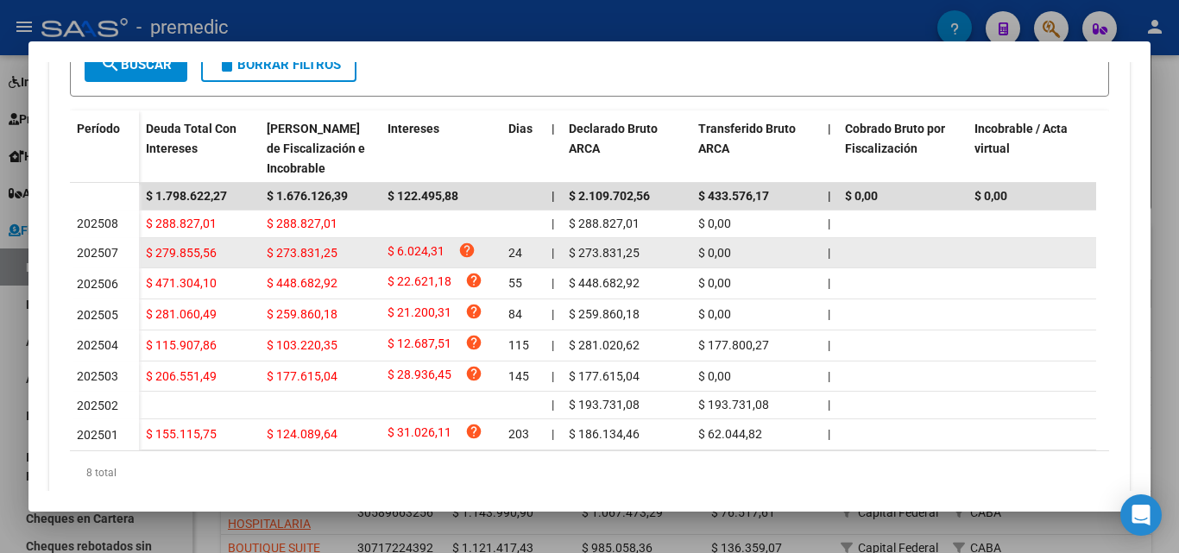
click at [118, 261] on div "202507" at bounding box center [104, 253] width 55 height 20
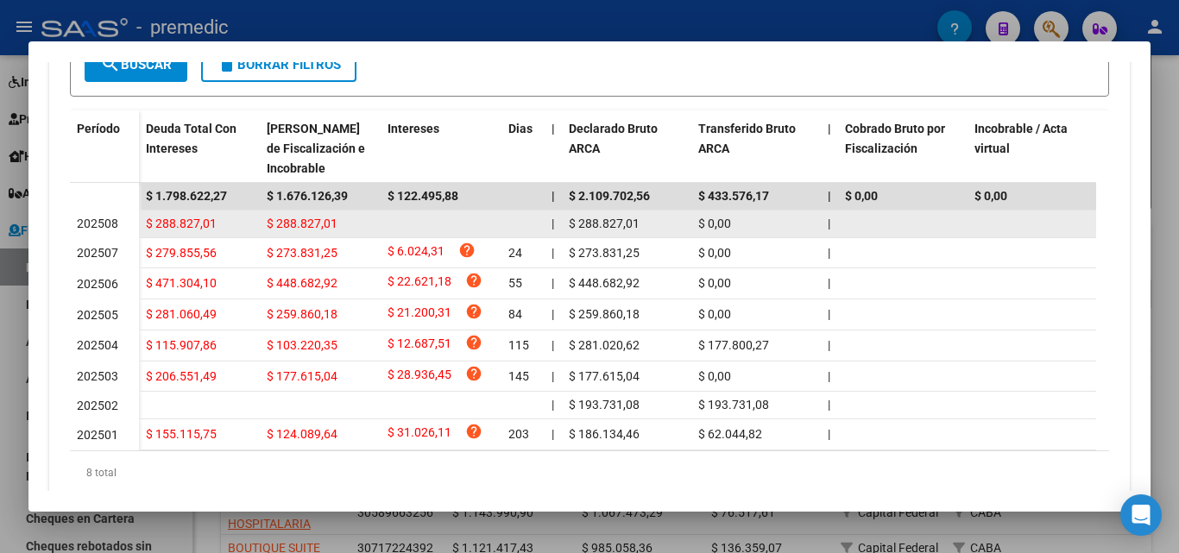
click at [126, 228] on div "202508" at bounding box center [104, 224] width 55 height 20
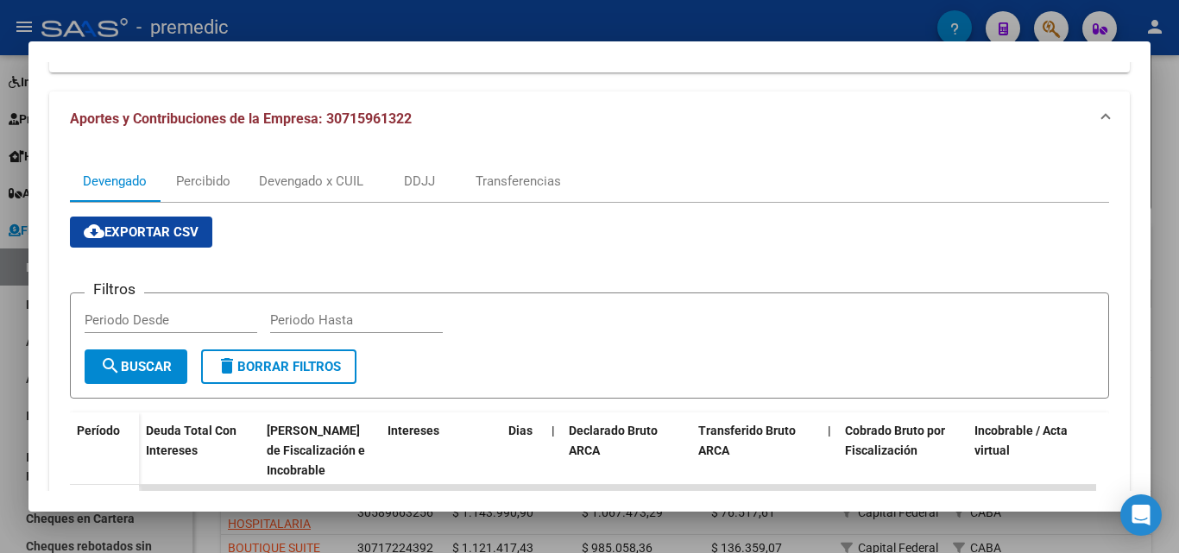
scroll to position [173, 0]
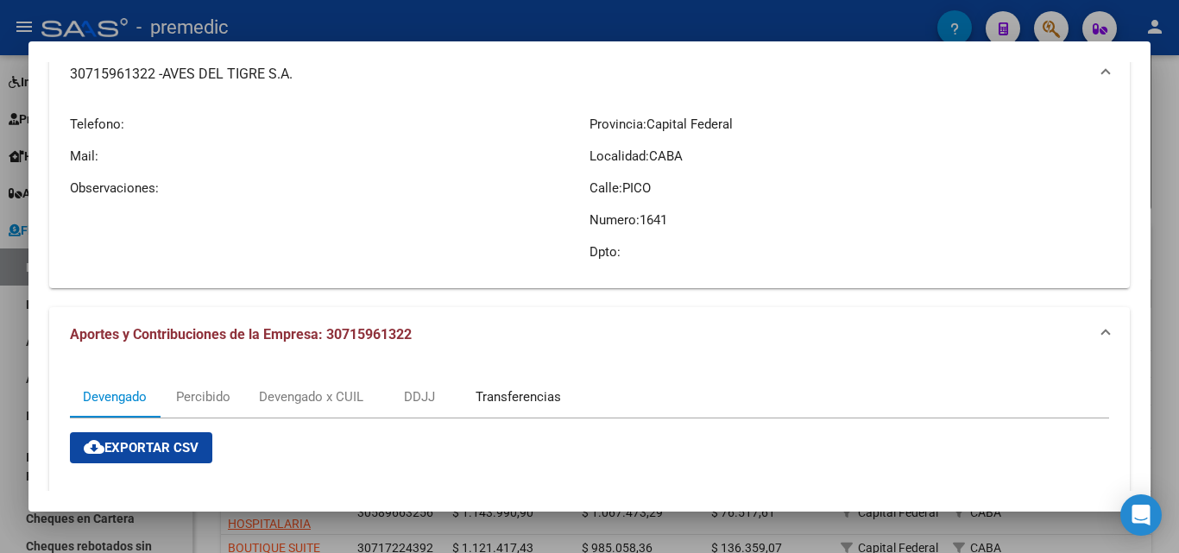
click at [496, 397] on div "Transferencias" at bounding box center [517, 396] width 85 height 19
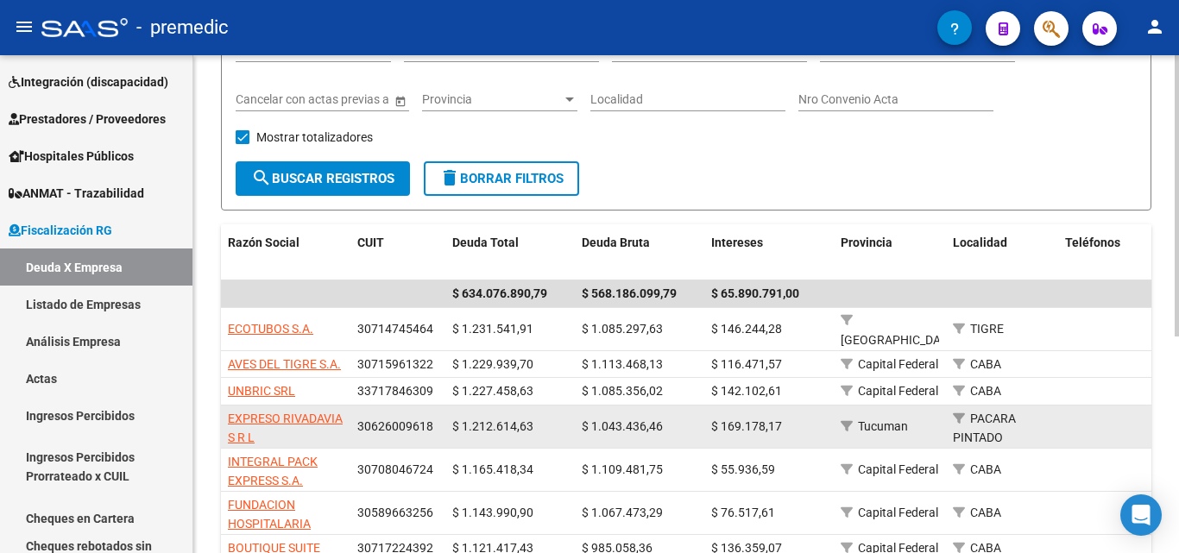
scroll to position [3, 0]
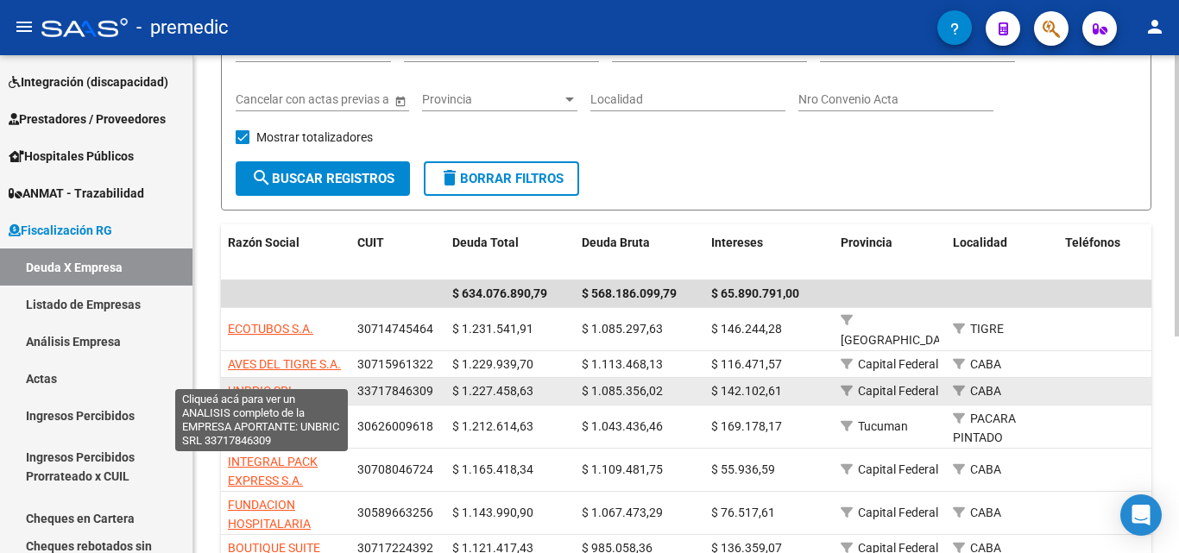
click at [263, 384] on span "UNBRIC SRL" at bounding box center [261, 391] width 67 height 14
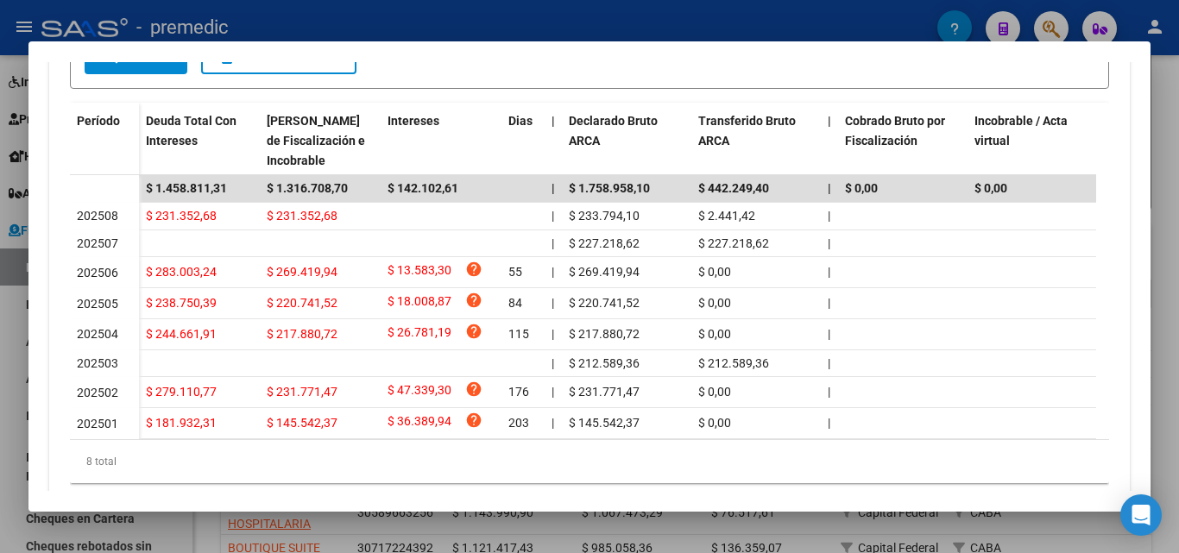
scroll to position [554, 0]
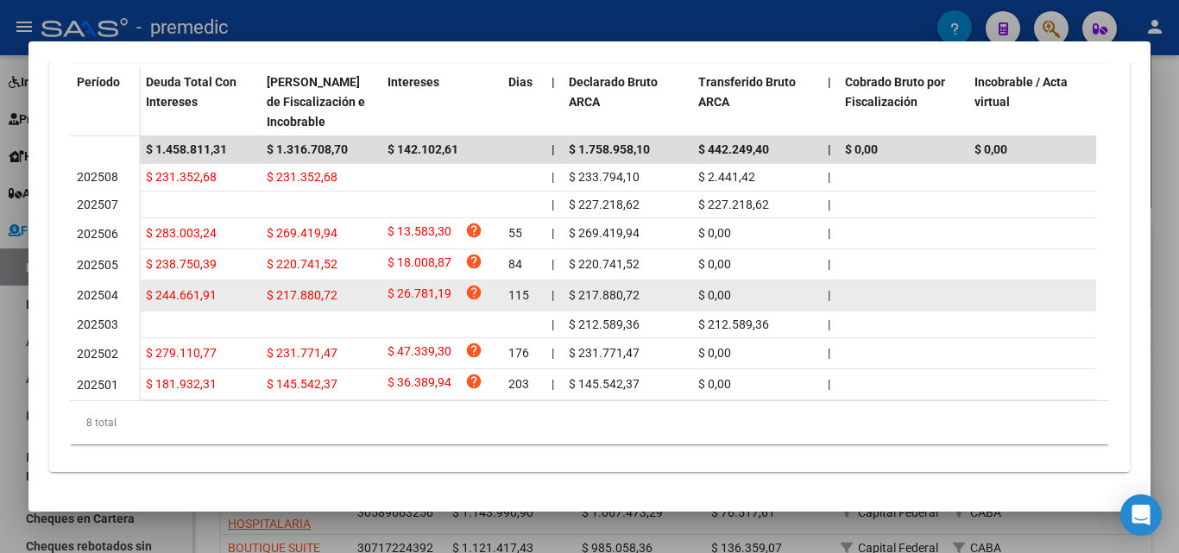
drag, startPoint x: 745, startPoint y: 279, endPoint x: 693, endPoint y: 274, distance: 51.9
click at [693, 280] on datatable-body-cell "$ 0,00" at bounding box center [755, 295] width 129 height 30
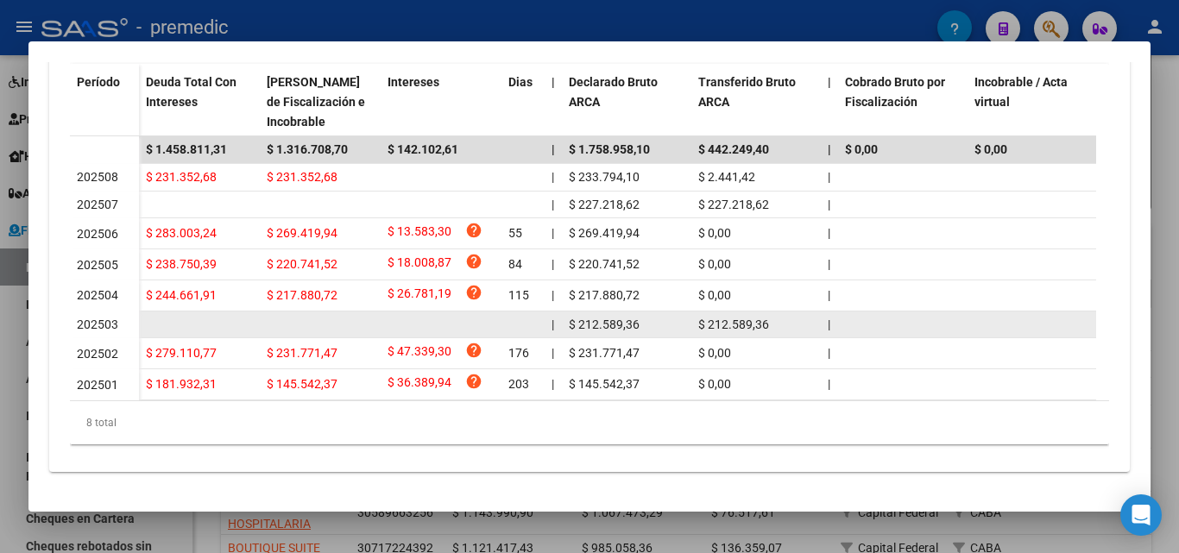
click at [116, 318] on span "202503" at bounding box center [97, 325] width 41 height 14
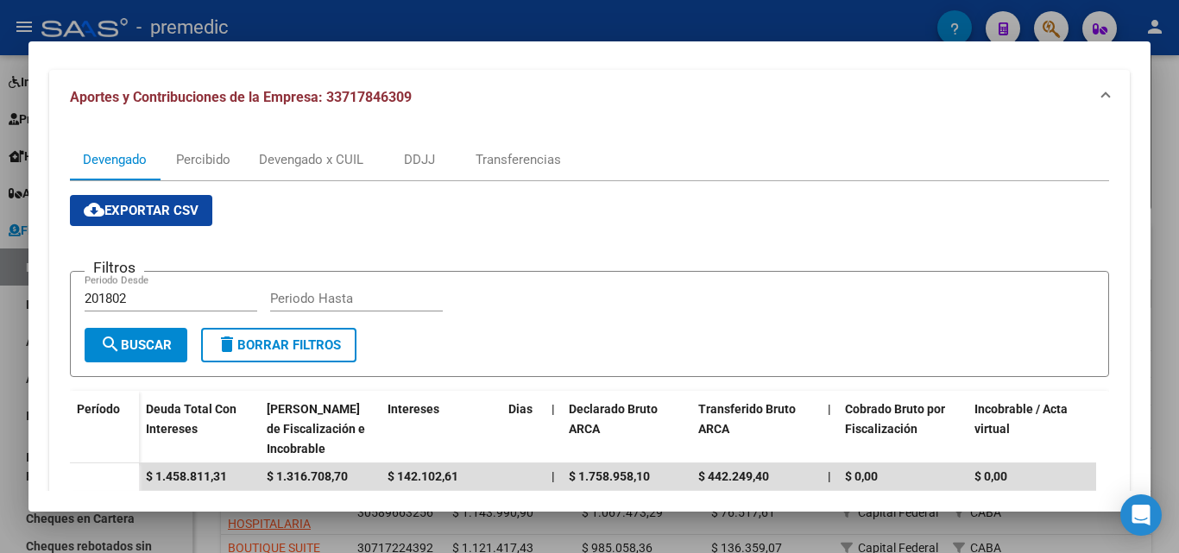
scroll to position [209, 0]
click at [501, 162] on div "Transferencias" at bounding box center [517, 160] width 85 height 19
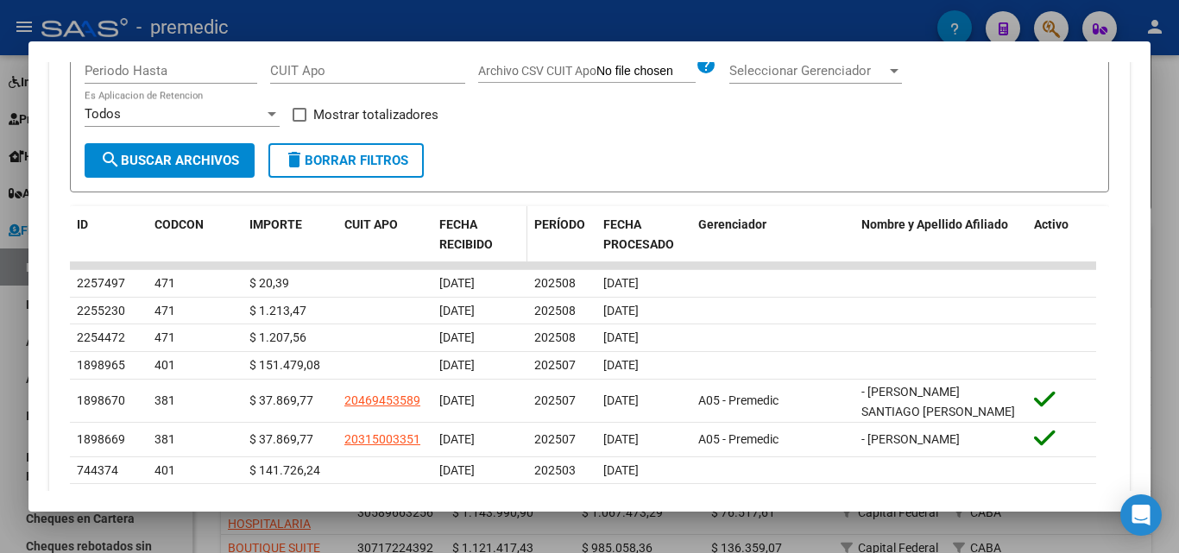
scroll to position [494, 0]
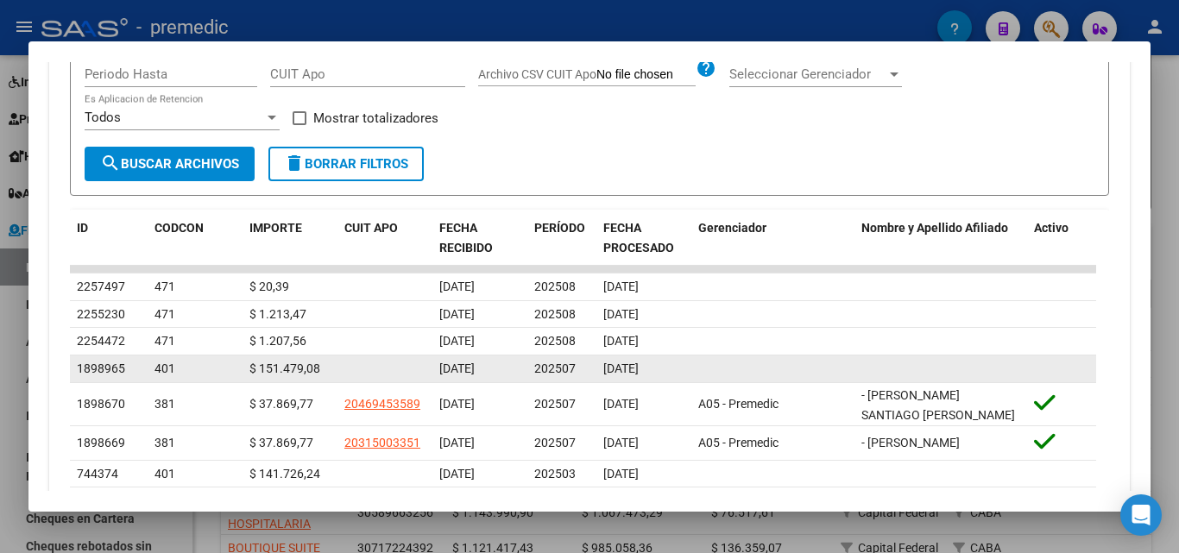
drag, startPoint x: 435, startPoint y: 322, endPoint x: 650, endPoint y: 367, distance: 219.5
click at [650, 367] on datatable-scroller "2257497 471 $ 20,39 [DATE] 202508 [DATE] 2255230 471 $ 1.213,47 [DATE] 202508 […" at bounding box center [583, 415] width 1026 height 299
click at [638, 367] on span "[DATE]" at bounding box center [620, 369] width 35 height 14
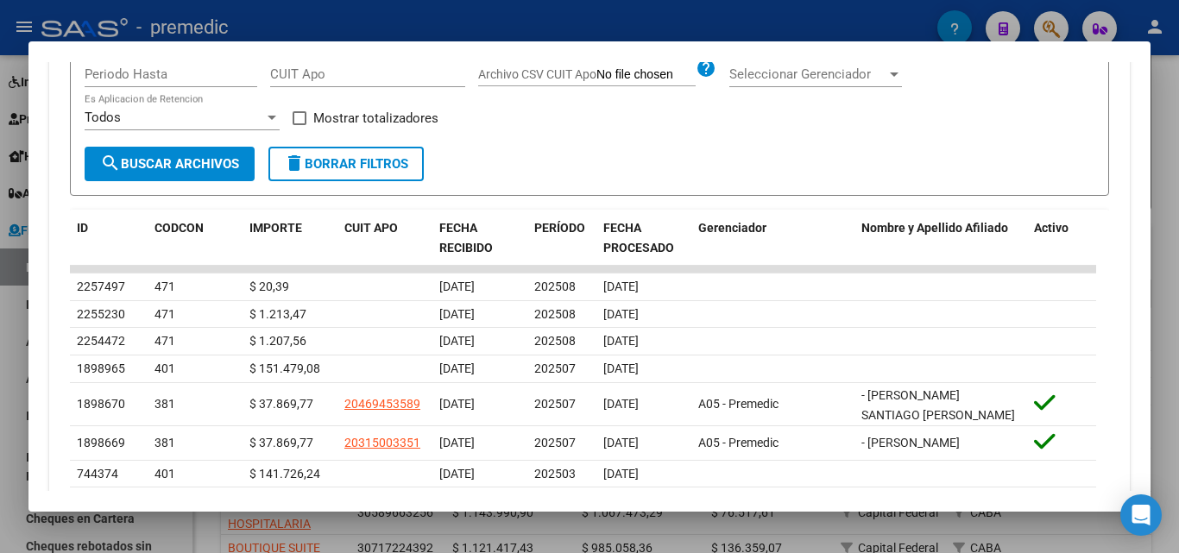
drag, startPoint x: 345, startPoint y: 373, endPoint x: 47, endPoint y: 286, distance: 310.2
click at [47, 286] on mat-dialog-content "Análisis Empresa Aportante - CUIT: 33717846309 Crear Acta ARCA Impuestos ARCA P…" at bounding box center [589, 276] width 1122 height 429
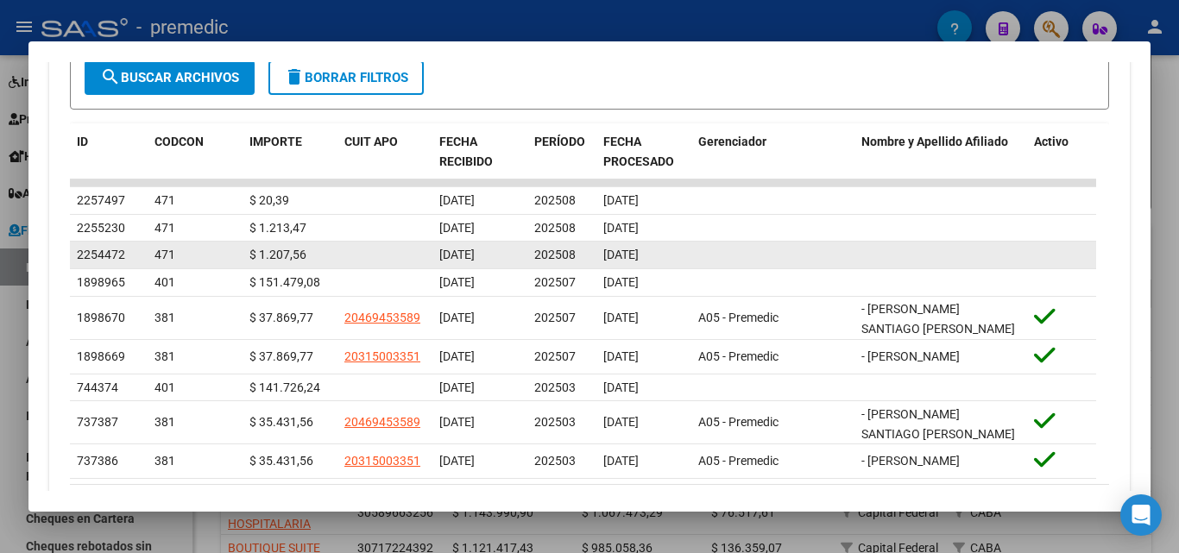
scroll to position [666, 0]
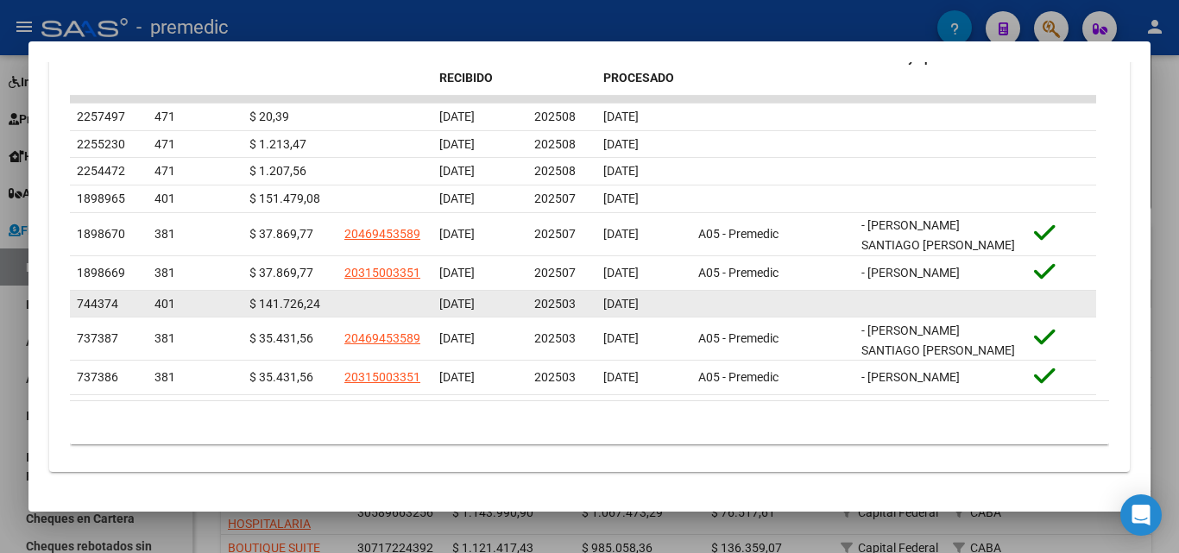
click at [263, 299] on span "$ 141.726,24" at bounding box center [284, 304] width 71 height 14
click at [638, 299] on span "[DATE]" at bounding box center [620, 304] width 35 height 14
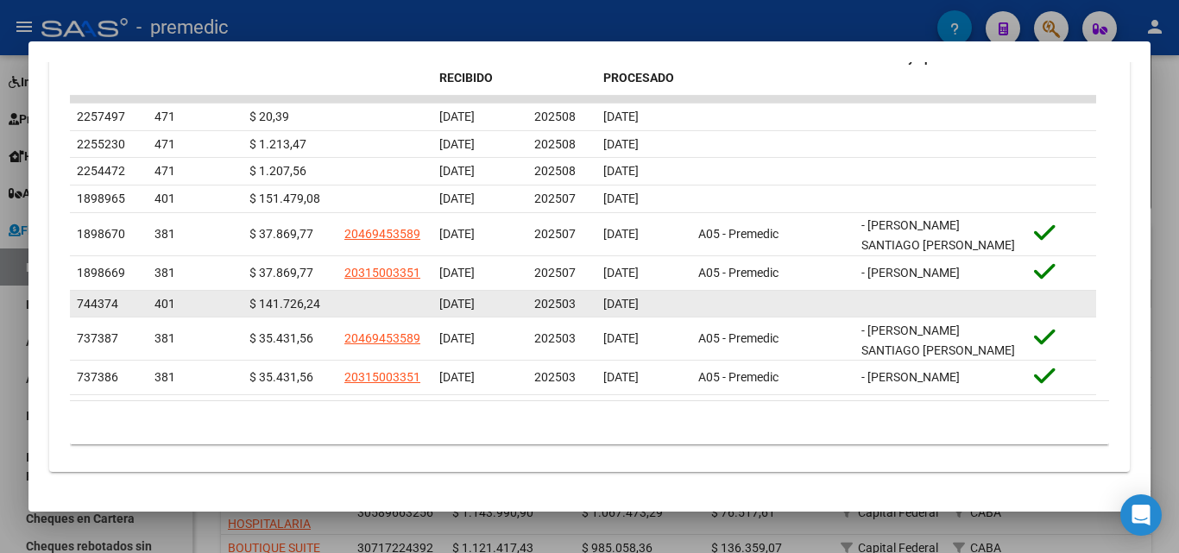
click at [638, 299] on span "[DATE]" at bounding box center [620, 304] width 35 height 14
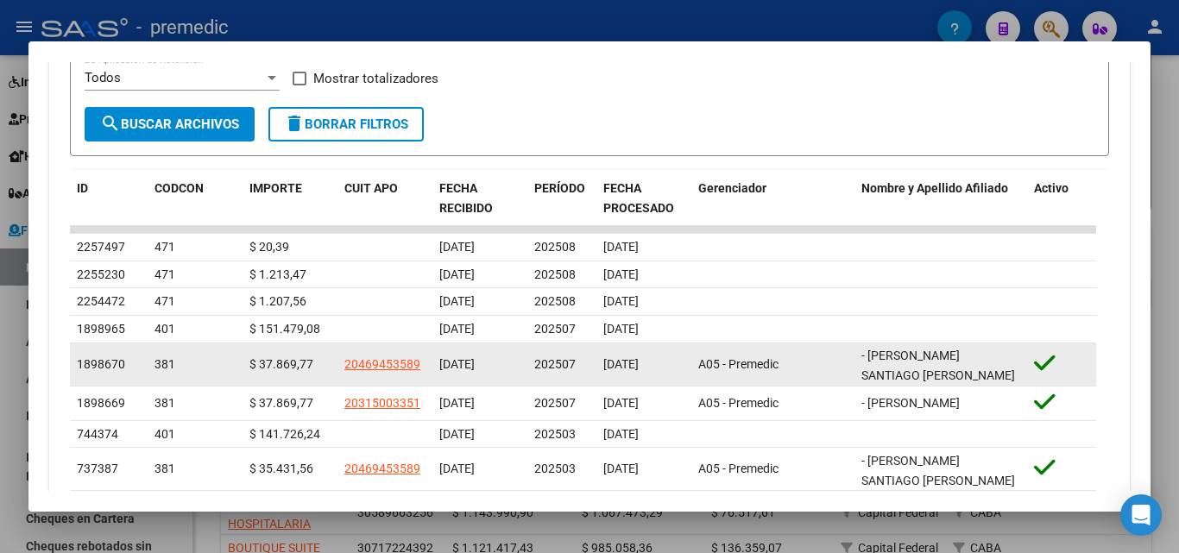
scroll to position [494, 0]
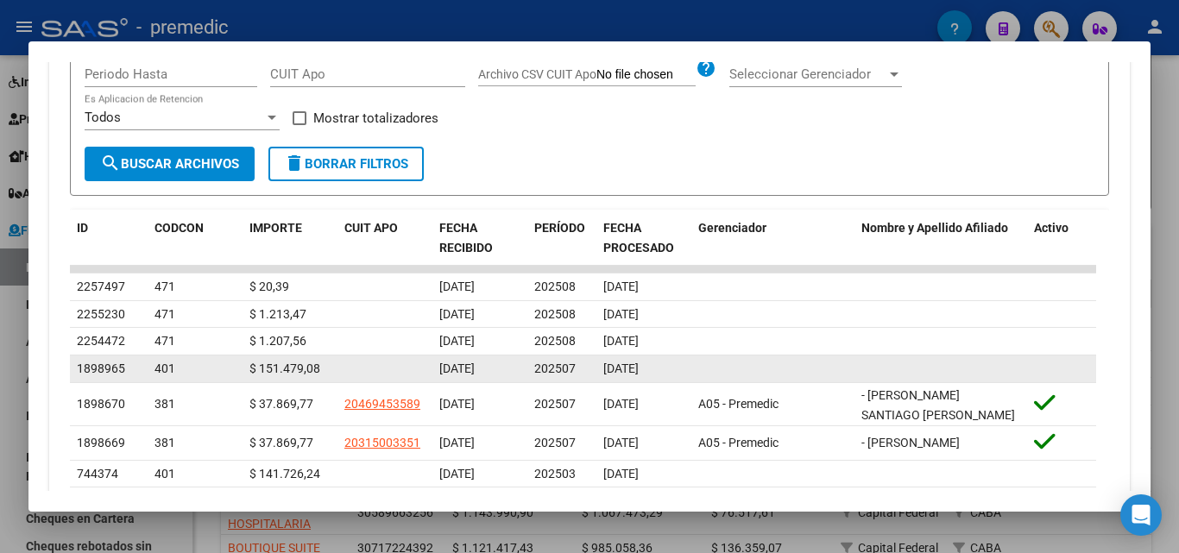
drag, startPoint x: 572, startPoint y: 369, endPoint x: 444, endPoint y: 366, distance: 127.7
click at [444, 366] on div "1898965 401 $ 151.479,08 [DATE] 202507 [DATE]" at bounding box center [583, 369] width 1026 height 28
click at [444, 366] on span "[DATE]" at bounding box center [456, 369] width 35 height 14
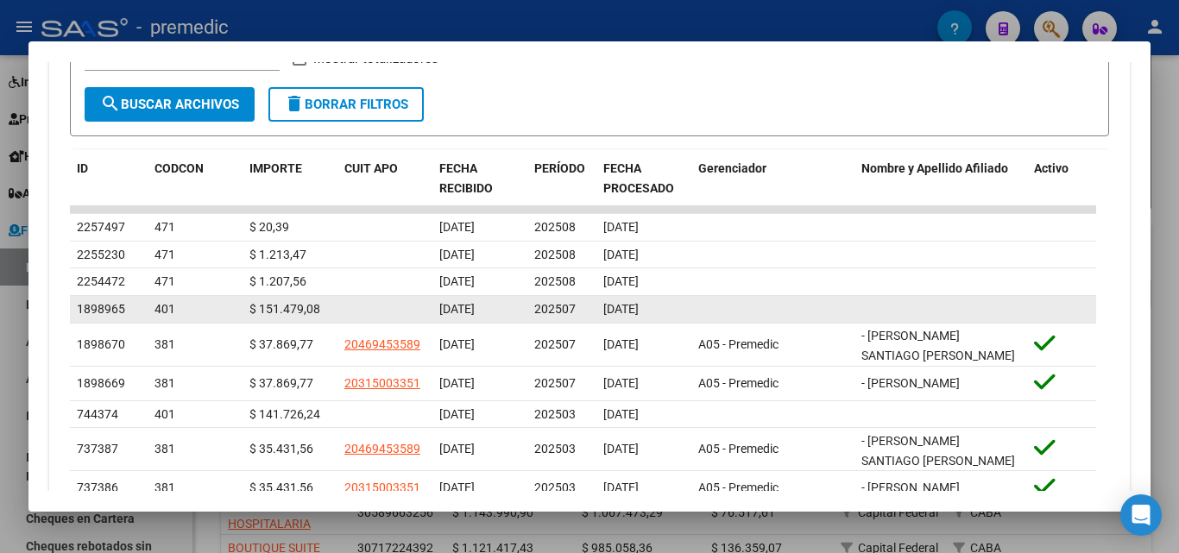
scroll to position [580, 0]
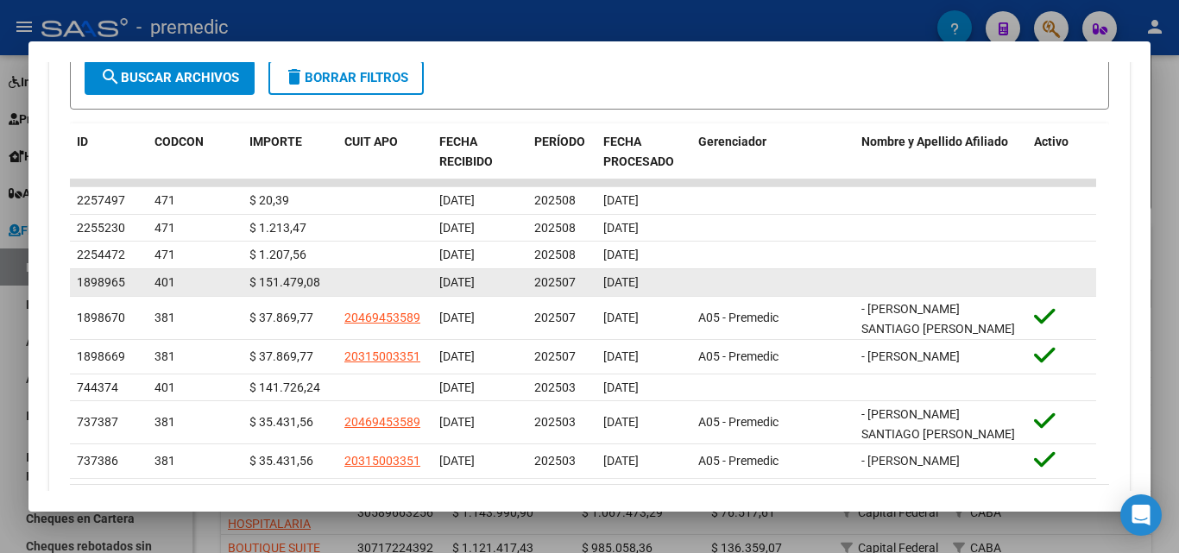
click at [450, 280] on span "[DATE]" at bounding box center [456, 282] width 35 height 14
click at [610, 277] on span "[DATE]" at bounding box center [620, 282] width 35 height 14
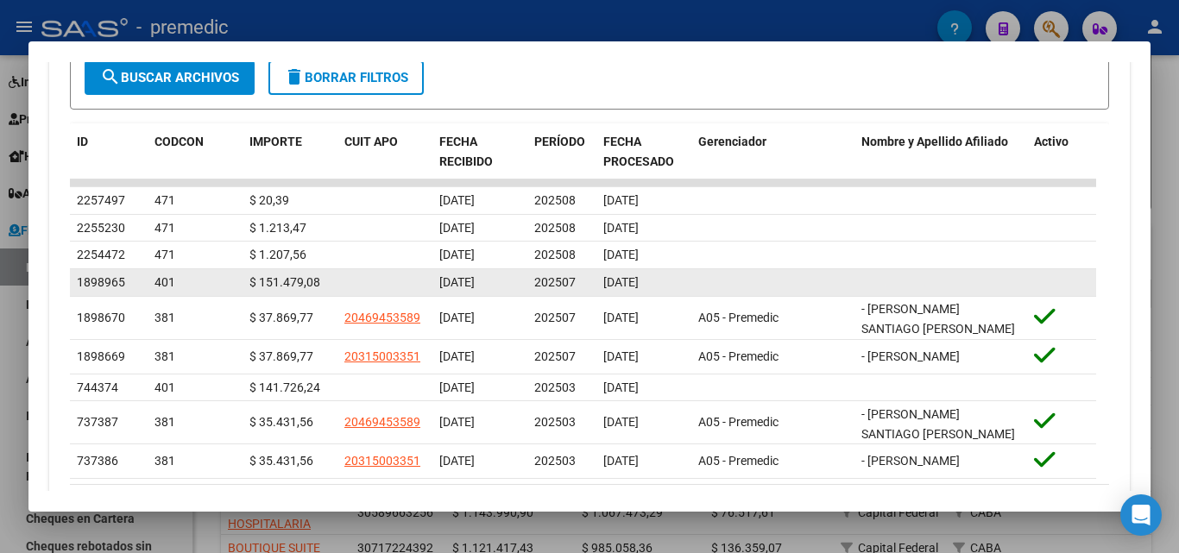
click at [610, 277] on span "[DATE]" at bounding box center [620, 282] width 35 height 14
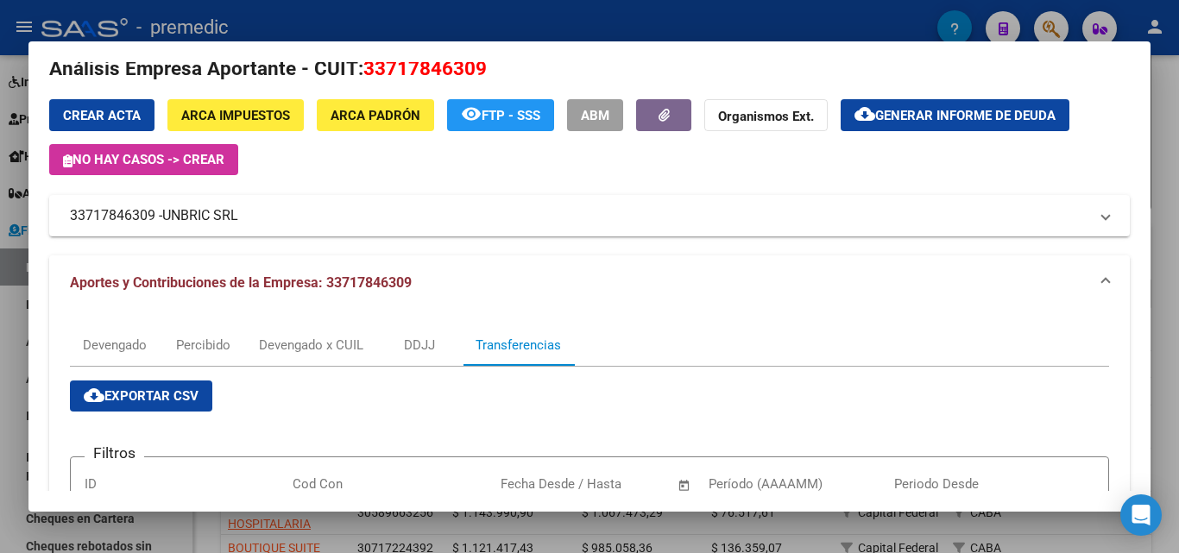
scroll to position [0, 0]
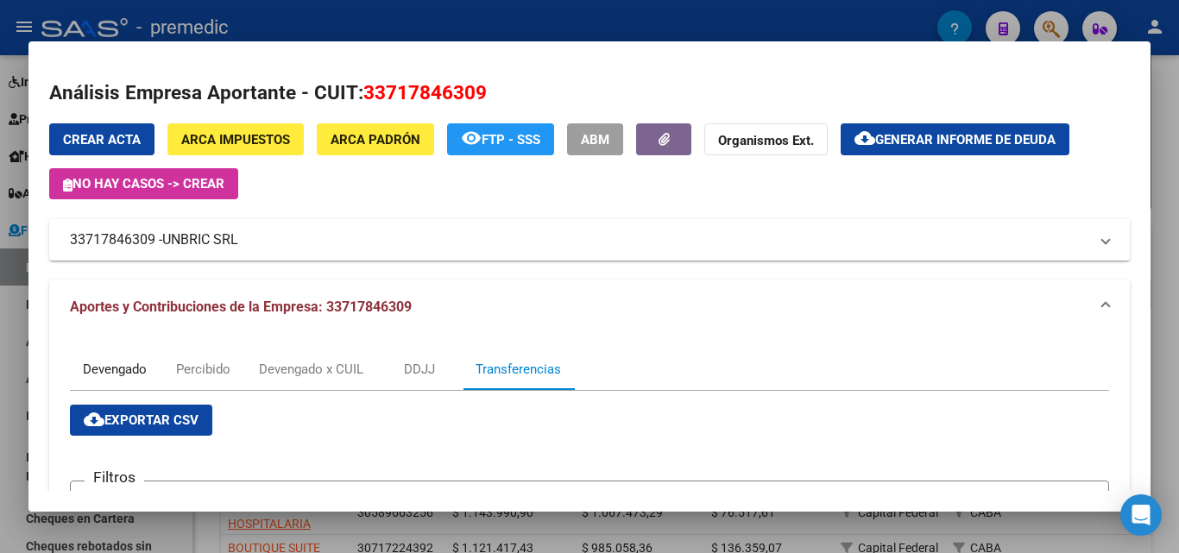
click at [129, 359] on div "Devengado" at bounding box center [115, 369] width 90 height 41
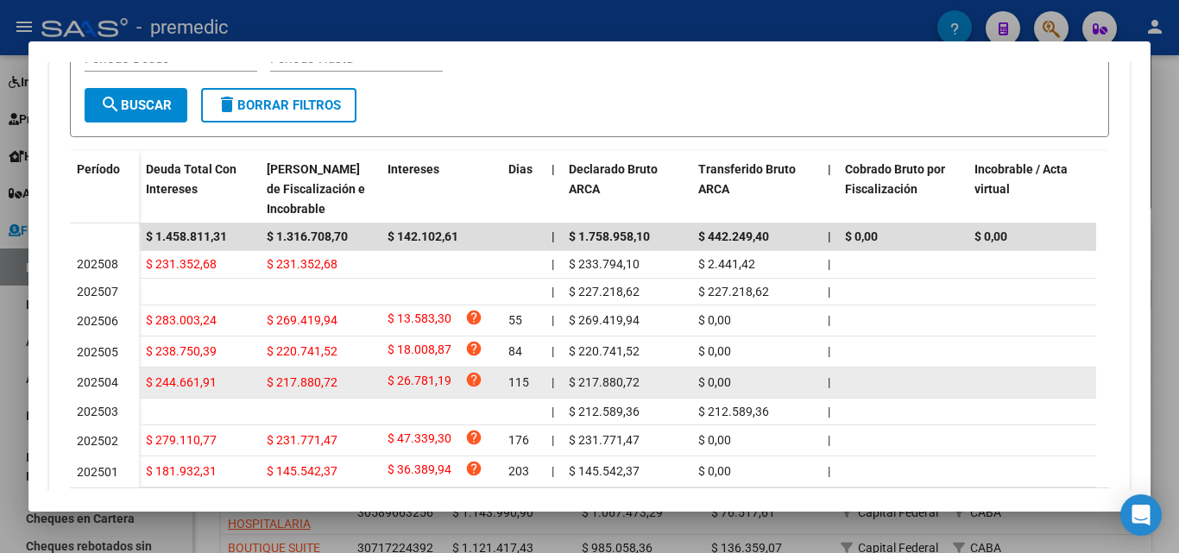
scroll to position [500, 0]
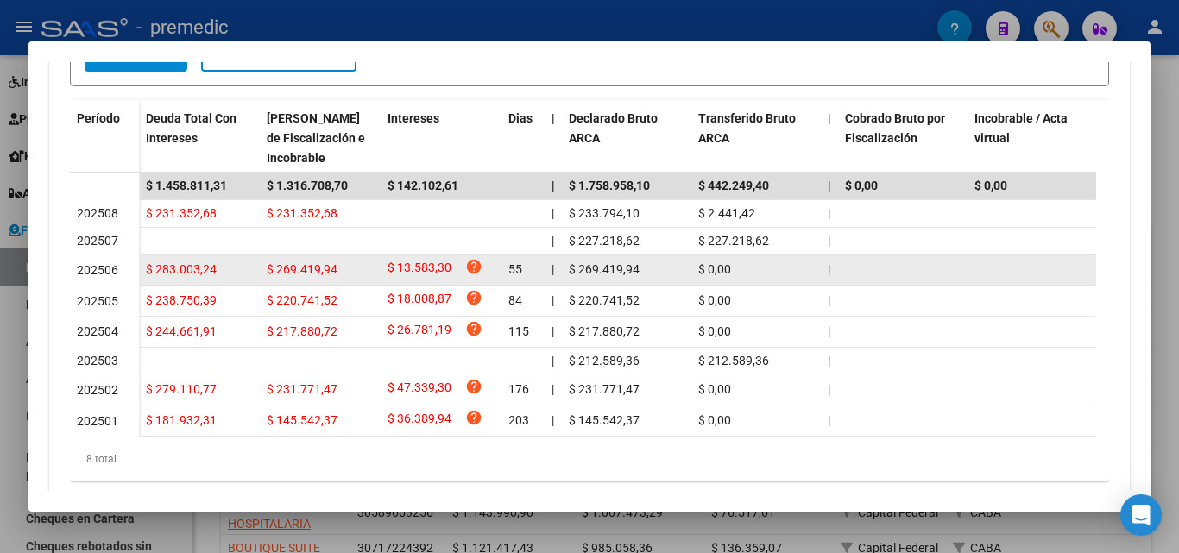
drag, startPoint x: 108, startPoint y: 268, endPoint x: 123, endPoint y: 280, distance: 19.2
click at [123, 280] on div "202506" at bounding box center [104, 271] width 55 height 20
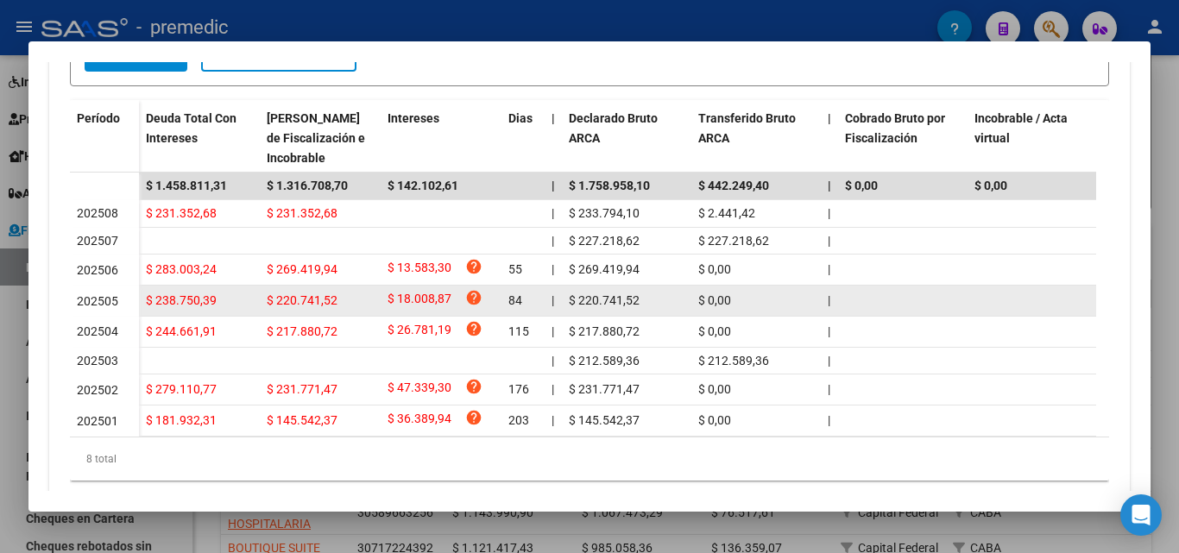
scroll to position [414, 0]
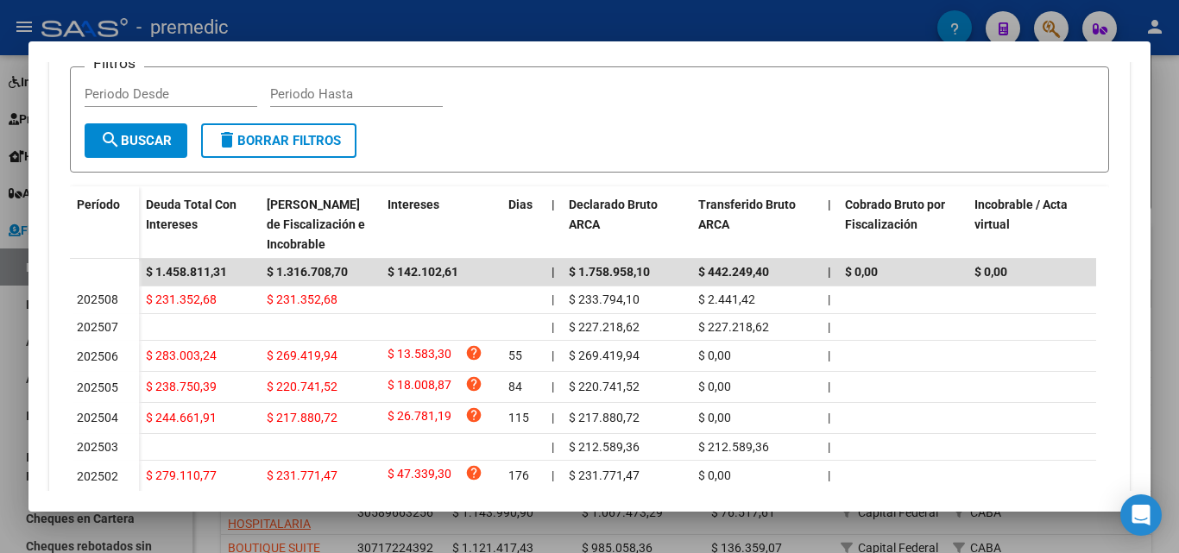
drag, startPoint x: 345, startPoint y: 339, endPoint x: 57, endPoint y: 297, distance: 291.3
click at [57, 297] on div "Devengado Percibido Devengado x CUIL DDJJ Transferencias cloud_download Exporta…" at bounding box center [589, 258] width 1080 height 674
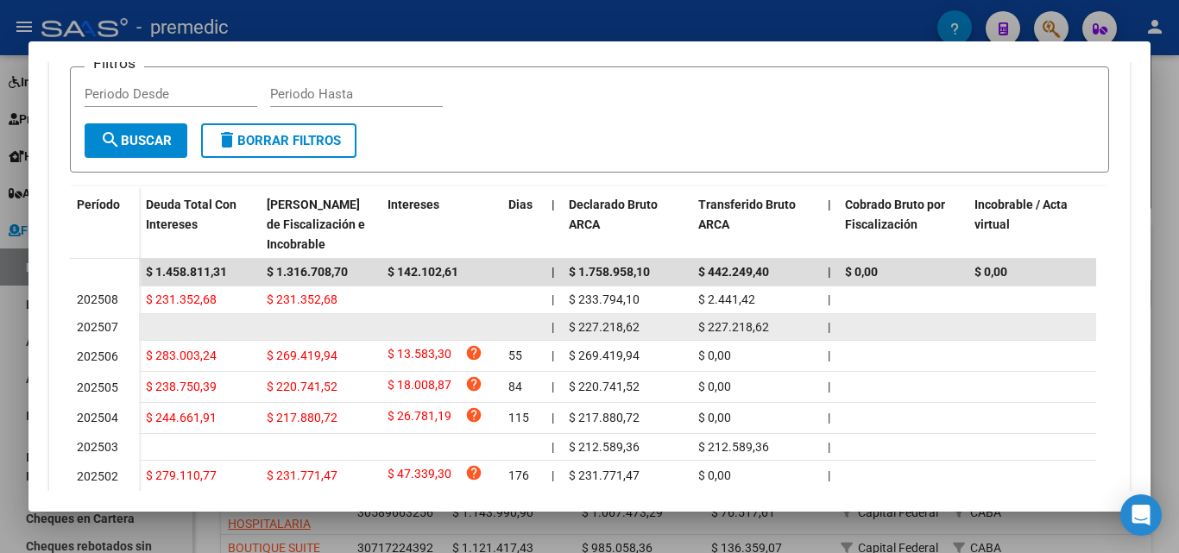
drag, startPoint x: 82, startPoint y: 295, endPoint x: 539, endPoint y: 338, distance: 459.3
click at [539, 338] on datatable-scroller "$ 1.458.811,31 $ 1.316.708,70 $ 142.102,61 | $ 1.758.958,10 $ 442.249,40 | $ 0,…" at bounding box center [583, 391] width 1026 height 264
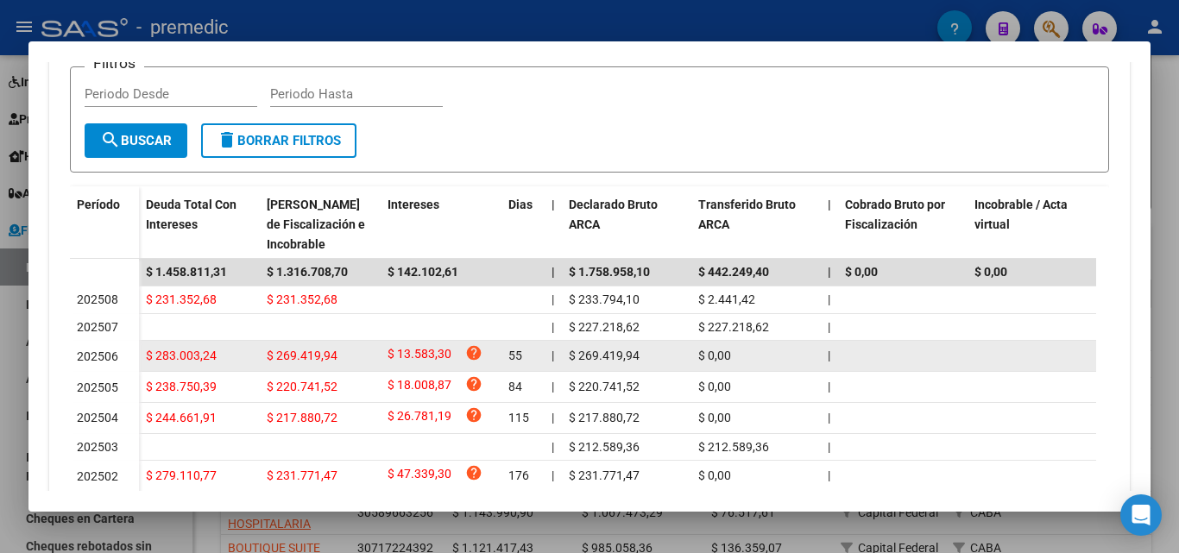
drag, startPoint x: 739, startPoint y: 359, endPoint x: 582, endPoint y: 361, distance: 157.0
click at [582, 361] on div "$ 283.003,24 $ 269.419,94 $ 13.583,30 help 55 | $ 269.419,94 $ 0,00 | | $ 0,00 …" at bounding box center [1170, 356] width 2062 height 31
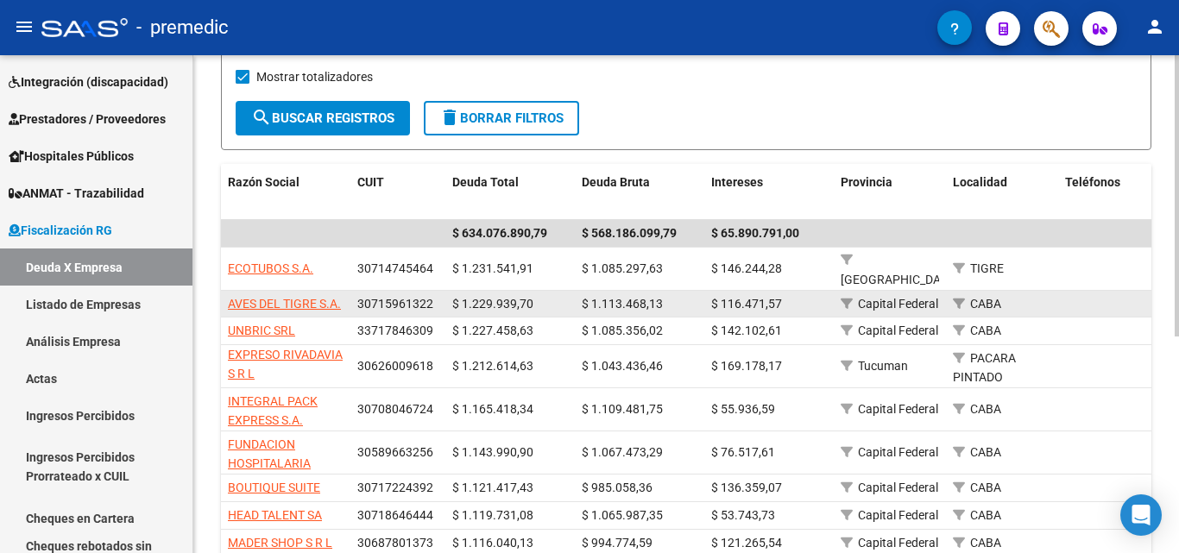
scroll to position [259, 0]
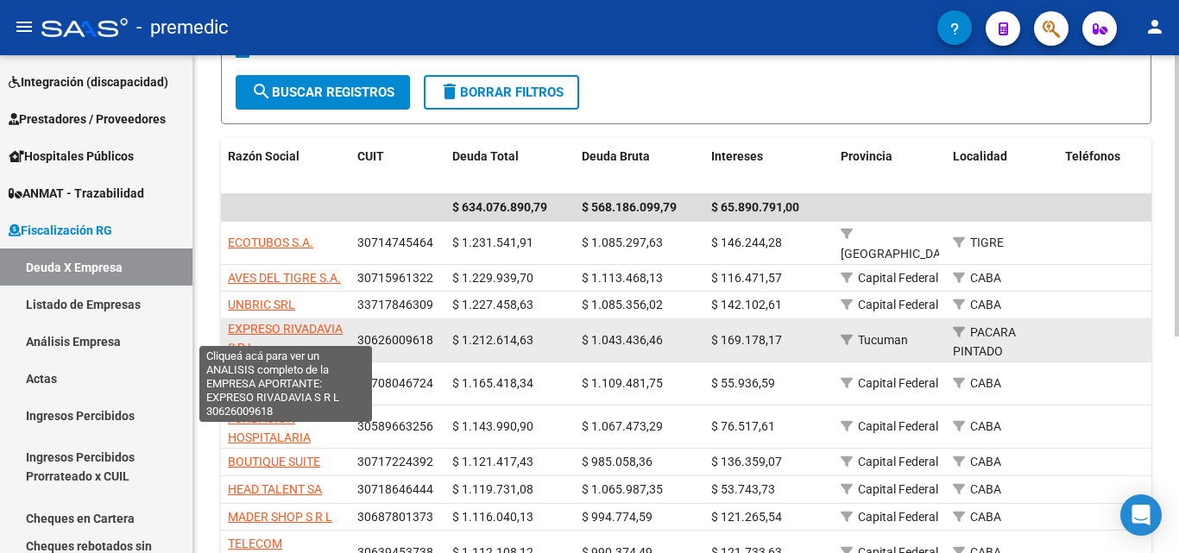
click at [274, 322] on span "EXPRESO RIVADAVIA S R L" at bounding box center [285, 339] width 115 height 34
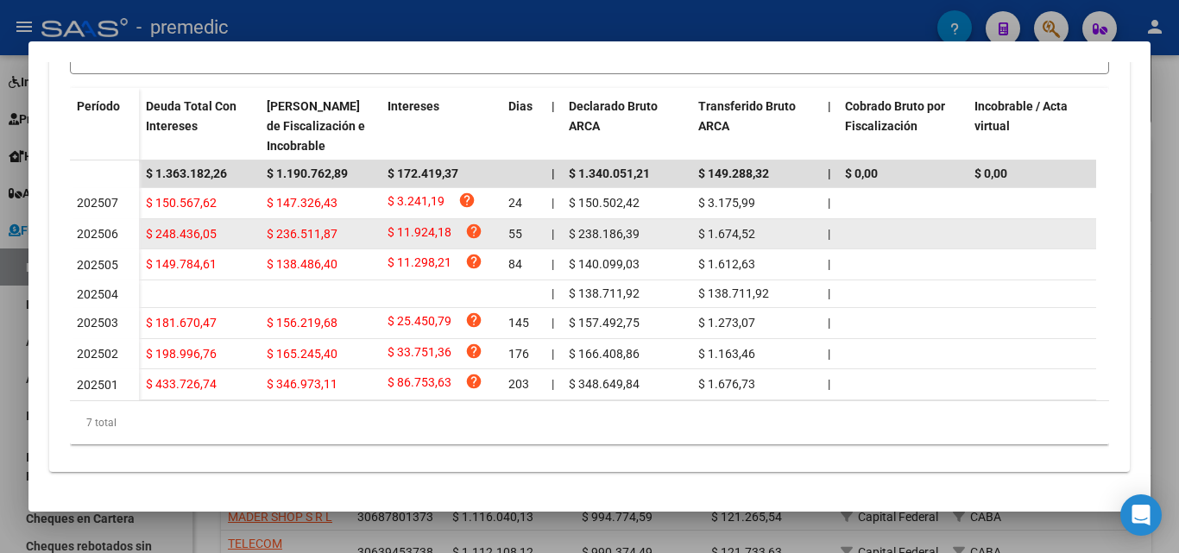
scroll to position [531, 0]
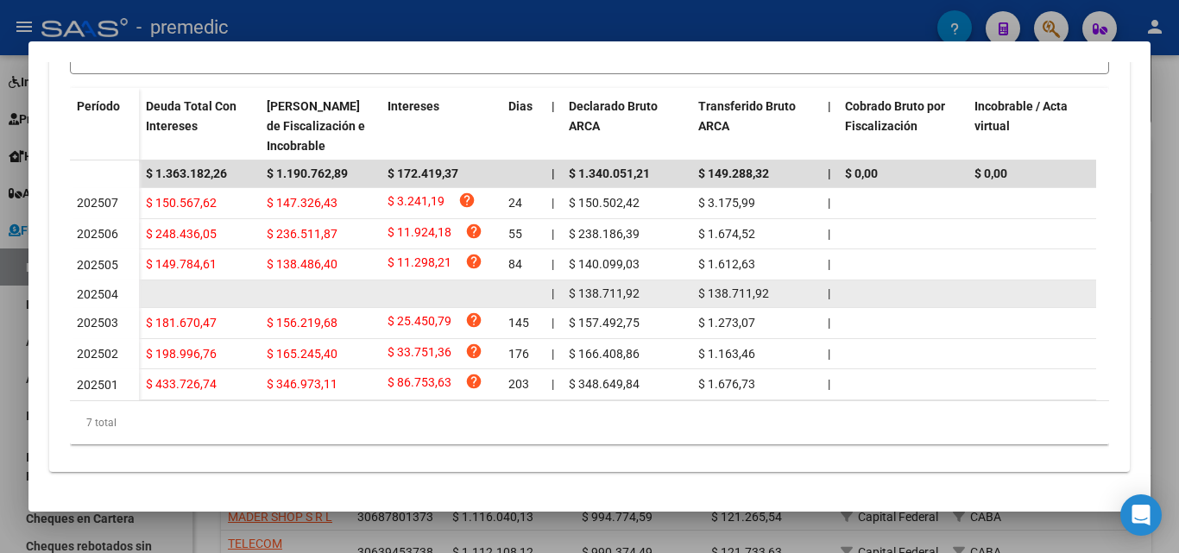
drag, startPoint x: 770, startPoint y: 281, endPoint x: 324, endPoint y: 268, distance: 445.4
click at [324, 280] on div "| $ 138.711,92 $ 138.711,92 | | $ 0,00 | $ 371,66 $ 734,61 | | $ 46.237,31 $ 46…" at bounding box center [1170, 294] width 2062 height 28
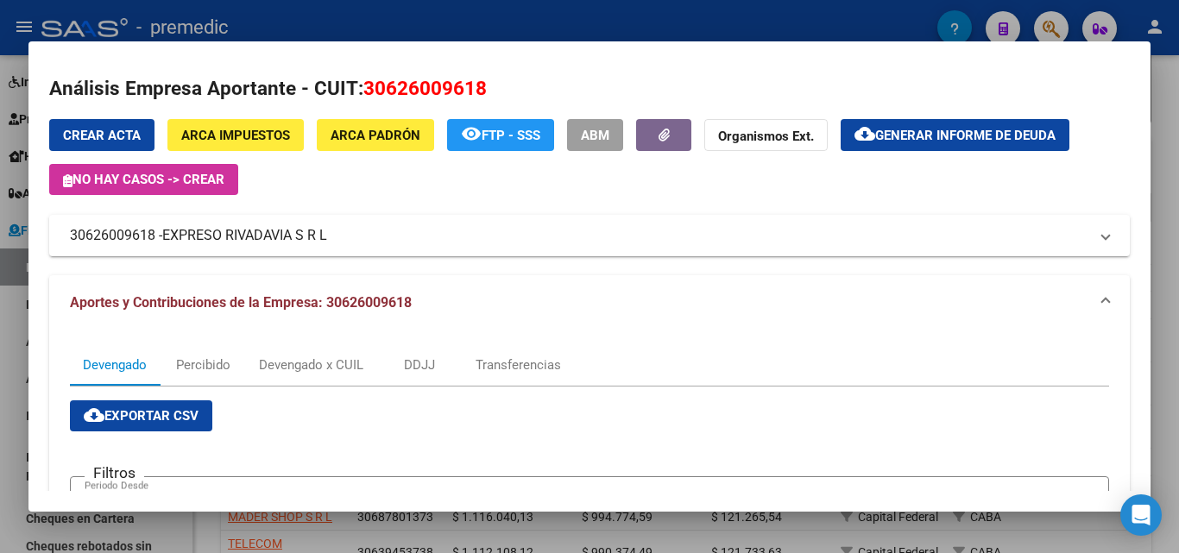
scroll to position [0, 0]
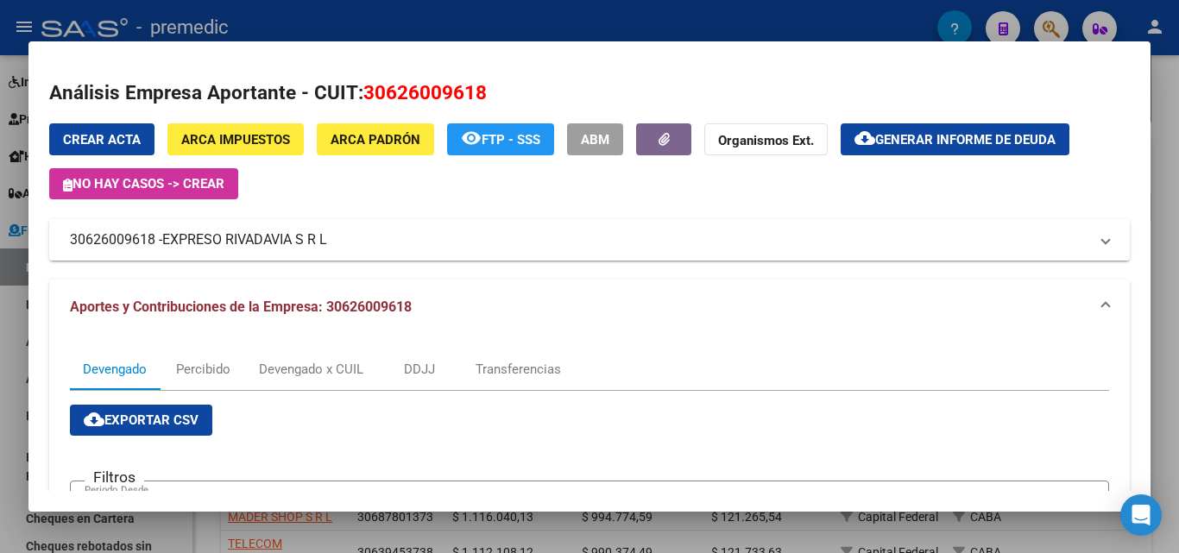
click at [307, 240] on span "EXPRESO RIVADAVIA S R L" at bounding box center [244, 240] width 165 height 21
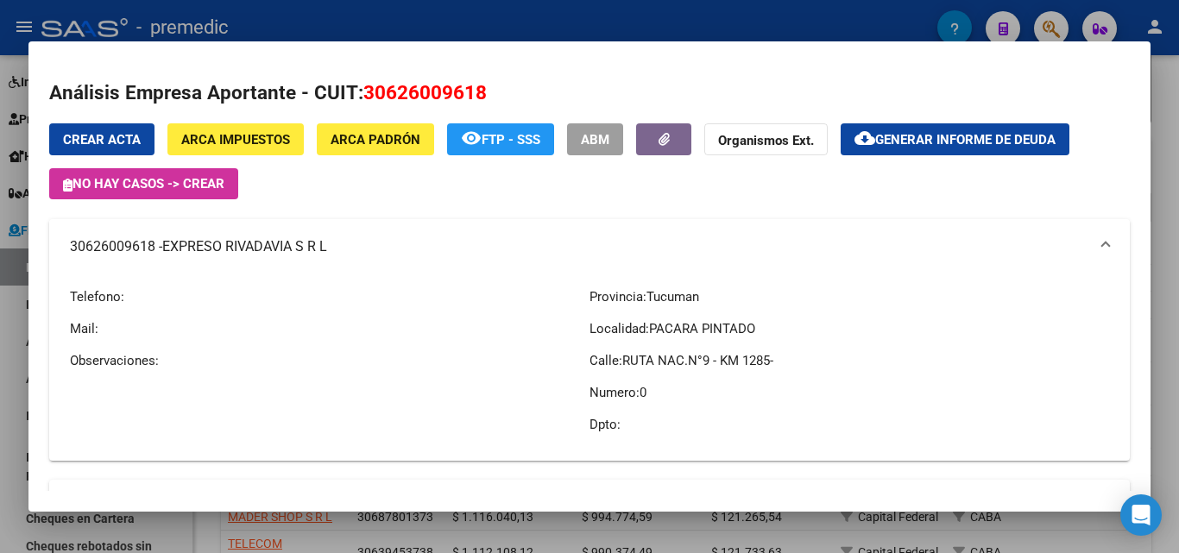
click at [343, 246] on mat-panel-title "30626009618 - EXPRESO RIVADAVIA S R L" at bounding box center [579, 246] width 1018 height 21
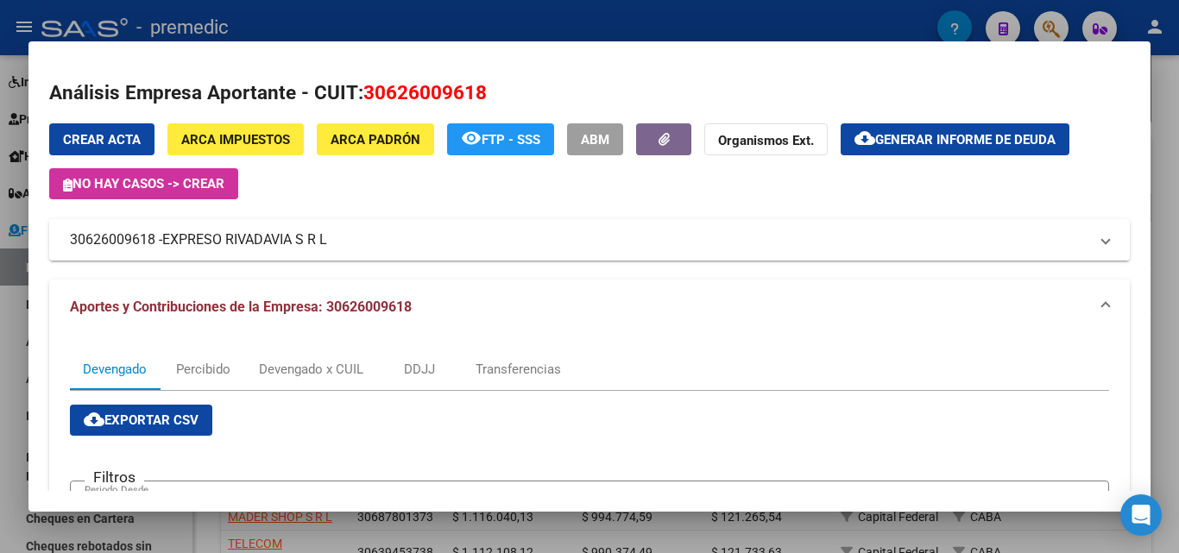
click at [343, 246] on mat-panel-title "30626009618 - EXPRESO RIVADAVIA S R L" at bounding box center [579, 240] width 1018 height 21
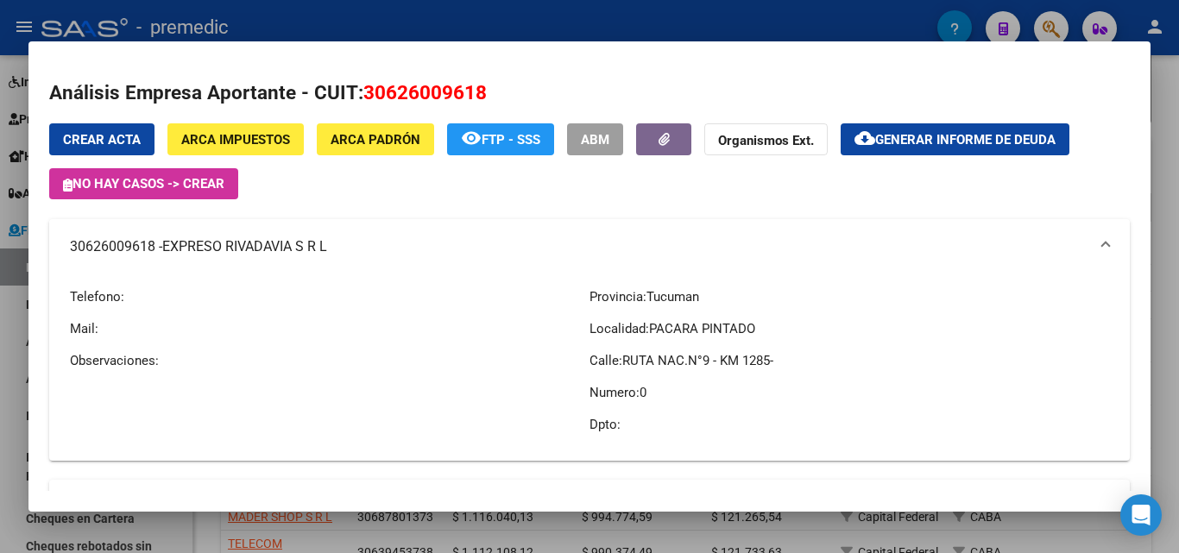
drag, startPoint x: 67, startPoint y: 246, endPoint x: 359, endPoint y: 261, distance: 292.0
click at [359, 261] on mat-expansion-panel-header "30626009618 - EXPRESO RIVADAVIA S R L" at bounding box center [589, 246] width 1080 height 55
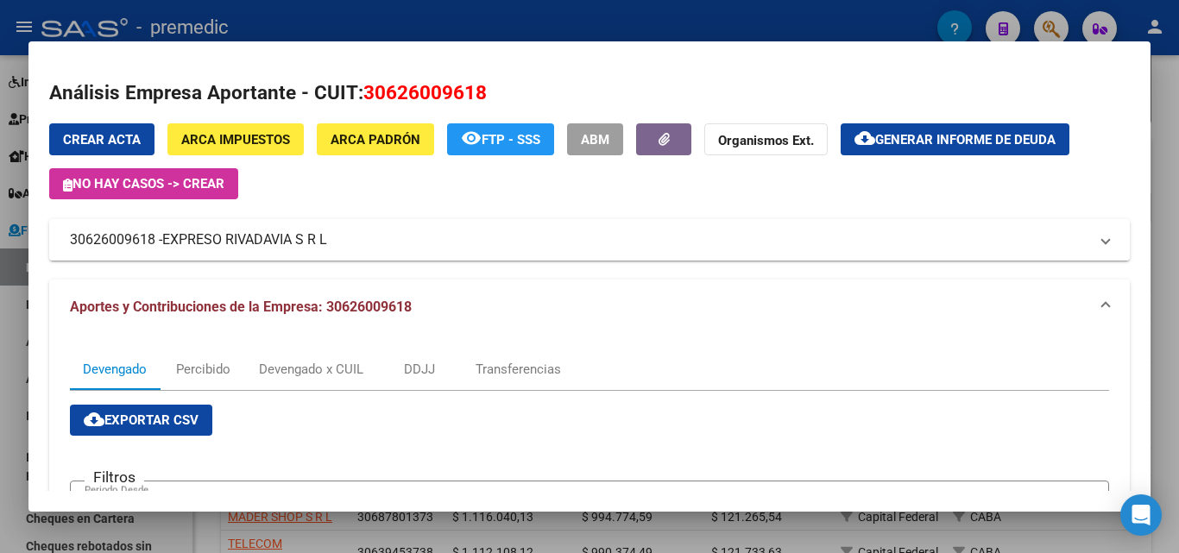
copy mat-panel-title "30626009618 - EXPRESO RIVADAVIA S R L"
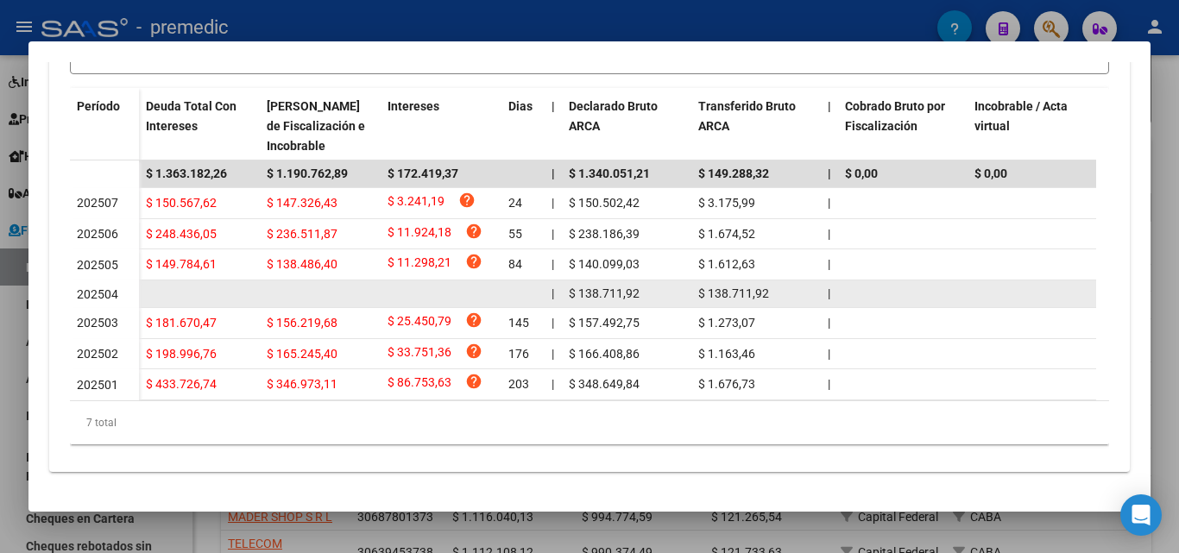
drag, startPoint x: 806, startPoint y: 292, endPoint x: 80, endPoint y: 292, distance: 725.6
click at [80, 292] on datatable-body-row "202504 | $ 138.711,92 $ 138.711,92 | | $ 0,00 | $ 371,66 $ 734,61 | | $ 46.237,…" at bounding box center [1135, 294] width 2131 height 28
click at [80, 292] on span "202504" at bounding box center [97, 294] width 41 height 14
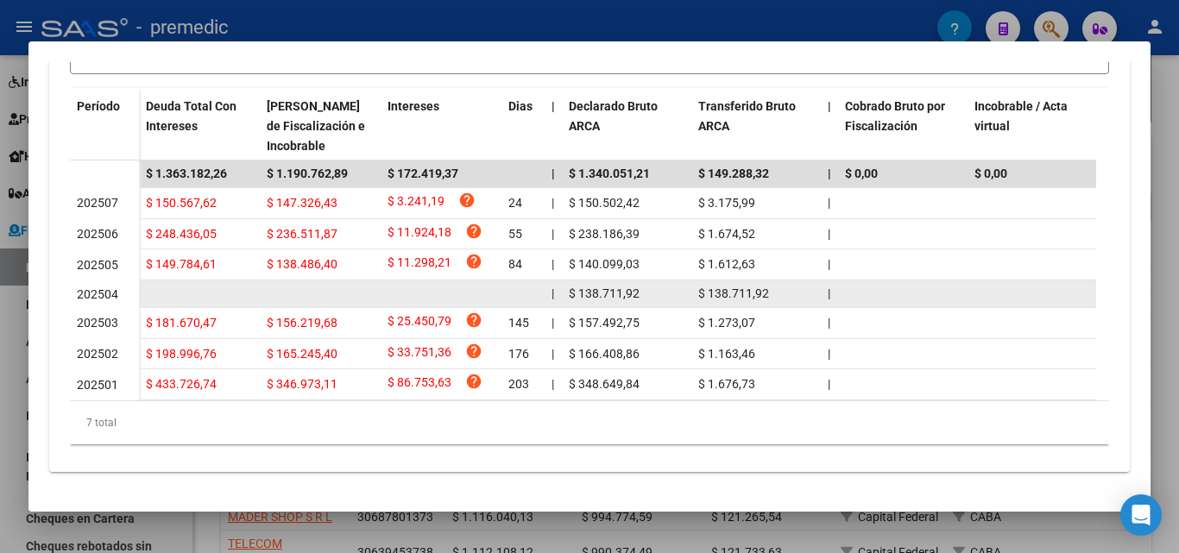
scroll to position [531, 0]
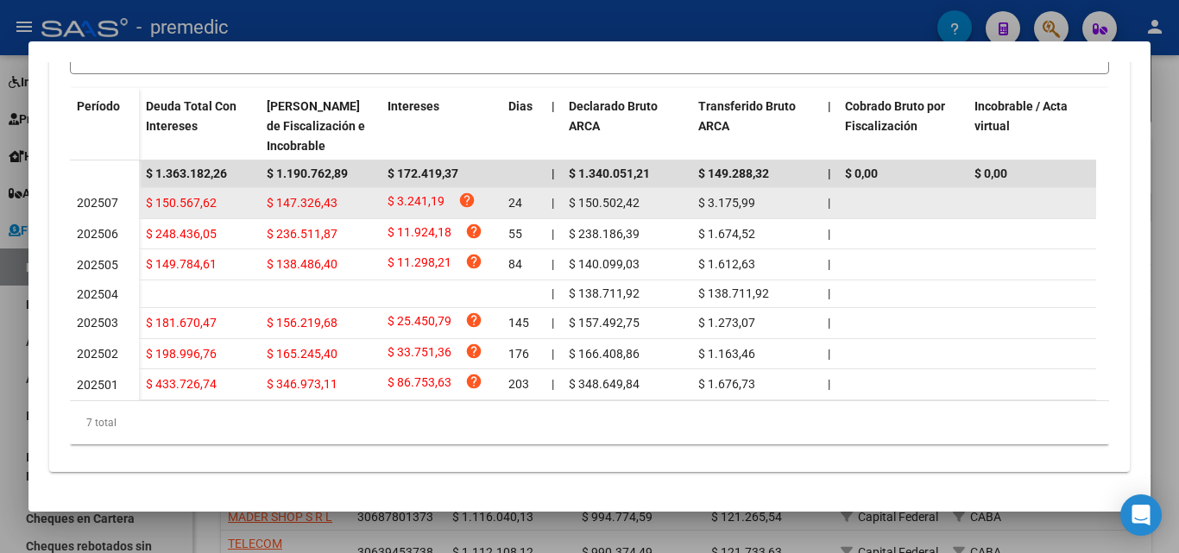
drag, startPoint x: 158, startPoint y: 188, endPoint x: 764, endPoint y: 183, distance: 606.6
click at [764, 188] on div "$ 150.567,62 $ 147.326,43 $ 3.241,19 help 24 | $ 150.502,42 $ 3.175,99 | | $ 0,…" at bounding box center [1170, 203] width 2062 height 31
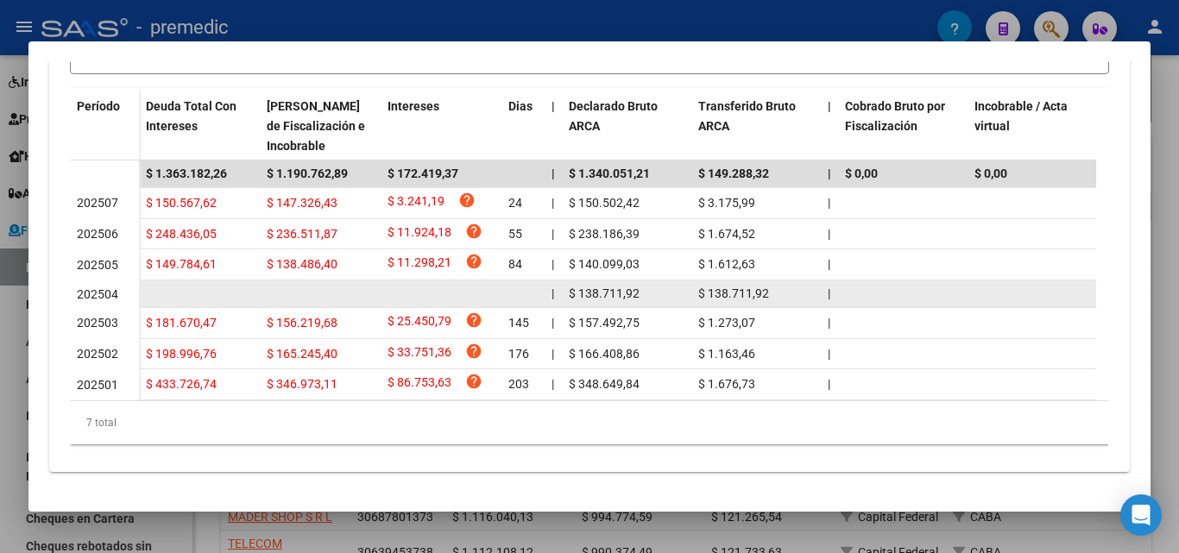
scroll to position [272, 0]
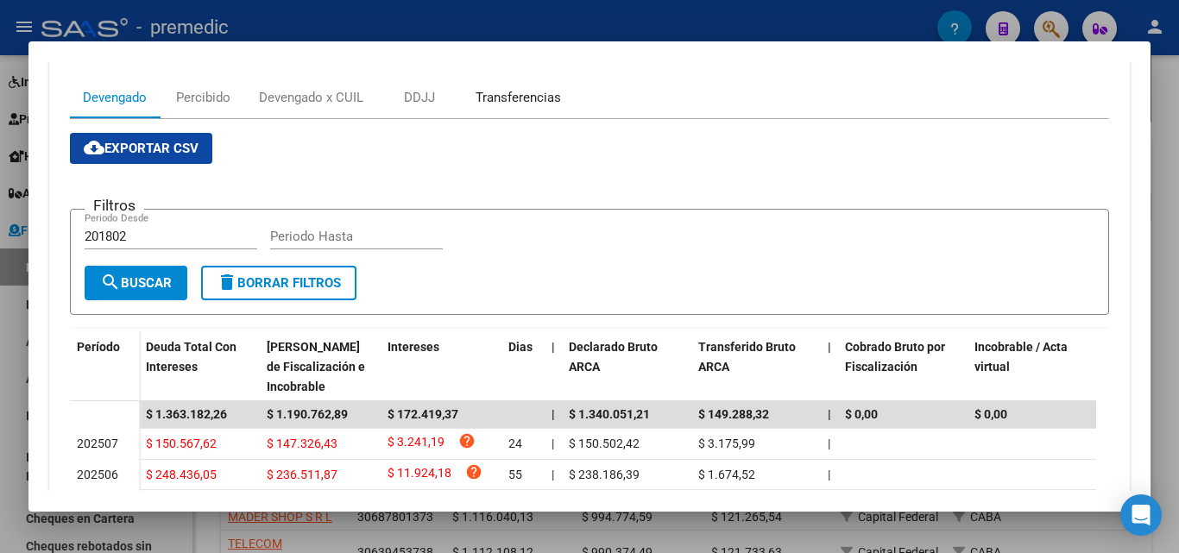
click at [545, 90] on div "Transferencias" at bounding box center [517, 97] width 85 height 19
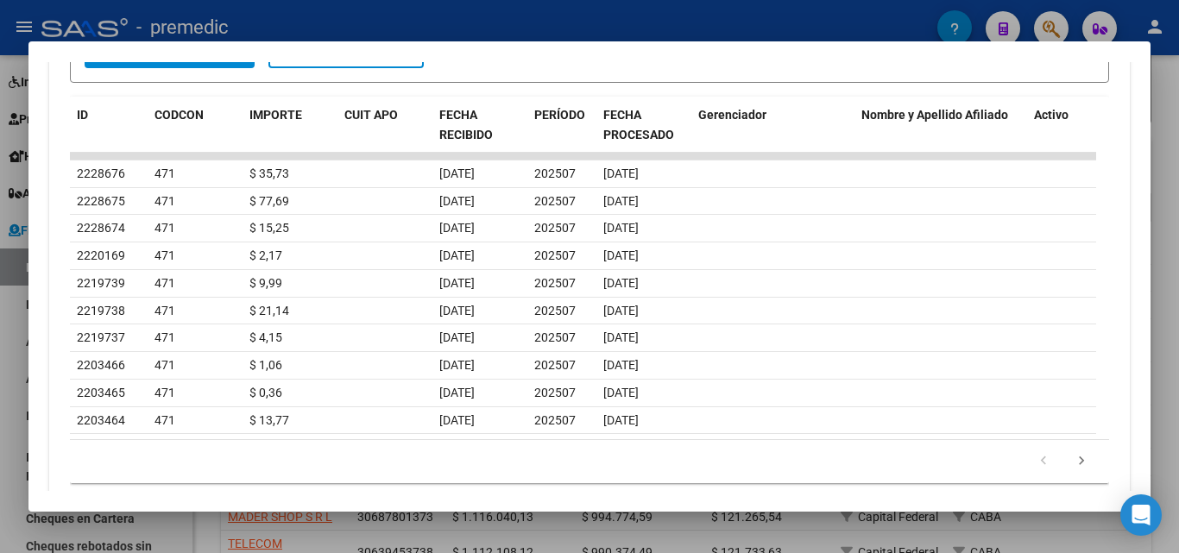
scroll to position [647, 0]
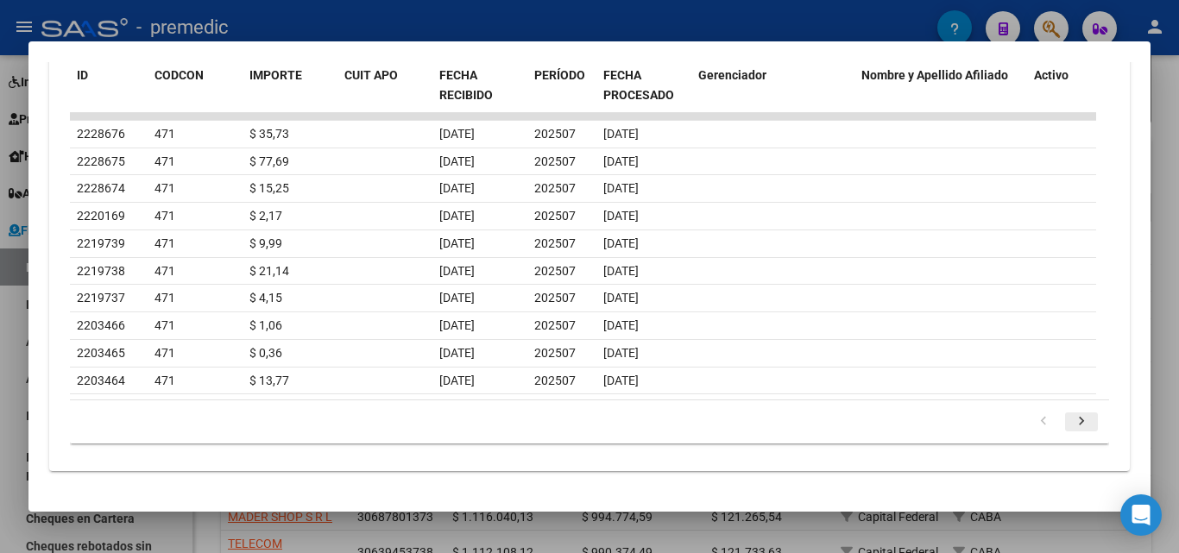
click at [1070, 425] on icon "go to next page" at bounding box center [1081, 423] width 22 height 21
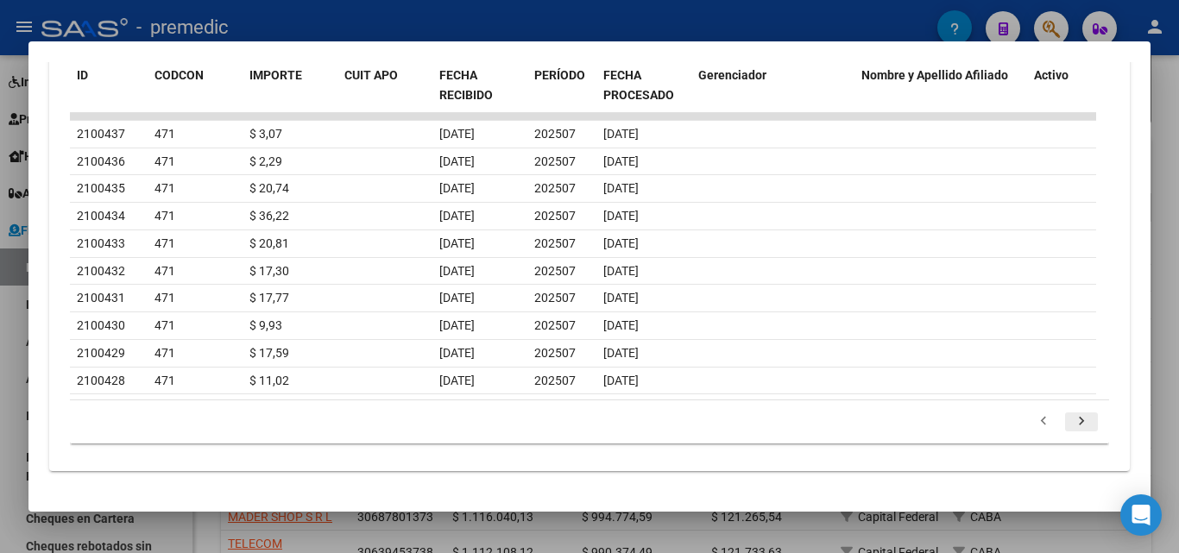
click at [1070, 425] on icon "go to next page" at bounding box center [1081, 423] width 22 height 21
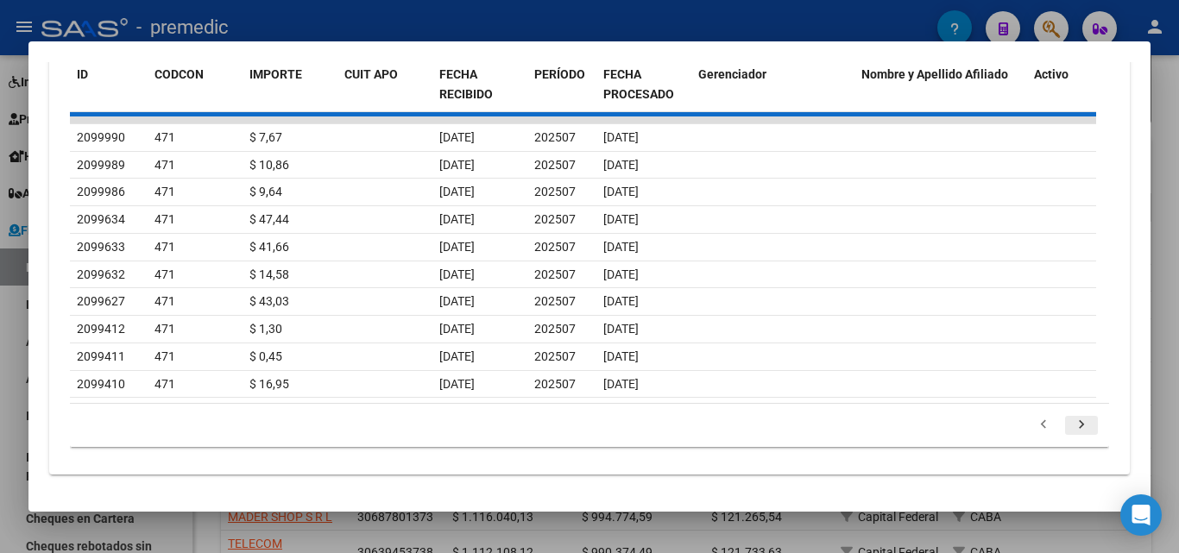
click at [1068, 425] on div "179.769.313.486.231.570.000.000.000.000.000.000.000.000.000.000.000.000.000.000…" at bounding box center [589, 425] width 1039 height 43
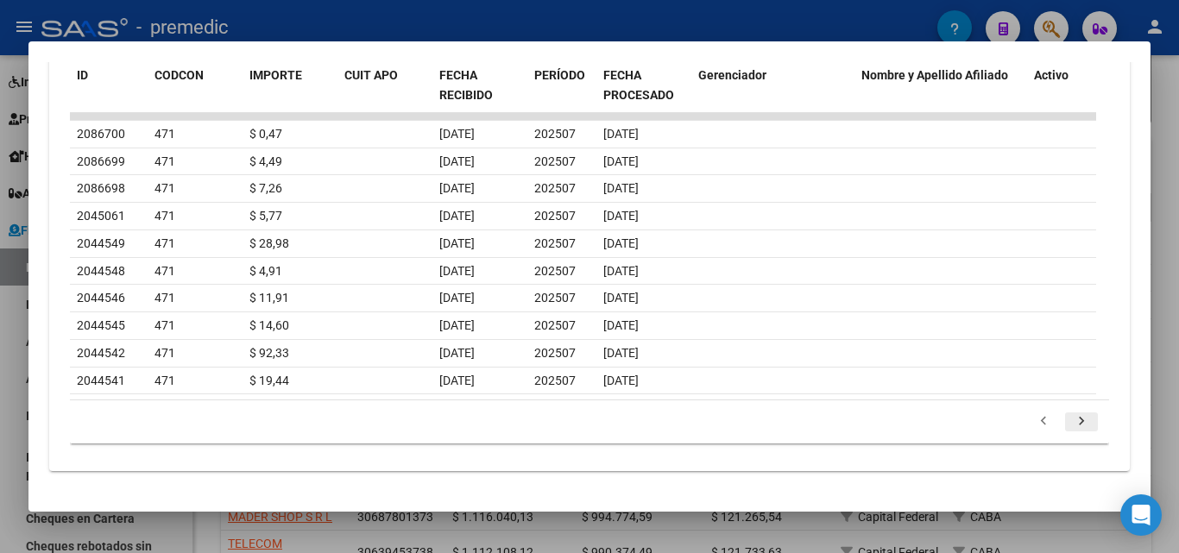
click at [1070, 425] on icon "go to next page" at bounding box center [1081, 423] width 22 height 21
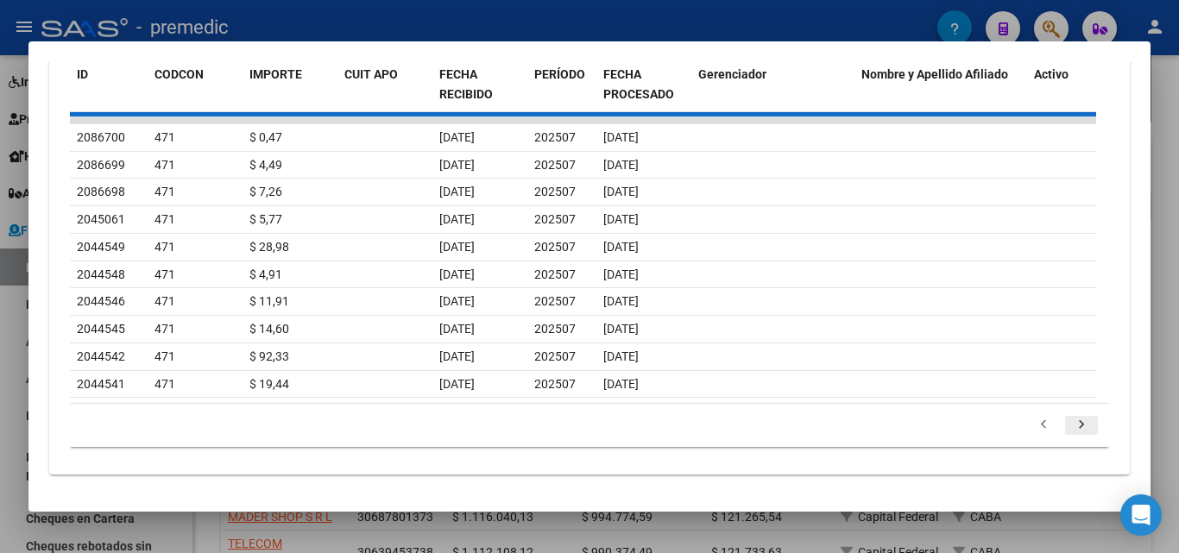
click at [1068, 425] on div "179.769.313.486.231.570.000.000.000.000.000.000.000.000.000.000.000.000.000.000…" at bounding box center [589, 425] width 1039 height 43
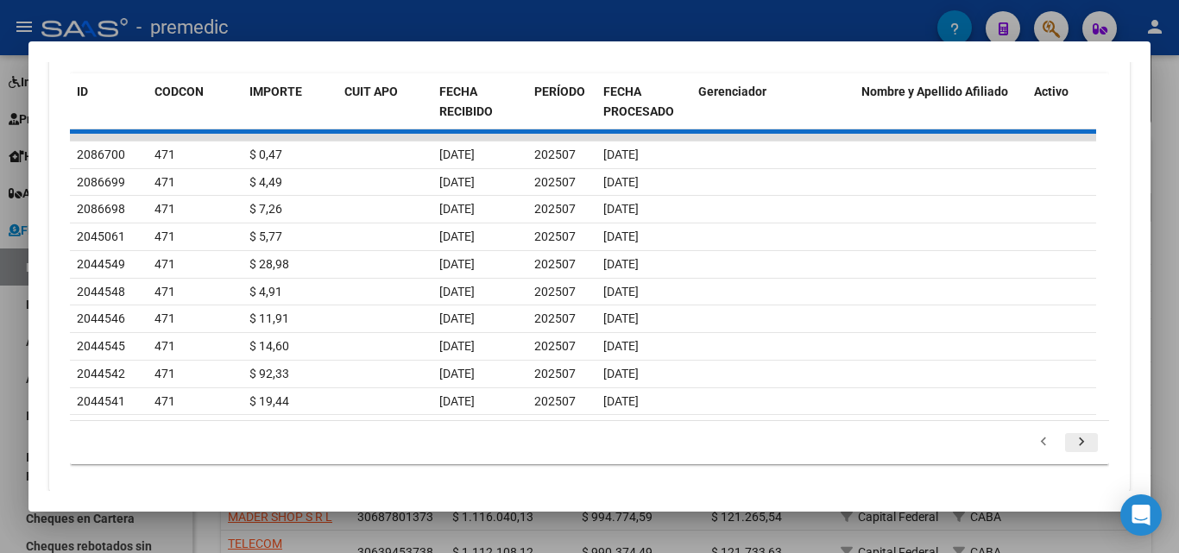
click at [1070, 434] on icon "go to next page" at bounding box center [1081, 444] width 22 height 21
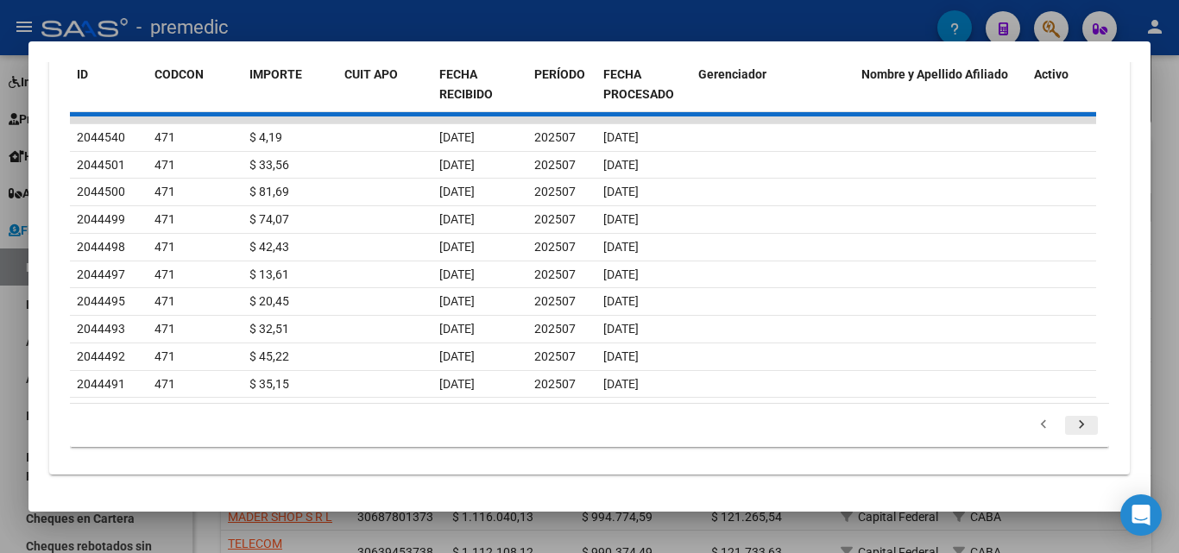
click at [1068, 425] on div "179.769.313.486.231.570.000.000.000.000.000.000.000.000.000.000.000.000.000.000…" at bounding box center [589, 425] width 1039 height 43
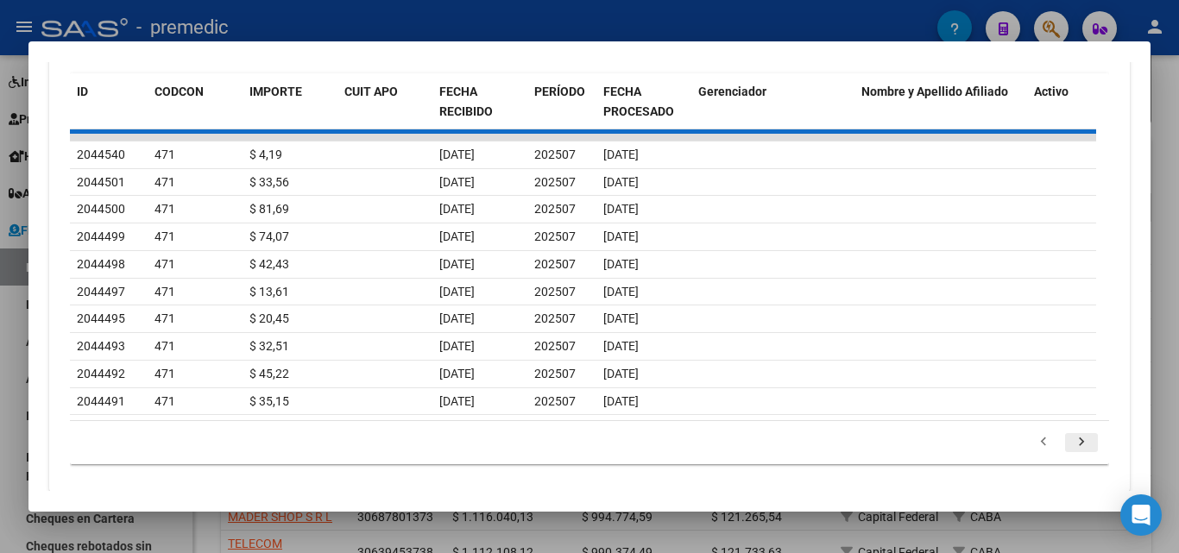
click at [1070, 434] on icon "go to next page" at bounding box center [1081, 444] width 22 height 21
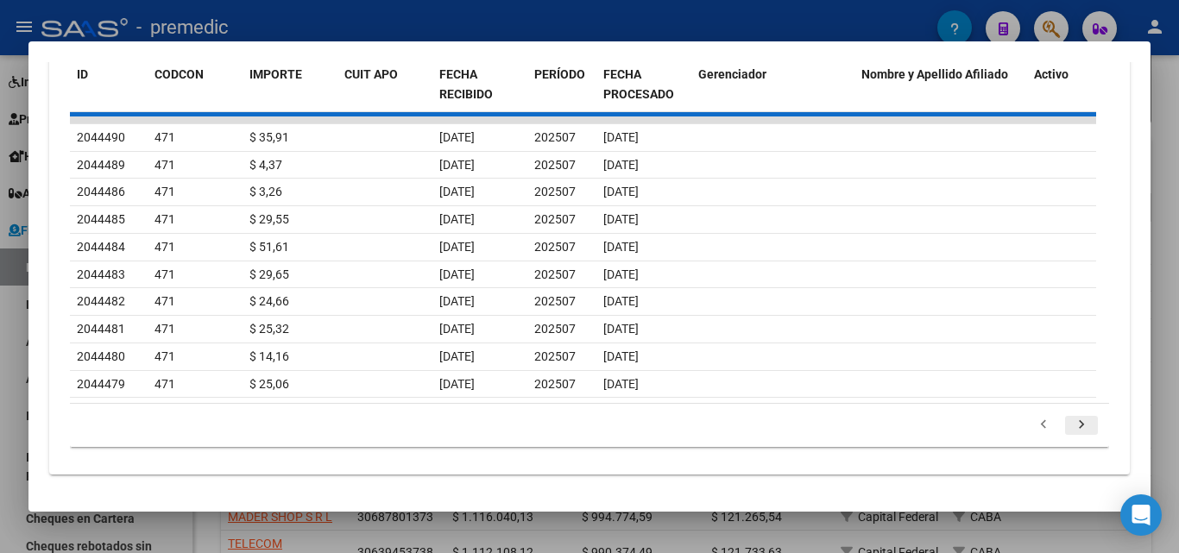
click at [1068, 425] on div "179.769.313.486.231.570.000.000.000.000.000.000.000.000.000.000.000.000.000.000…" at bounding box center [589, 425] width 1039 height 43
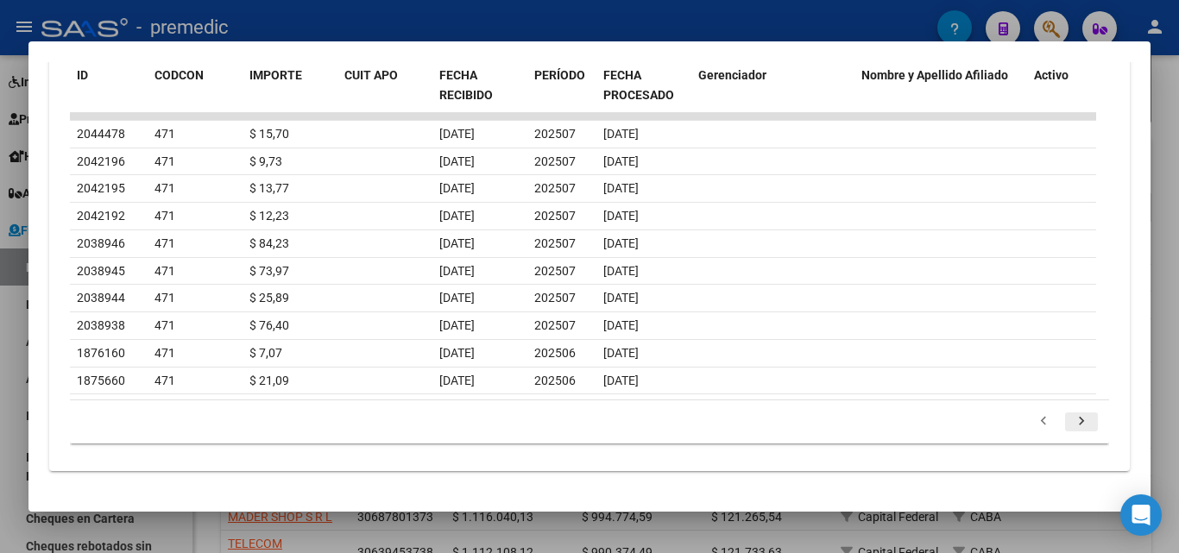
click at [1070, 425] on icon "go to next page" at bounding box center [1081, 423] width 22 height 21
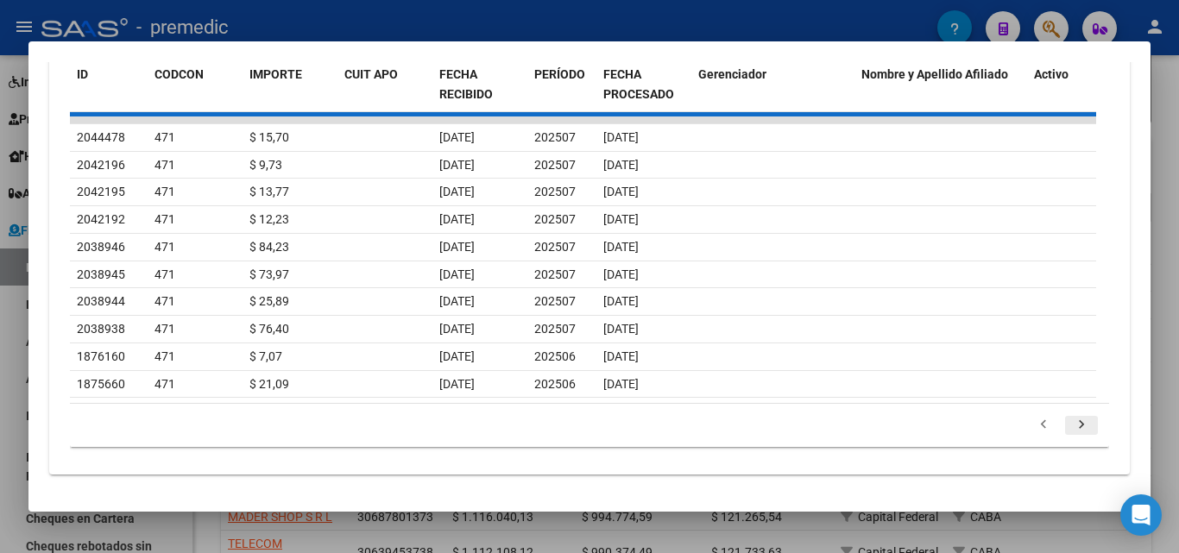
click at [1068, 425] on div "179.769.313.486.231.570.000.000.000.000.000.000.000.000.000.000.000.000.000.000…" at bounding box center [589, 425] width 1039 height 43
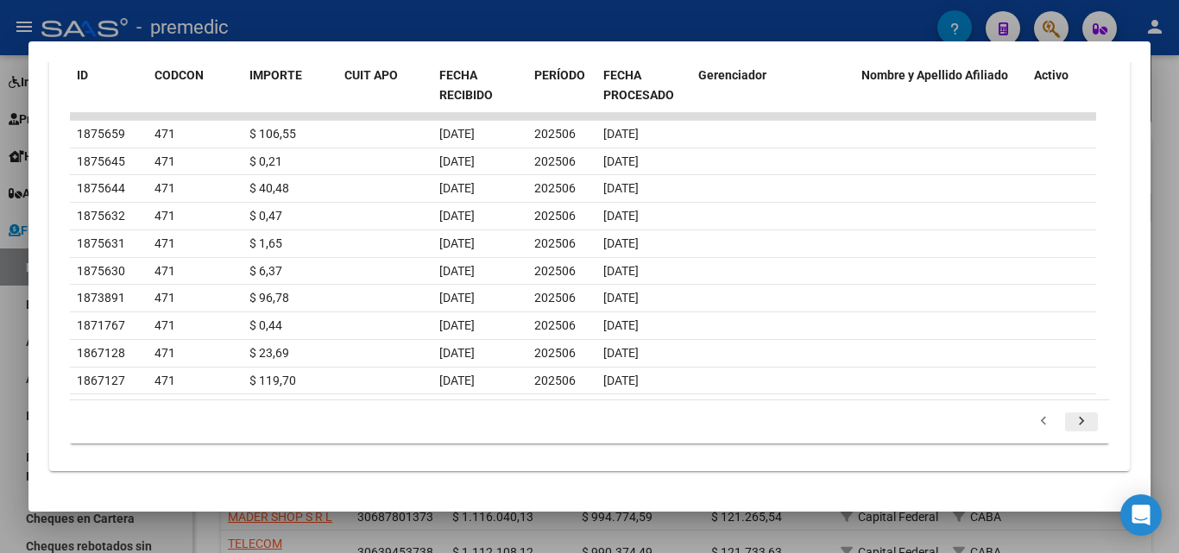
click at [1070, 425] on icon "go to next page" at bounding box center [1081, 423] width 22 height 21
click at [1068, 425] on div "179.769.313.486.231.570.000.000.000.000.000.000.000.000.000.000.000.000.000.000…" at bounding box center [589, 421] width 1039 height 43
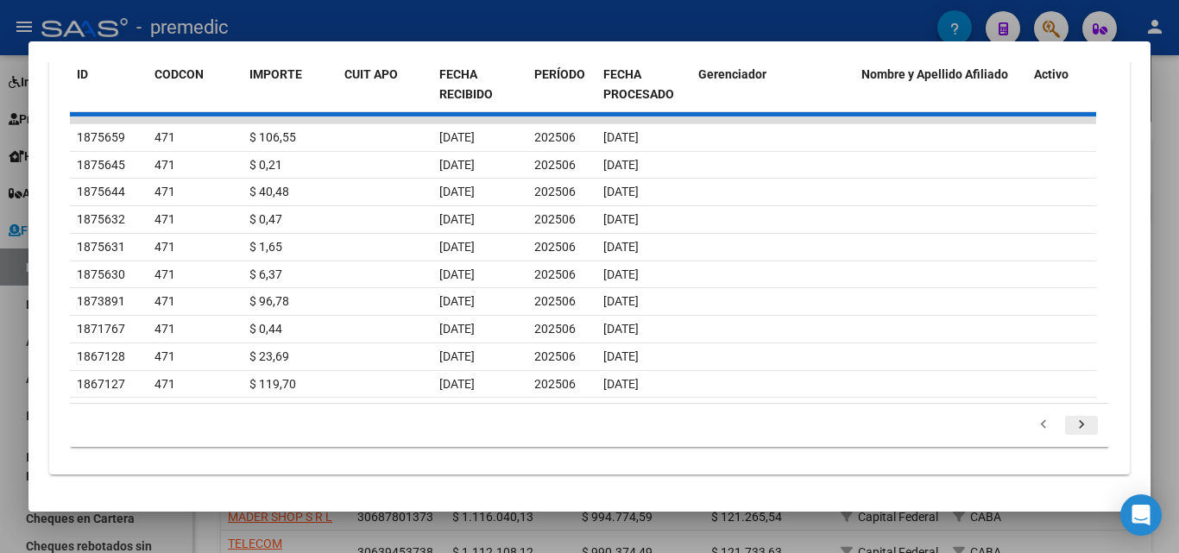
click at [1068, 425] on div "179.769.313.486.231.570.000.000.000.000.000.000.000.000.000.000.000.000.000.000…" at bounding box center [589, 425] width 1039 height 43
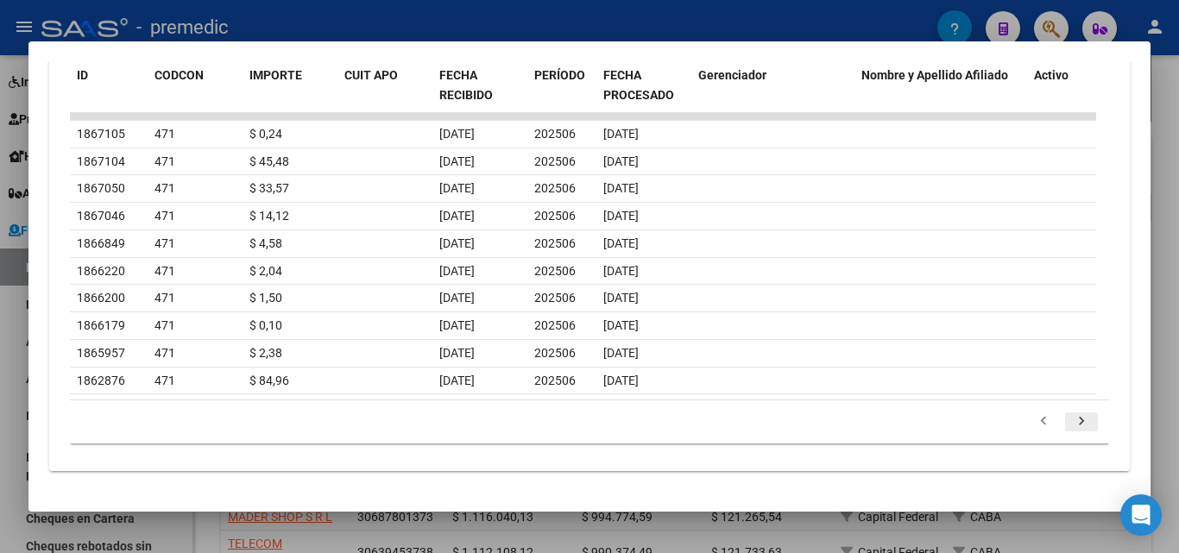
click at [1070, 425] on icon "go to next page" at bounding box center [1081, 423] width 22 height 21
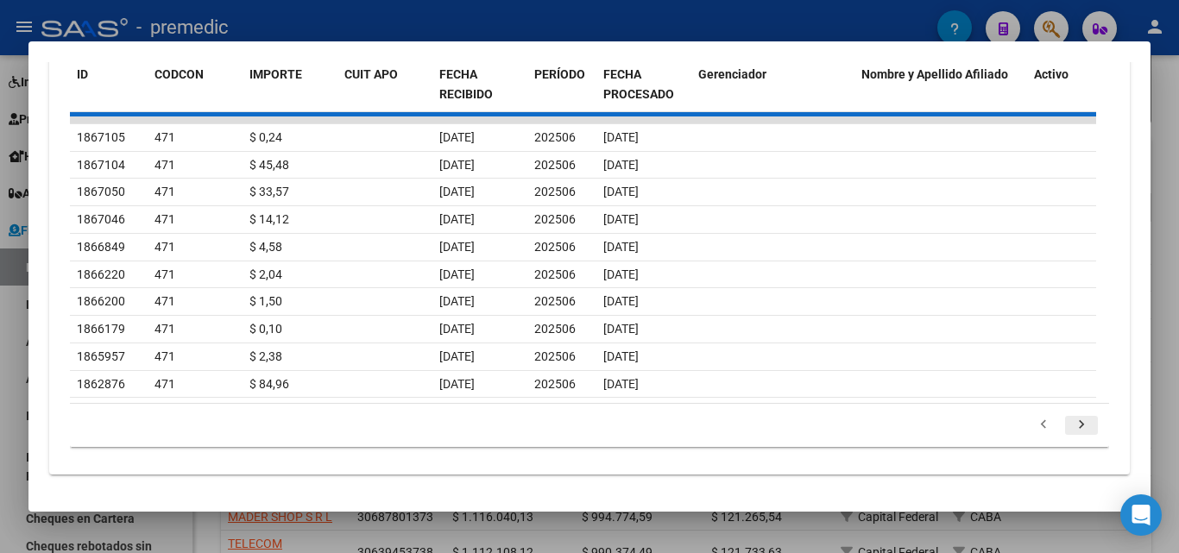
click at [1068, 425] on div "179.769.313.486.231.570.000.000.000.000.000.000.000.000.000.000.000.000.000.000…" at bounding box center [589, 425] width 1039 height 43
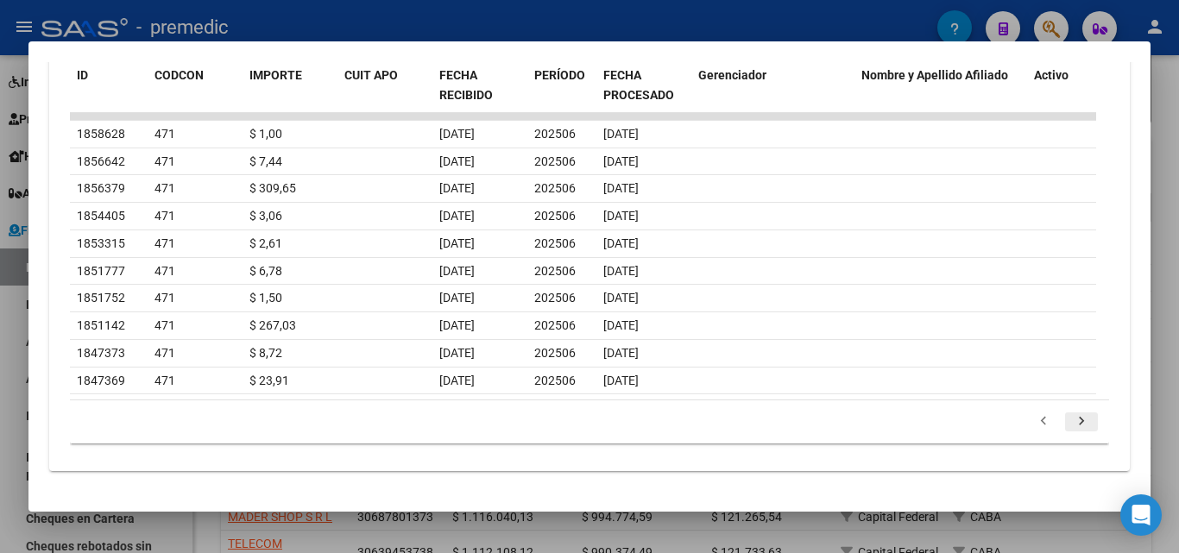
click at [1070, 425] on icon "go to next page" at bounding box center [1081, 423] width 22 height 21
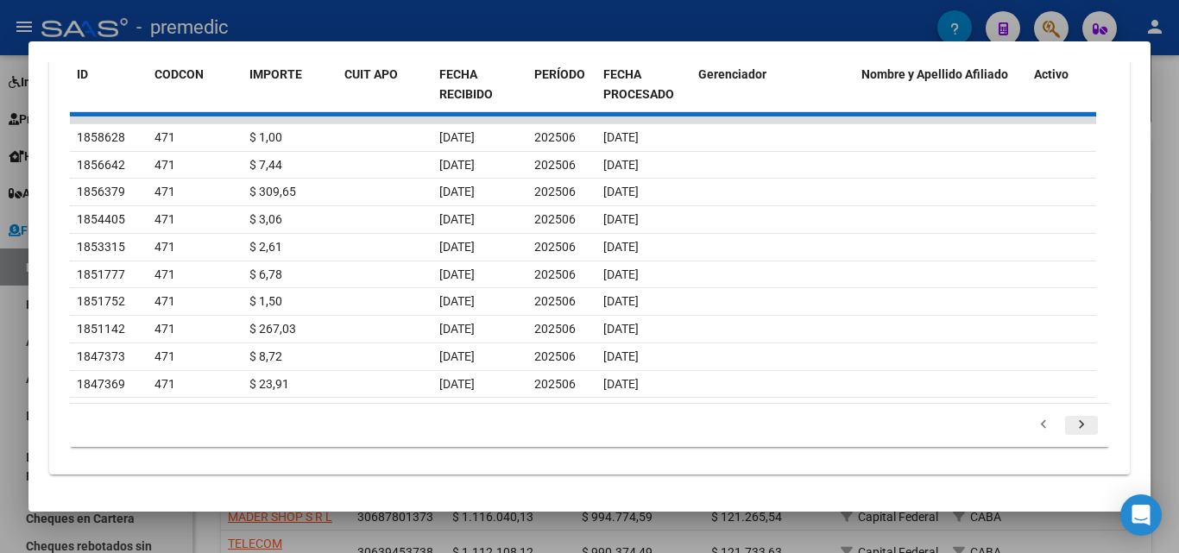
click at [1068, 425] on div "179.769.313.486.231.570.000.000.000.000.000.000.000.000.000.000.000.000.000.000…" at bounding box center [589, 425] width 1039 height 43
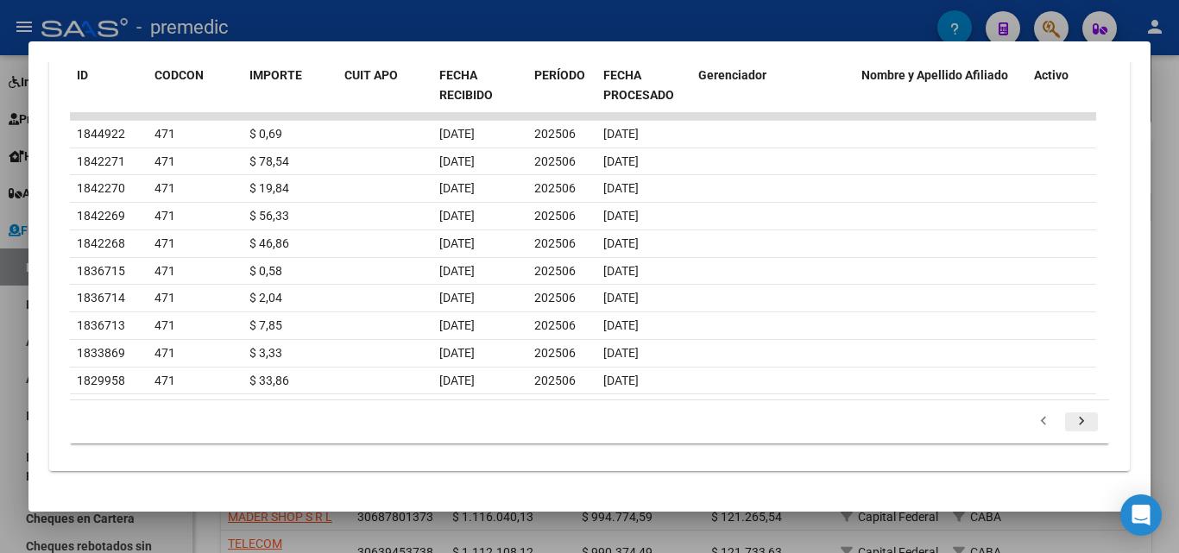
click at [1070, 425] on icon "go to next page" at bounding box center [1081, 423] width 22 height 21
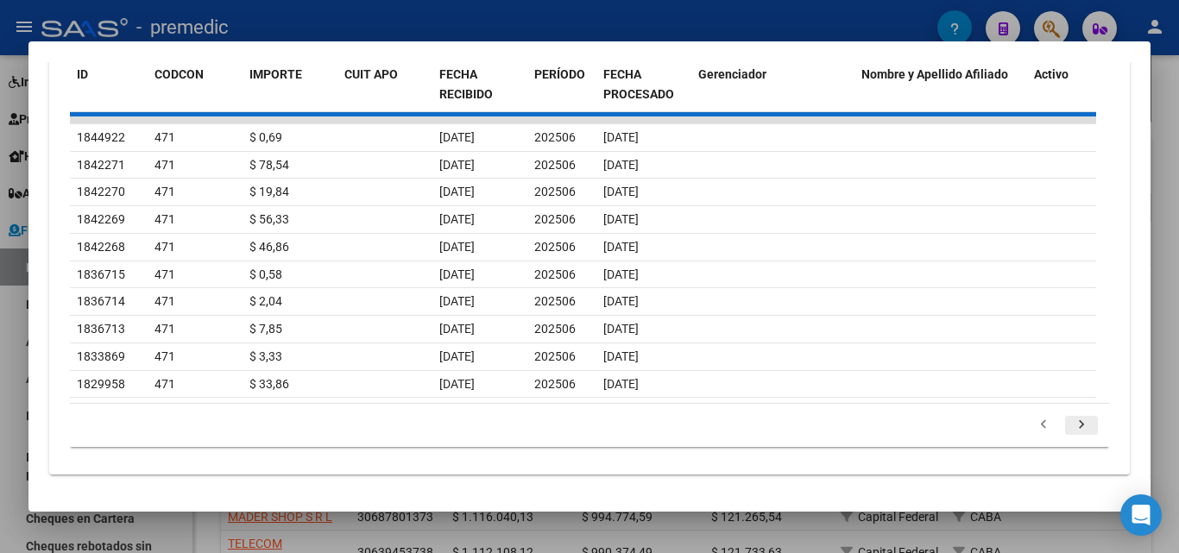
click at [1068, 425] on div "179.769.313.486.231.570.000.000.000.000.000.000.000.000.000.000.000.000.000.000…" at bounding box center [589, 425] width 1039 height 43
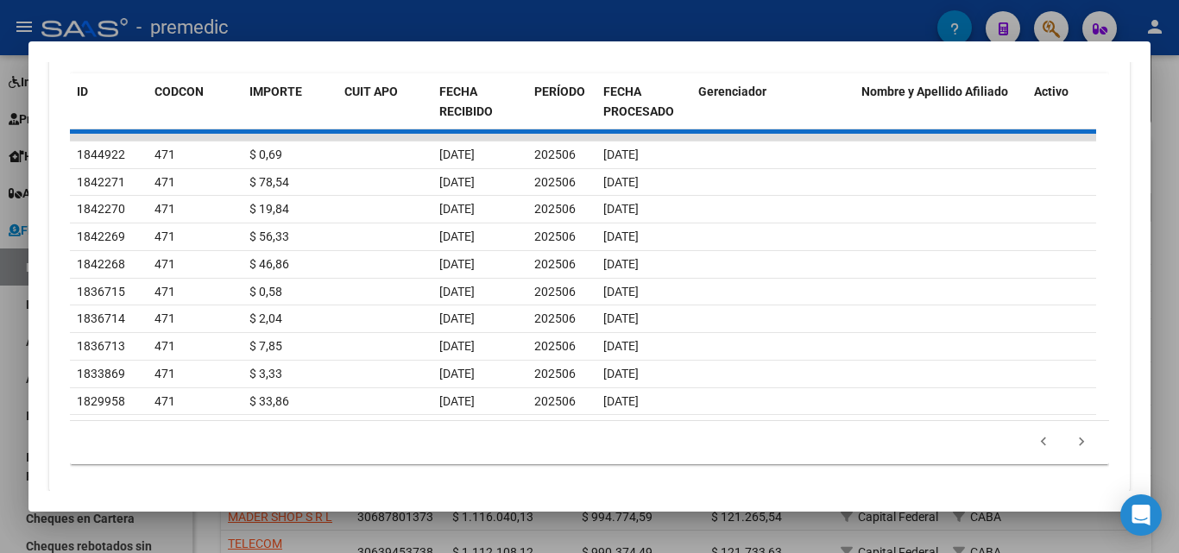
click at [1070, 434] on icon "go to next page" at bounding box center [1081, 444] width 22 height 21
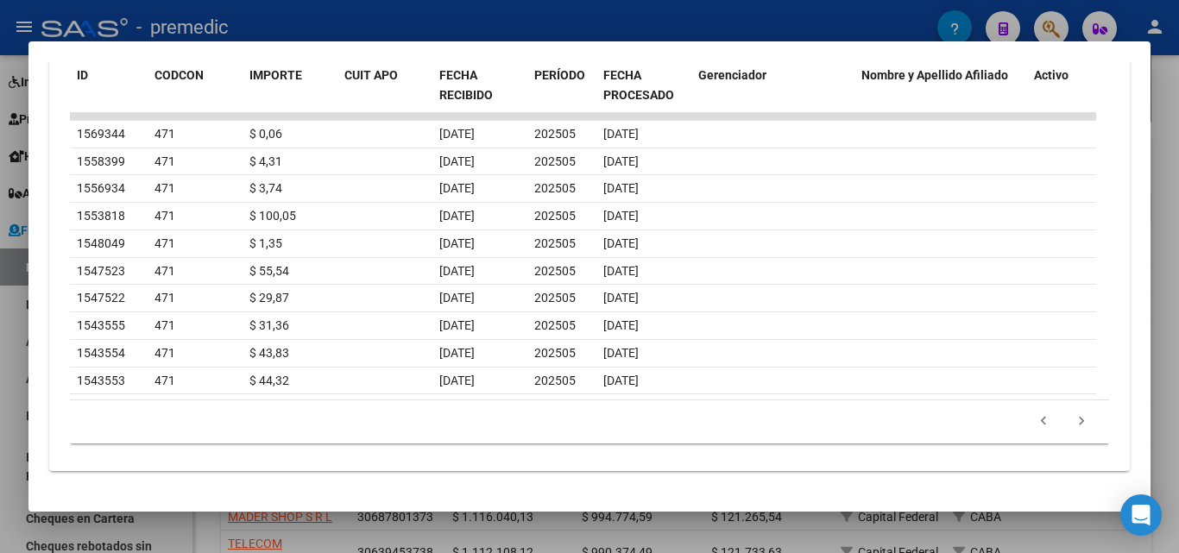
click at [1070, 425] on icon "go to next page" at bounding box center [1081, 423] width 22 height 21
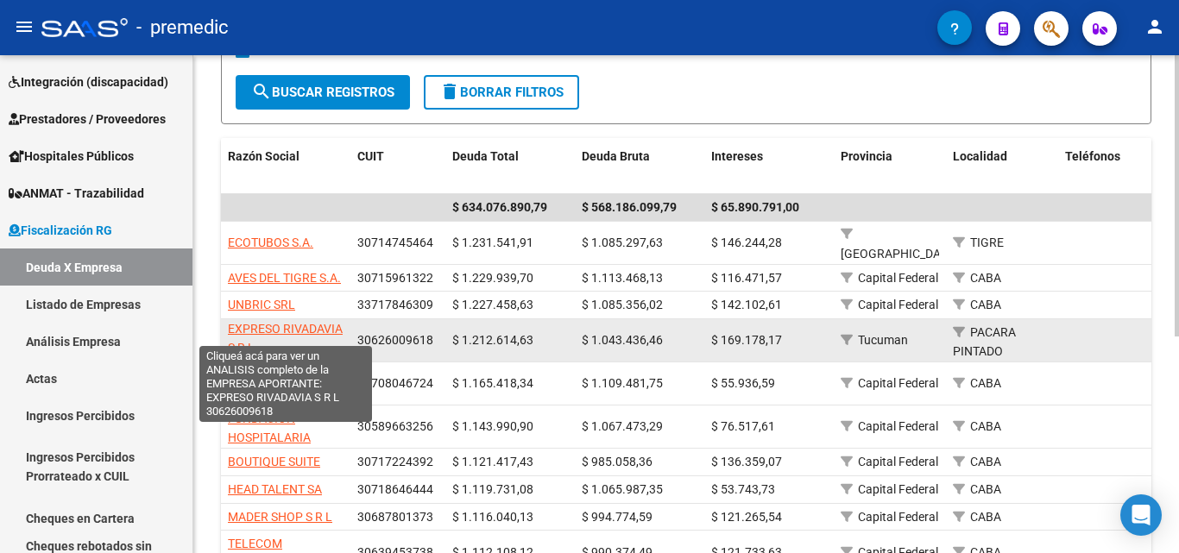
click at [301, 322] on span "EXPRESO RIVADAVIA S R L" at bounding box center [285, 339] width 115 height 34
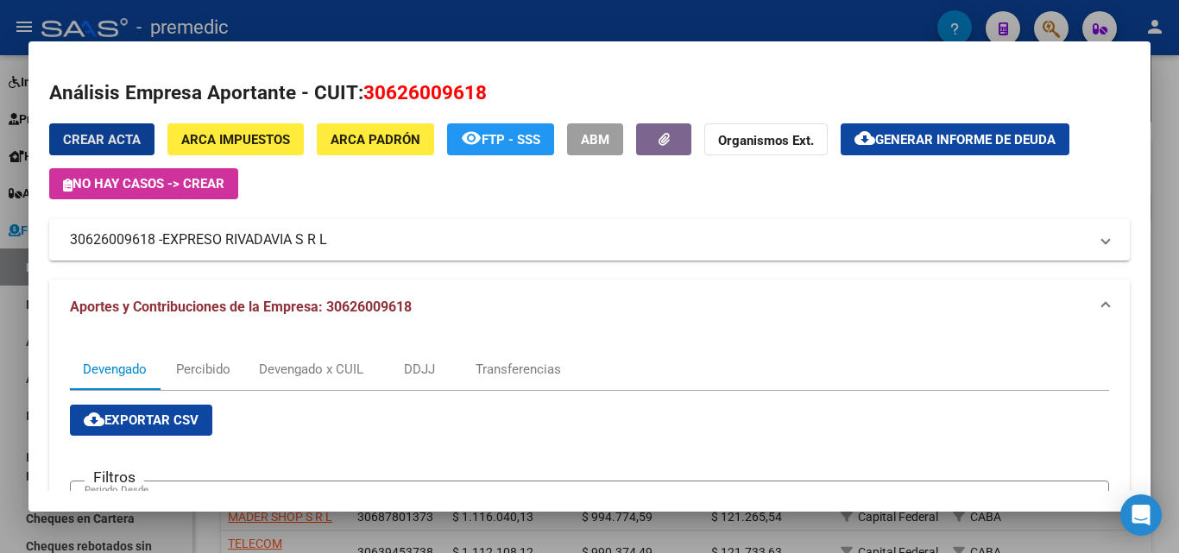
scroll to position [86, 0]
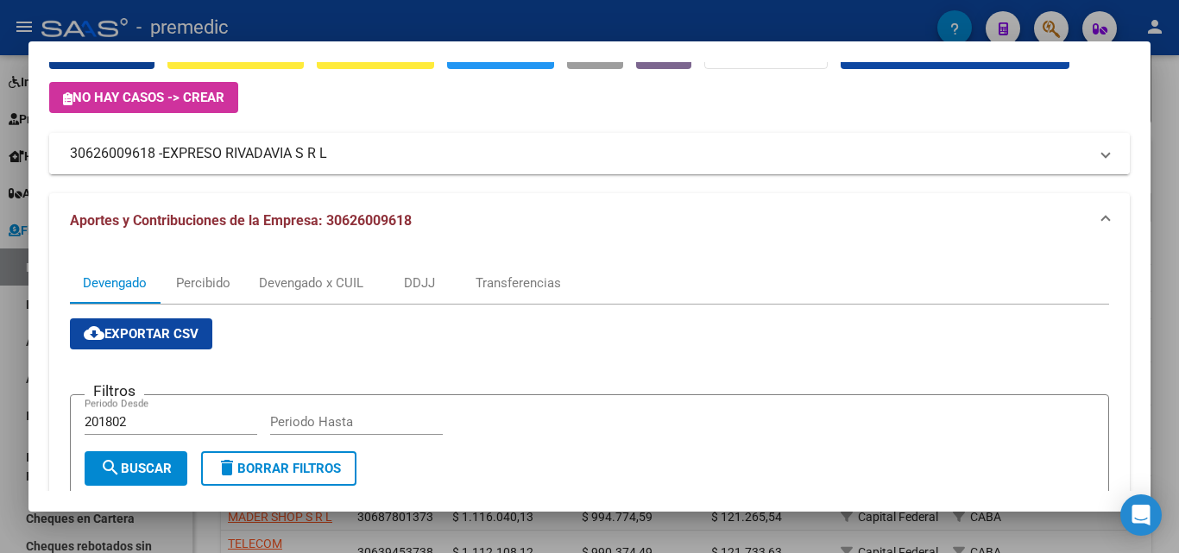
click at [412, 163] on mat-panel-title "30626009618 - EXPRESO RIVADAVIA S R L" at bounding box center [579, 153] width 1018 height 21
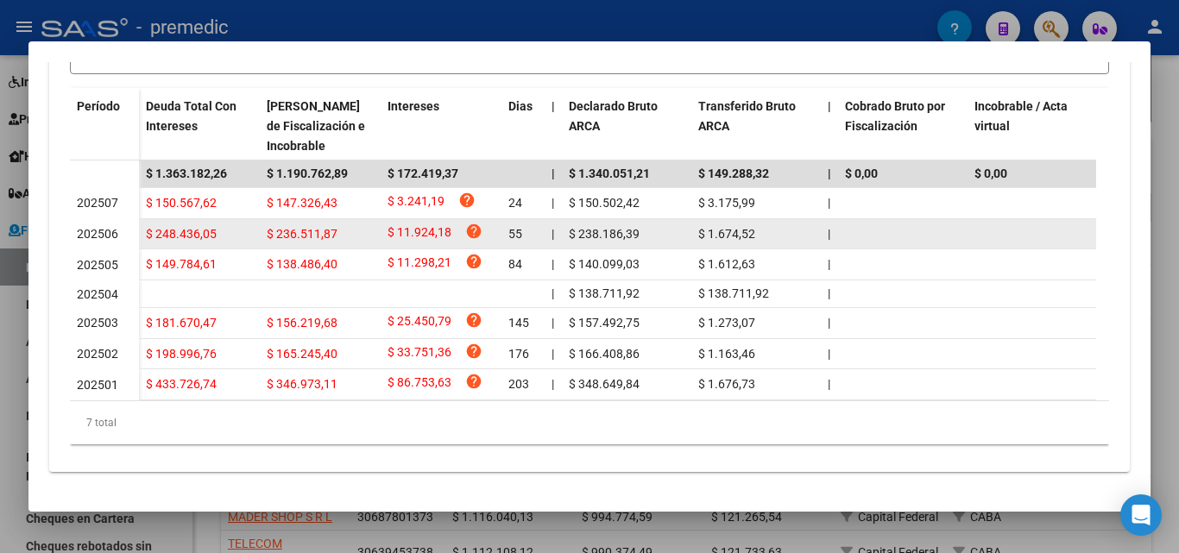
scroll to position [558, 0]
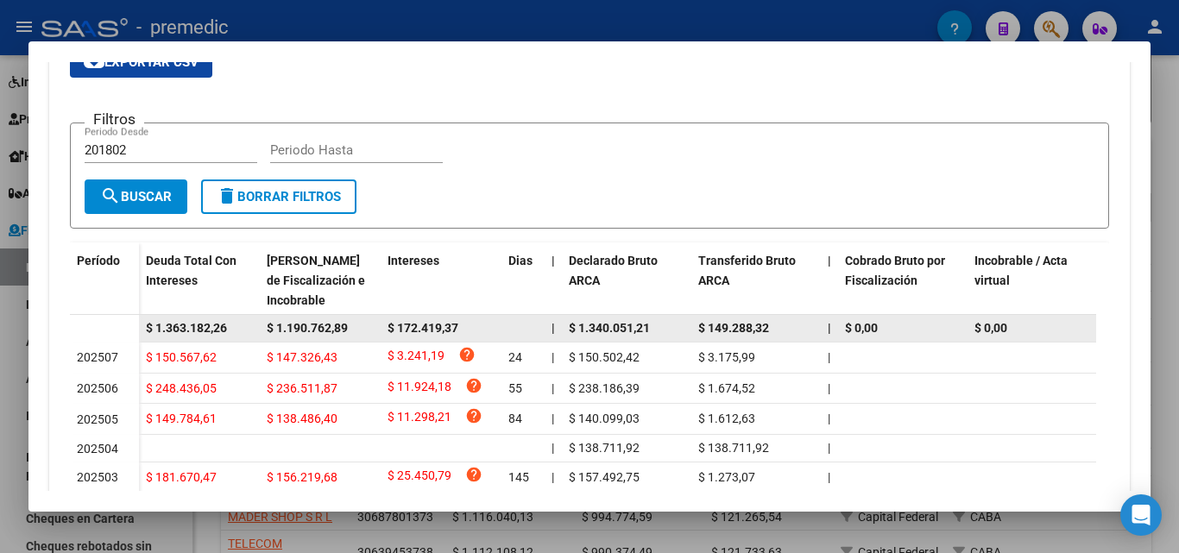
click at [305, 324] on span "$ 1.190.762,89" at bounding box center [307, 328] width 81 height 14
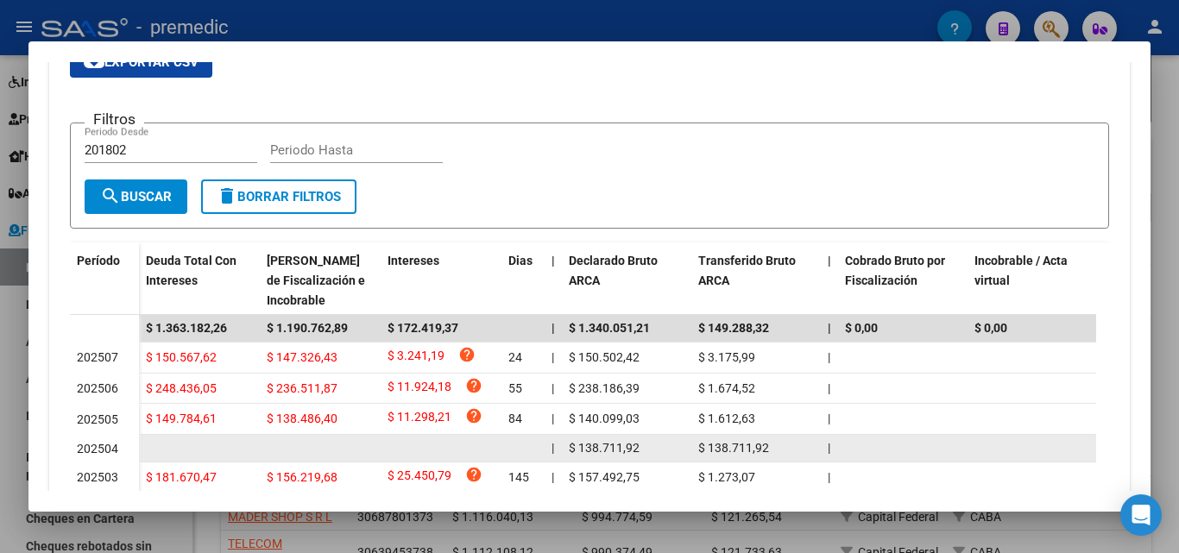
copy span "$ 1.190.762,89"
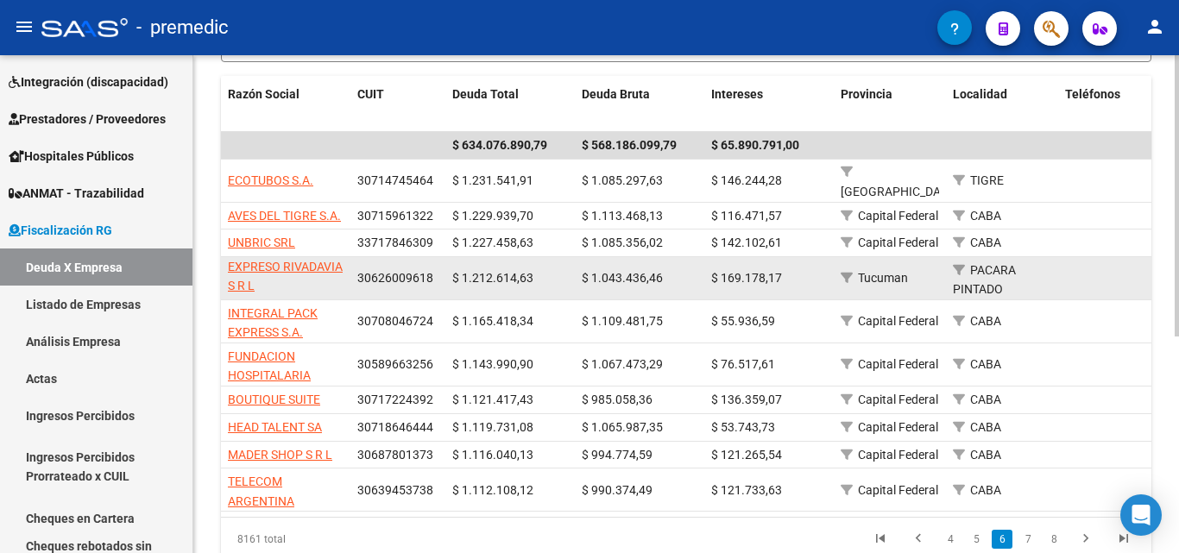
scroll to position [345, 0]
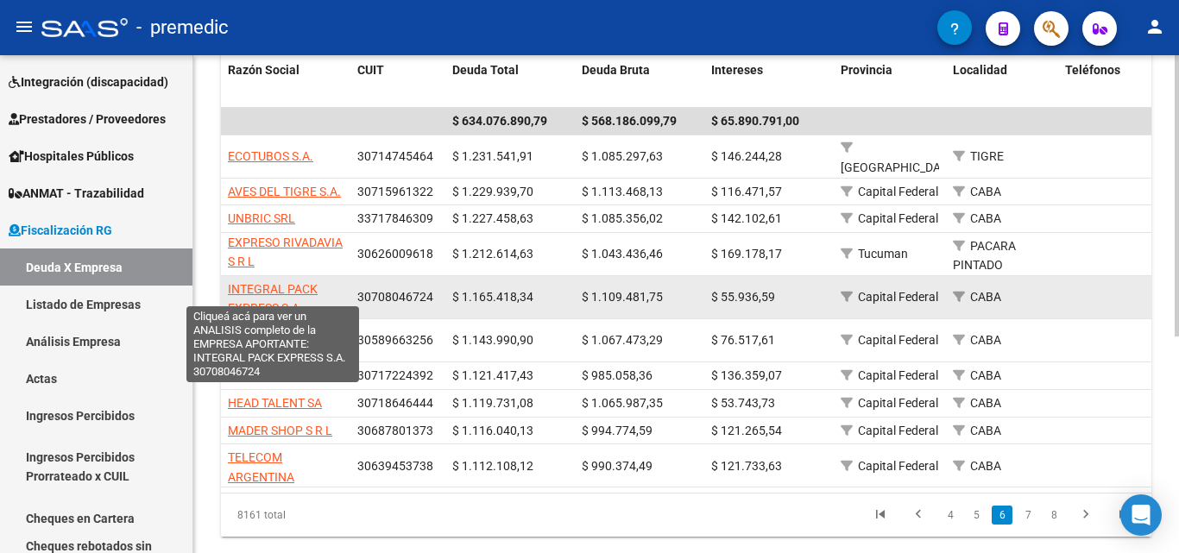
click at [306, 282] on span "INTEGRAL PACK EXPRESS S.A." at bounding box center [273, 299] width 90 height 34
type textarea "30708046724"
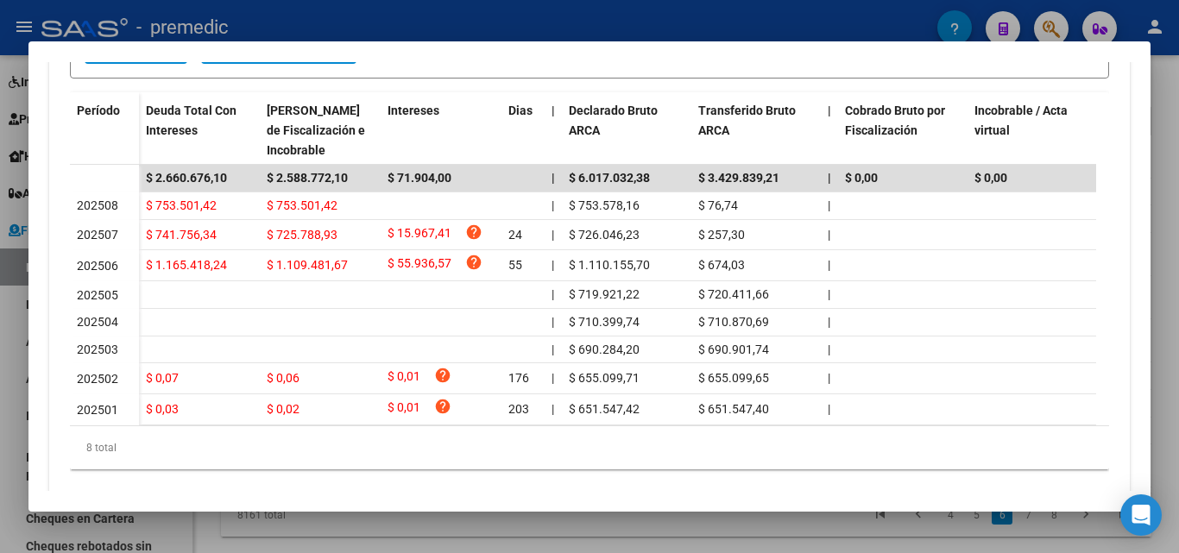
scroll to position [550, 0]
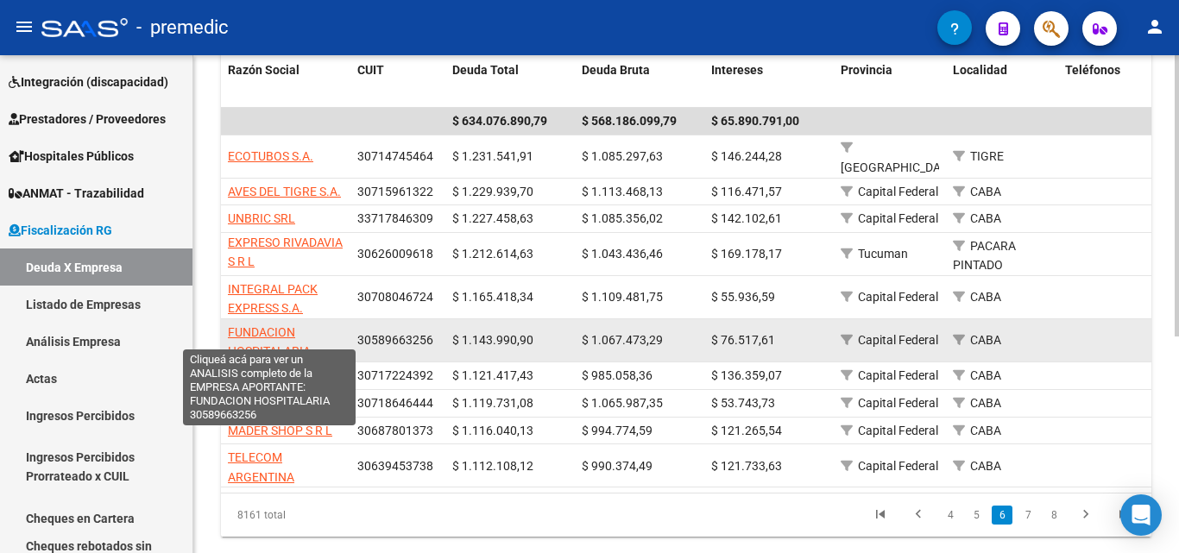
click at [255, 325] on span "FUNDACION HOSPITALARIA" at bounding box center [269, 342] width 83 height 34
type textarea "30589663256"
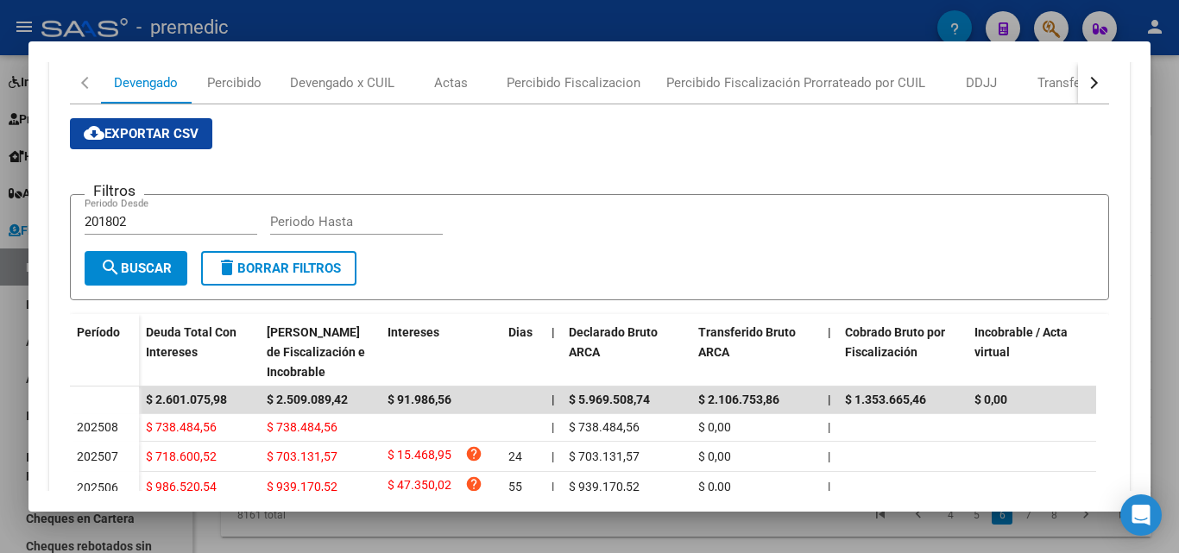
scroll to position [518, 0]
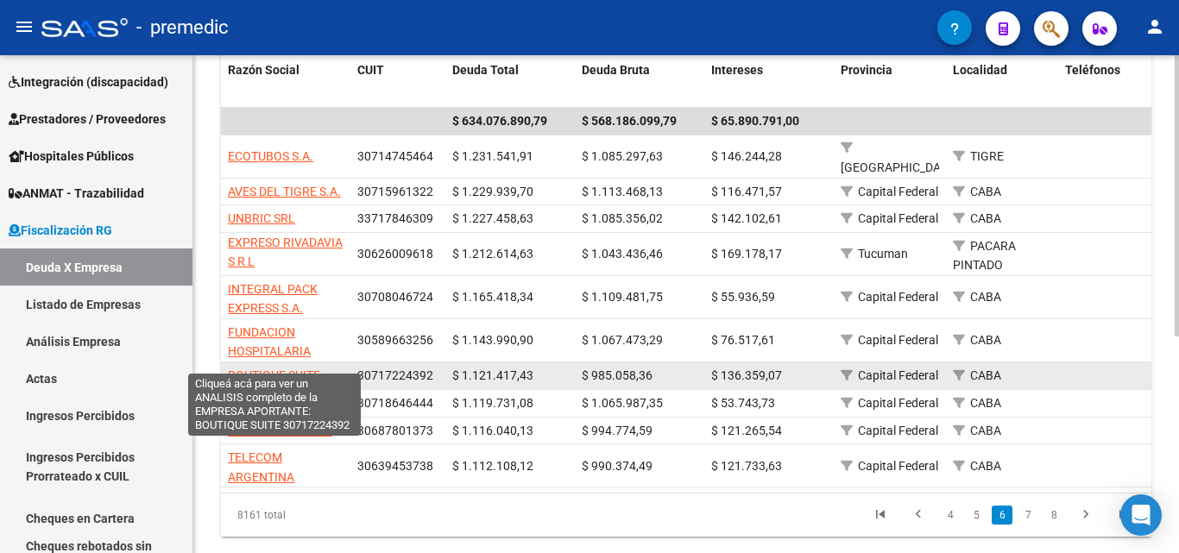
click at [286, 368] on span "BOUTIQUE SUITE" at bounding box center [274, 375] width 92 height 14
type textarea "30717224392"
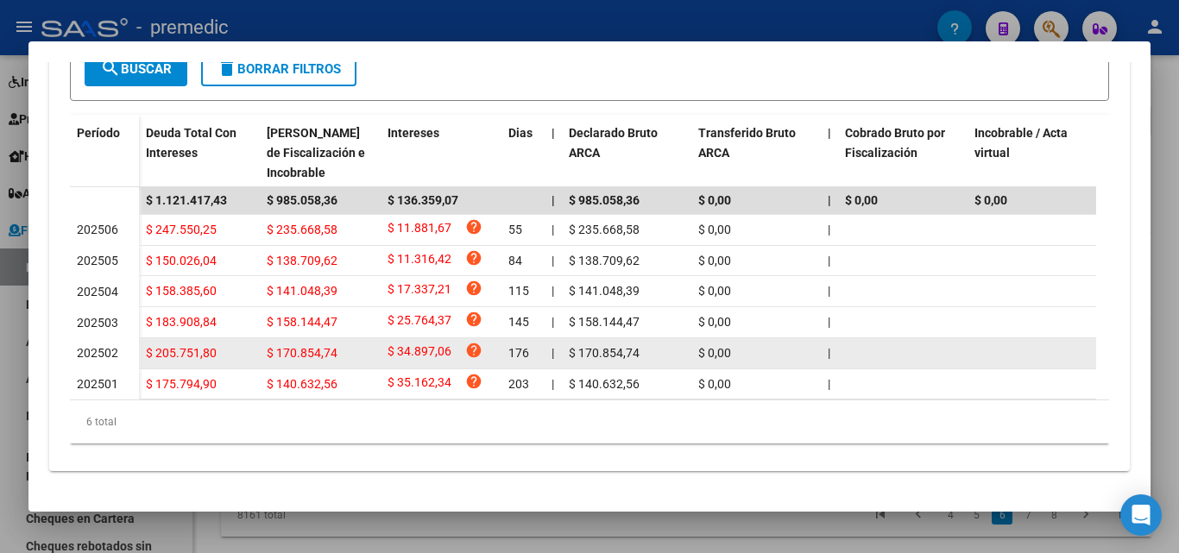
scroll to position [0, 0]
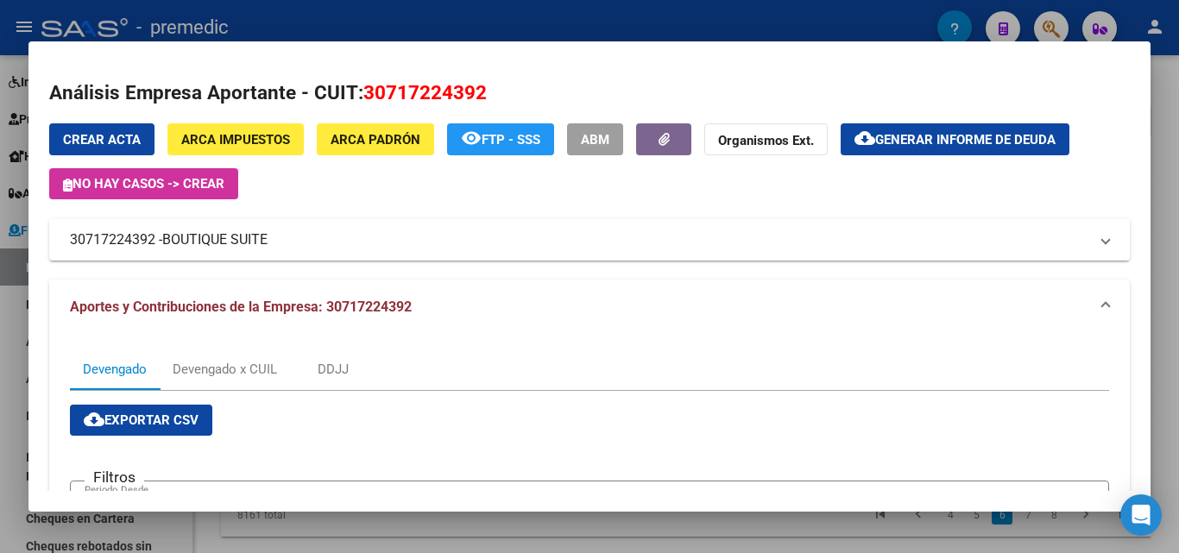
click at [451, 91] on span "30717224392" at bounding box center [424, 92] width 123 height 22
copy span "30717224392"
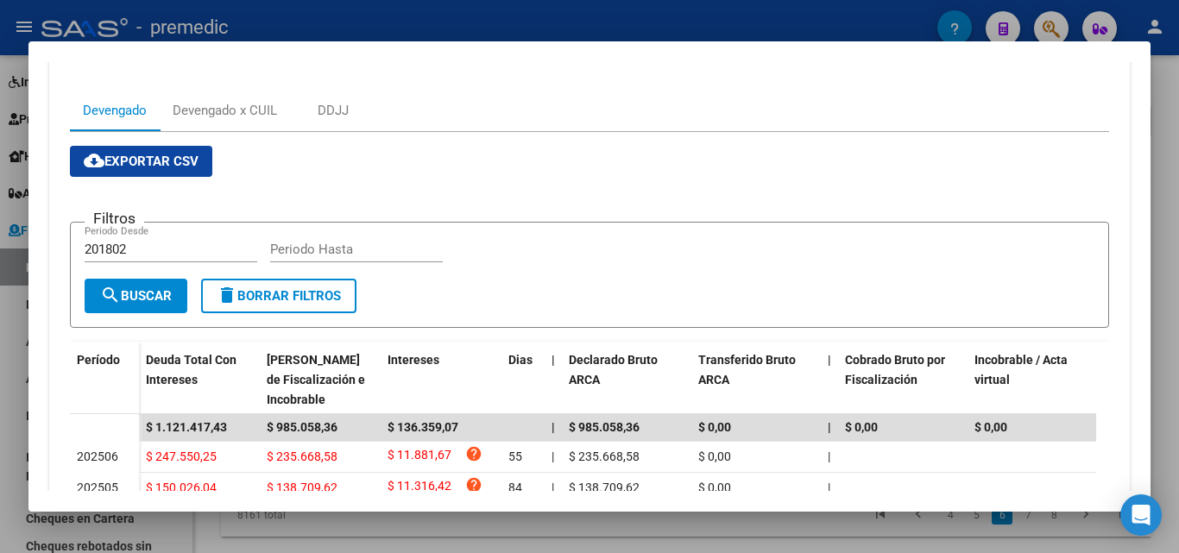
scroll to position [504, 0]
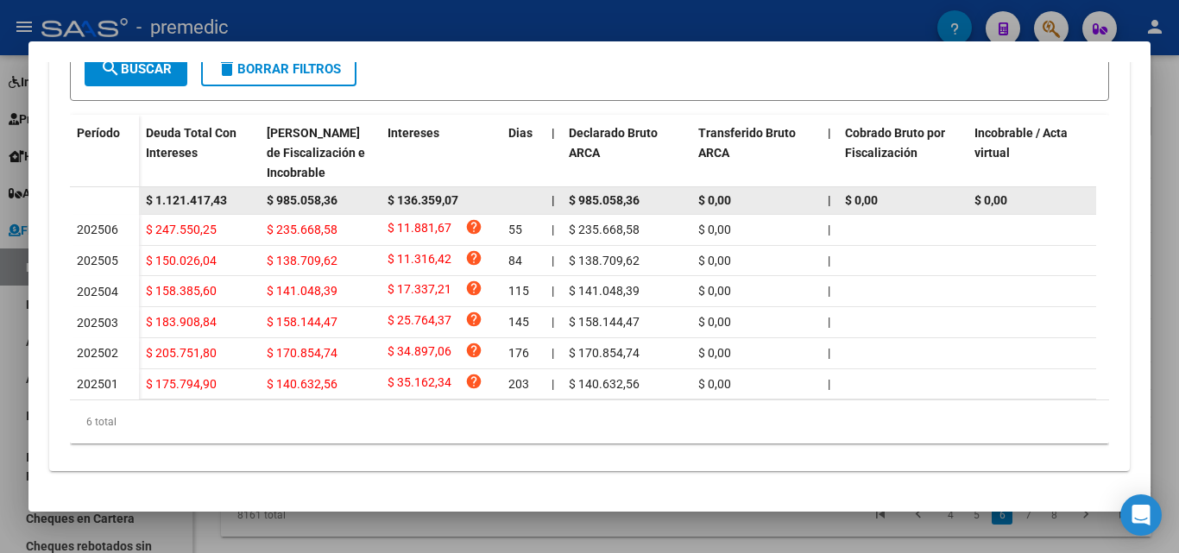
click at [320, 191] on div "$ 985.058,36" at bounding box center [320, 201] width 107 height 20
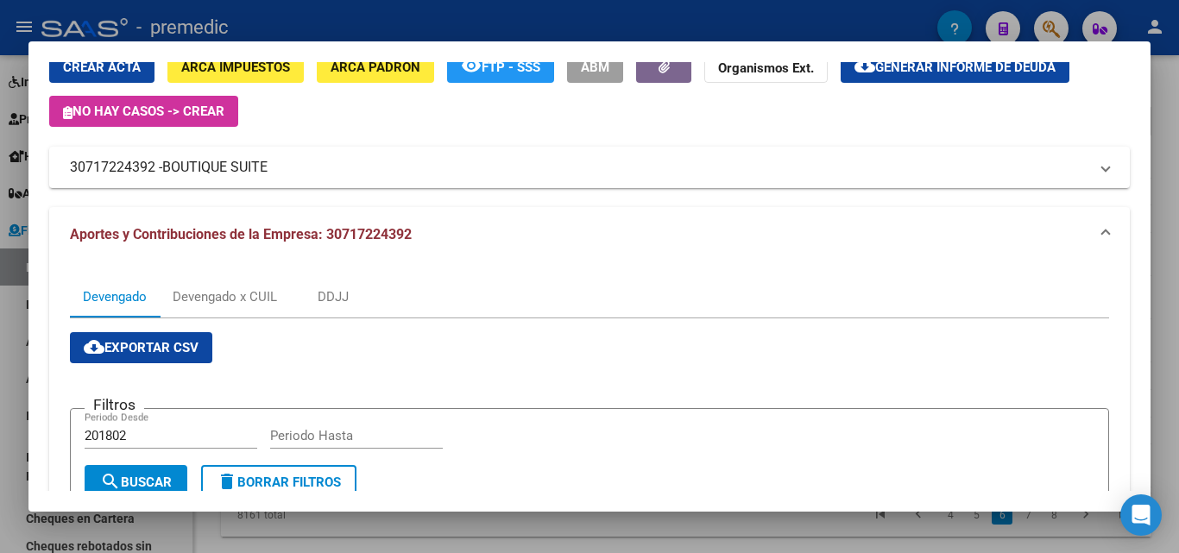
scroll to position [0, 0]
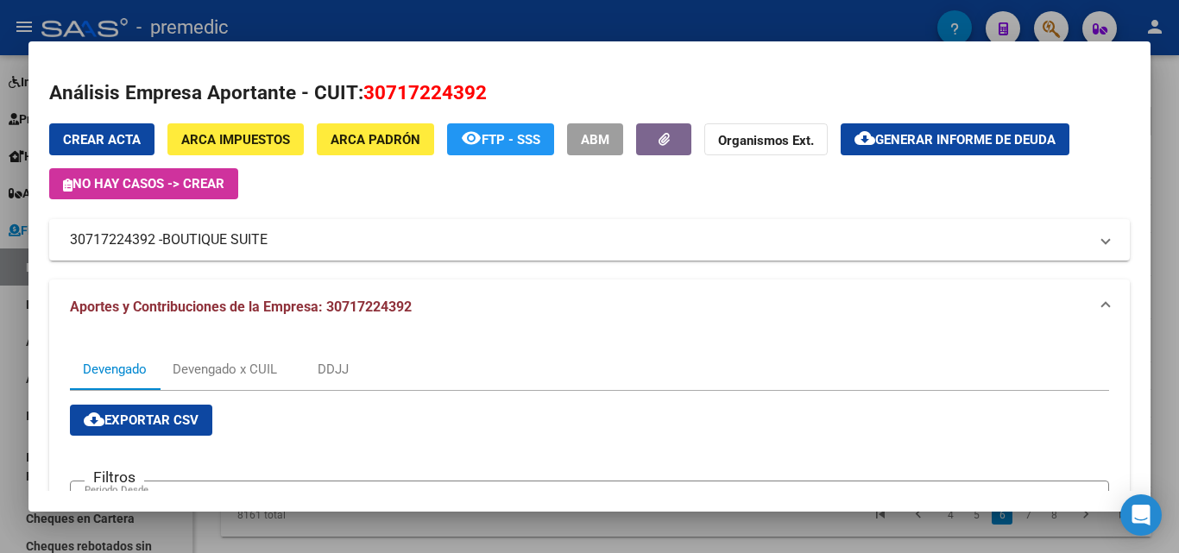
click at [413, 94] on span "30717224392" at bounding box center [424, 92] width 123 height 22
copy span "30717224392"
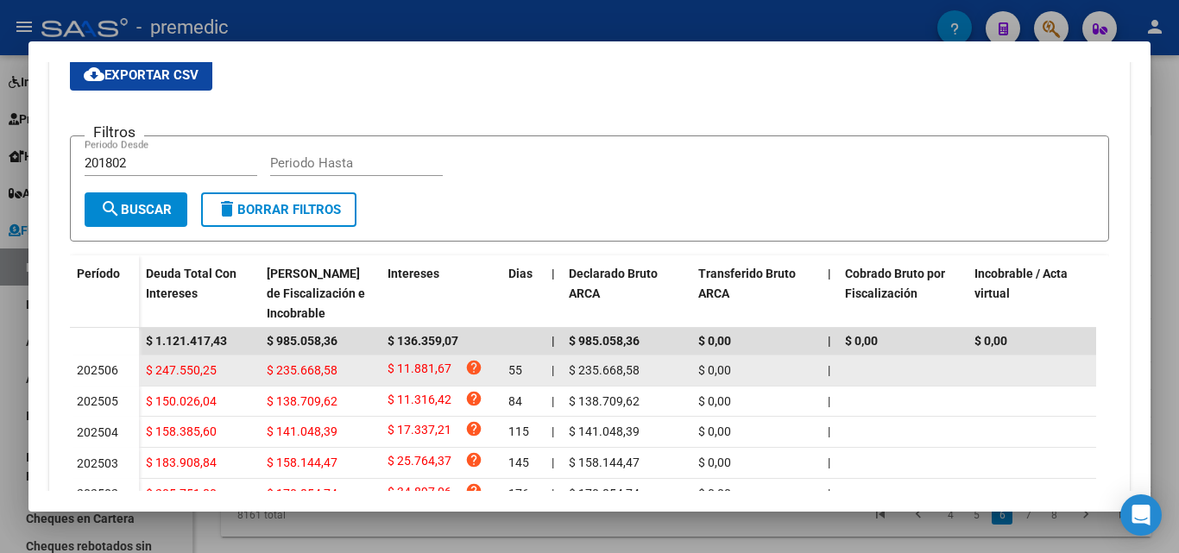
scroll to position [504, 0]
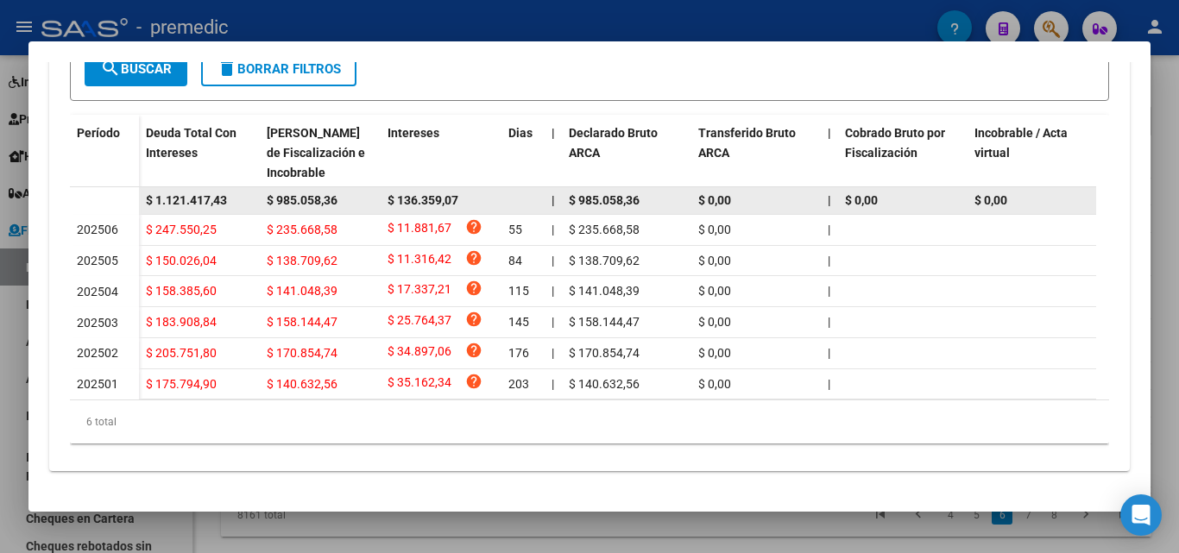
click at [298, 193] on span "$ 985.058,36" at bounding box center [302, 200] width 71 height 14
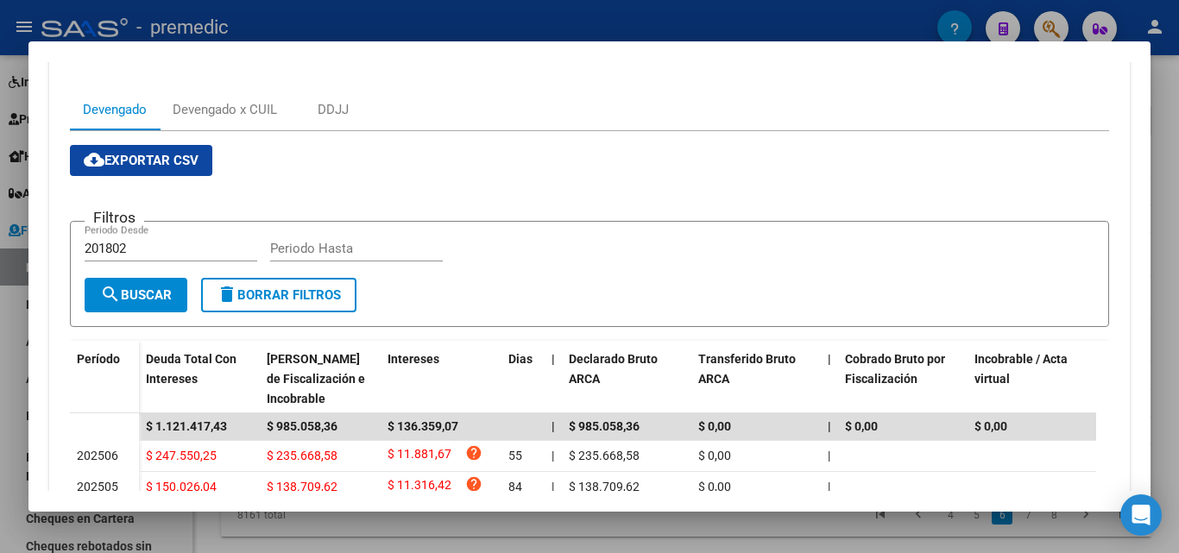
scroll to position [0, 0]
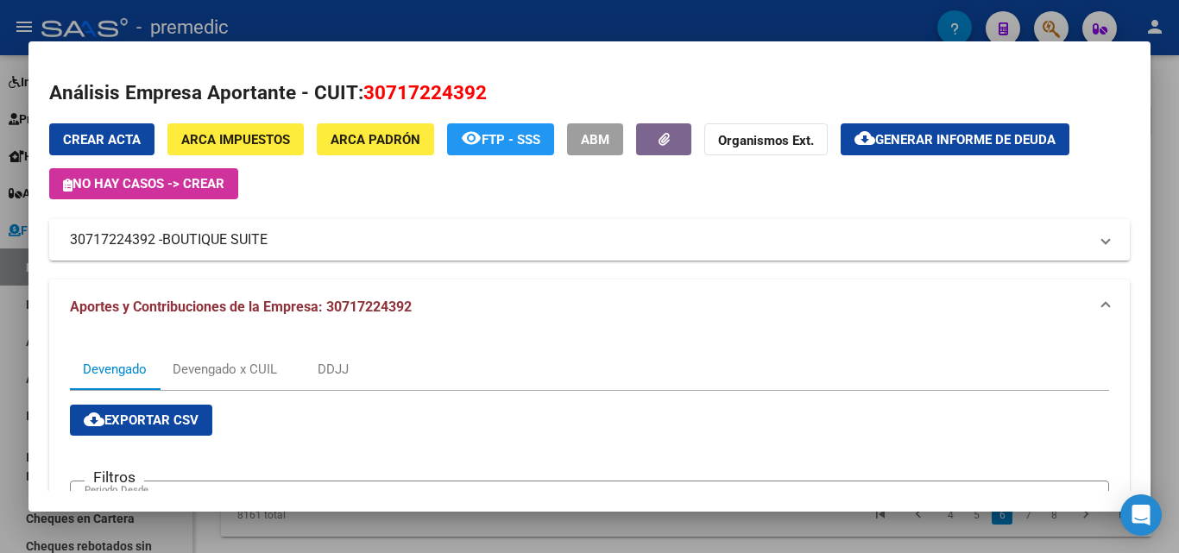
click at [1178, 211] on div at bounding box center [589, 276] width 1179 height 553
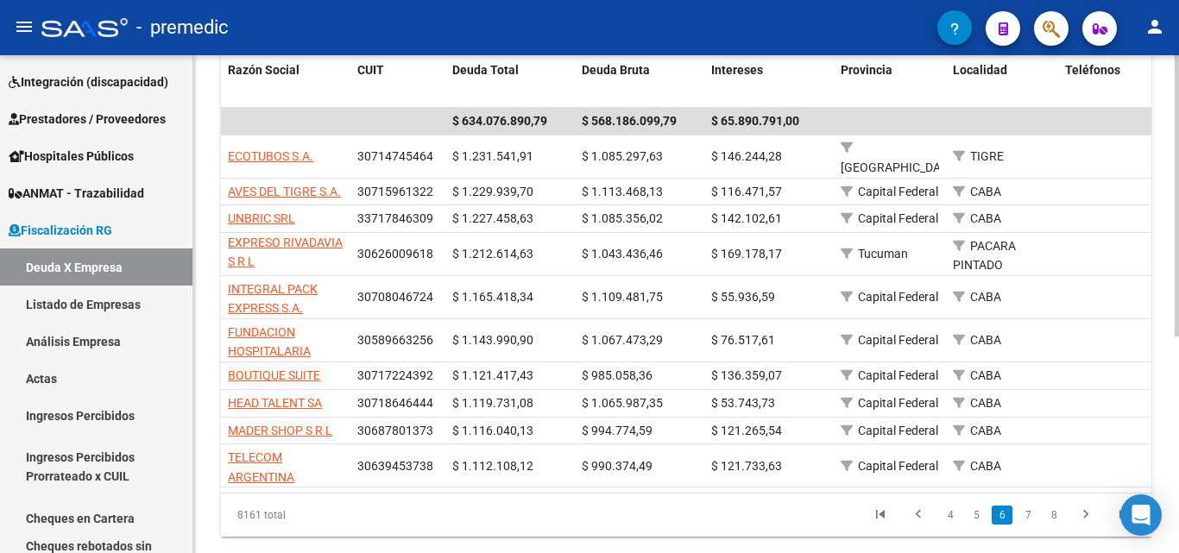
click at [1170, 214] on div "FISCALIZACION REGIMEN GENERAL -> Listado de Empresas Deudoras (alt+d) cloud_dow…" at bounding box center [685, 151] width 985 height 882
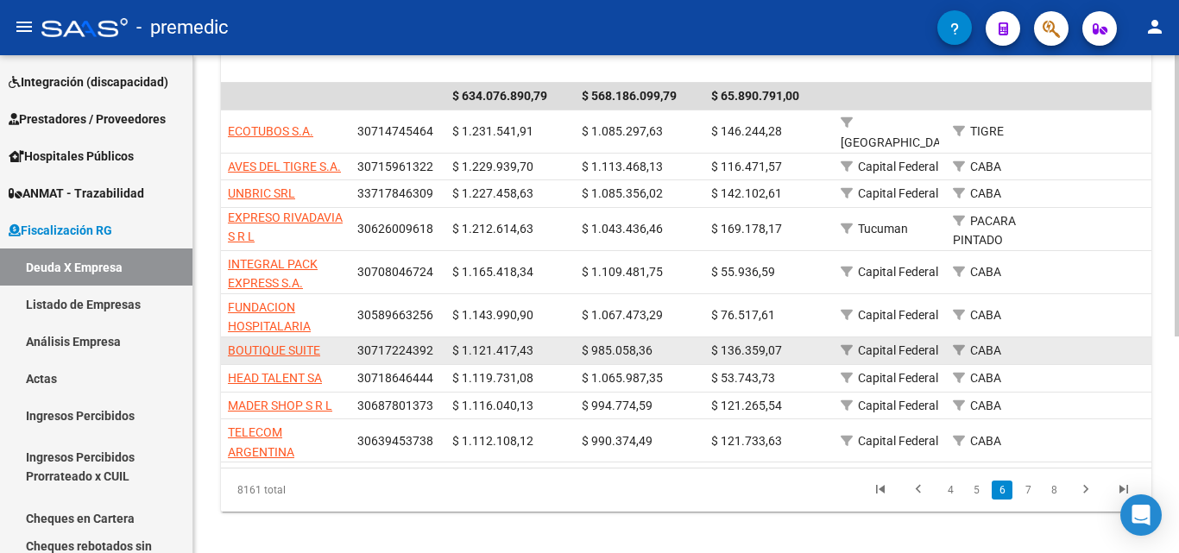
scroll to position [382, 0]
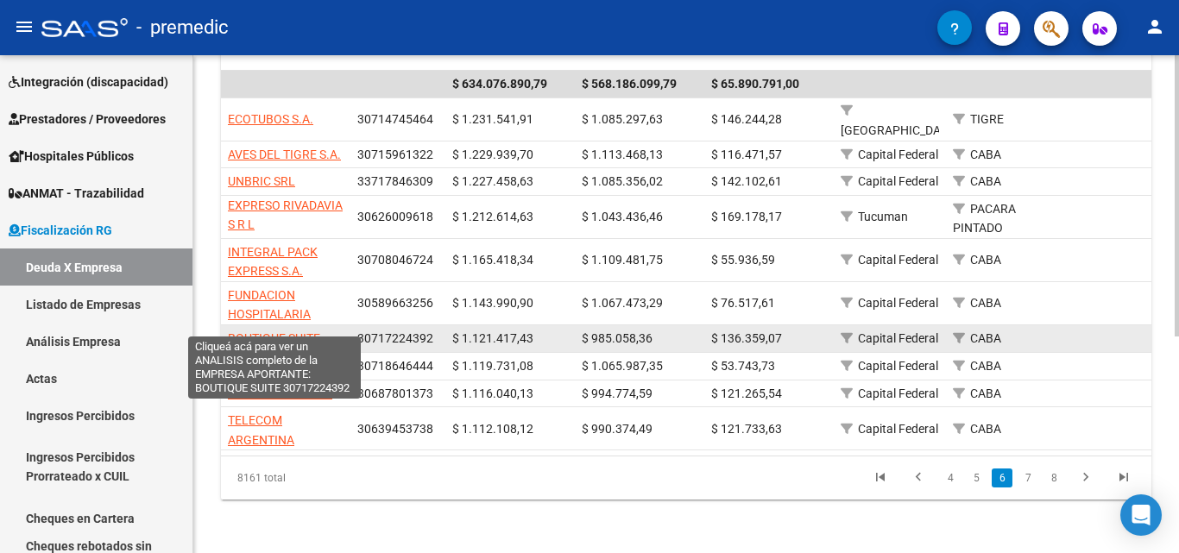
click at [271, 331] on span "BOUTIQUE SUITE" at bounding box center [274, 338] width 92 height 14
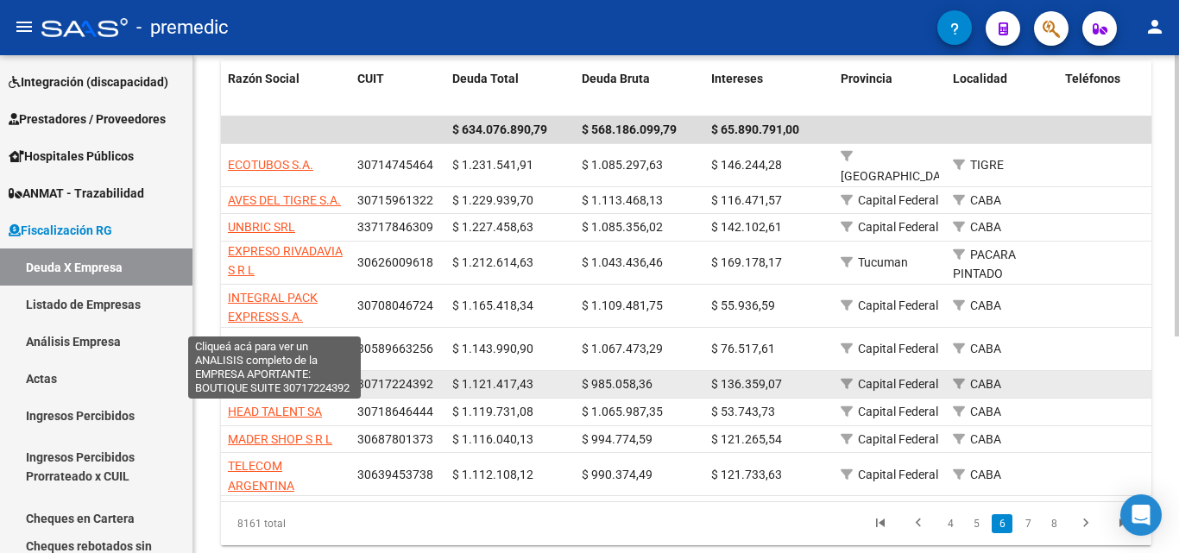
scroll to position [296, 0]
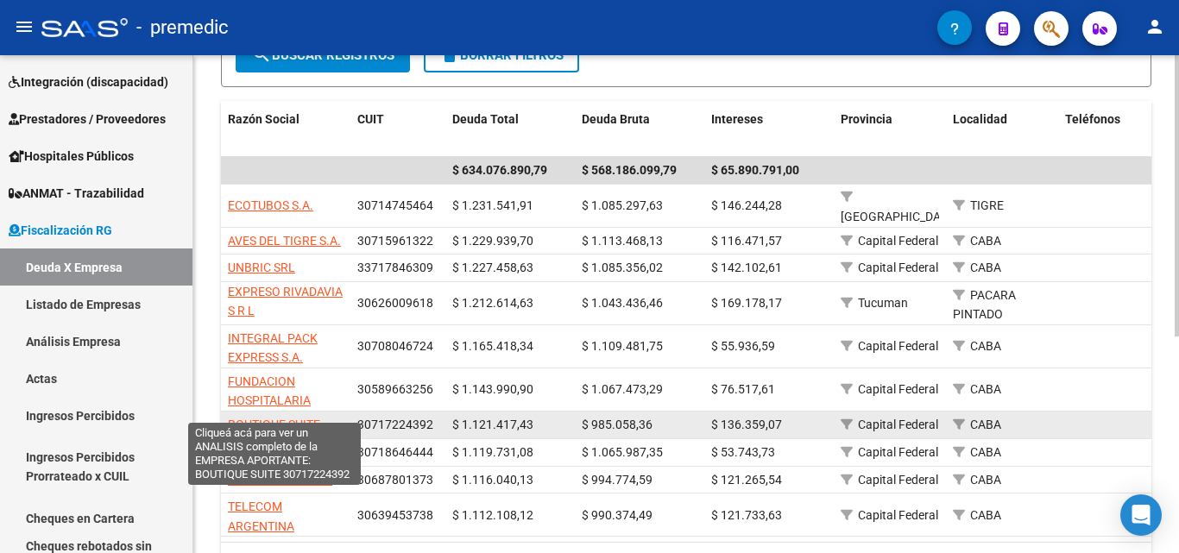
click at [265, 418] on span "BOUTIQUE SUITE" at bounding box center [274, 425] width 92 height 14
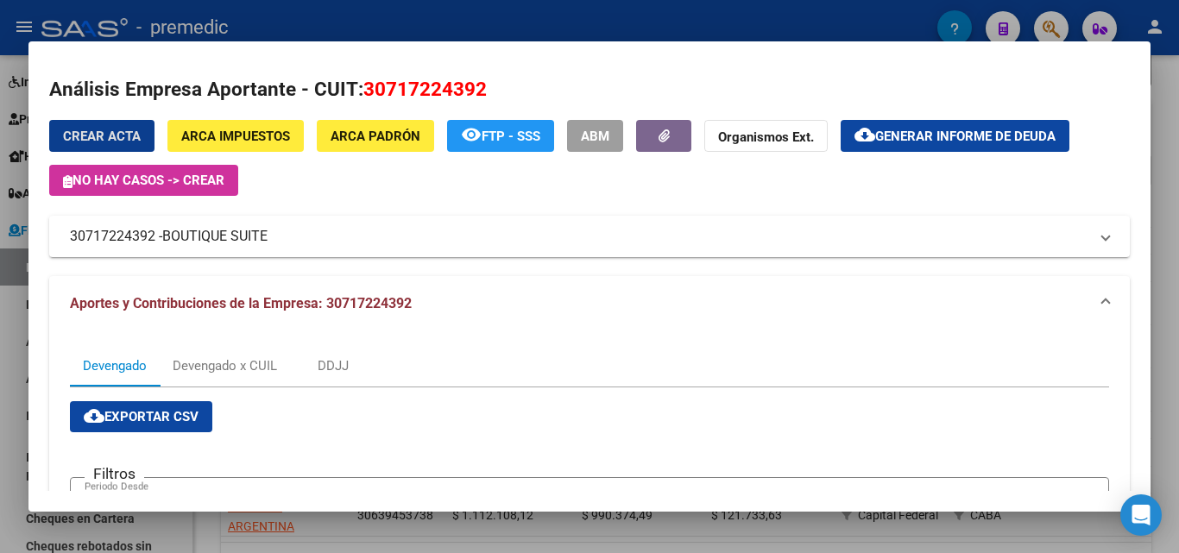
scroll to position [0, 0]
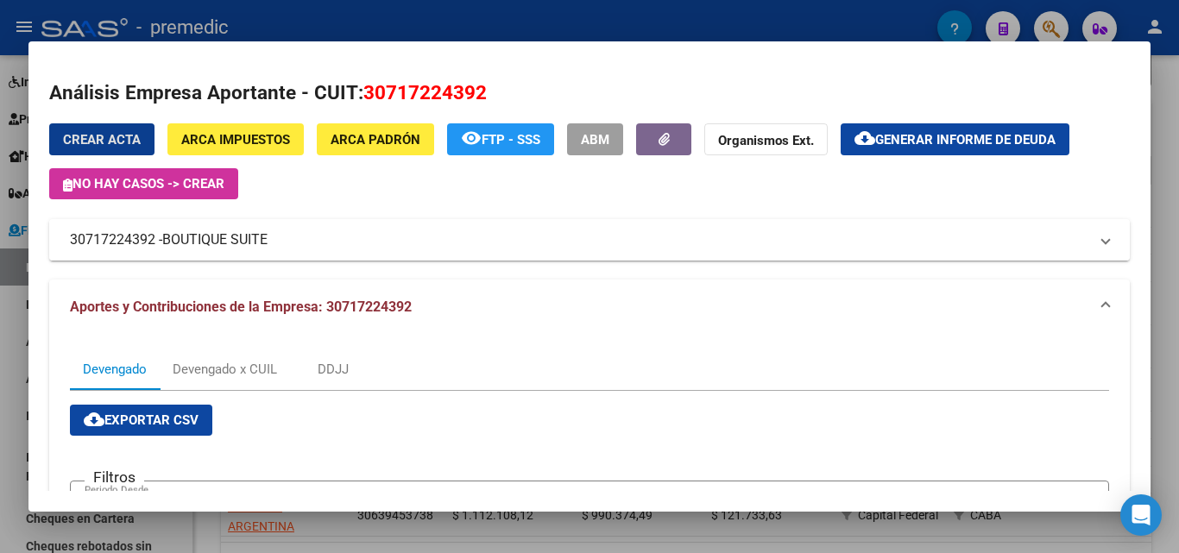
click at [291, 236] on mat-panel-title "30717224392 - BOUTIQUE SUITE" at bounding box center [579, 240] width 1018 height 21
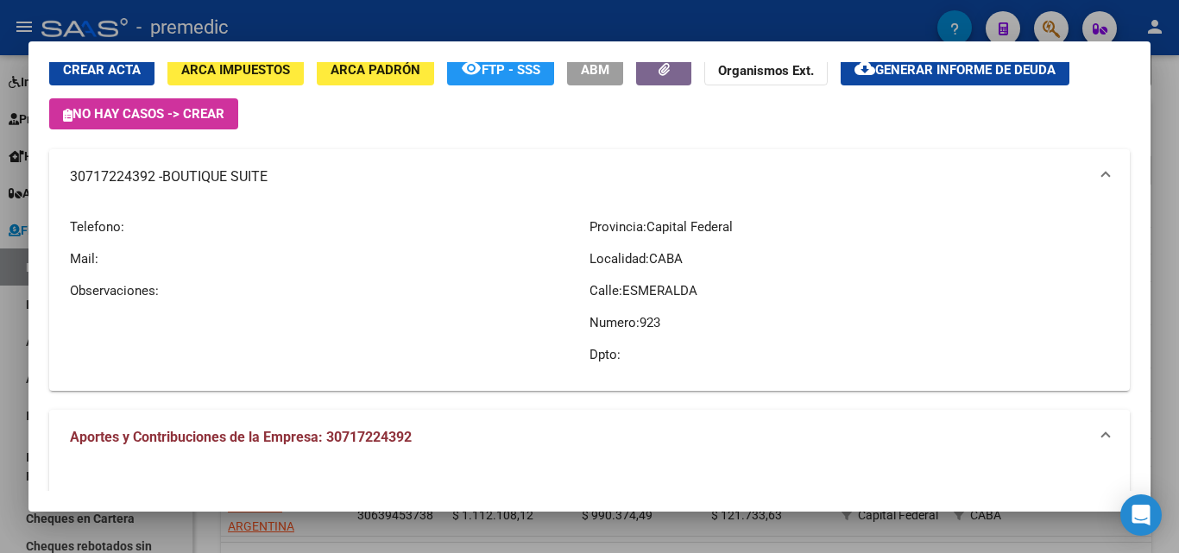
scroll to position [173, 0]
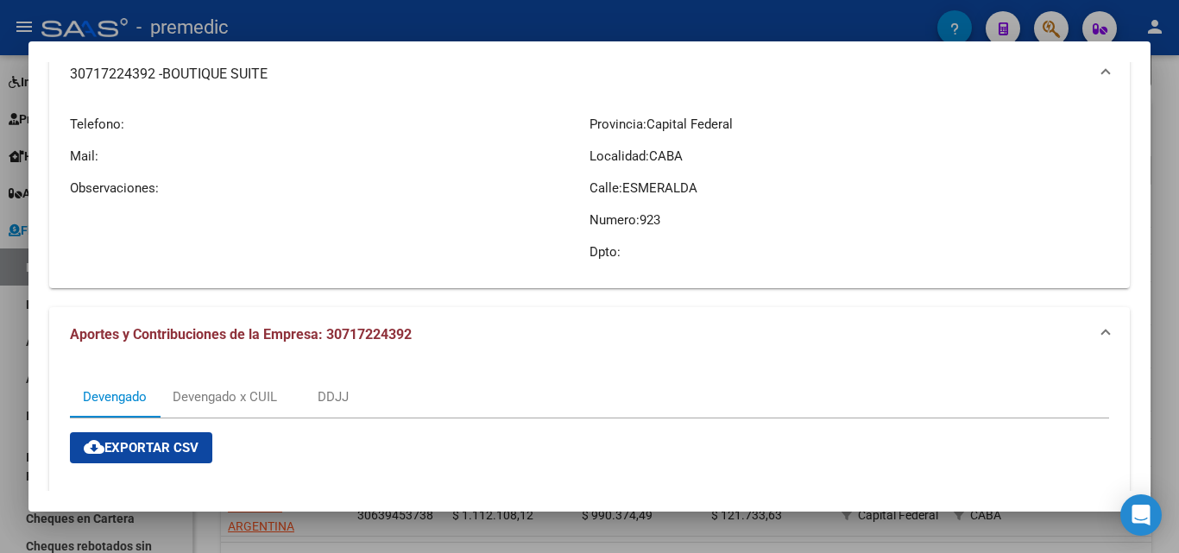
drag, startPoint x: 716, startPoint y: 181, endPoint x: 567, endPoint y: 153, distance: 152.0
click at [567, 153] on div "Telefono: Mail: Observaciones: Provincia: Capital Federal Localidad: CABA Calle…" at bounding box center [589, 188] width 1039 height 173
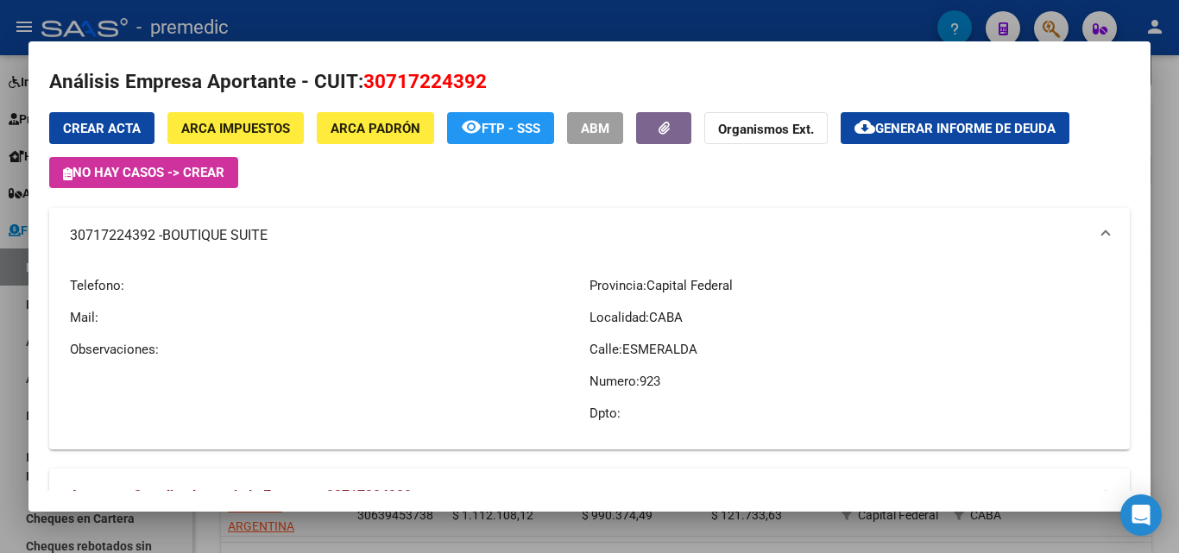
scroll to position [0, 0]
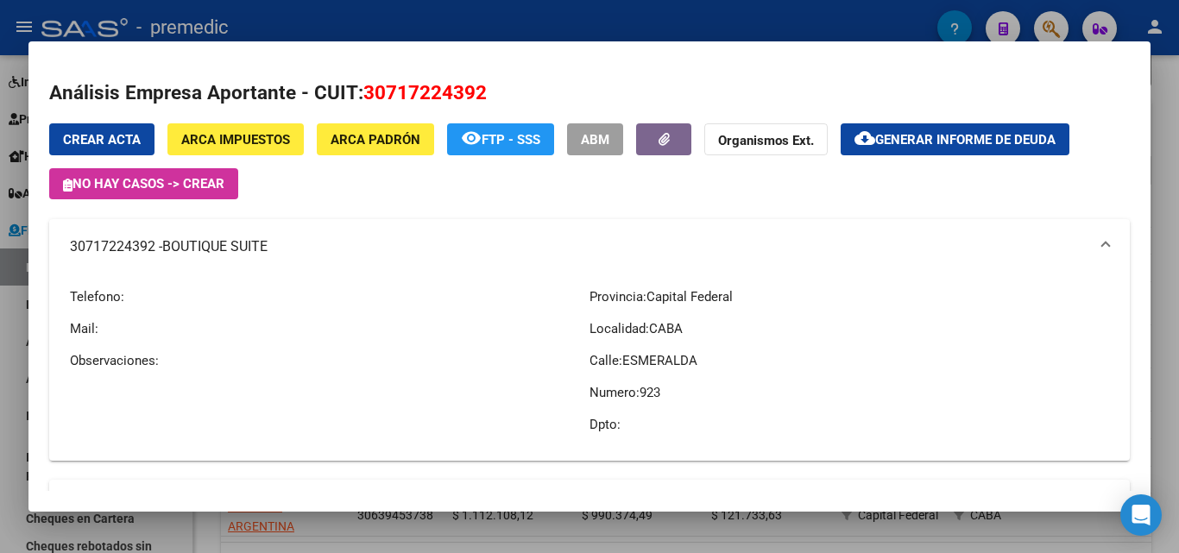
click at [349, 142] on span "ARCA Padrón" at bounding box center [375, 140] width 90 height 16
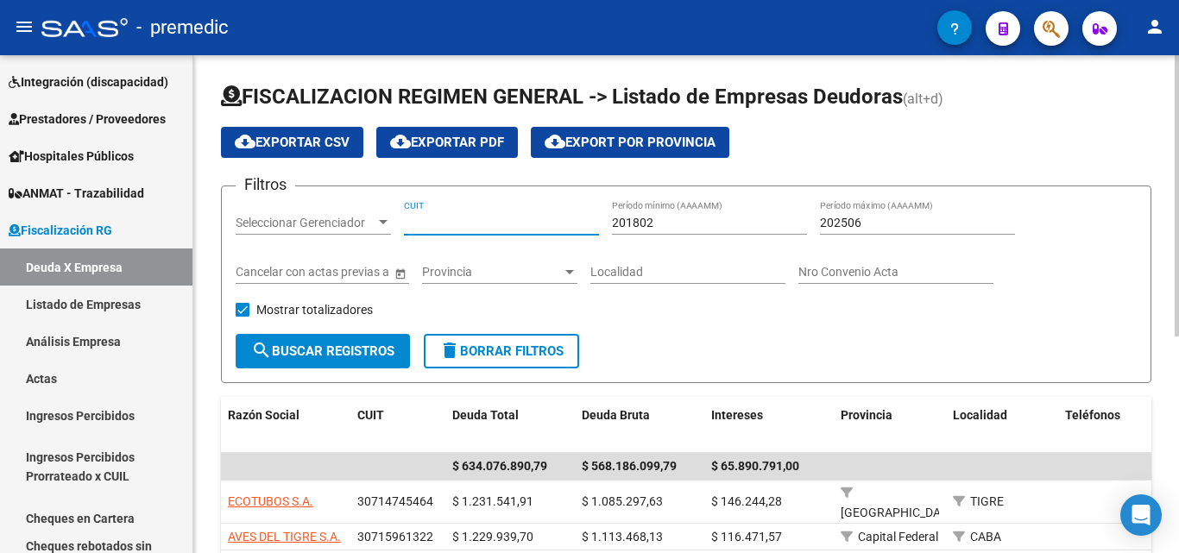
click at [431, 217] on input "CUIT" at bounding box center [501, 223] width 195 height 15
paste input "30-71604770-5"
type input "30-71604770-5"
click at [356, 353] on span "search Buscar Registros" at bounding box center [322, 351] width 143 height 16
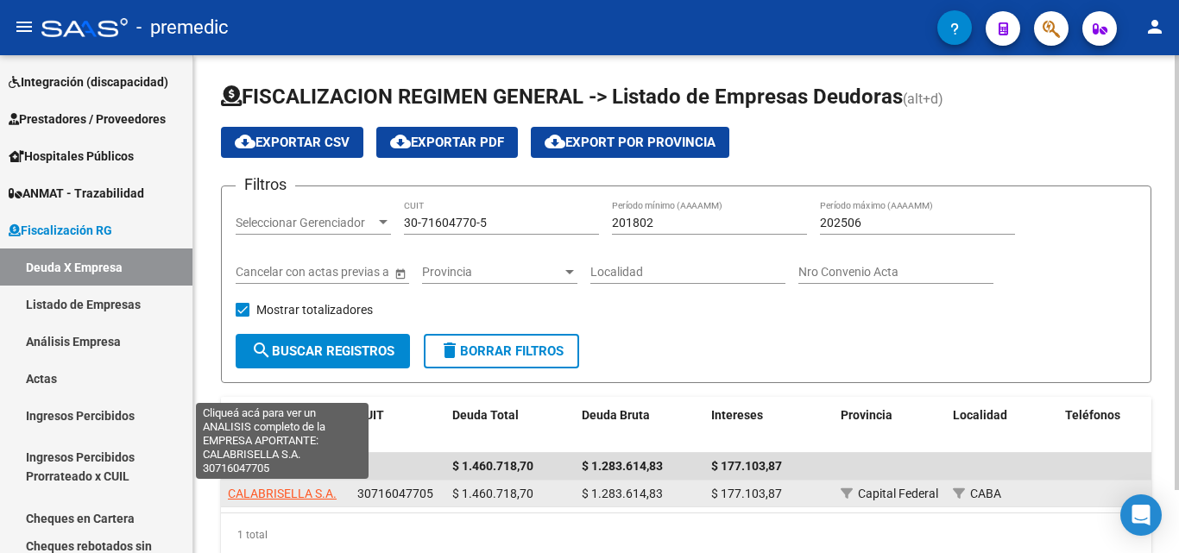
click at [311, 491] on span "CALABRISELLA S.A." at bounding box center [282, 494] width 109 height 14
type textarea "30716047705"
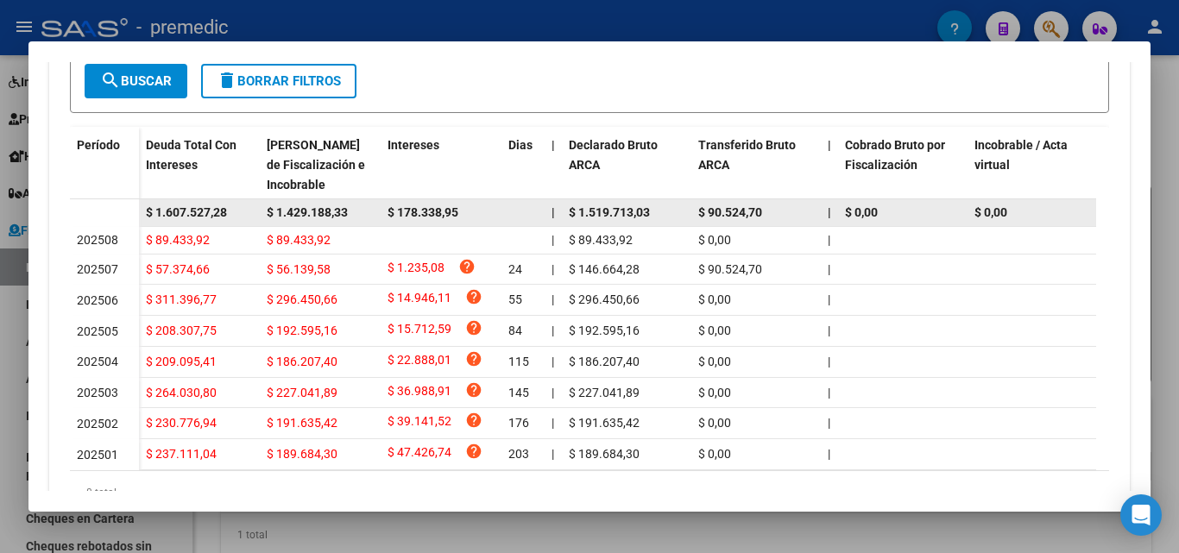
scroll to position [518, 0]
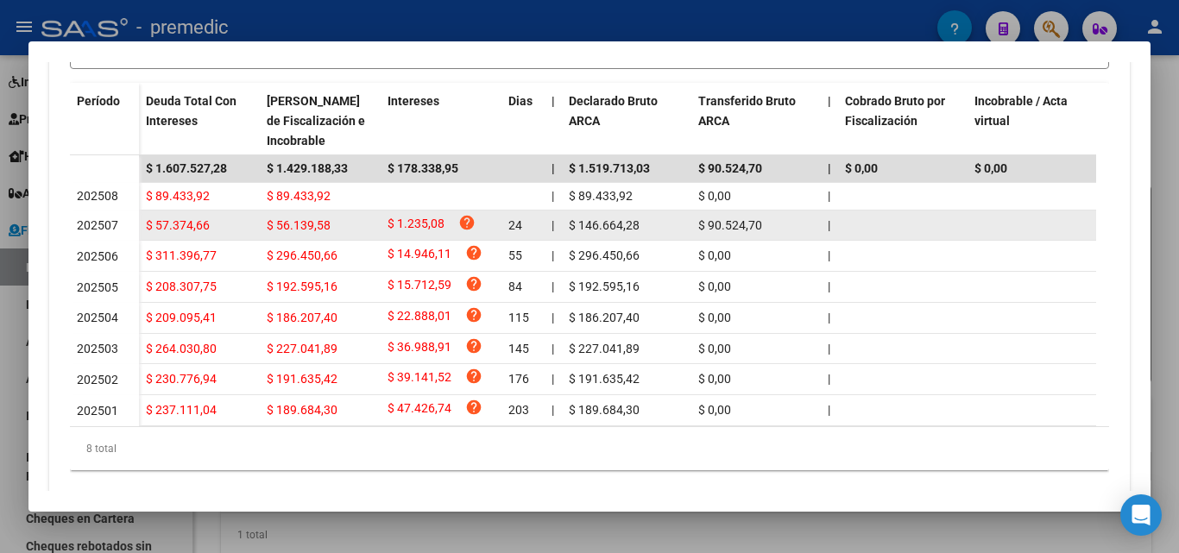
click at [720, 228] on span "$ 90.524,70" at bounding box center [730, 225] width 64 height 14
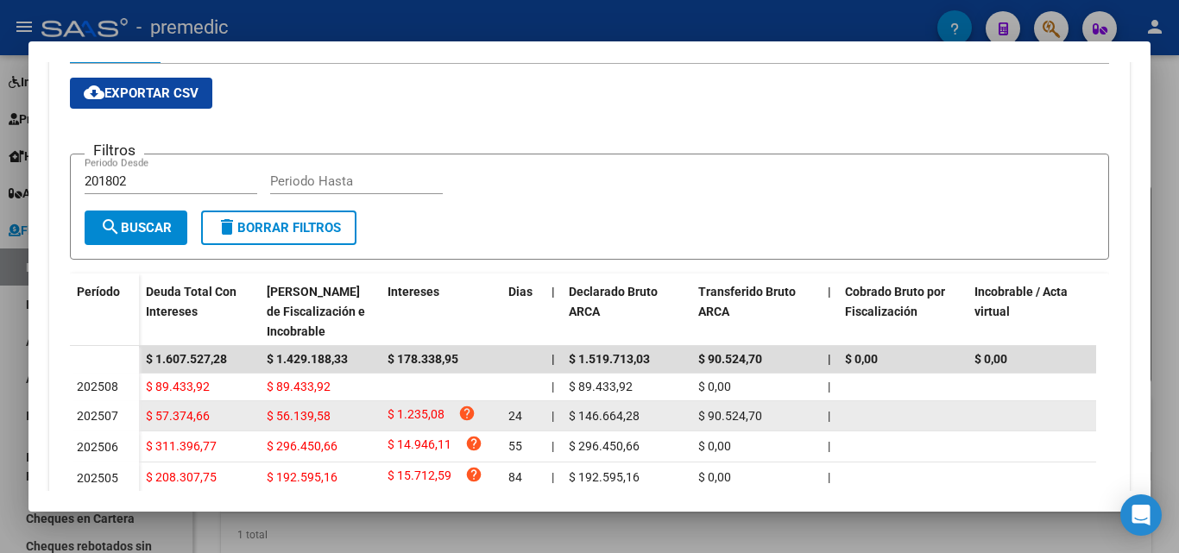
scroll to position [259, 0]
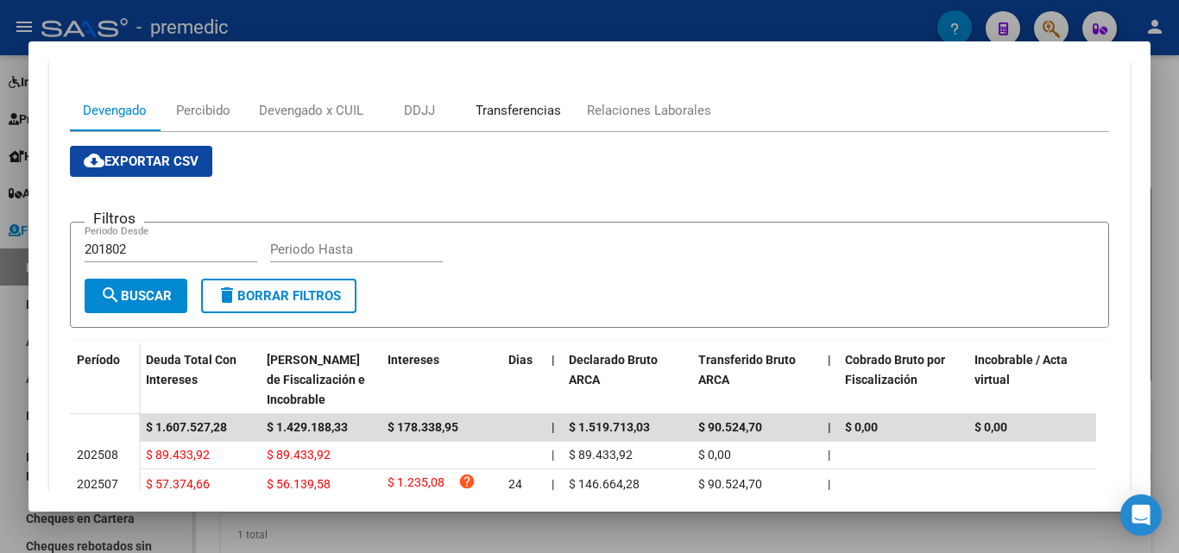
click at [518, 113] on div "Transferencias" at bounding box center [517, 110] width 85 height 19
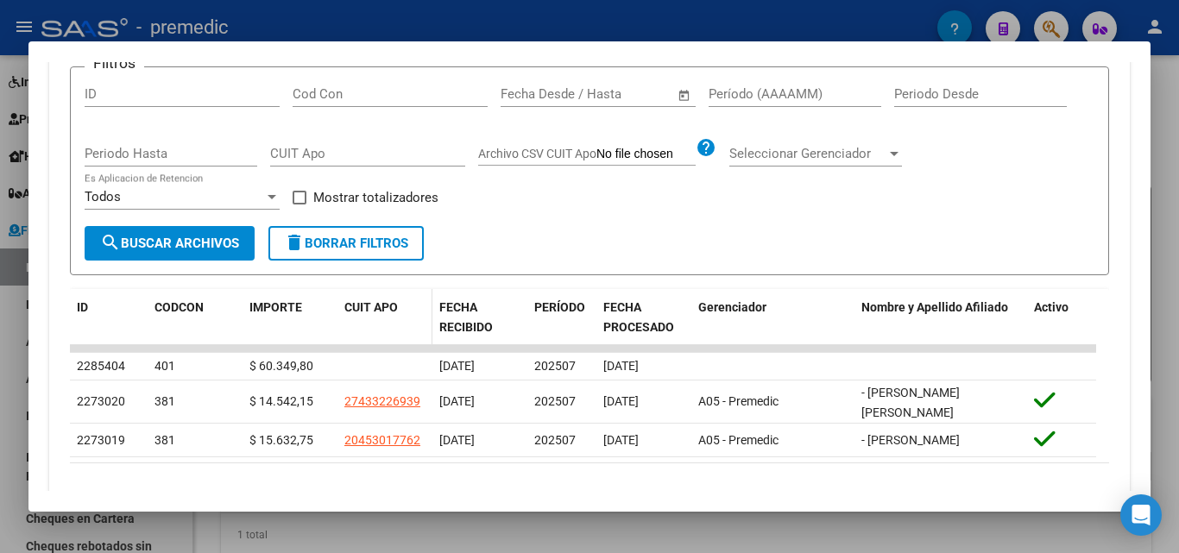
scroll to position [384, 0]
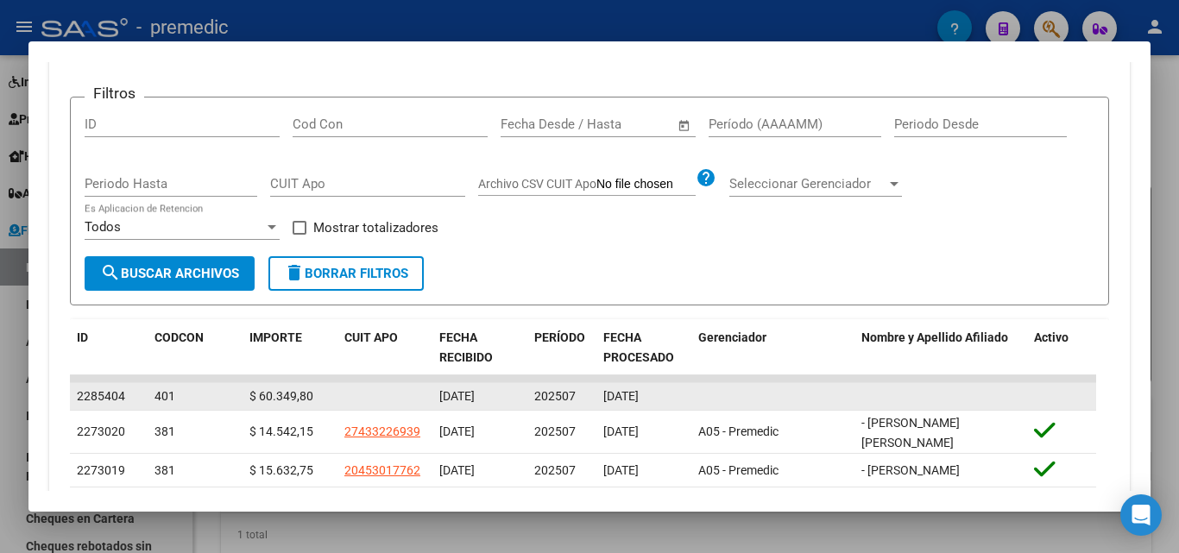
click at [314, 398] on div "$ 60.349,80" at bounding box center [289, 397] width 81 height 20
click at [312, 398] on div "$ 60.349,80" at bounding box center [289, 397] width 81 height 20
click at [475, 399] on span "[DATE]" at bounding box center [456, 396] width 35 height 14
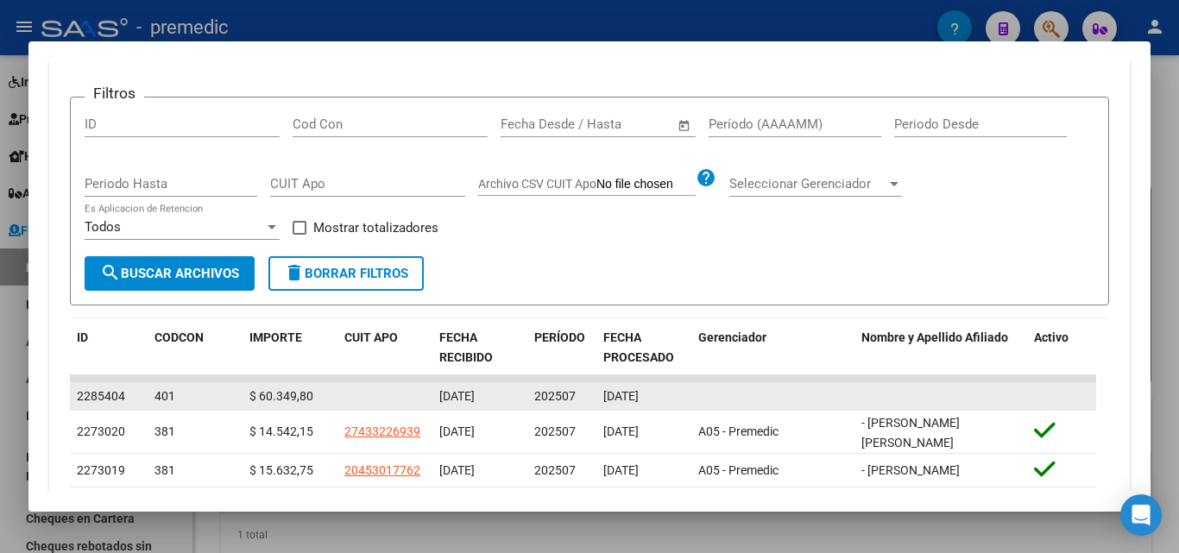
click at [475, 399] on span "[DATE]" at bounding box center [456, 396] width 35 height 14
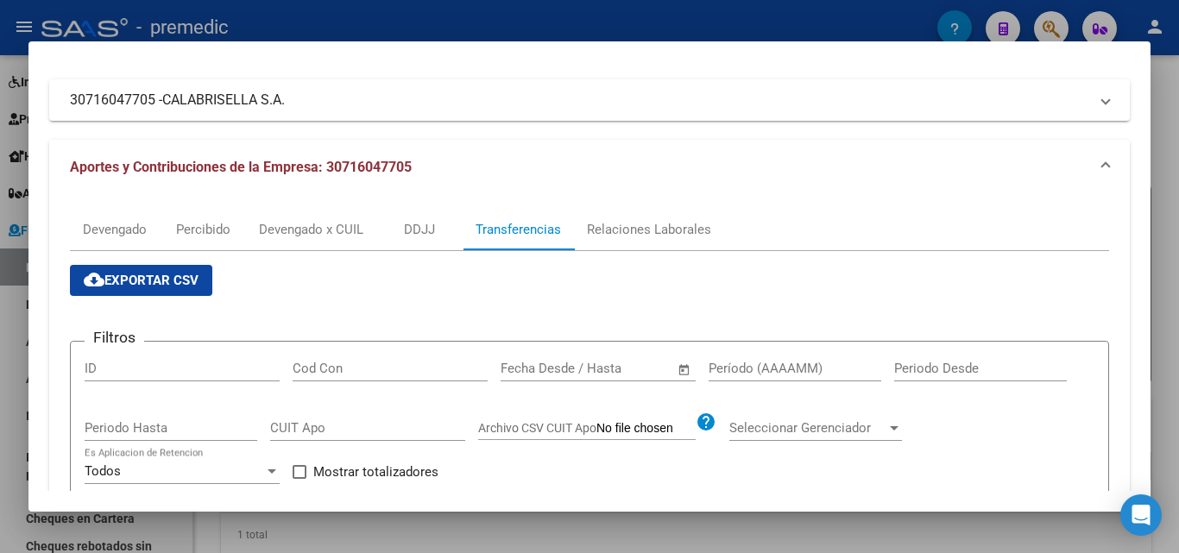
scroll to position [125, 0]
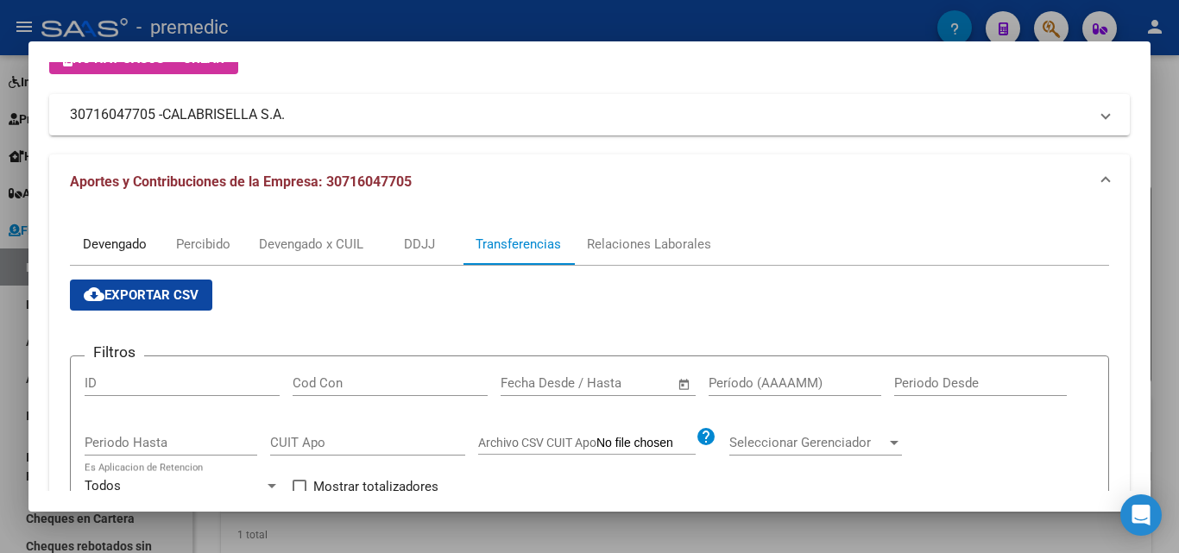
click at [135, 247] on div "Devengado" at bounding box center [115, 244] width 64 height 19
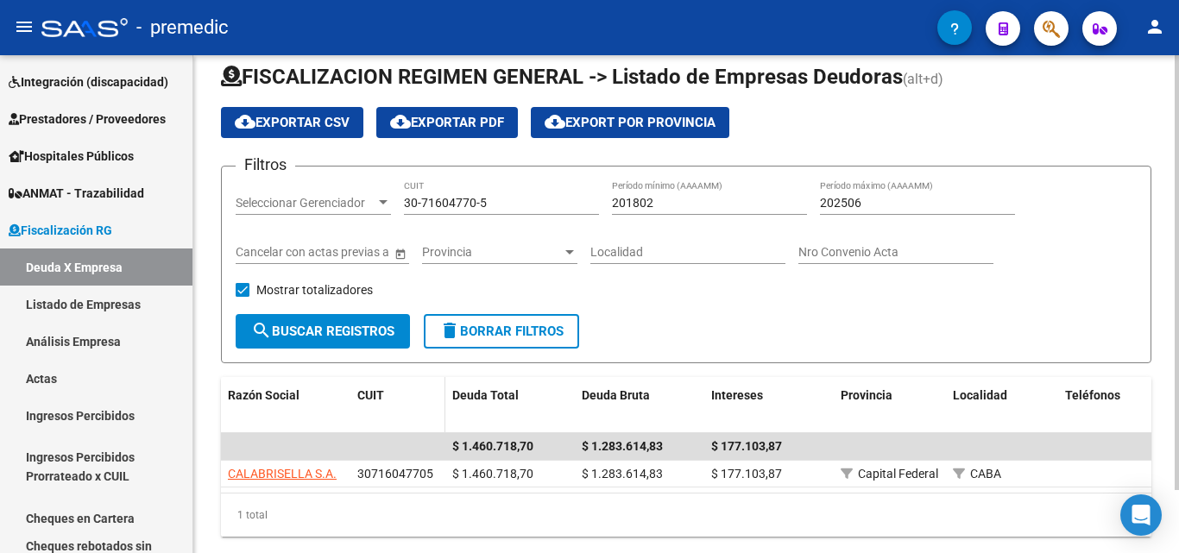
scroll to position [0, 0]
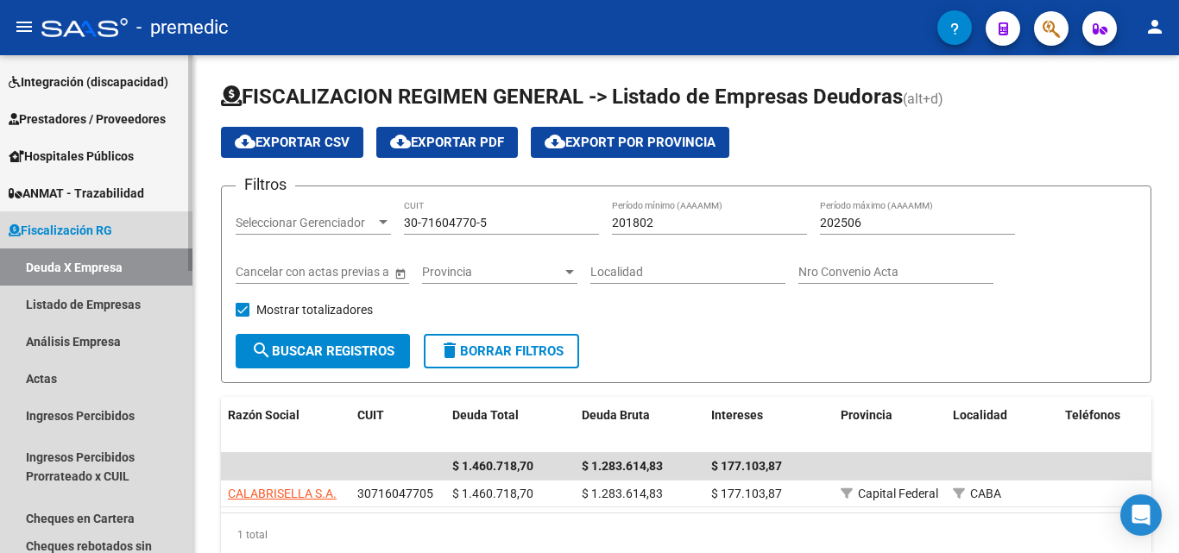
click at [66, 276] on link "Deuda X Empresa" at bounding box center [96, 266] width 192 height 37
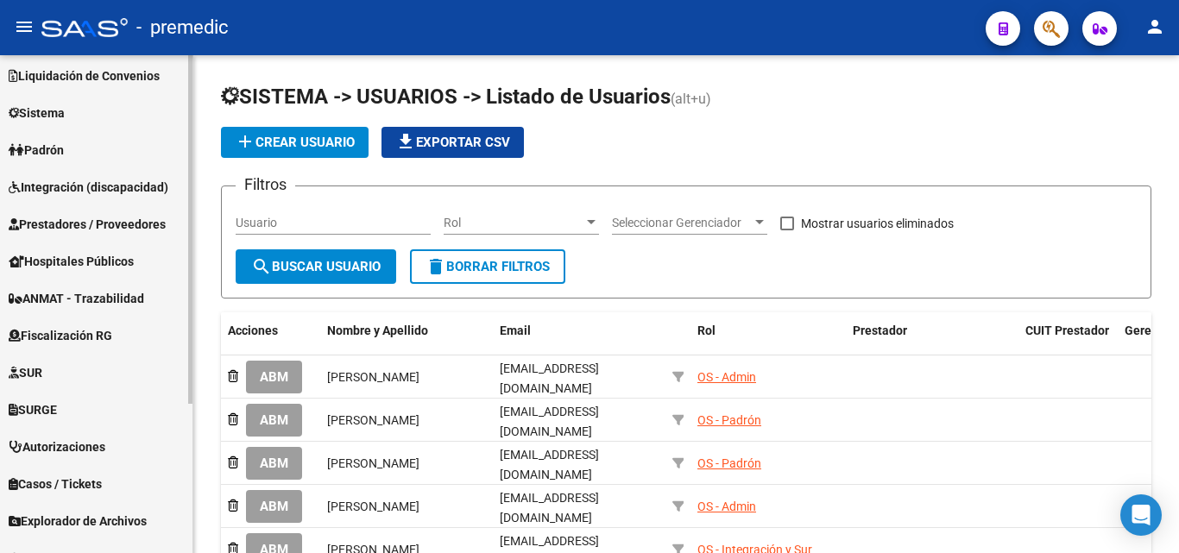
scroll to position [173, 0]
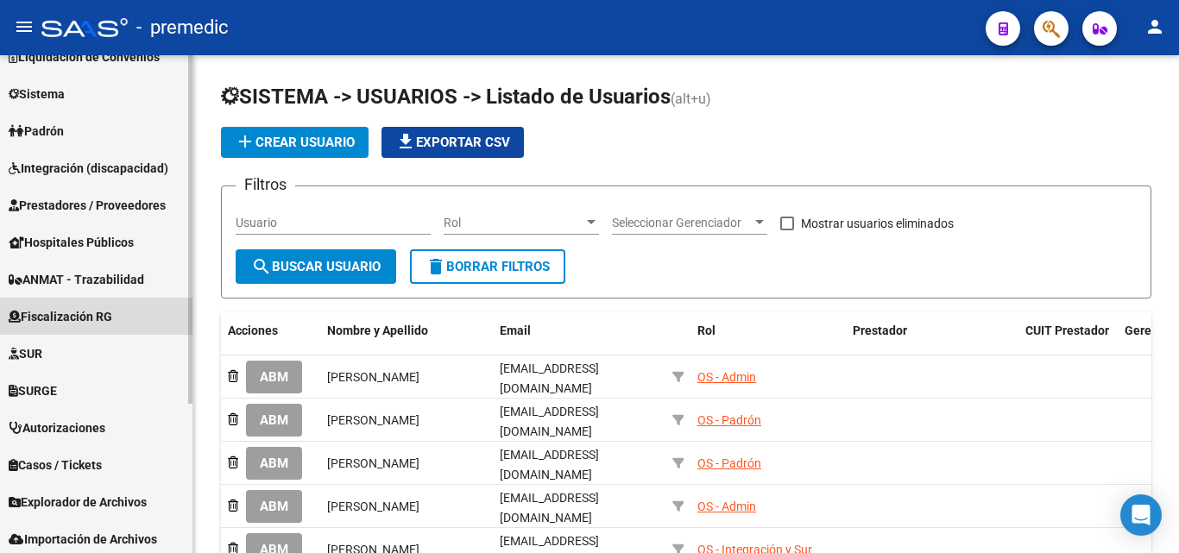
click at [90, 300] on link "Fiscalización RG" at bounding box center [96, 316] width 192 height 37
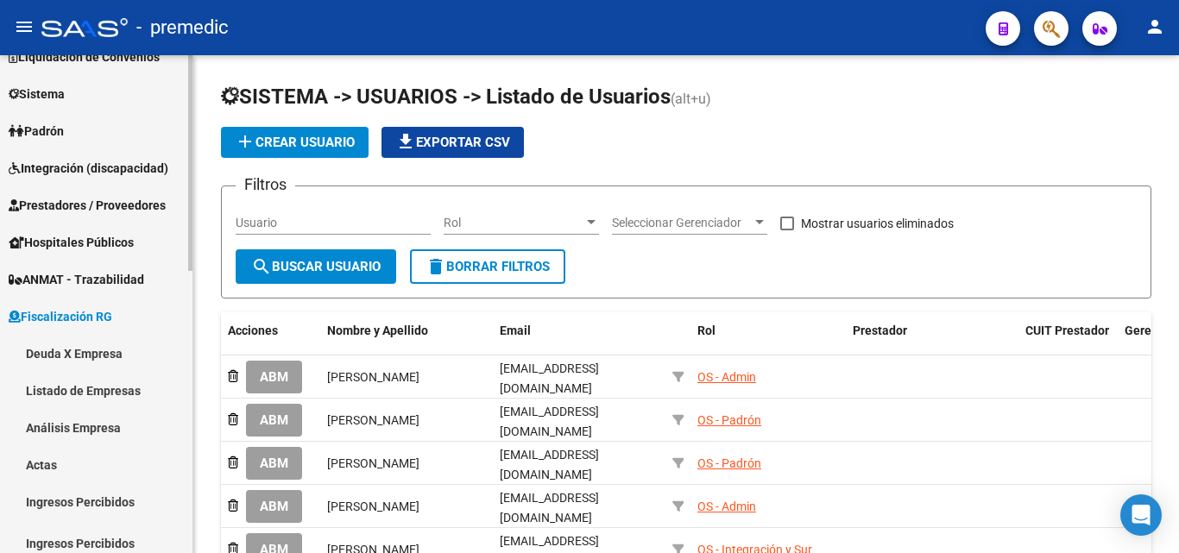
click at [101, 379] on link "Listado de Empresas" at bounding box center [96, 390] width 192 height 37
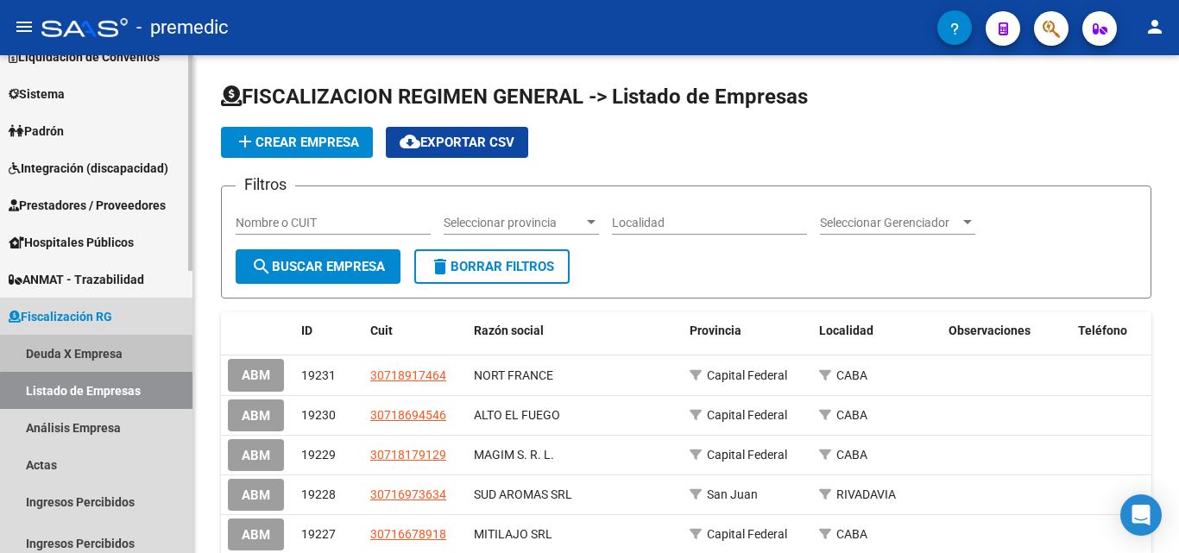
click at [98, 348] on link "Deuda X Empresa" at bounding box center [96, 353] width 192 height 37
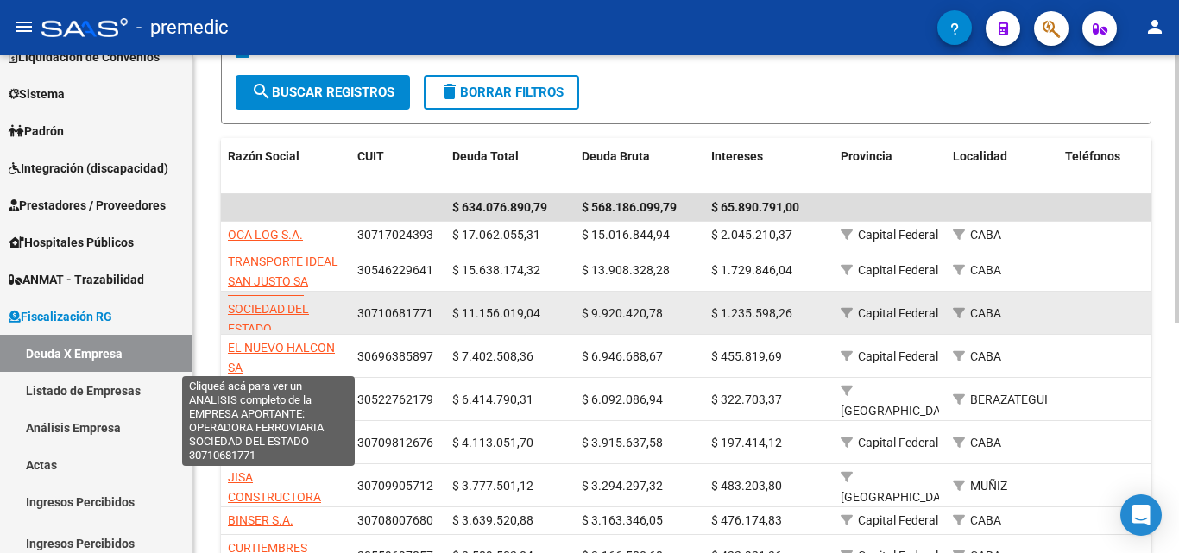
scroll to position [42, 0]
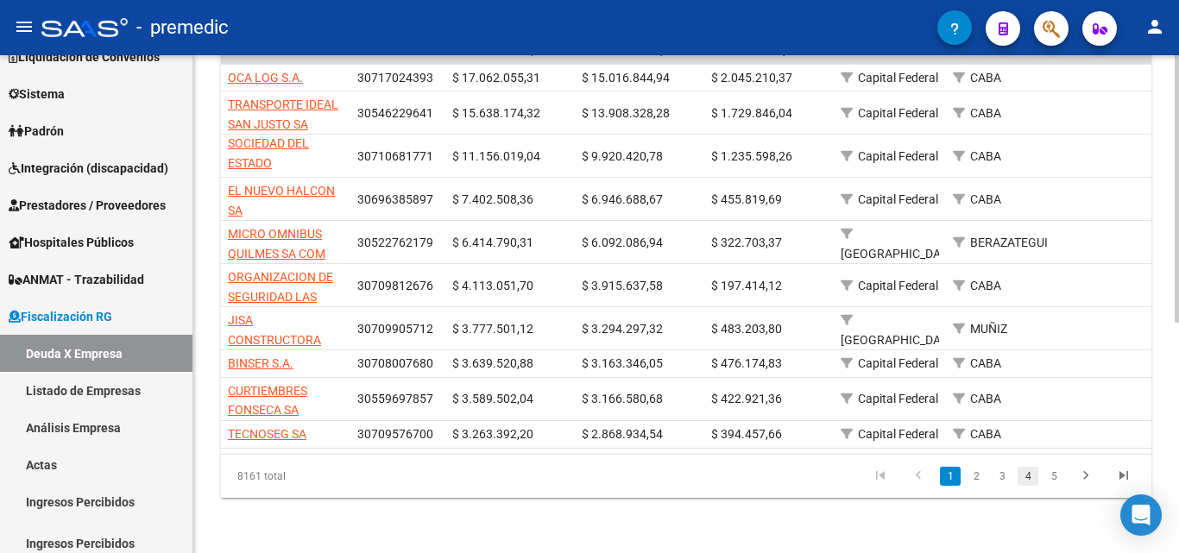
click at [1026, 472] on link "4" at bounding box center [1027, 476] width 21 height 19
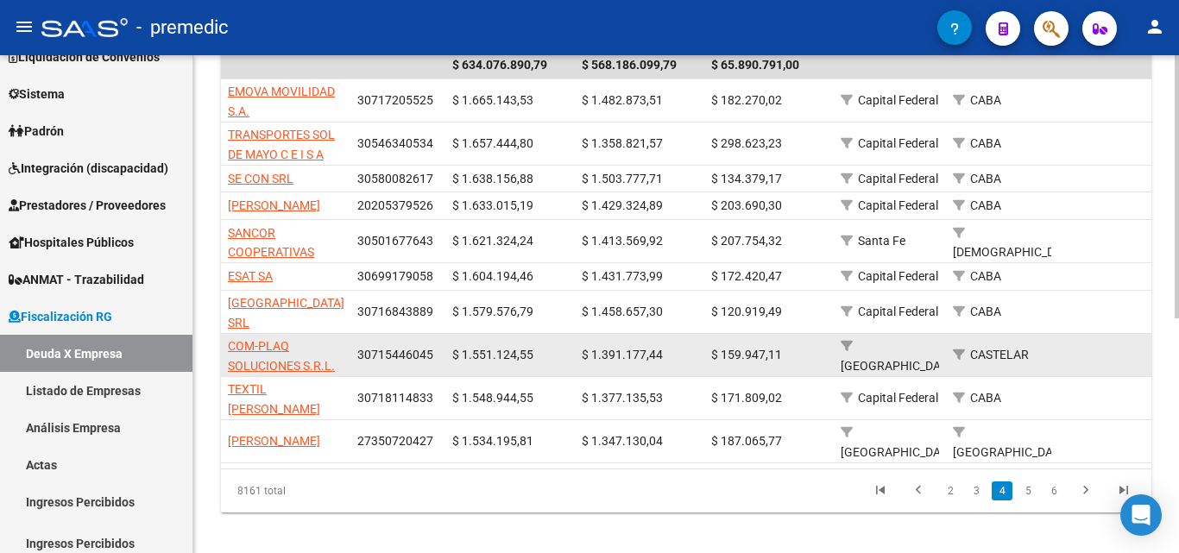
scroll to position [429, 0]
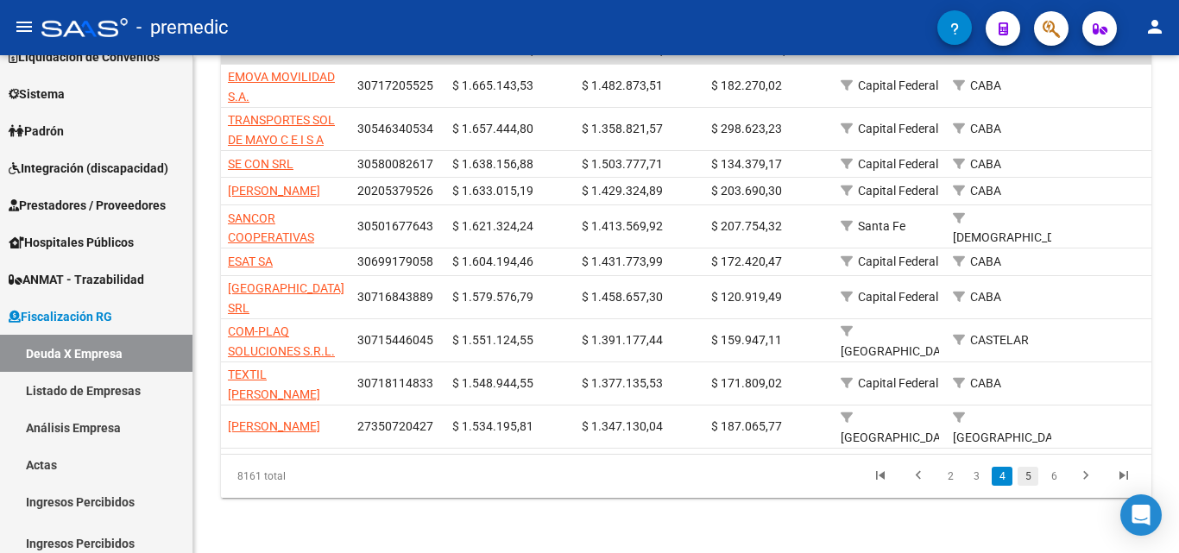
click at [1030, 486] on link "5" at bounding box center [1027, 476] width 21 height 19
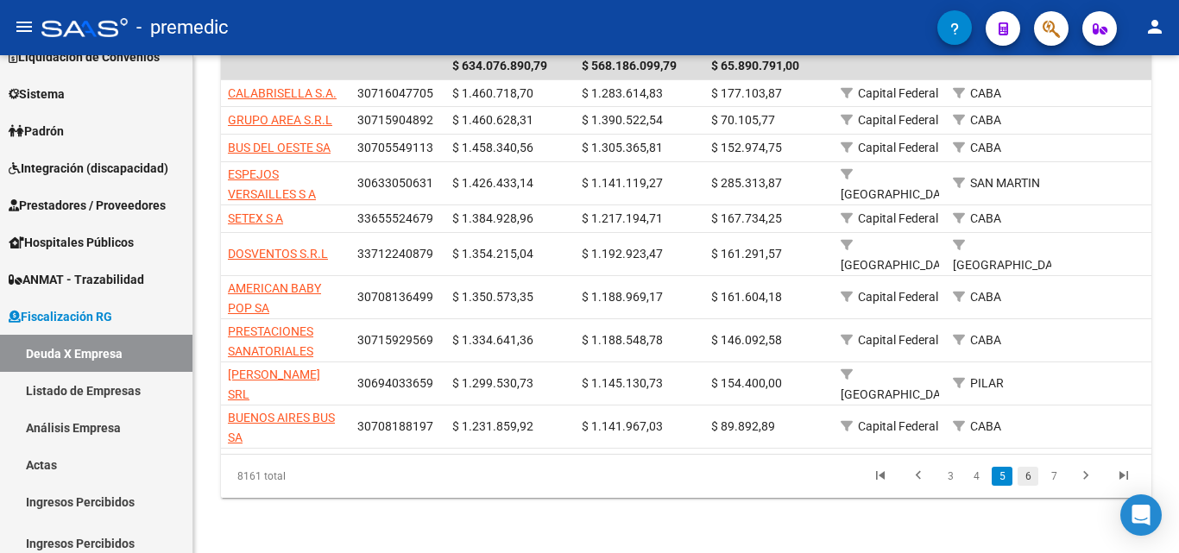
click at [1031, 483] on link "6" at bounding box center [1027, 476] width 21 height 19
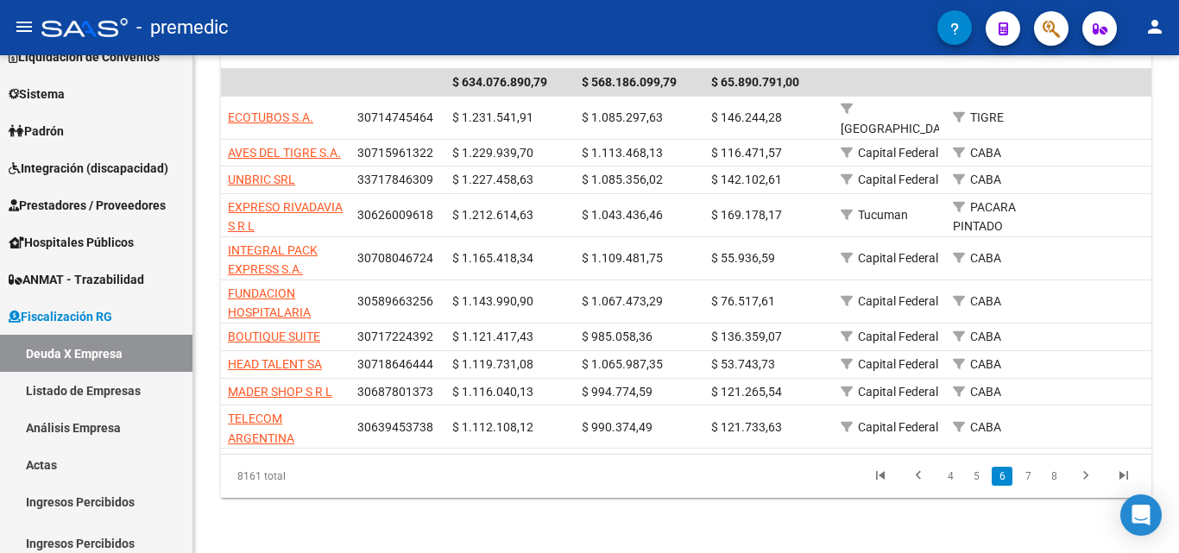
scroll to position [382, 0]
click at [1031, 475] on link "7" at bounding box center [1027, 478] width 21 height 19
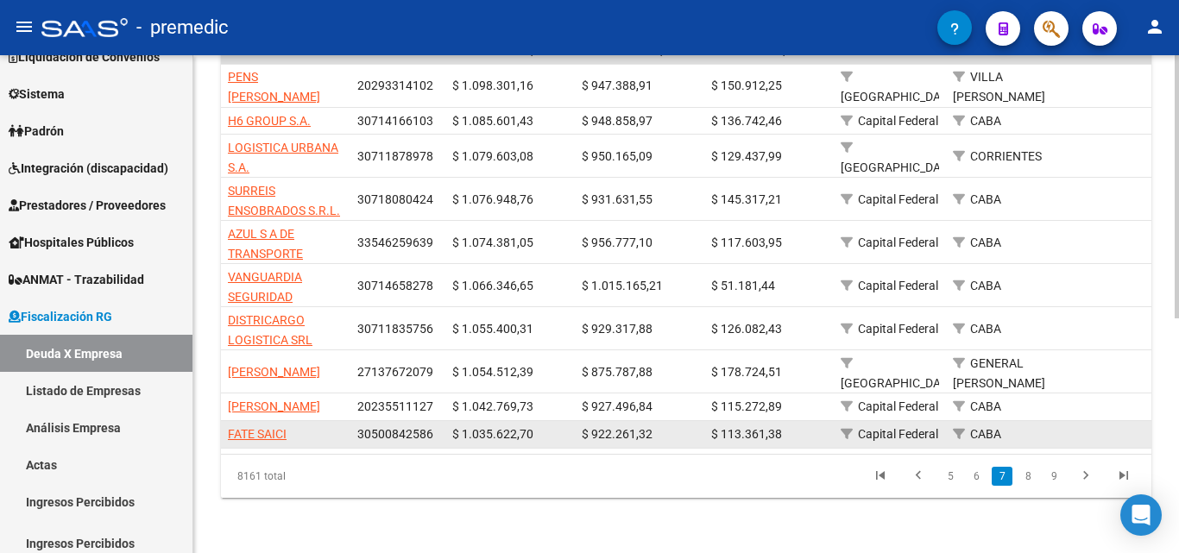
scroll to position [445, 0]
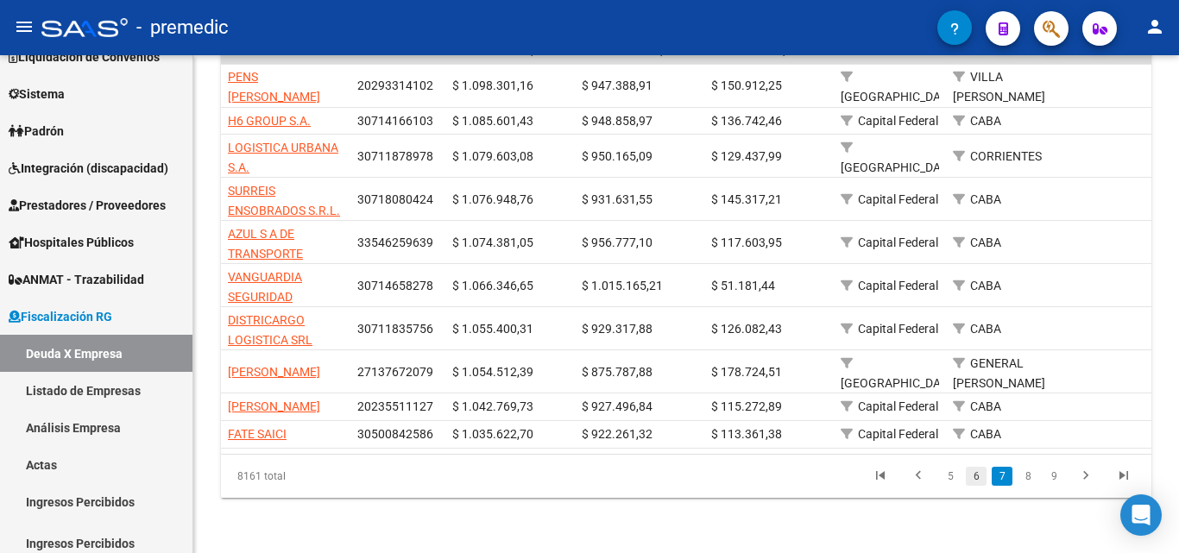
click at [984, 474] on link "6" at bounding box center [976, 476] width 21 height 19
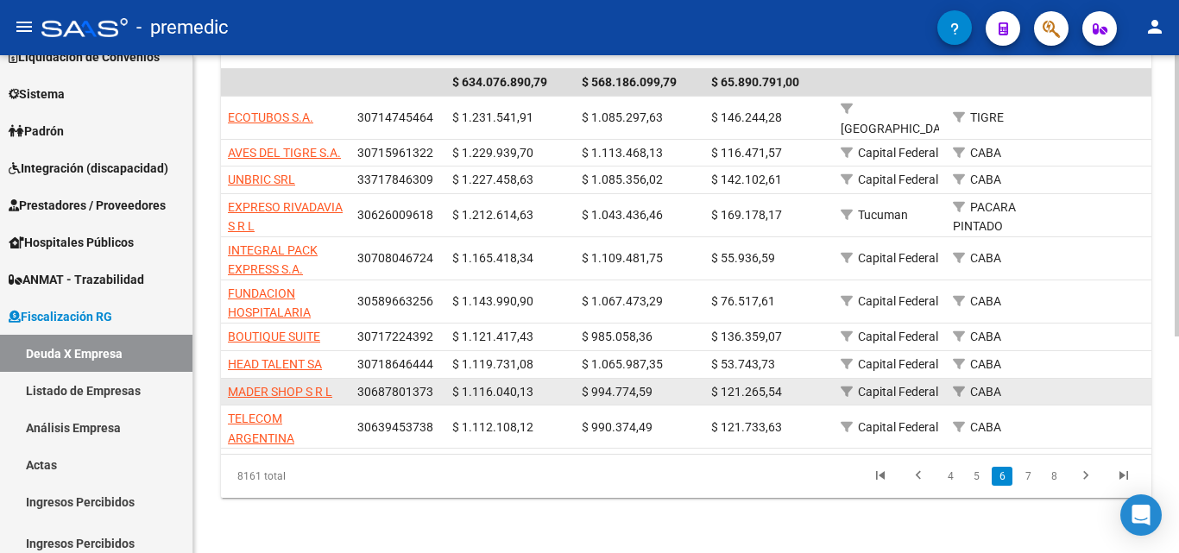
scroll to position [382, 0]
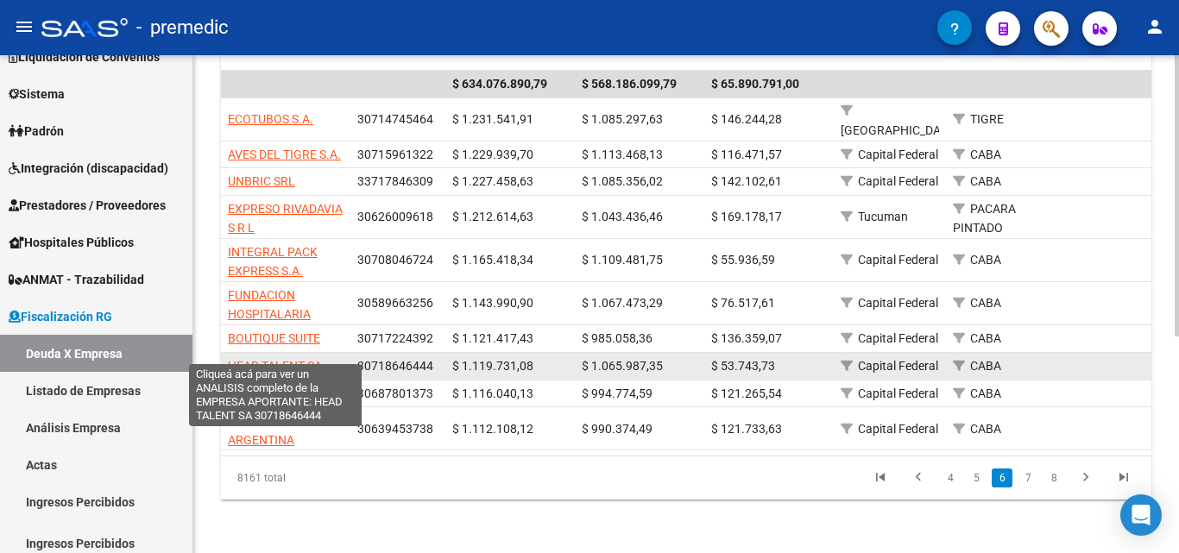
click at [267, 359] on span "HEAD TALENT SA" at bounding box center [275, 366] width 94 height 14
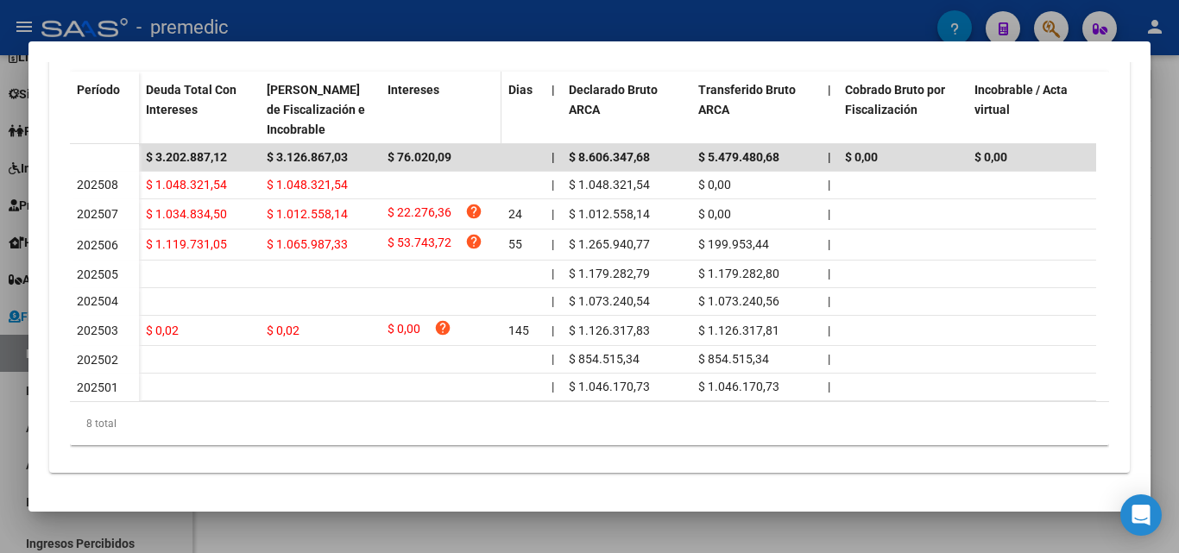
scroll to position [545, 0]
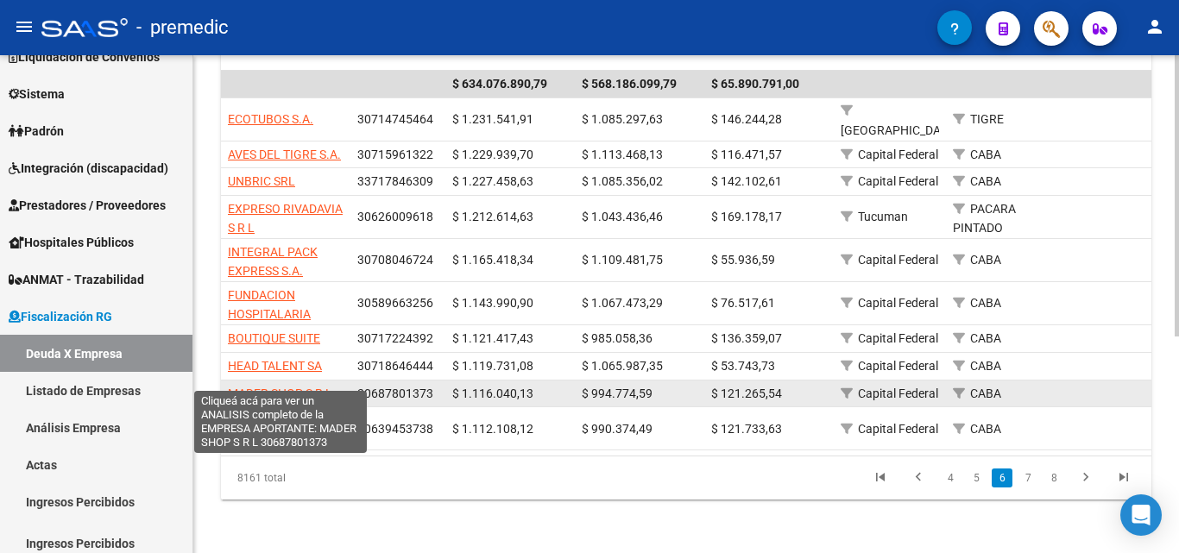
click at [291, 387] on span "MADER SHOP S R L" at bounding box center [280, 394] width 104 height 14
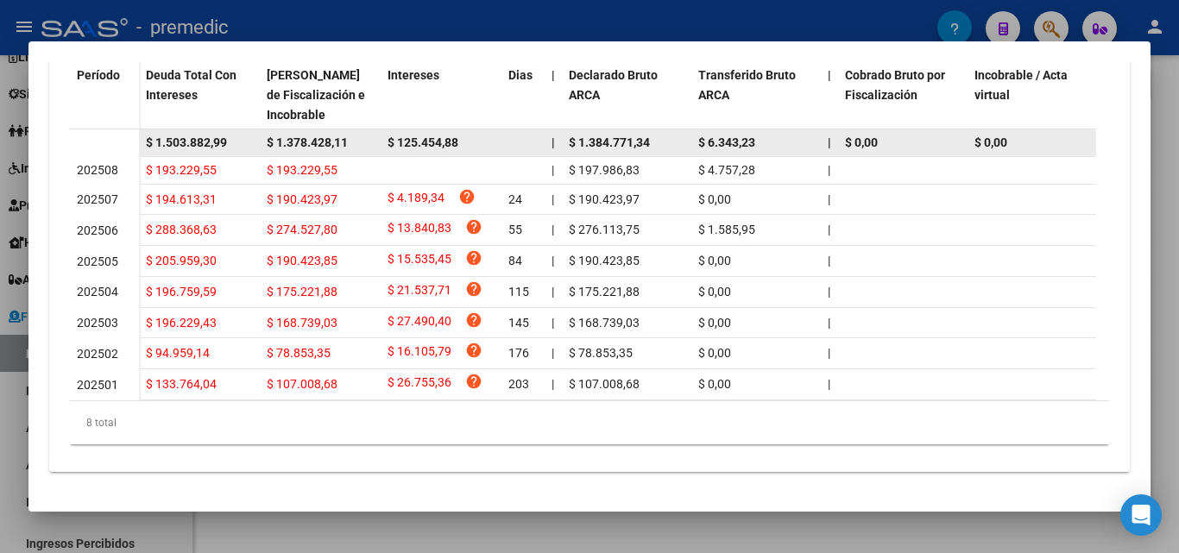
scroll to position [563, 0]
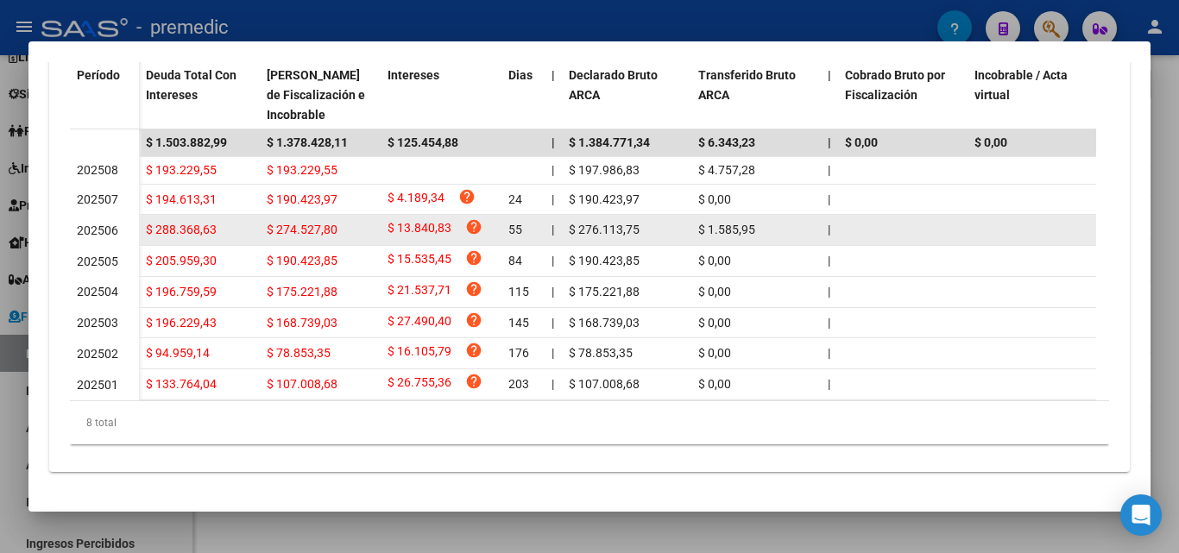
drag, startPoint x: 790, startPoint y: 215, endPoint x: 609, endPoint y: 199, distance: 181.9
click at [609, 215] on div "$ 288.368,63 $ 274.527,80 $ 13.840,83 help 55 | $ 276.113,75 $ 1.585,95 | | $ 0…" at bounding box center [1170, 230] width 2062 height 31
click at [749, 215] on datatable-body-cell "$ 1.585,95" at bounding box center [755, 230] width 129 height 30
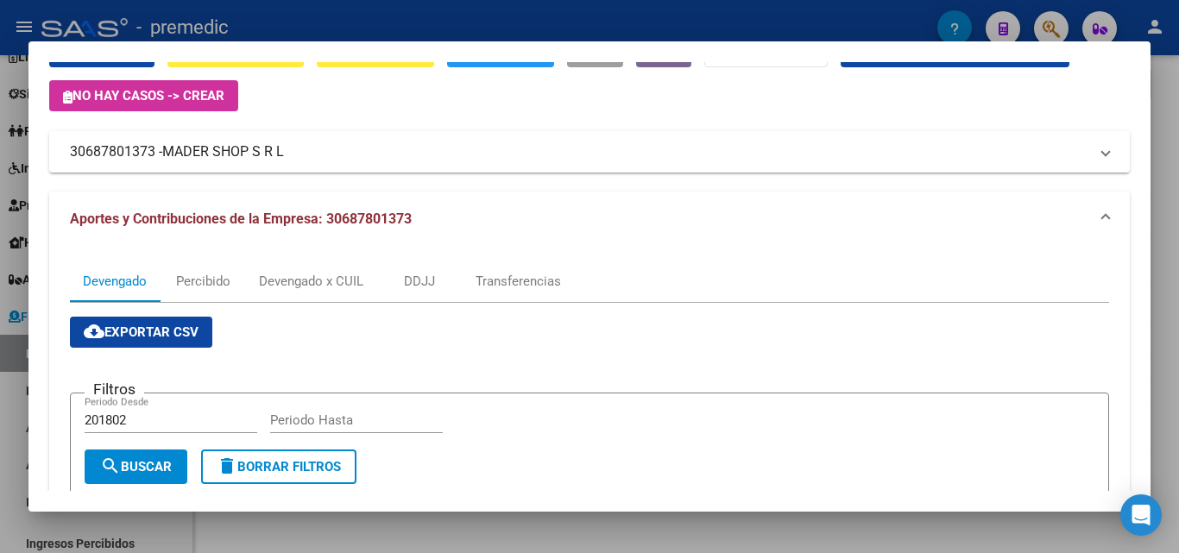
scroll to position [45, 0]
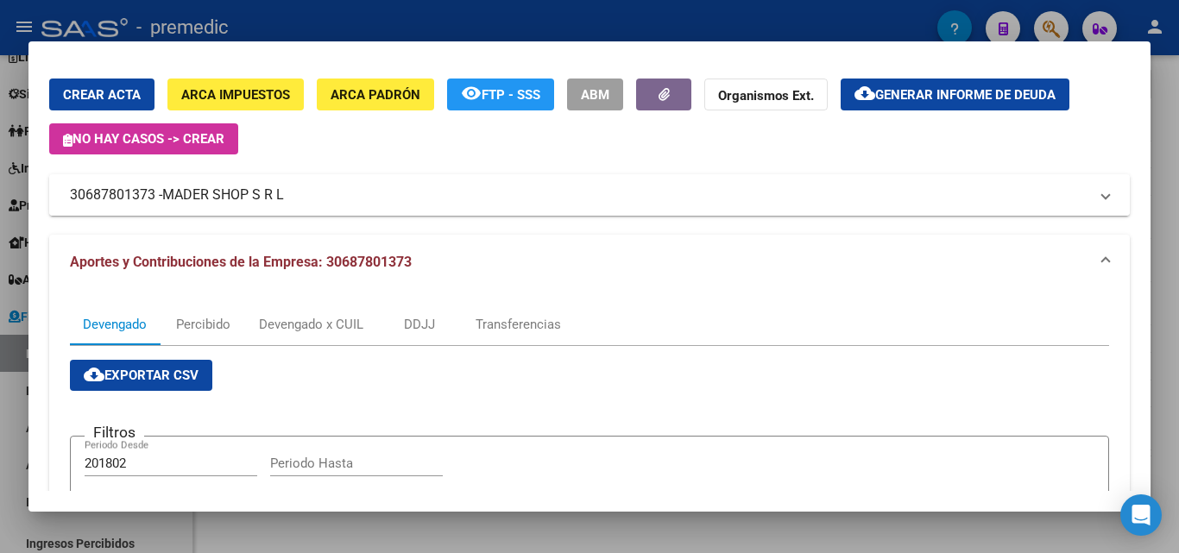
drag, startPoint x: 317, startPoint y: 192, endPoint x: 268, endPoint y: 200, distance: 49.1
click at [268, 200] on mat-panel-title "30687801373 - MADER SHOP S R L" at bounding box center [579, 195] width 1018 height 21
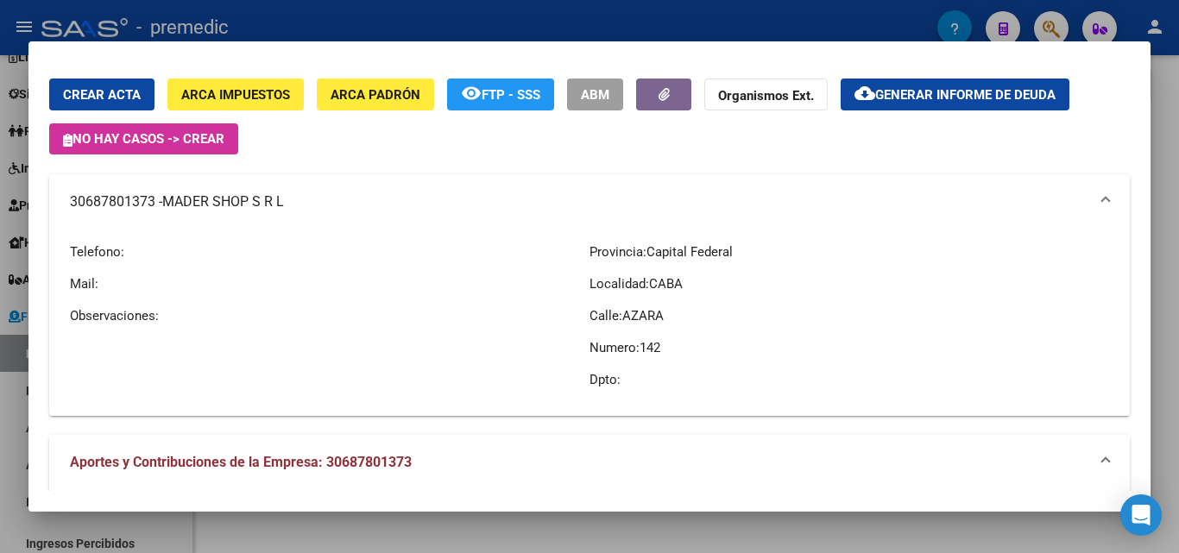
click at [94, 199] on mat-panel-title "30687801373 - MADER SHOP S R L" at bounding box center [579, 202] width 1018 height 21
copy mat-panel-title "30687801373"
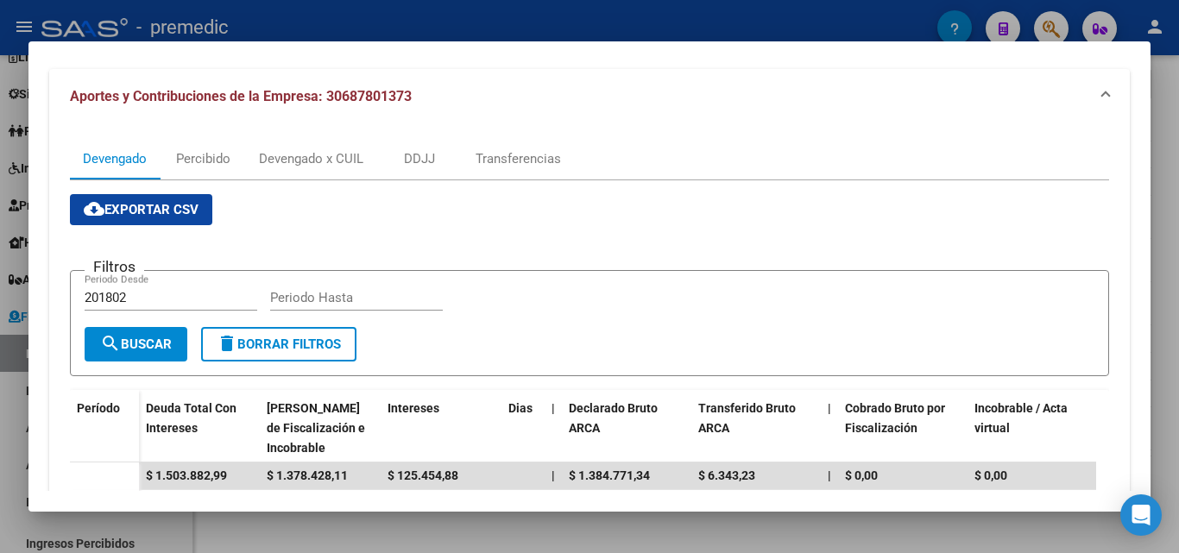
scroll to position [649, 0]
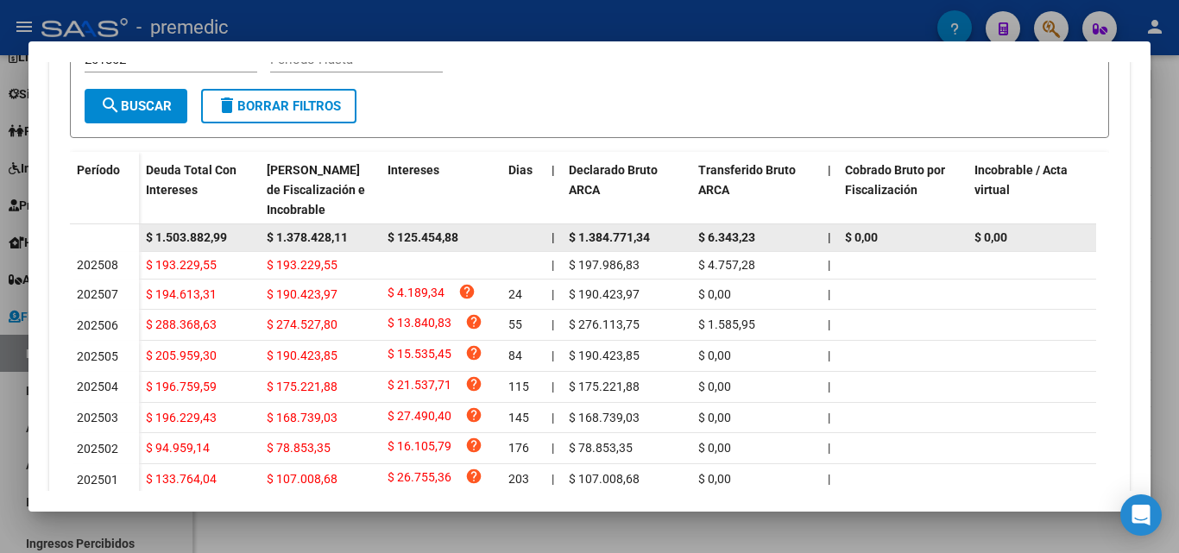
click at [289, 239] on span "$ 1.378.428,11" at bounding box center [307, 237] width 81 height 14
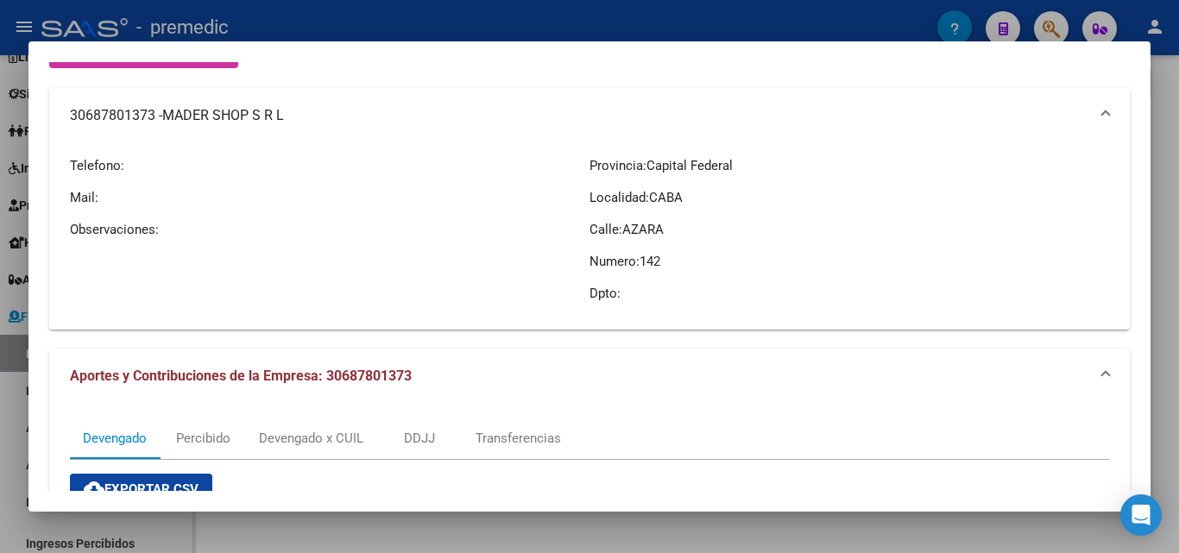
scroll to position [45, 0]
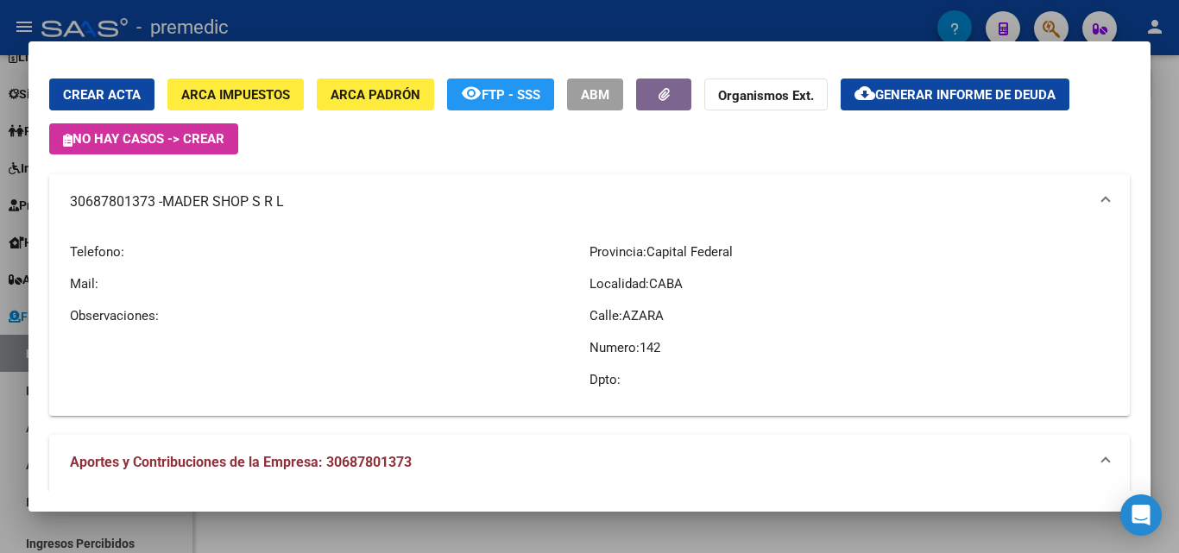
drag, startPoint x: 317, startPoint y: 204, endPoint x: 247, endPoint y: 204, distance: 69.9
click at [247, 204] on mat-panel-title "30687801373 - MADER SHOP S R L" at bounding box center [579, 202] width 1018 height 21
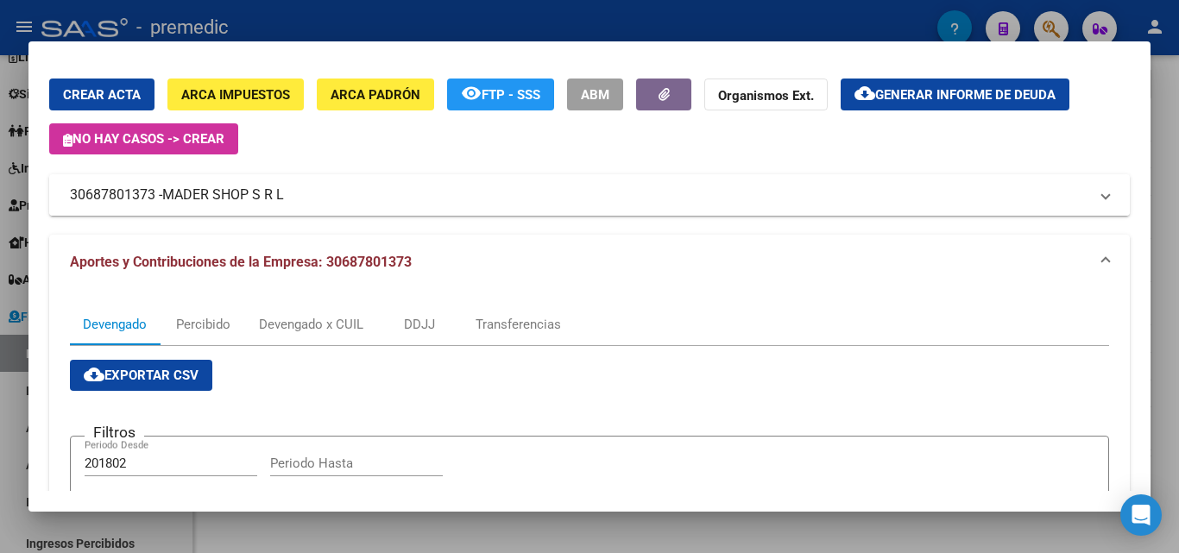
drag, startPoint x: 61, startPoint y: 199, endPoint x: 285, endPoint y: 198, distance: 223.5
click at [285, 198] on mat-expansion-panel-header "30687801373 - MADER SHOP S R L" at bounding box center [589, 194] width 1080 height 41
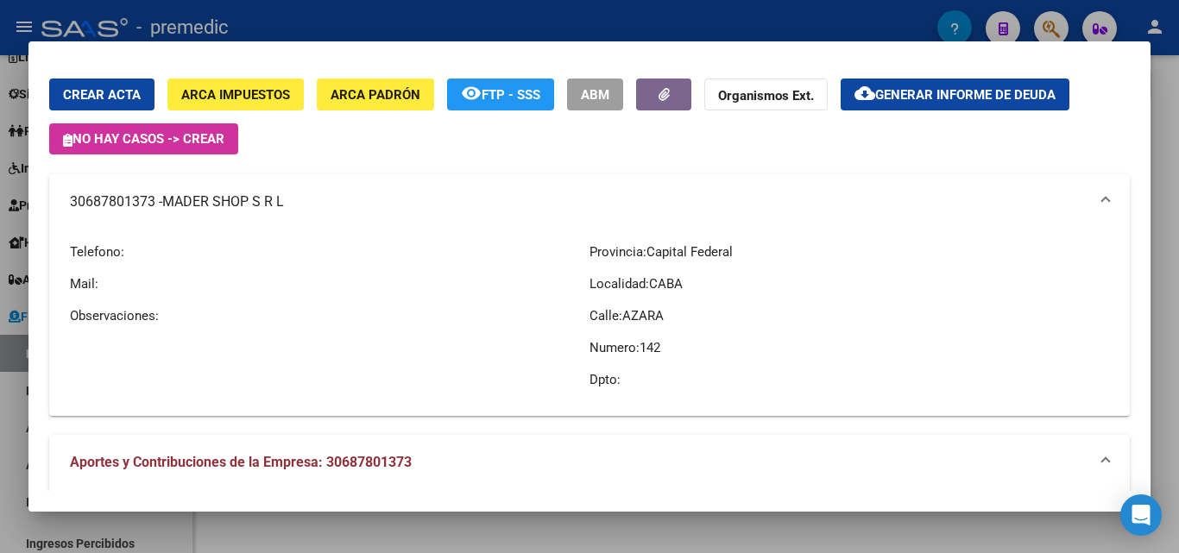
copy mat-panel-title "30687801373 - MADER SHOP S R L"
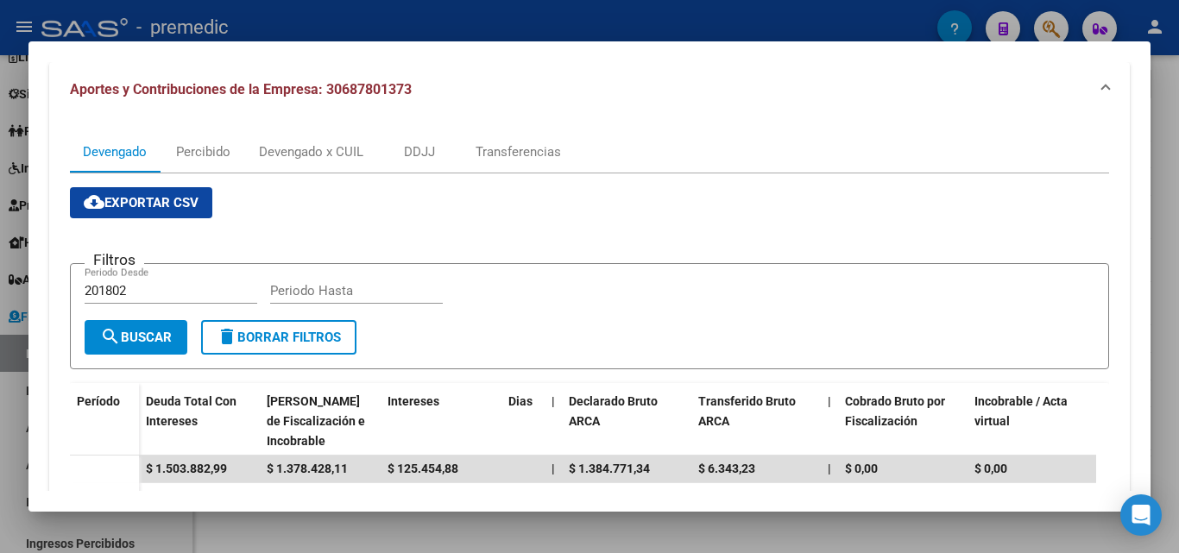
scroll to position [563, 0]
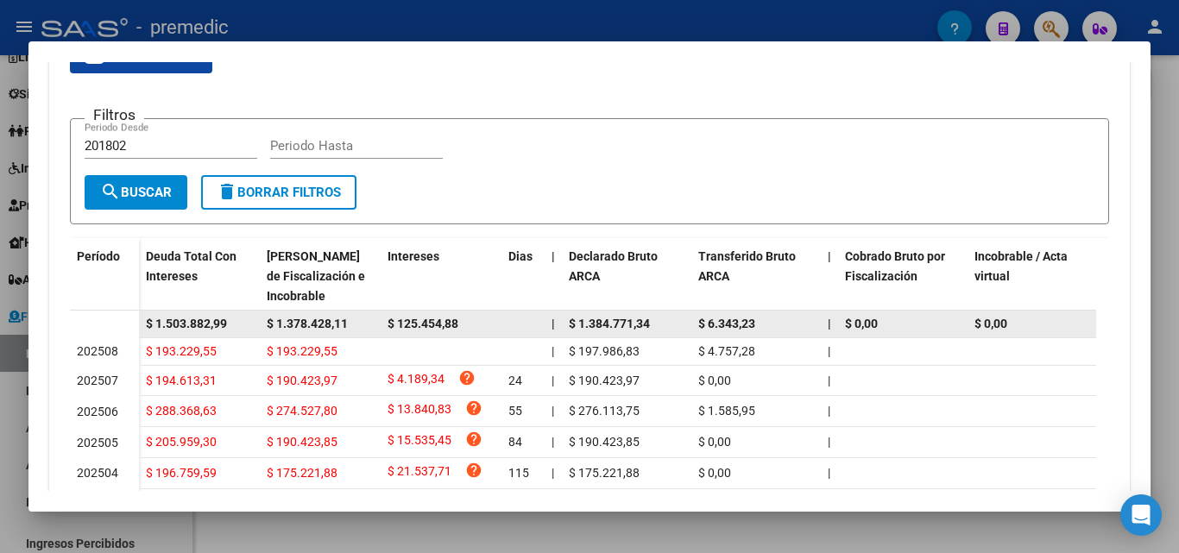
click at [292, 313] on datatable-body-cell "$ 1.378.428,11" at bounding box center [320, 324] width 121 height 27
click at [292, 319] on span "$ 1.378.428,11" at bounding box center [307, 324] width 81 height 14
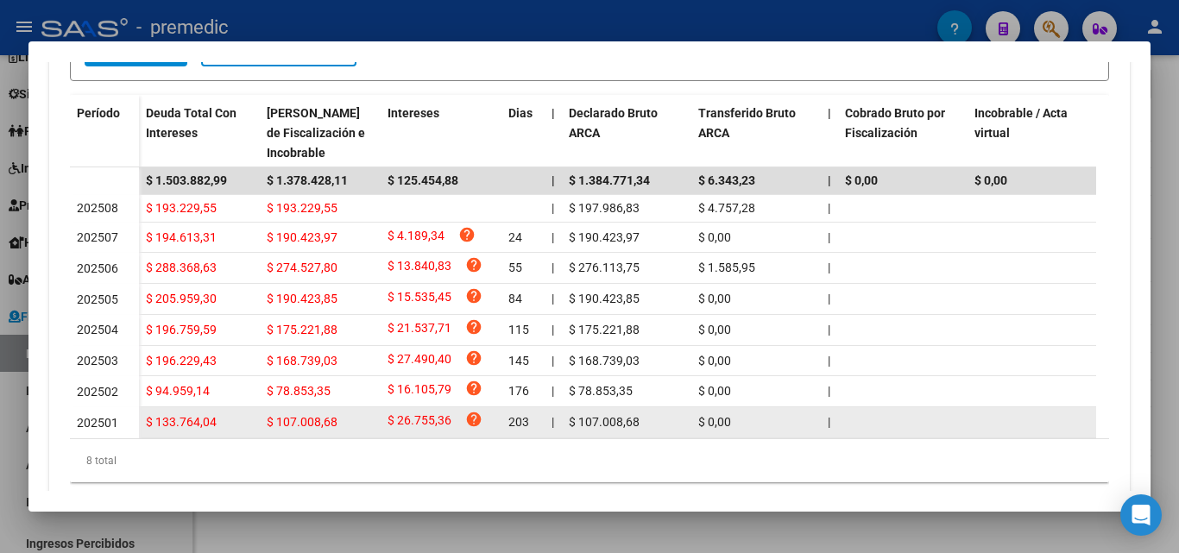
scroll to position [676, 0]
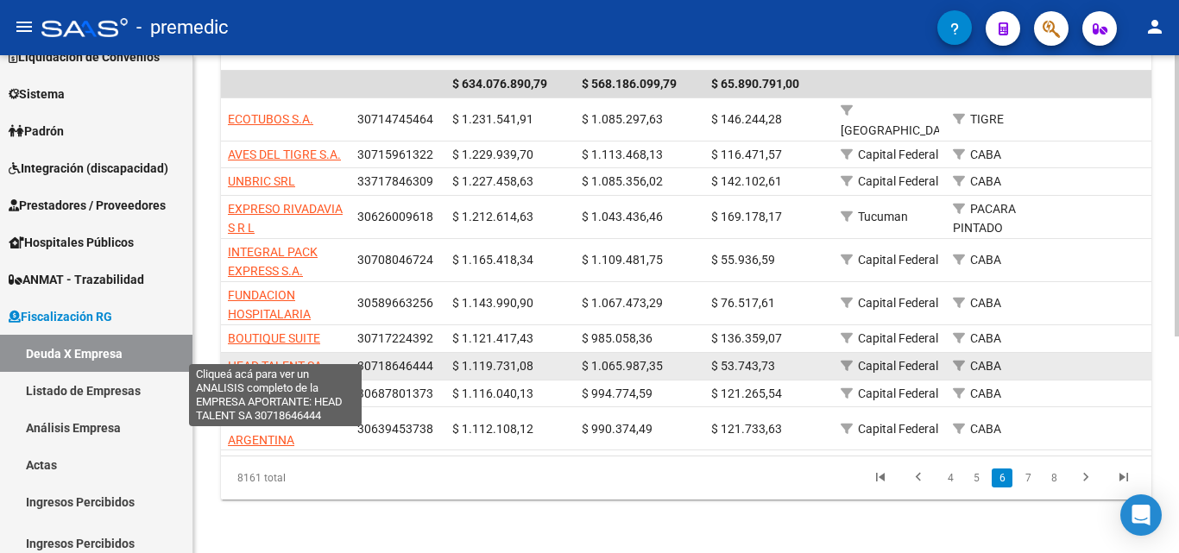
click at [314, 359] on span "HEAD TALENT SA" at bounding box center [275, 366] width 94 height 14
type textarea "30718646444"
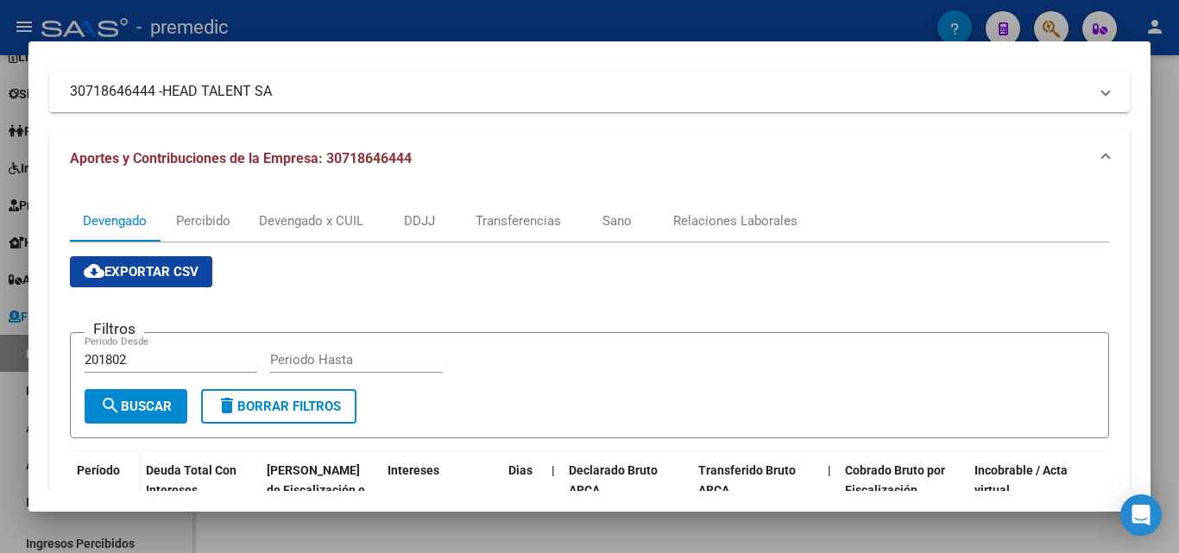
scroll to position [114, 0]
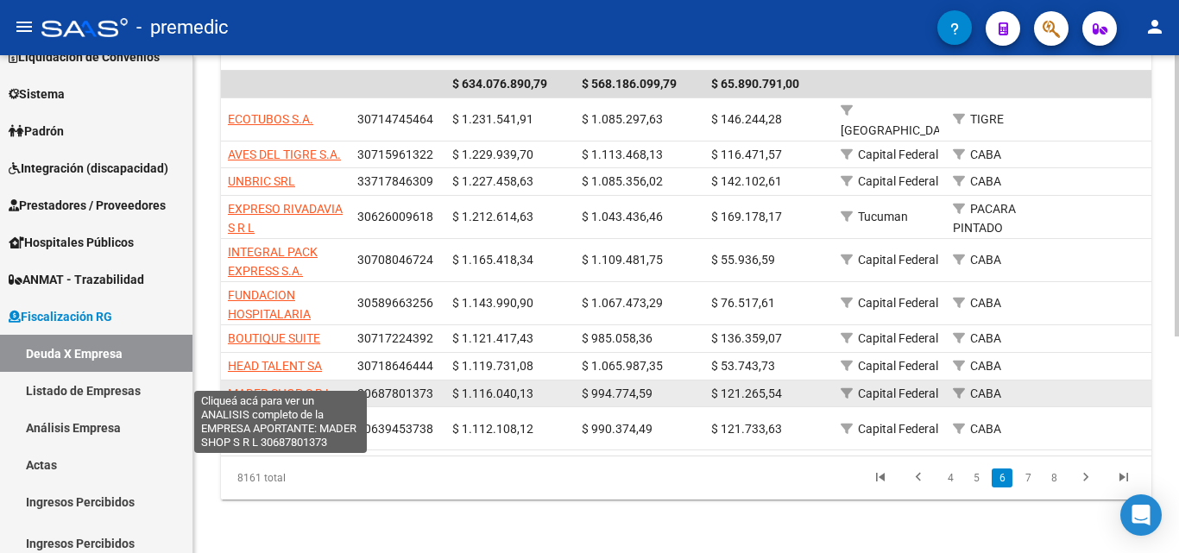
click at [295, 387] on span "MADER SHOP S R L" at bounding box center [280, 394] width 104 height 14
type textarea "30687801373"
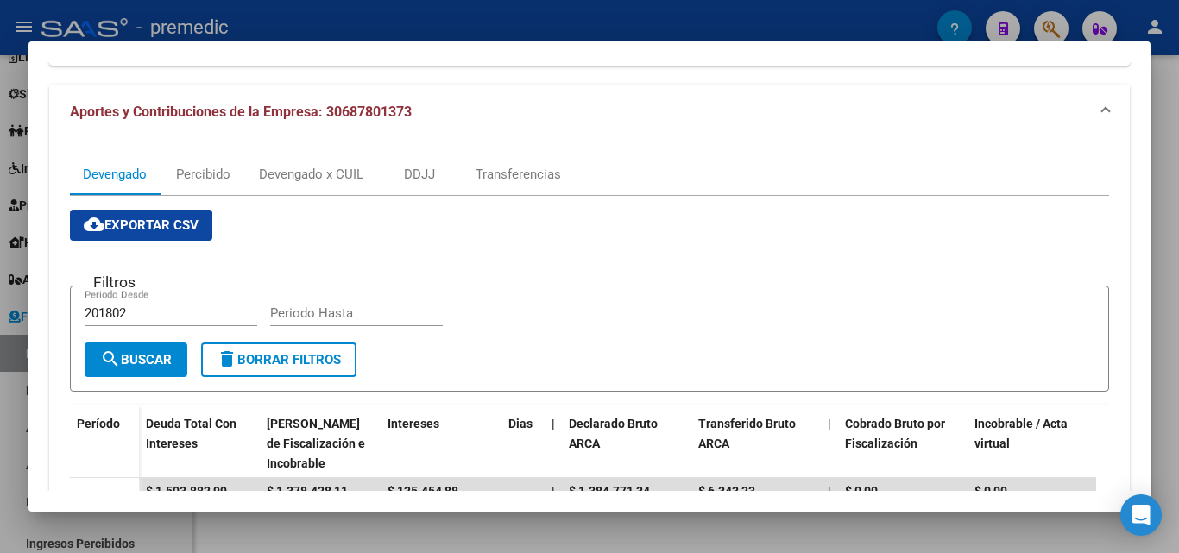
scroll to position [173, 0]
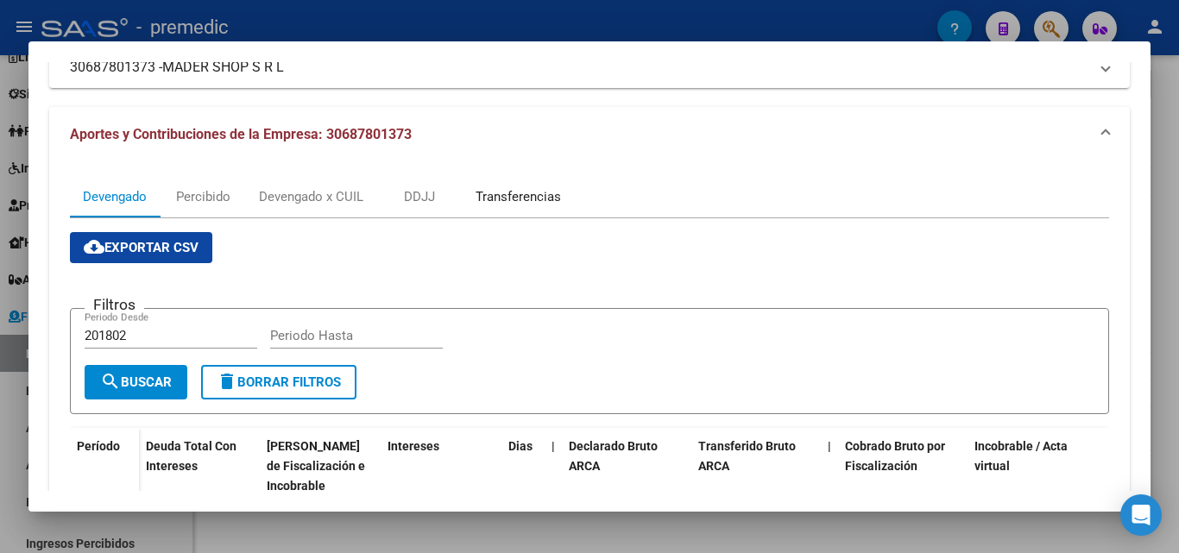
click at [507, 200] on div "Transferencias" at bounding box center [517, 196] width 85 height 19
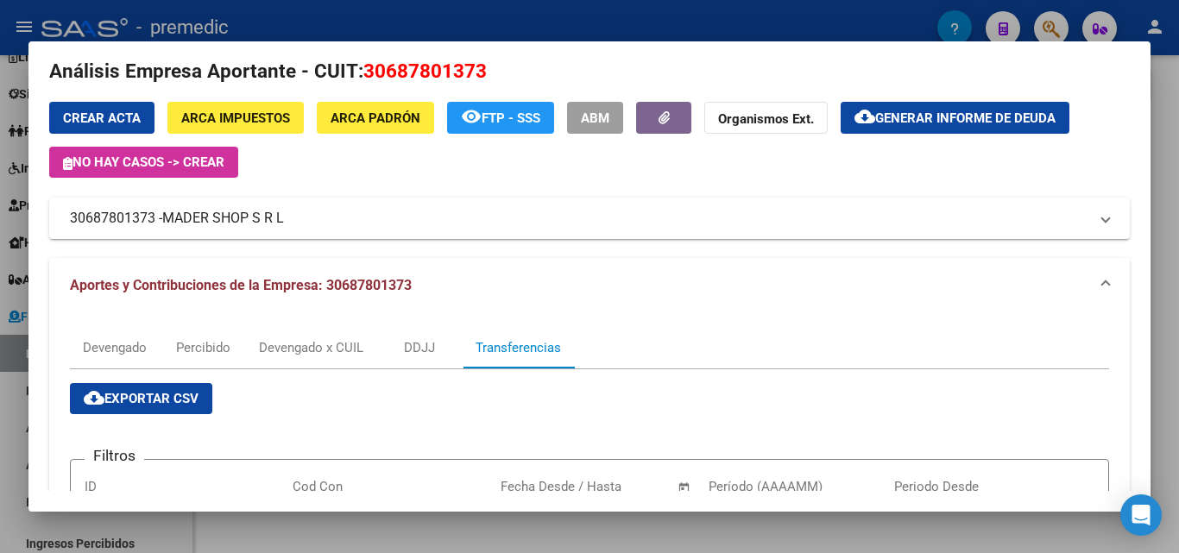
scroll to position [0, 0]
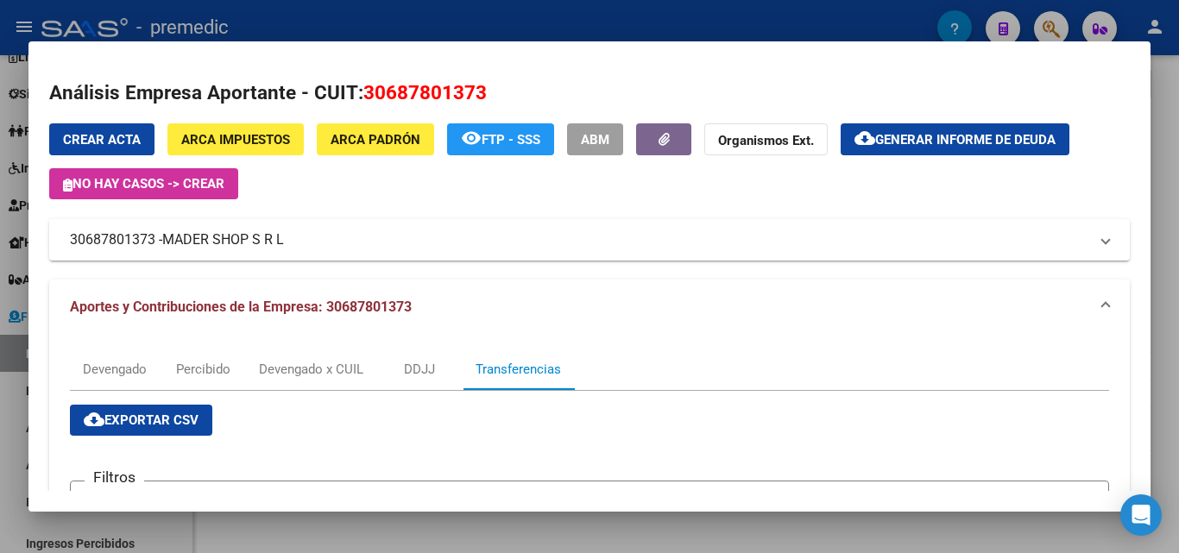
click at [387, 148] on button "ARCA Padrón" at bounding box center [375, 139] width 117 height 32
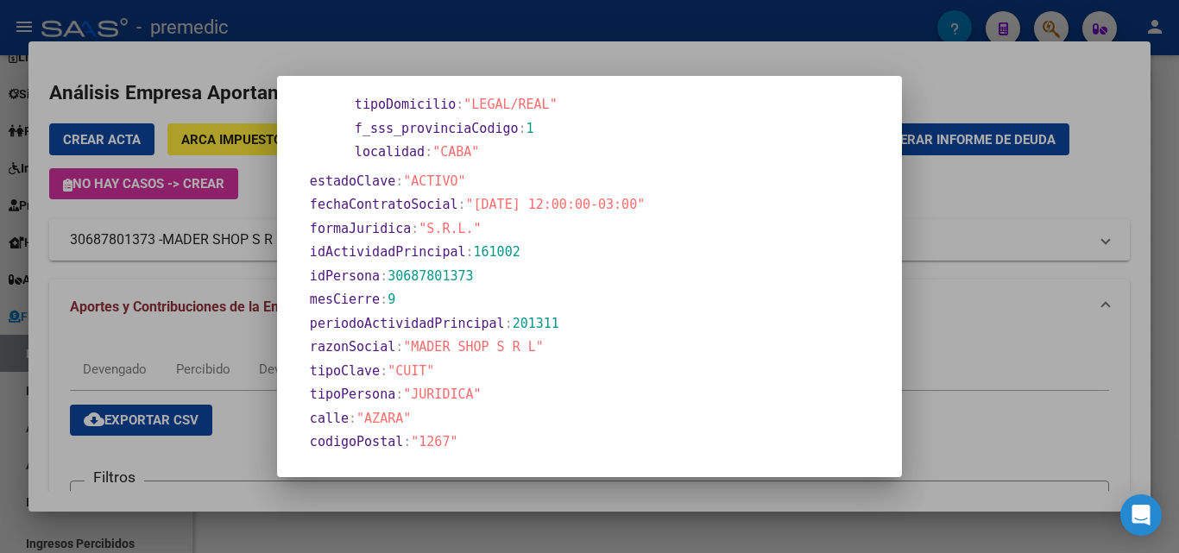
scroll to position [758, 0]
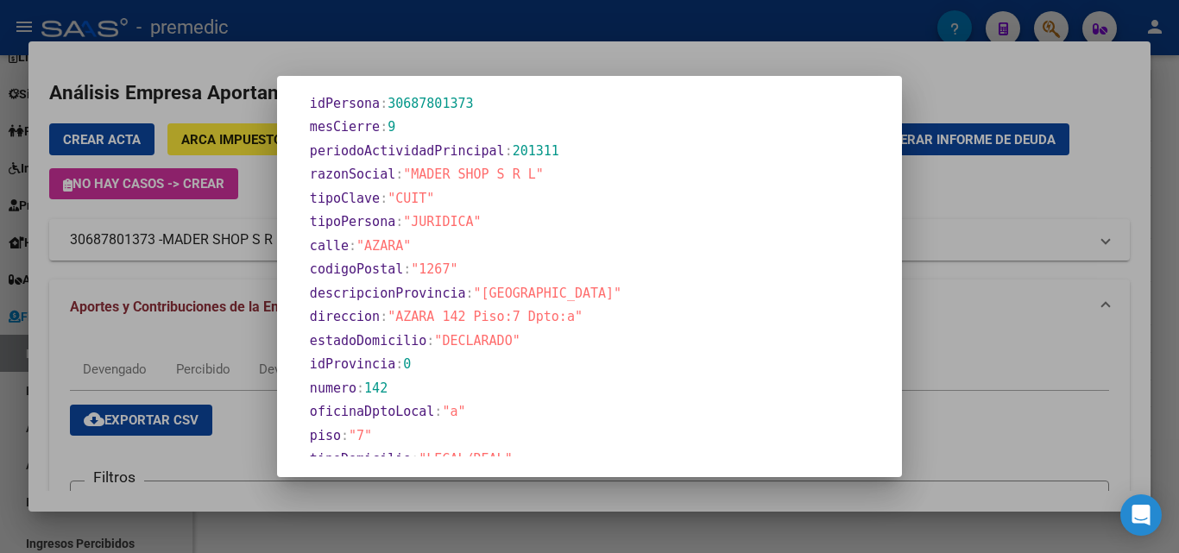
drag, startPoint x: 409, startPoint y: 315, endPoint x: 604, endPoint y: 318, distance: 195.0
click at [604, 318] on section "direccion : "AZARA 142 Piso:7 Dpto:a"" at bounding box center [594, 317] width 569 height 20
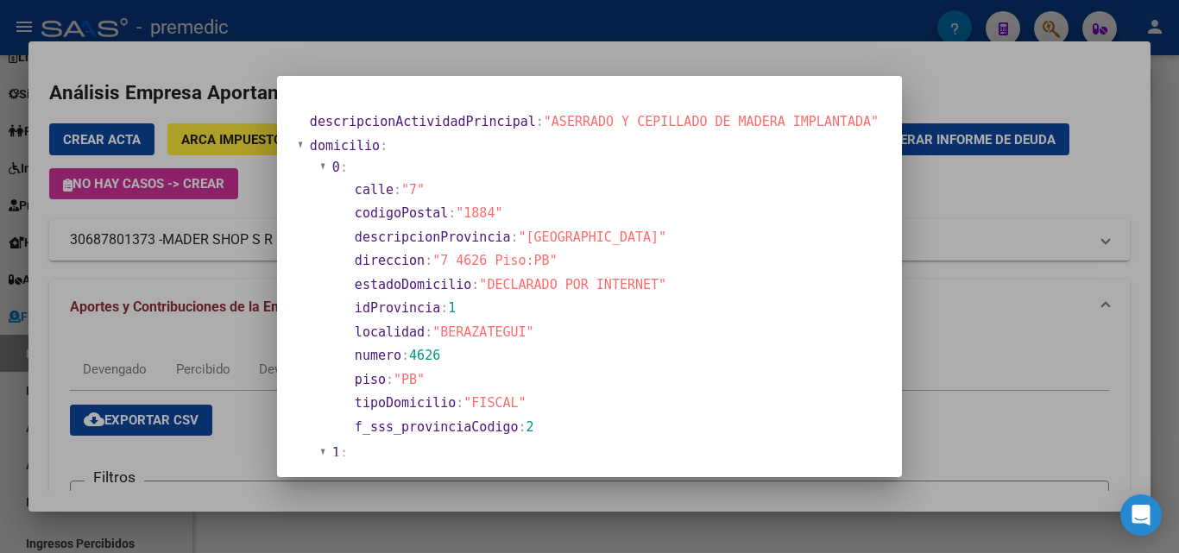
scroll to position [0, 0]
drag, startPoint x: 457, startPoint y: 263, endPoint x: 557, endPoint y: 267, distance: 100.1
click at [557, 267] on span ""7 4626 Piso:PB"" at bounding box center [494, 262] width 125 height 16
click at [598, 286] on span ""DECLARADO POR INTERNET"" at bounding box center [572, 286] width 187 height 16
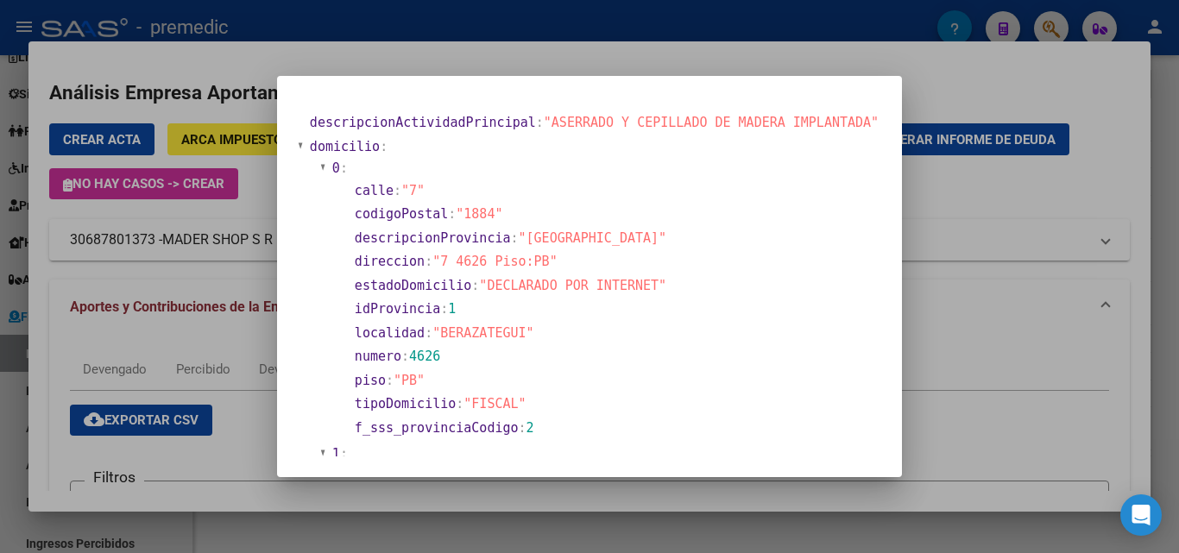
click at [598, 286] on span ""DECLARADO POR INTERNET"" at bounding box center [572, 286] width 187 height 16
drag, startPoint x: 544, startPoint y: 399, endPoint x: 357, endPoint y: 277, distance: 223.0
click at [345, 280] on section "0 : calle : "7" codigoPostal : "1884" descripcionProvincia : "BUENOS AIRES" dir…" at bounding box center [603, 299] width 547 height 285
click at [571, 278] on span ""DECLARADO POR INTERNET"" at bounding box center [572, 286] width 187 height 16
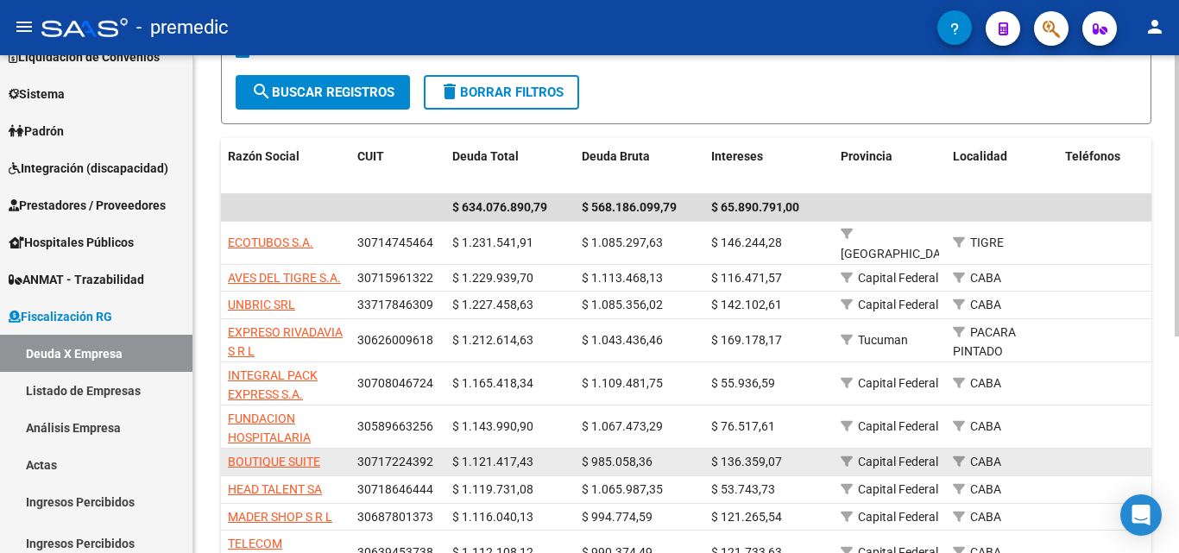
scroll to position [345, 0]
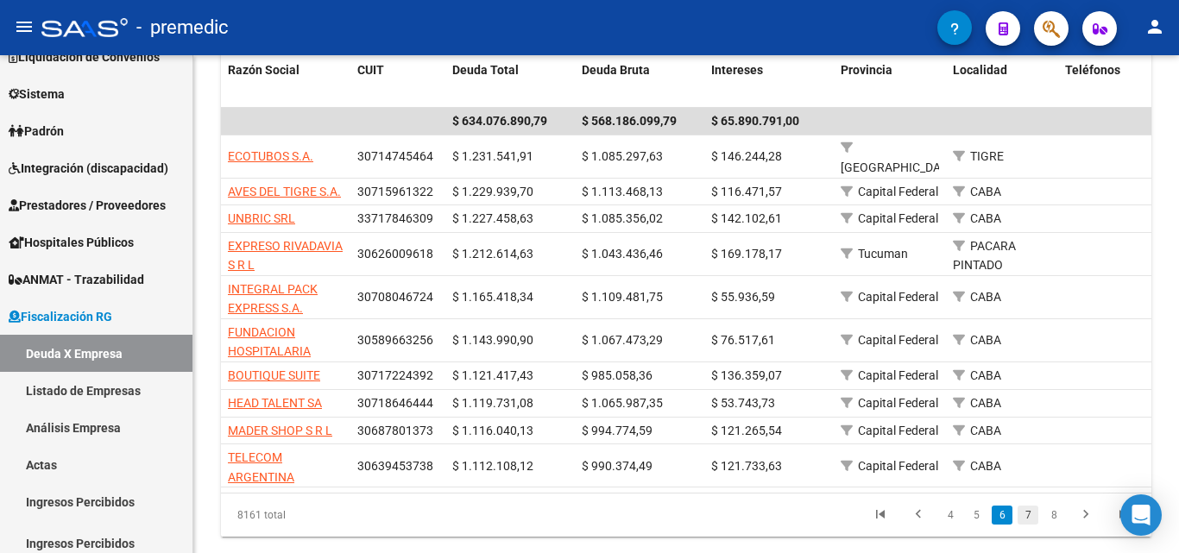
click at [1033, 506] on link "7" at bounding box center [1027, 515] width 21 height 19
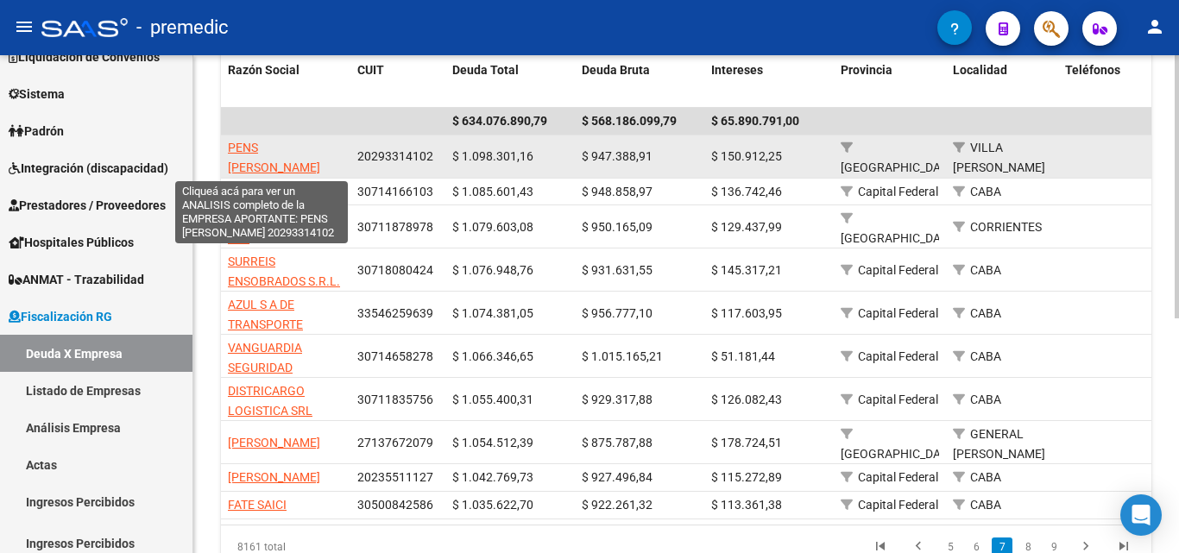
click at [274, 144] on span "PENS DARIO EZEQUIEL" at bounding box center [274, 158] width 92 height 34
type textarea "20293314102"
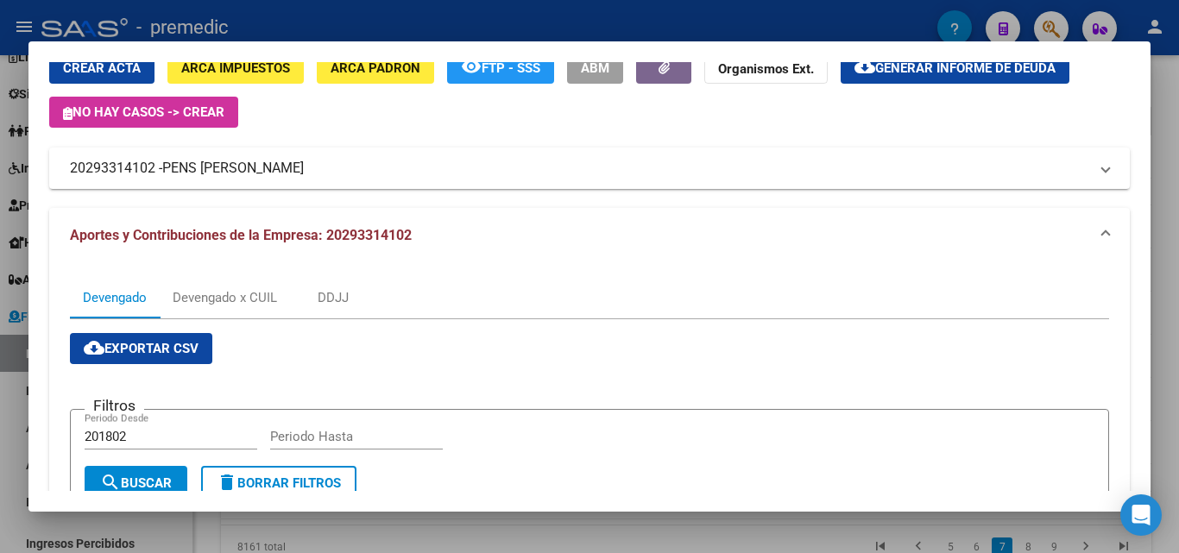
scroll to position [45, 0]
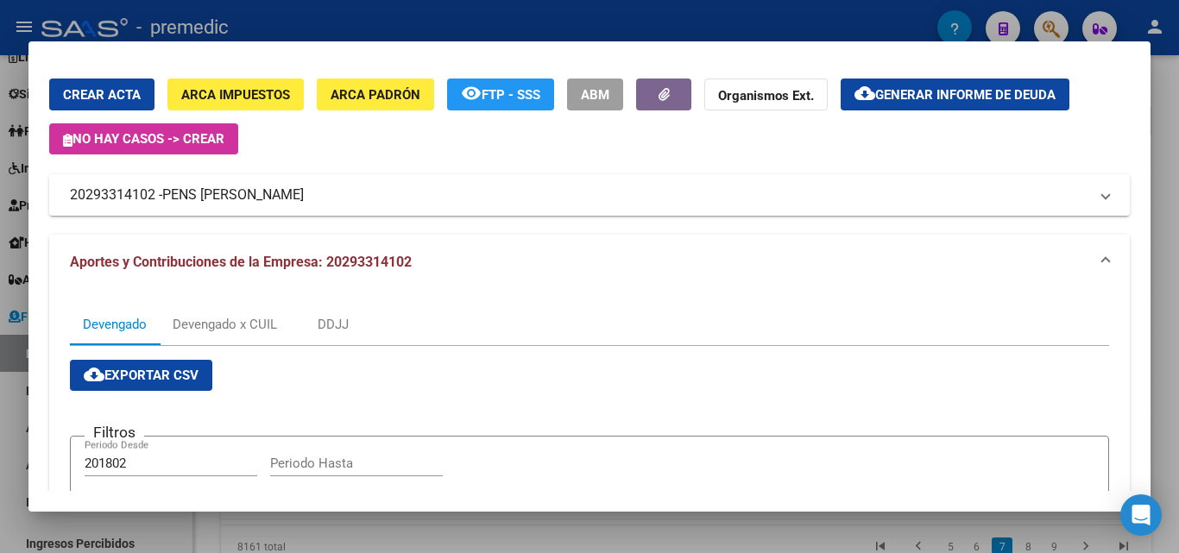
click at [274, 189] on span "PENS DARIO EZEQUIEL" at bounding box center [233, 195] width 142 height 21
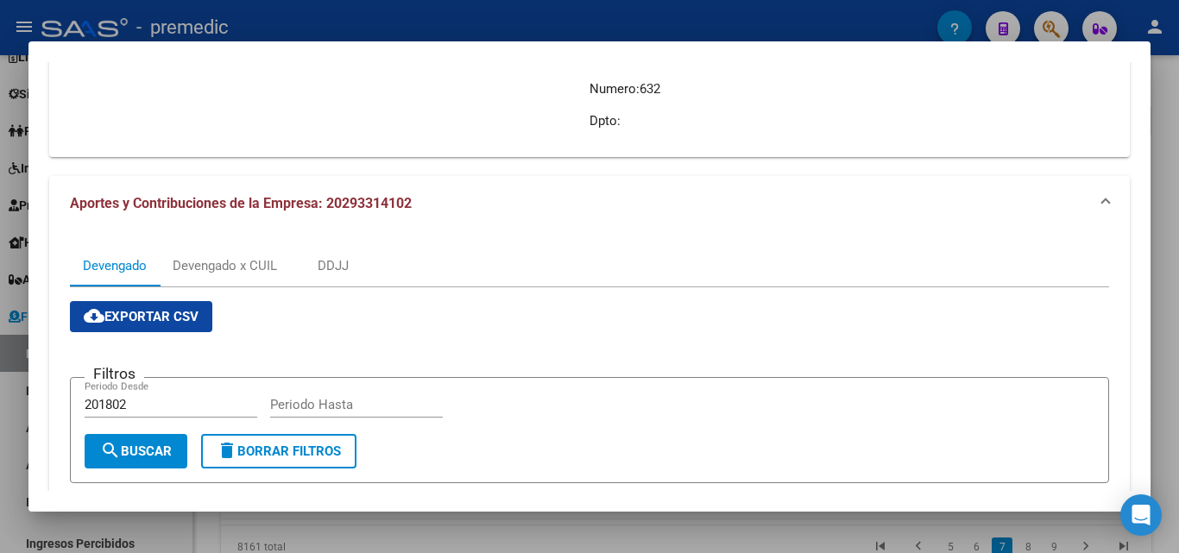
scroll to position [131, 0]
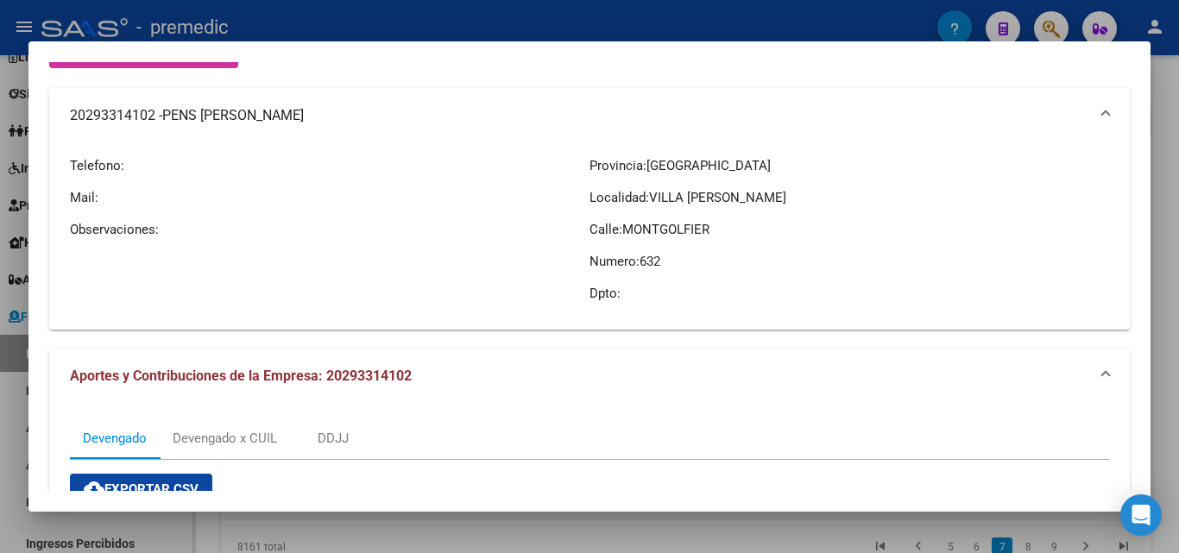
drag, startPoint x: 709, startPoint y: 226, endPoint x: 666, endPoint y: 248, distance: 48.6
click at [610, 233] on p "Calle: MONTGOLFIER" at bounding box center [848, 229] width 519 height 19
drag, startPoint x: 677, startPoint y: 264, endPoint x: 557, endPoint y: 170, distance: 153.1
click at [557, 170] on div "Telefono: Mail: Observaciones: Provincia: Buenos Aires Localidad: VILLA SANTOS …" at bounding box center [589, 229] width 1039 height 173
click at [626, 241] on div "Provincia: Buenos Aires Localidad: VILLA SANTOS TESEI Calle: MONTGOLFIER Numero…" at bounding box center [848, 229] width 519 height 173
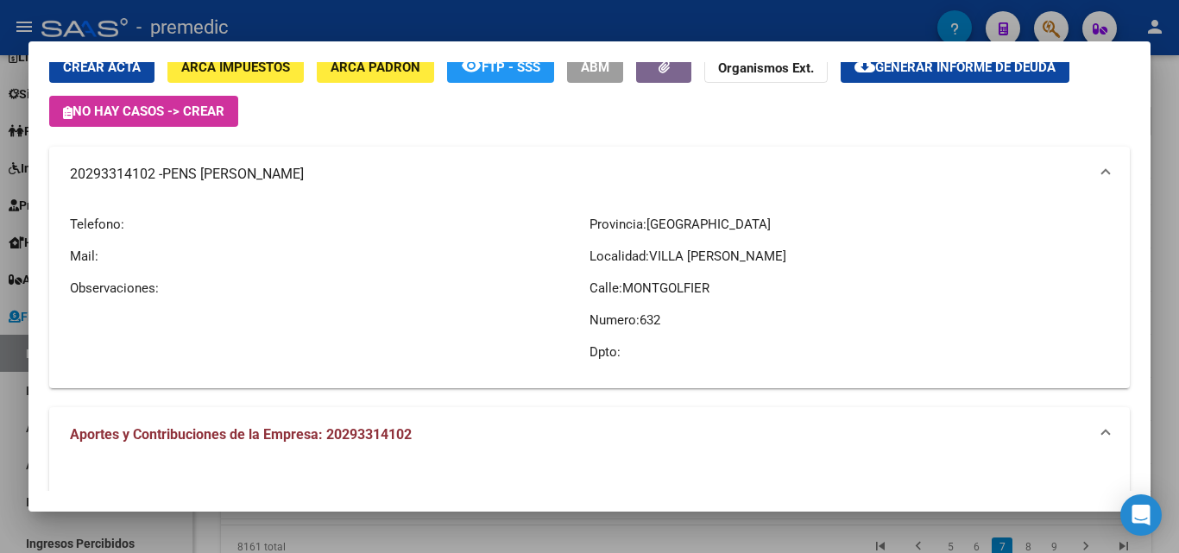
scroll to position [0, 0]
